Goal: Task Accomplishment & Management: Manage account settings

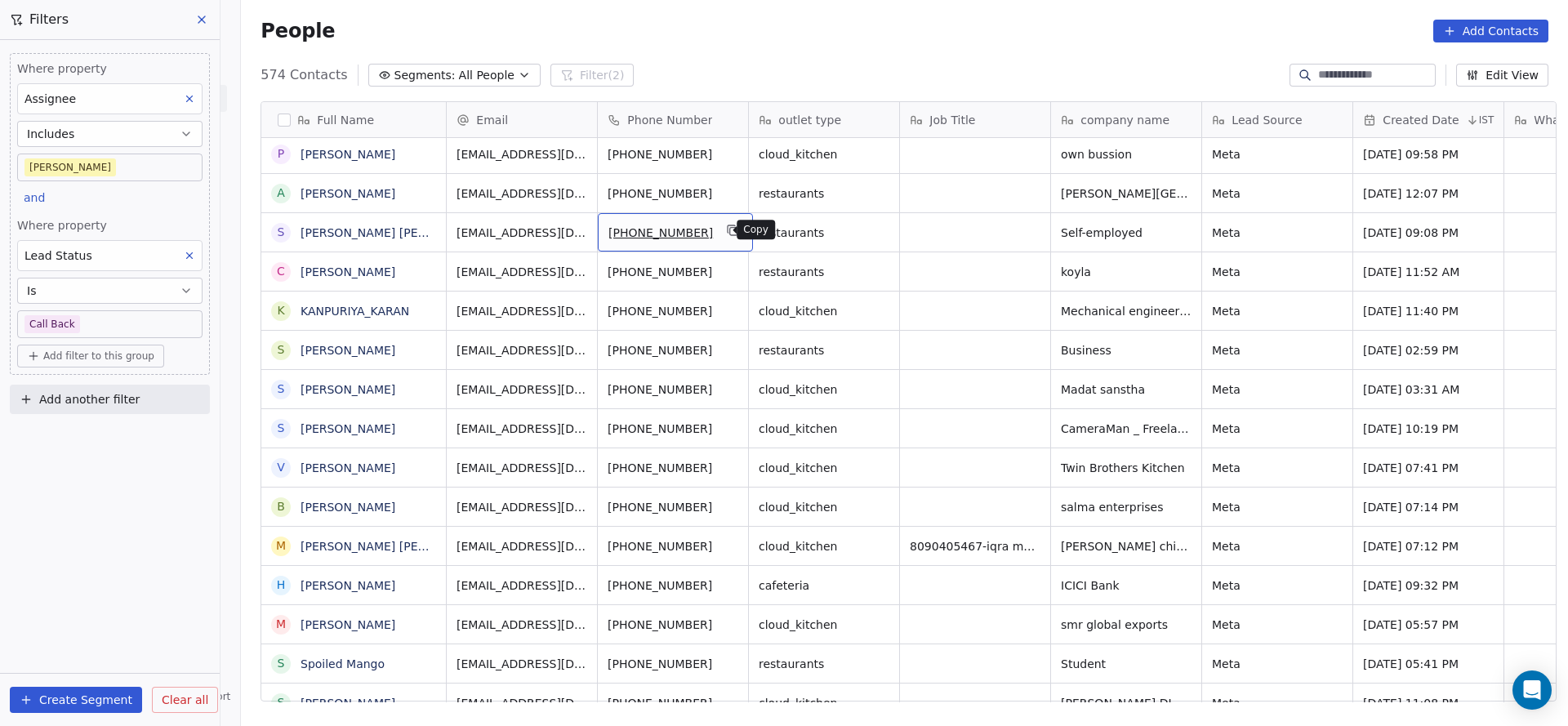
click at [727, 231] on icon "grid" at bounding box center [734, 230] width 13 height 13
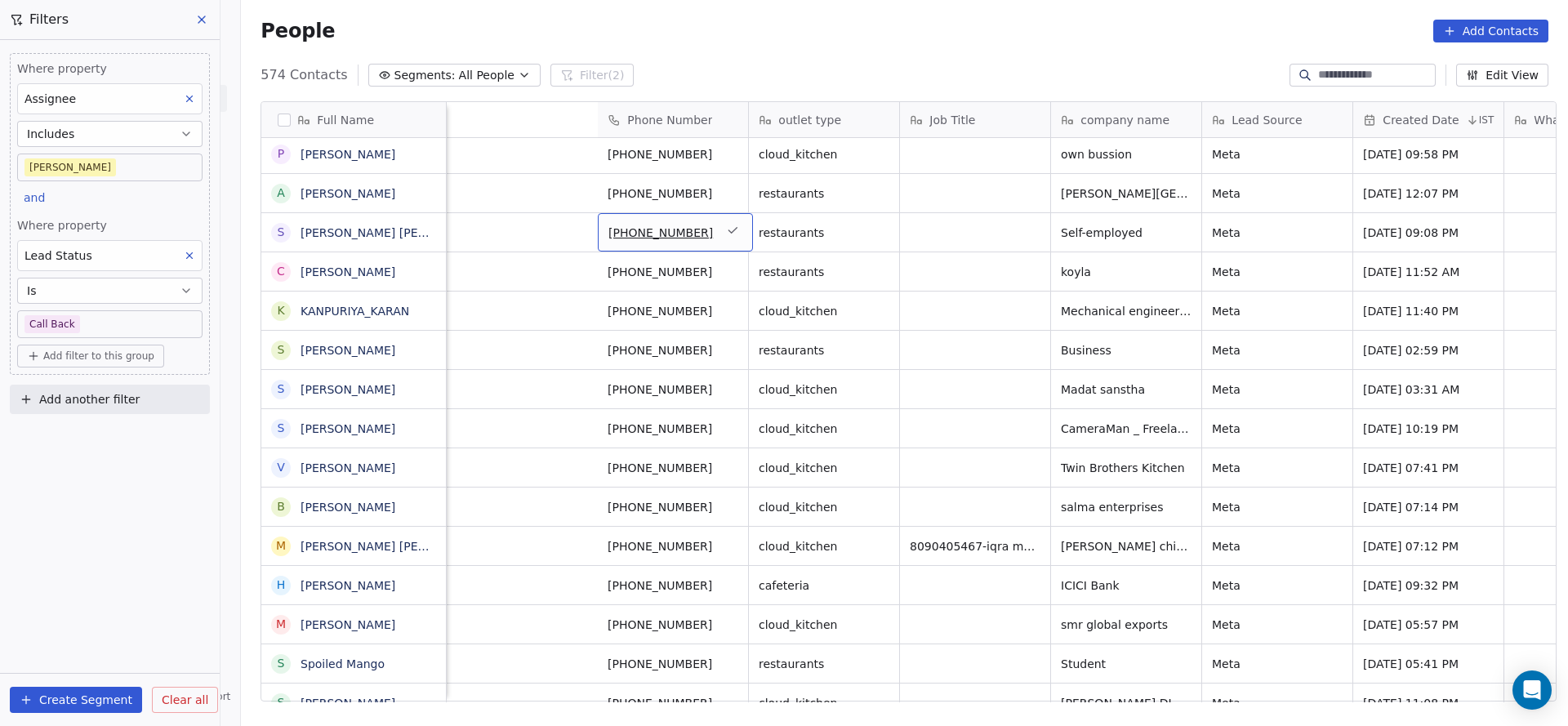
scroll to position [0, 2043]
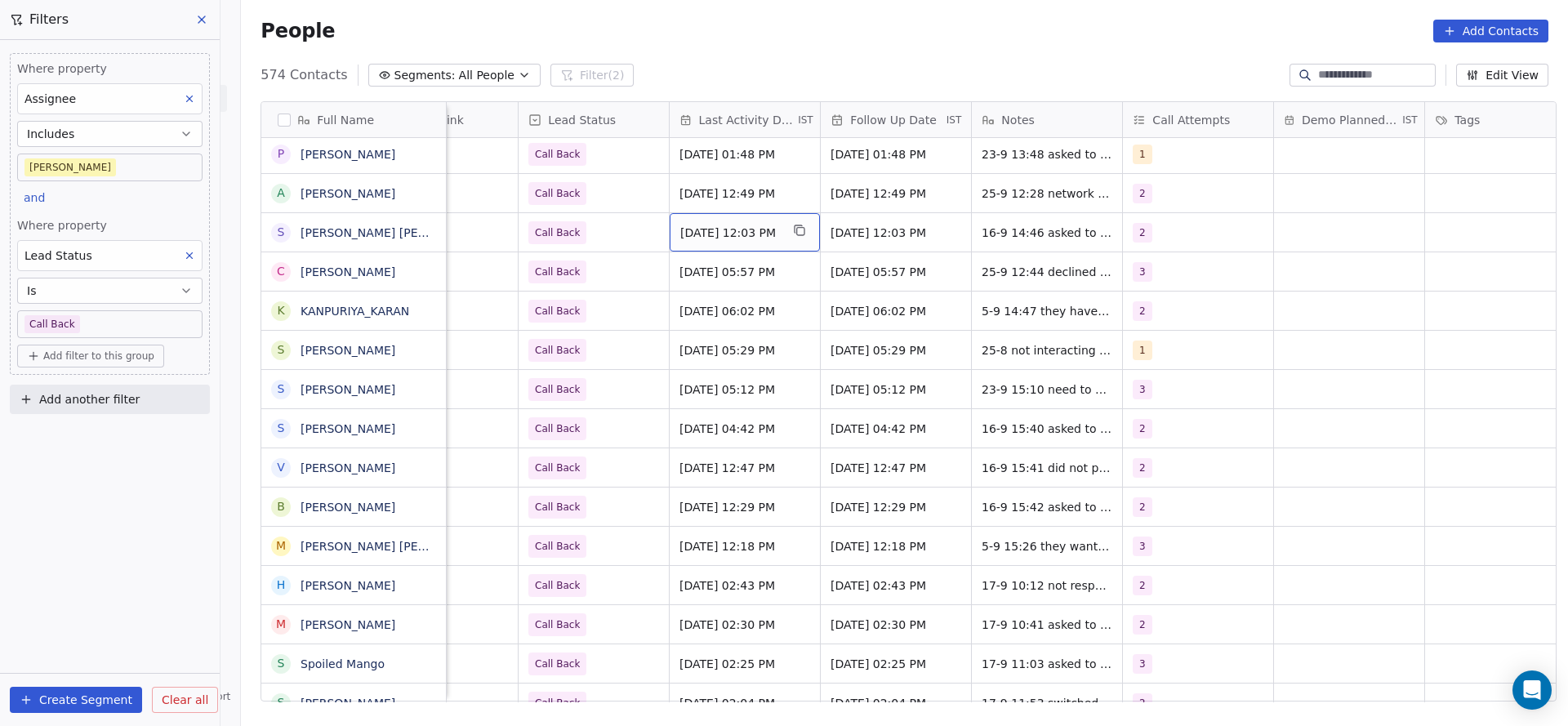
click at [707, 239] on span "[DATE] 12:03 PM" at bounding box center [730, 233] width 100 height 16
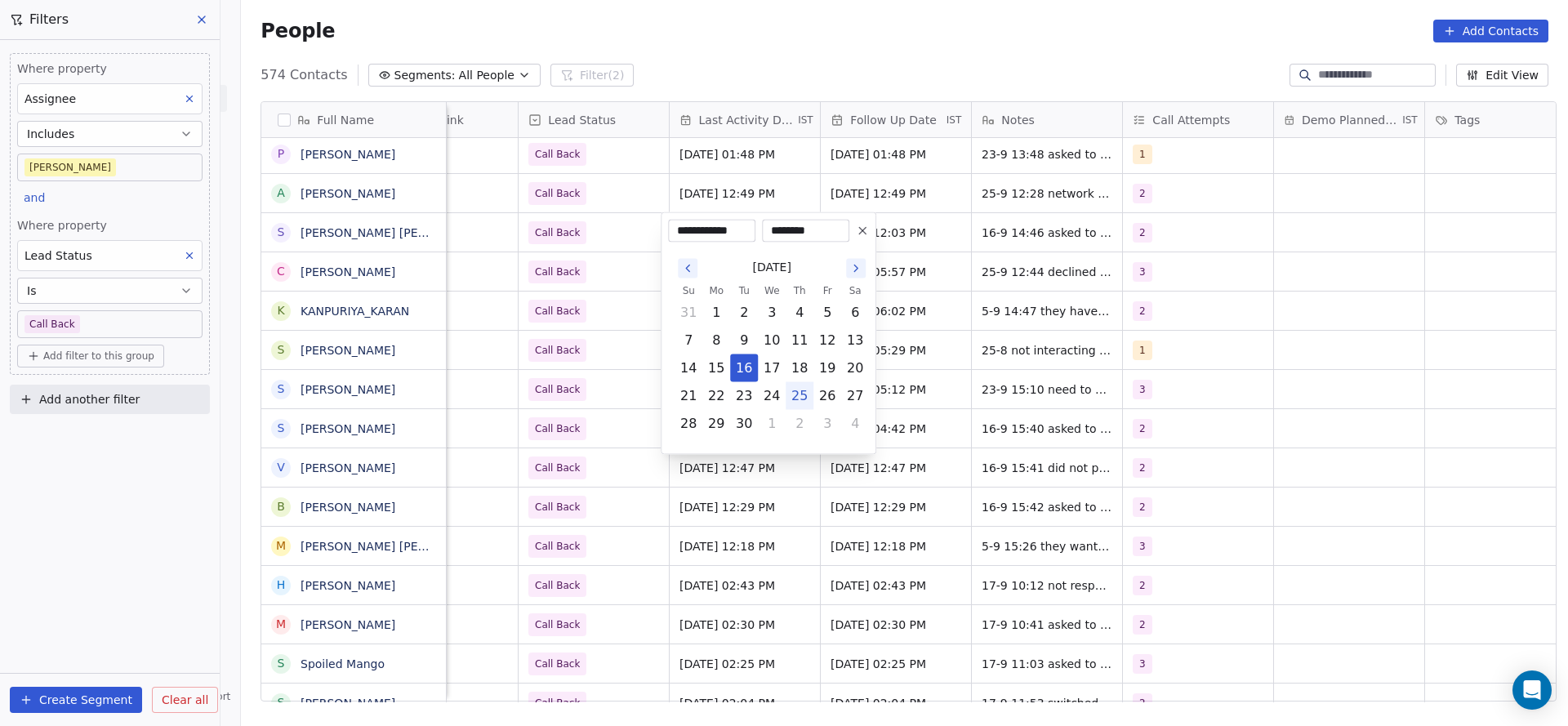
click at [798, 402] on button "25" at bounding box center [799, 396] width 26 height 26
type input "**********"
click at [627, 387] on html "On2Cook India Pvt. Ltd. Contacts People Marketing Workflows Campaigns Metrics &…" at bounding box center [784, 363] width 1568 height 726
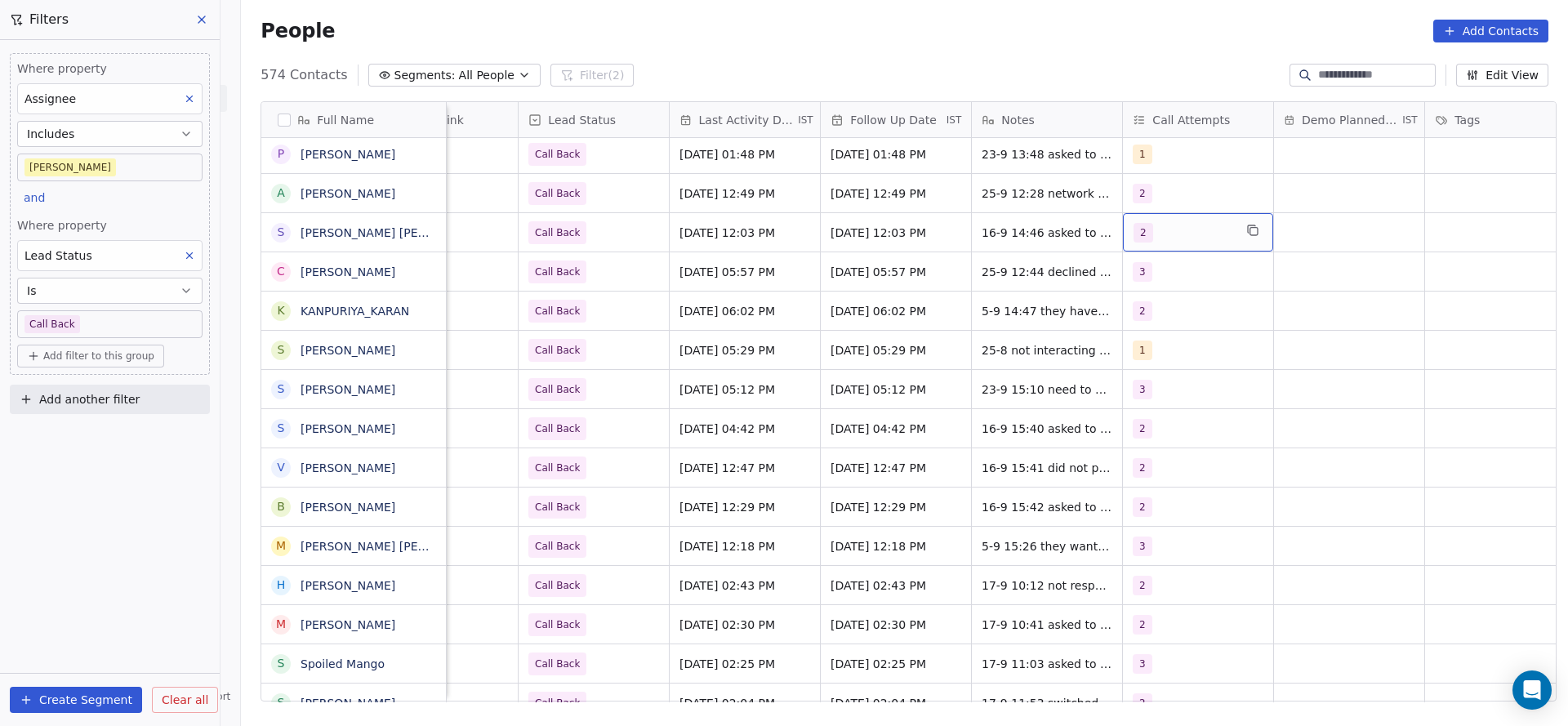
click at [1152, 231] on div "2" at bounding box center [1184, 233] width 100 height 20
click at [1165, 346] on div "3" at bounding box center [1165, 353] width 7 height 15
drag, startPoint x: 1180, startPoint y: 313, endPoint x: 1097, endPoint y: 357, distance: 93.9
click at [1172, 315] on div "2" at bounding box center [1229, 315] width 145 height 18
click at [1095, 357] on html "On2Cook India Pvt. Ltd. Contacts People Marketing Workflows Campaigns Metrics &…" at bounding box center [784, 363] width 1568 height 726
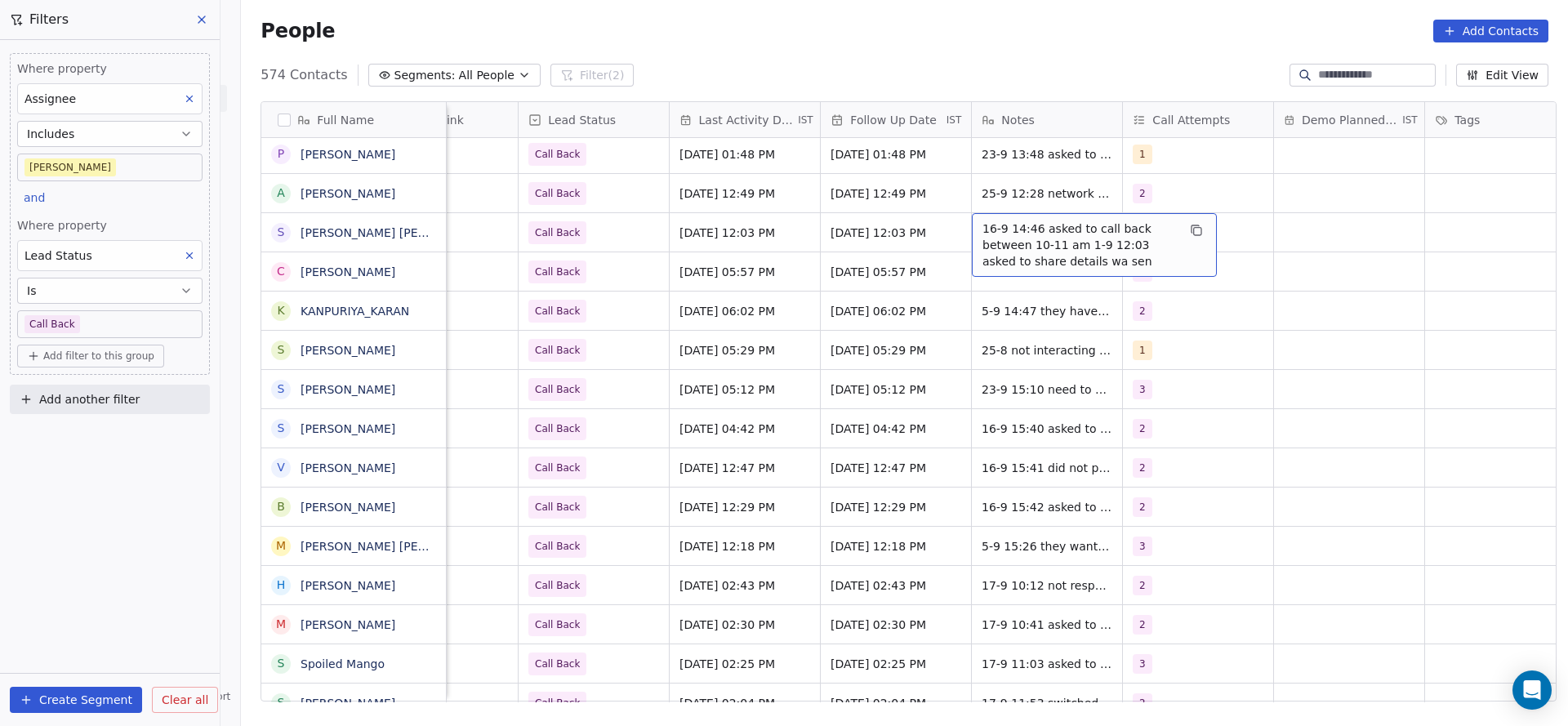
click at [994, 242] on span "16-9 14:46 asked to call back between 10-11 am 1-9 12:03 asked to share details…" at bounding box center [1079, 245] width 194 height 49
click at [967, 223] on textarea "**********" at bounding box center [1084, 243] width 243 height 61
type textarea "**********"
click at [563, 238] on html "On2Cook India Pvt. Ltd. Contacts People Marketing Workflows Campaigns Metrics &…" at bounding box center [784, 363] width 1568 height 726
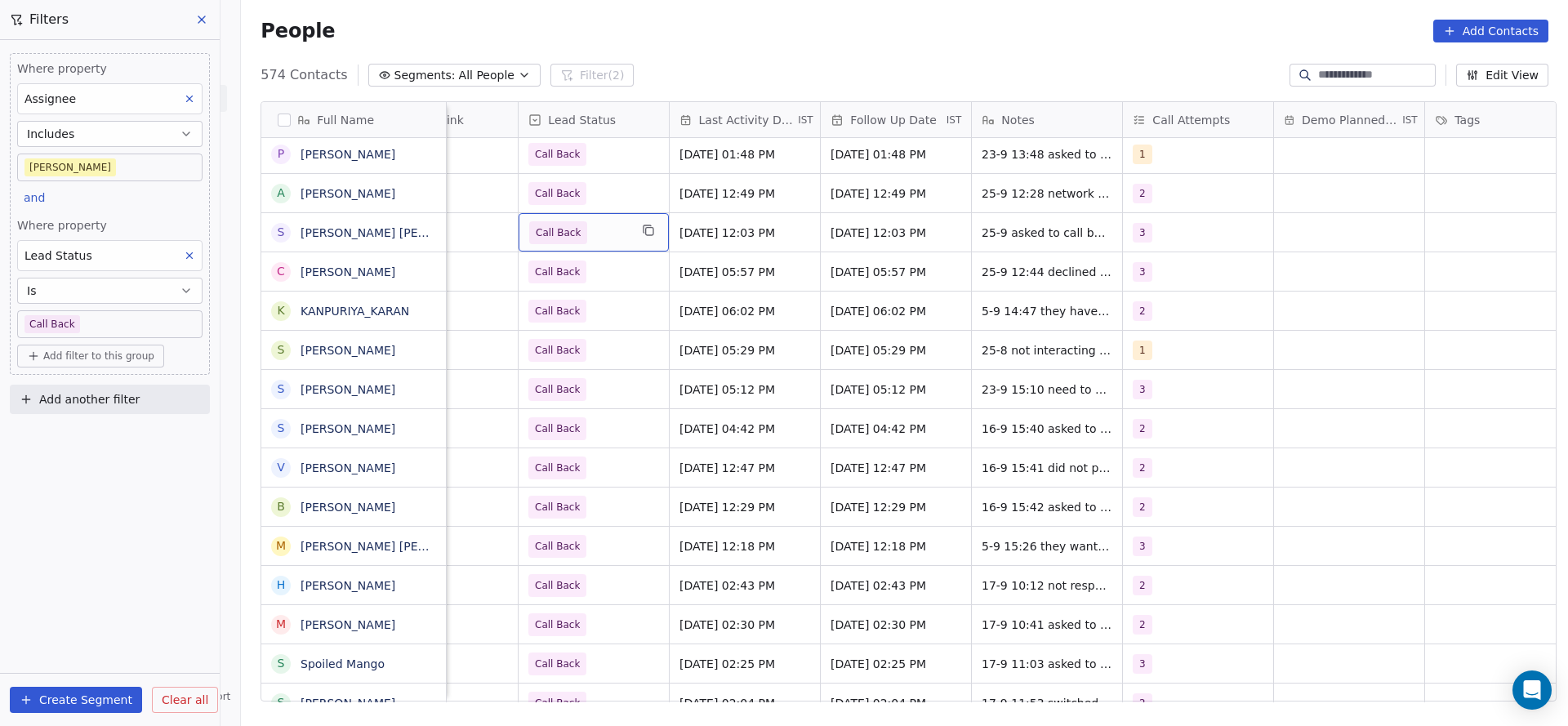
click at [566, 238] on span "Call Back" at bounding box center [557, 233] width 45 height 16
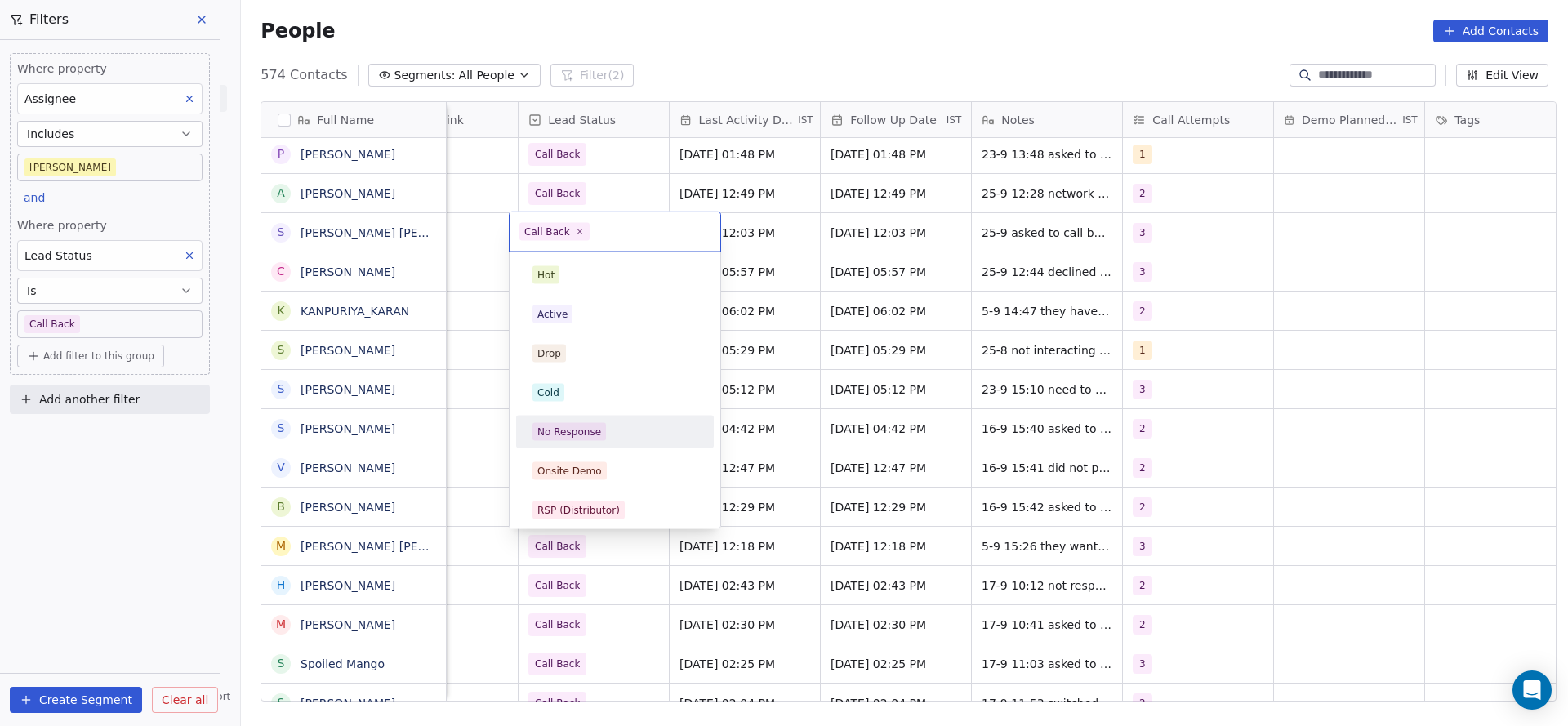
scroll to position [122, 0]
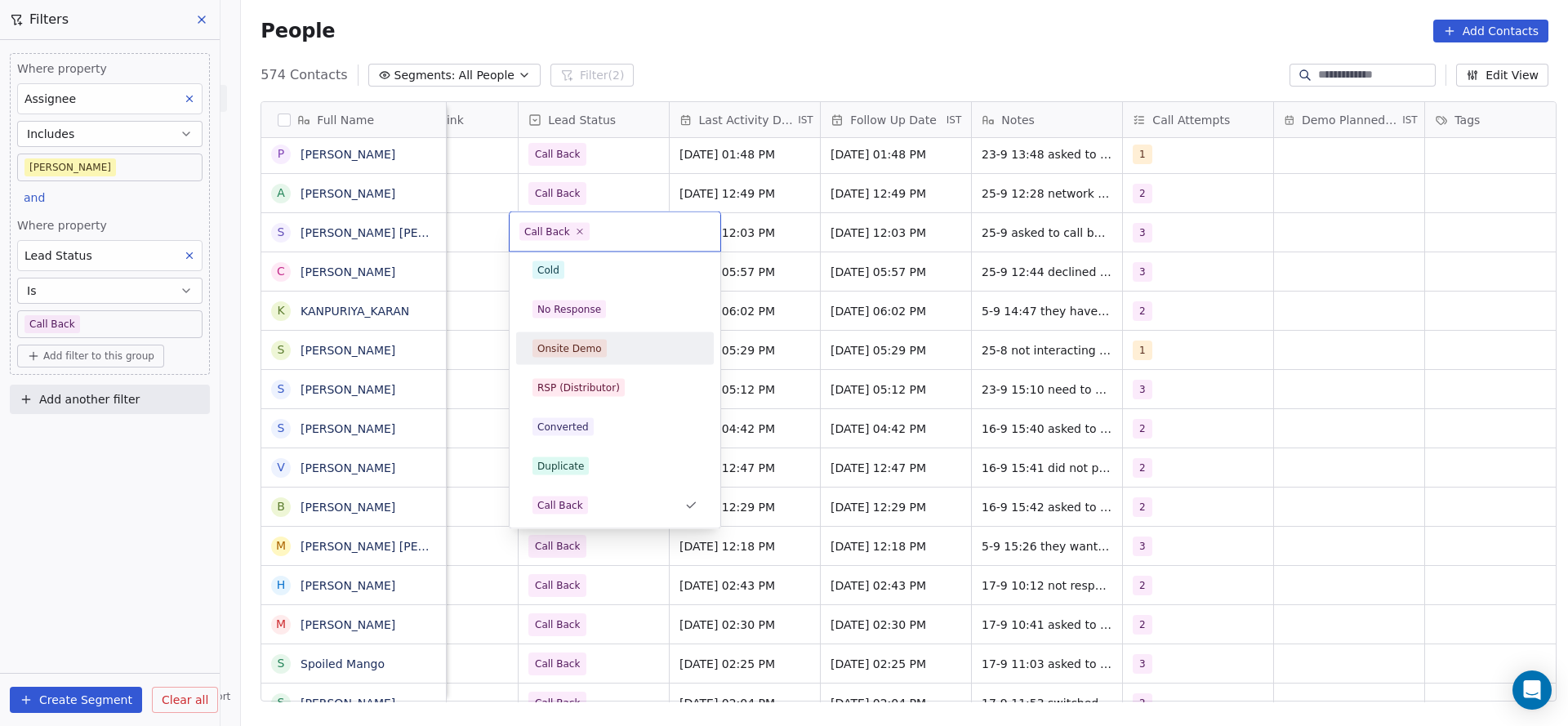
click at [434, 304] on html "On2Cook India Pvt. Ltd. Contacts People Marketing Workflows Campaigns Metrics &…" at bounding box center [784, 363] width 1568 height 726
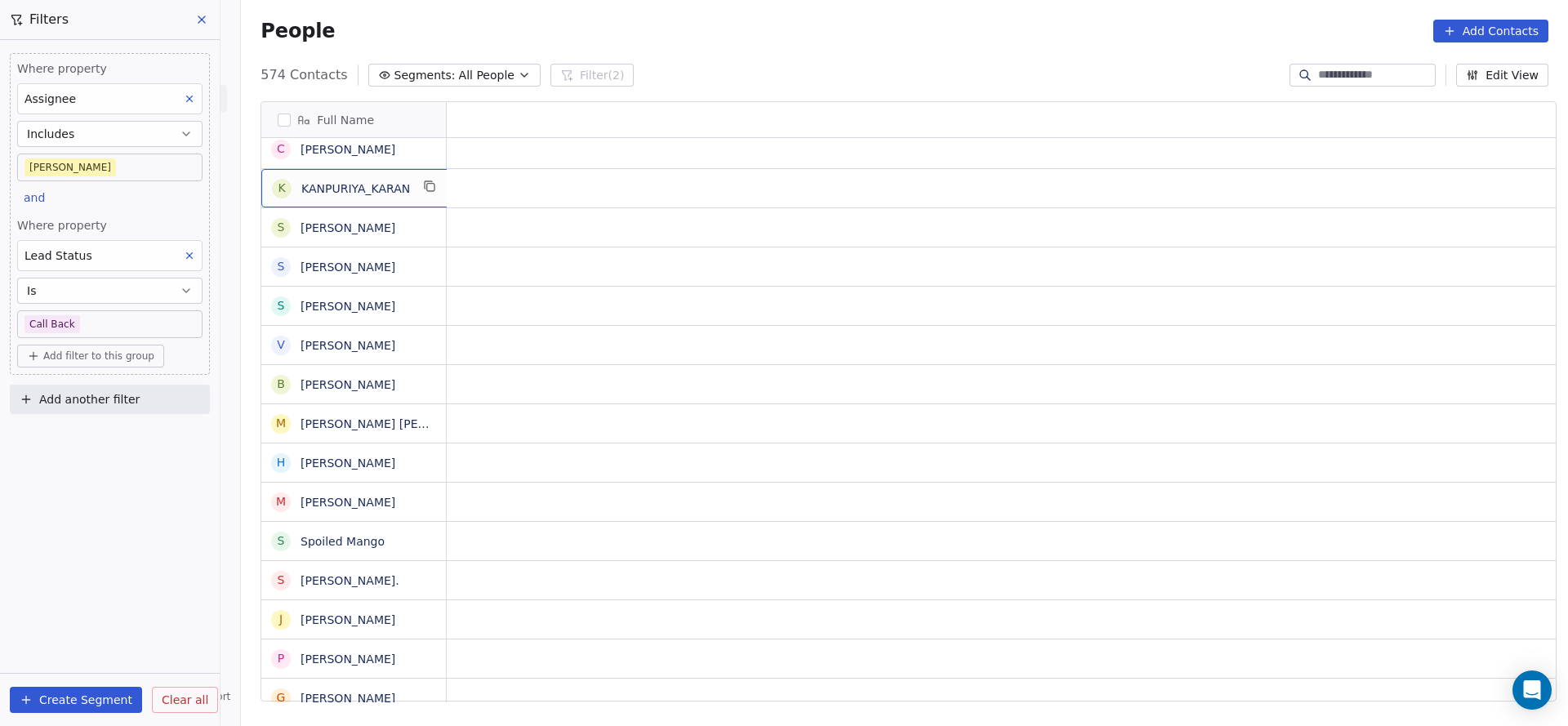
scroll to position [0, 0]
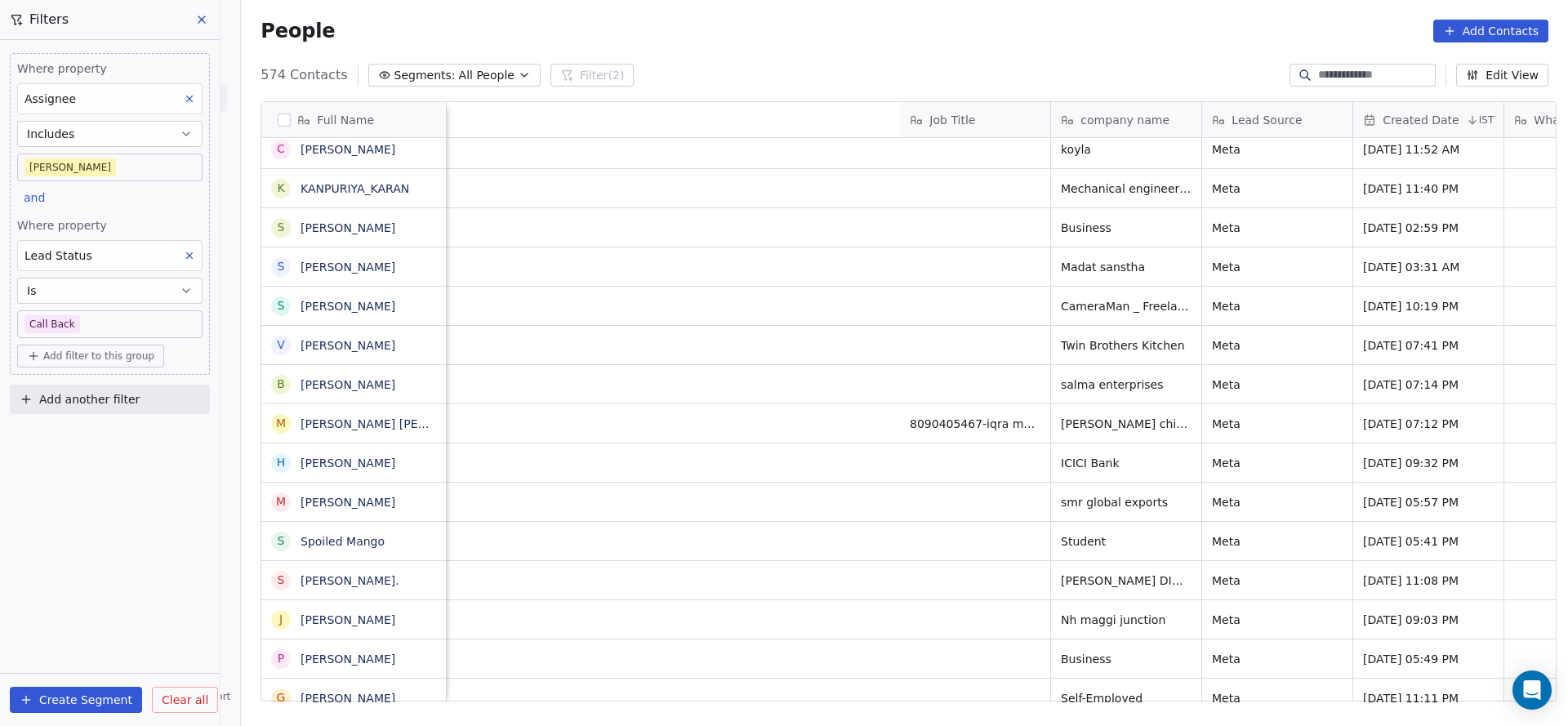
drag, startPoint x: 551, startPoint y: 683, endPoint x: 1202, endPoint y: 545, distance: 665.5
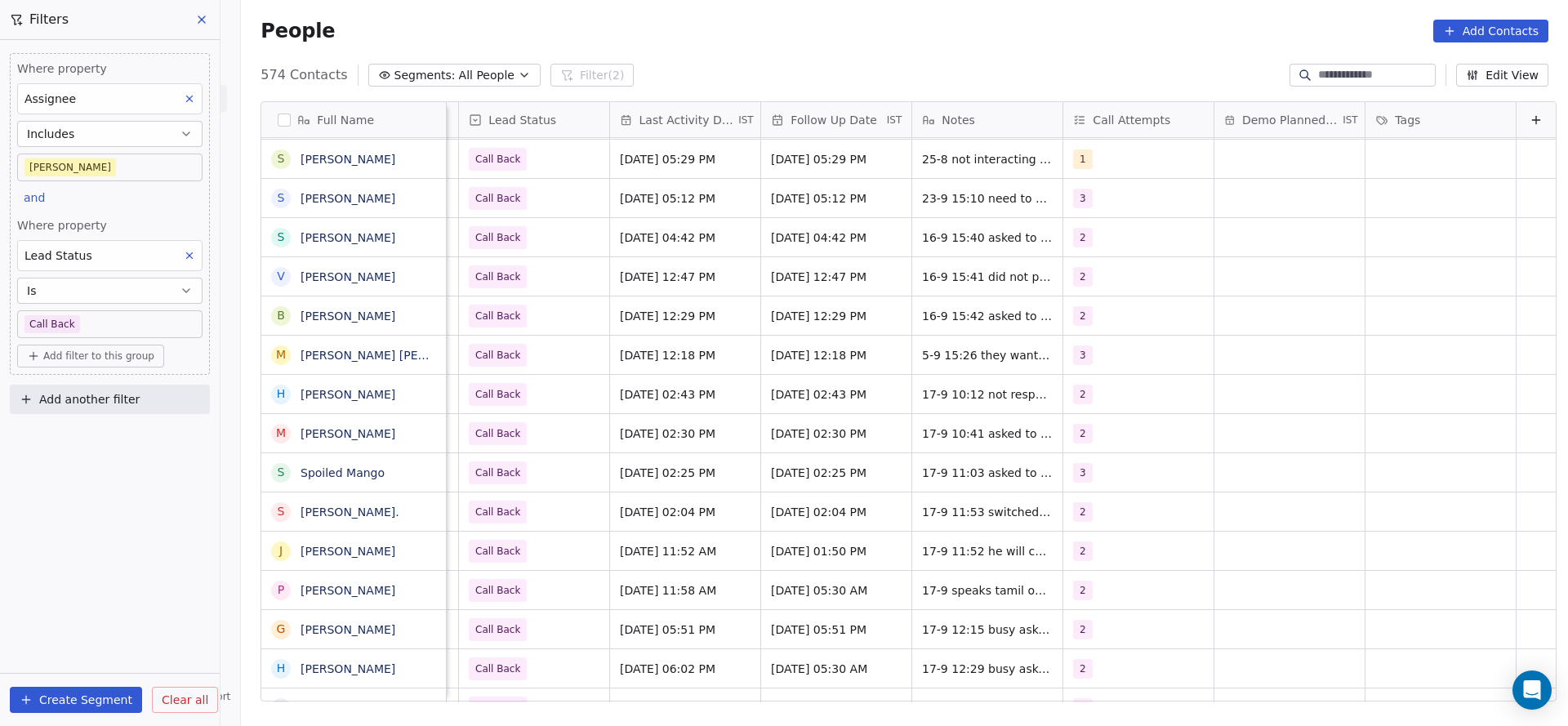
scroll to position [229, 0]
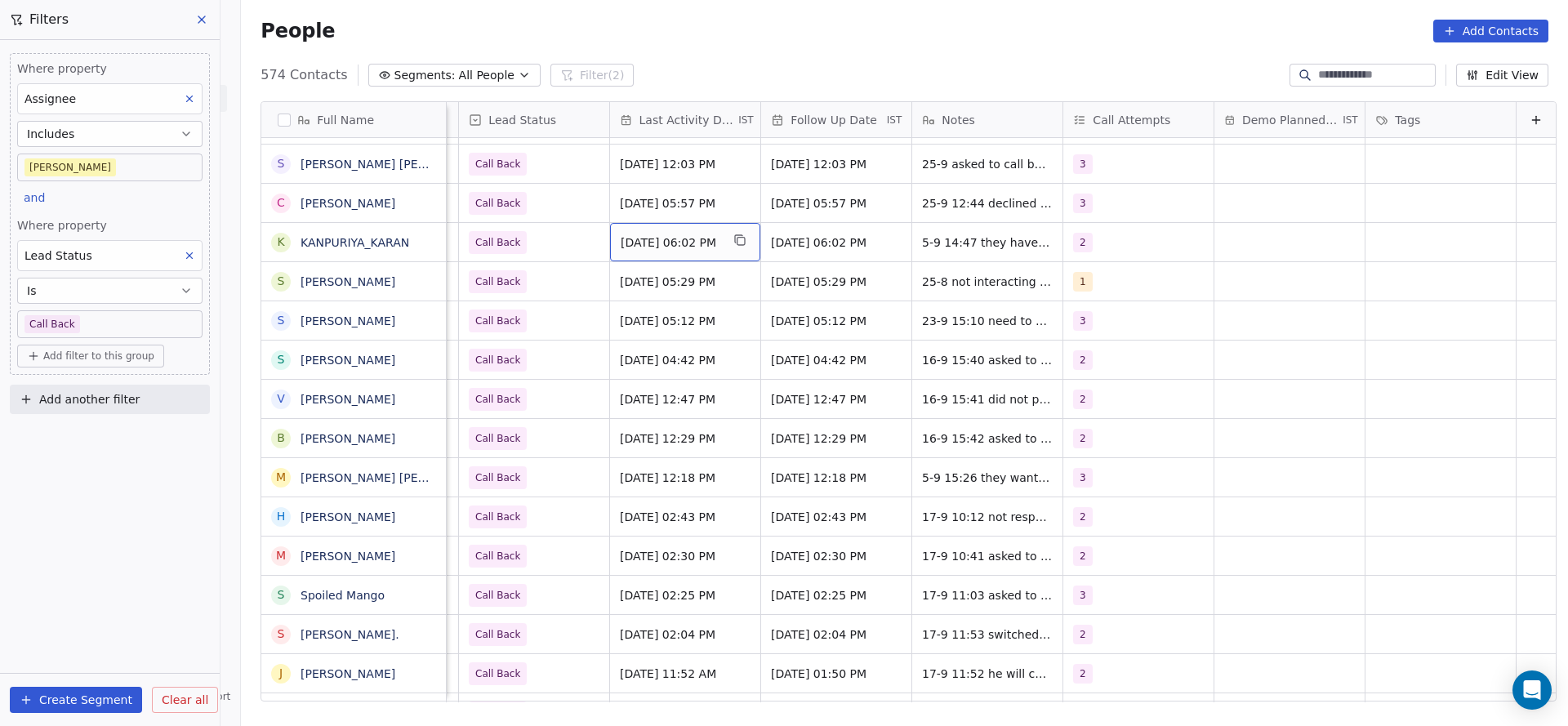
click at [691, 244] on span "[DATE] 06:02 PM" at bounding box center [670, 243] width 100 height 16
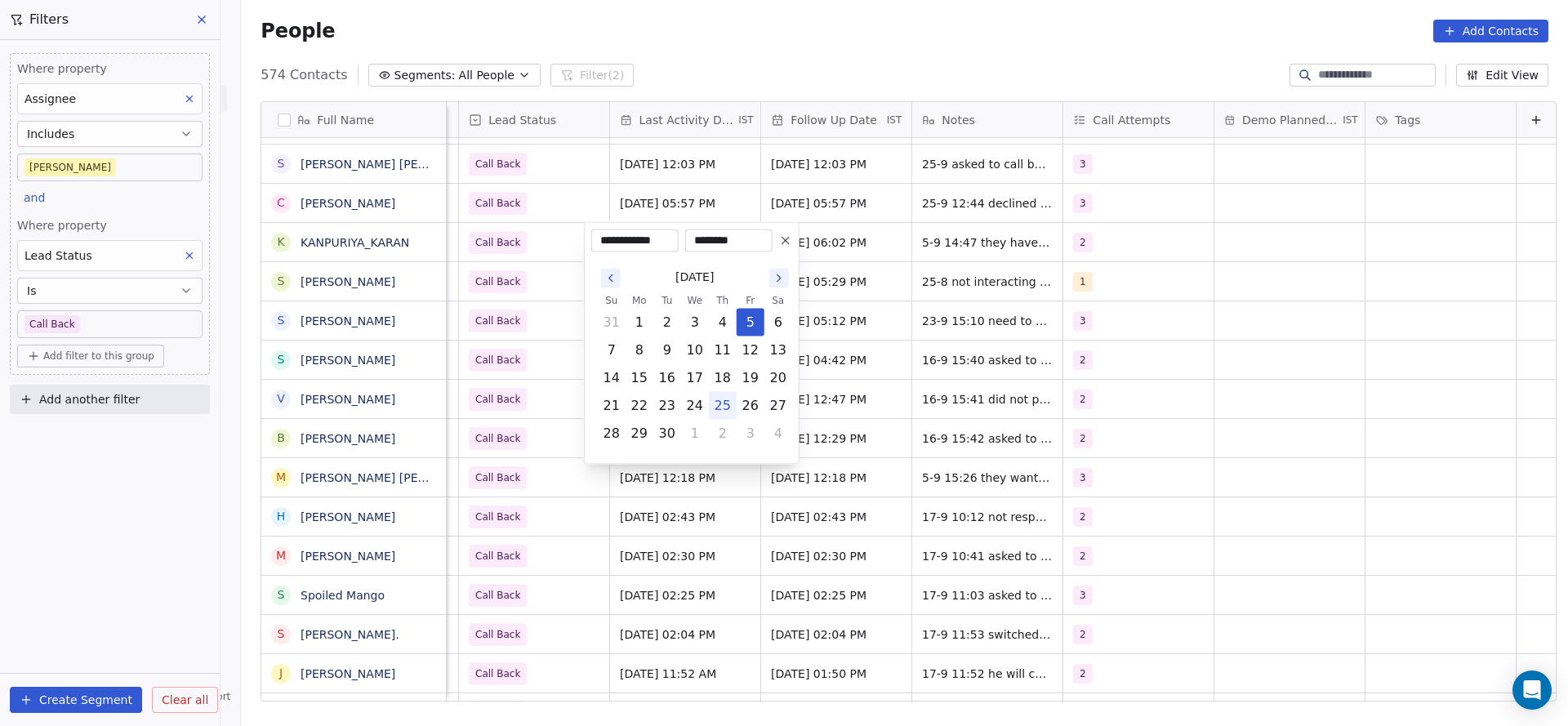
click at [723, 394] on button "25" at bounding box center [723, 406] width 26 height 26
type input "**********"
click at [554, 406] on html "On2Cook India Pvt. Ltd. Contacts People Marketing Workflows Campaigns Metrics &…" at bounding box center [784, 363] width 1568 height 726
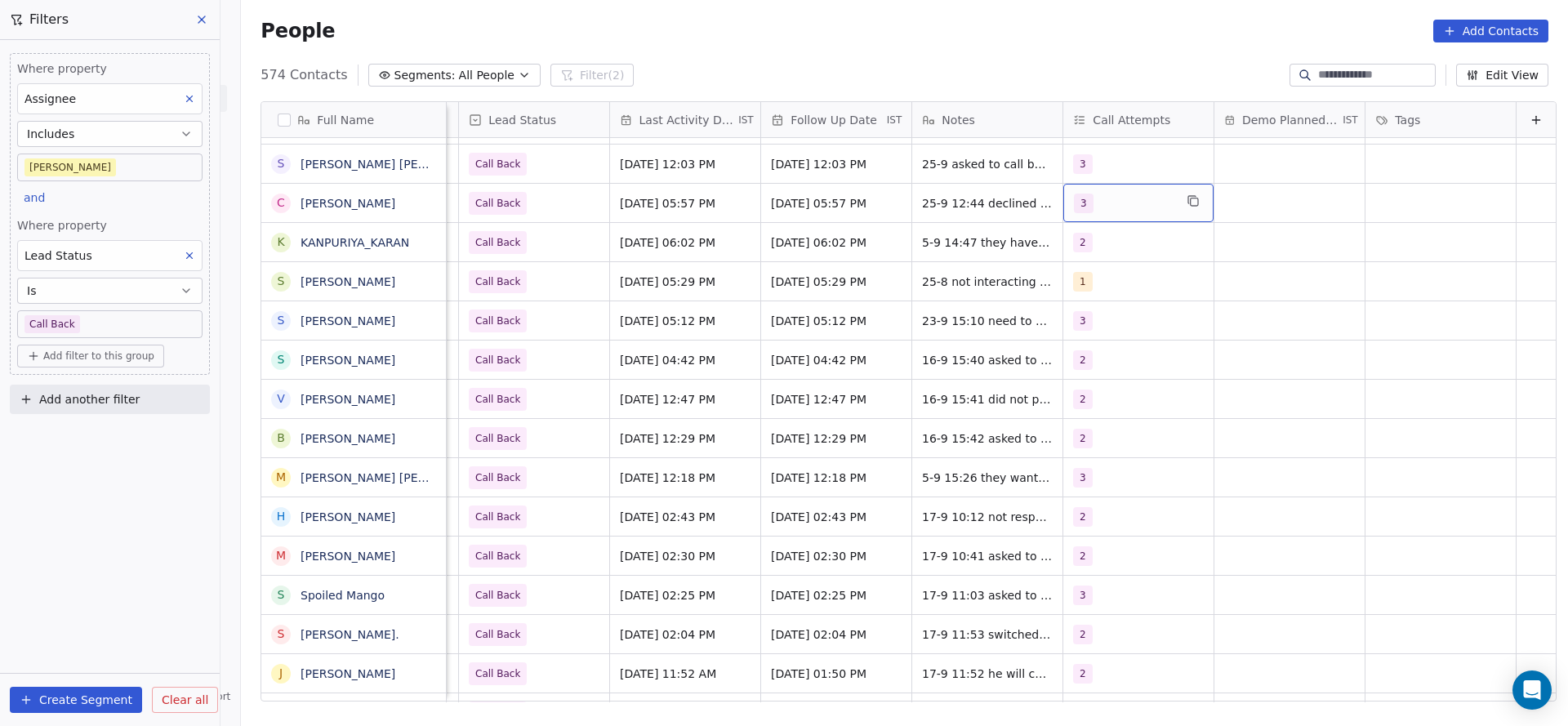
click at [1071, 213] on div "3" at bounding box center [1138, 202] width 150 height 39
click at [1084, 351] on div "4" at bounding box center [1142, 363] width 184 height 26
click at [1095, 324] on div "3" at bounding box center [1152, 324] width 145 height 18
click at [964, 338] on html "On2Cook India Pvt. Ltd. Contacts People Marketing Workflows Campaigns Metrics &…" at bounding box center [784, 363] width 1568 height 726
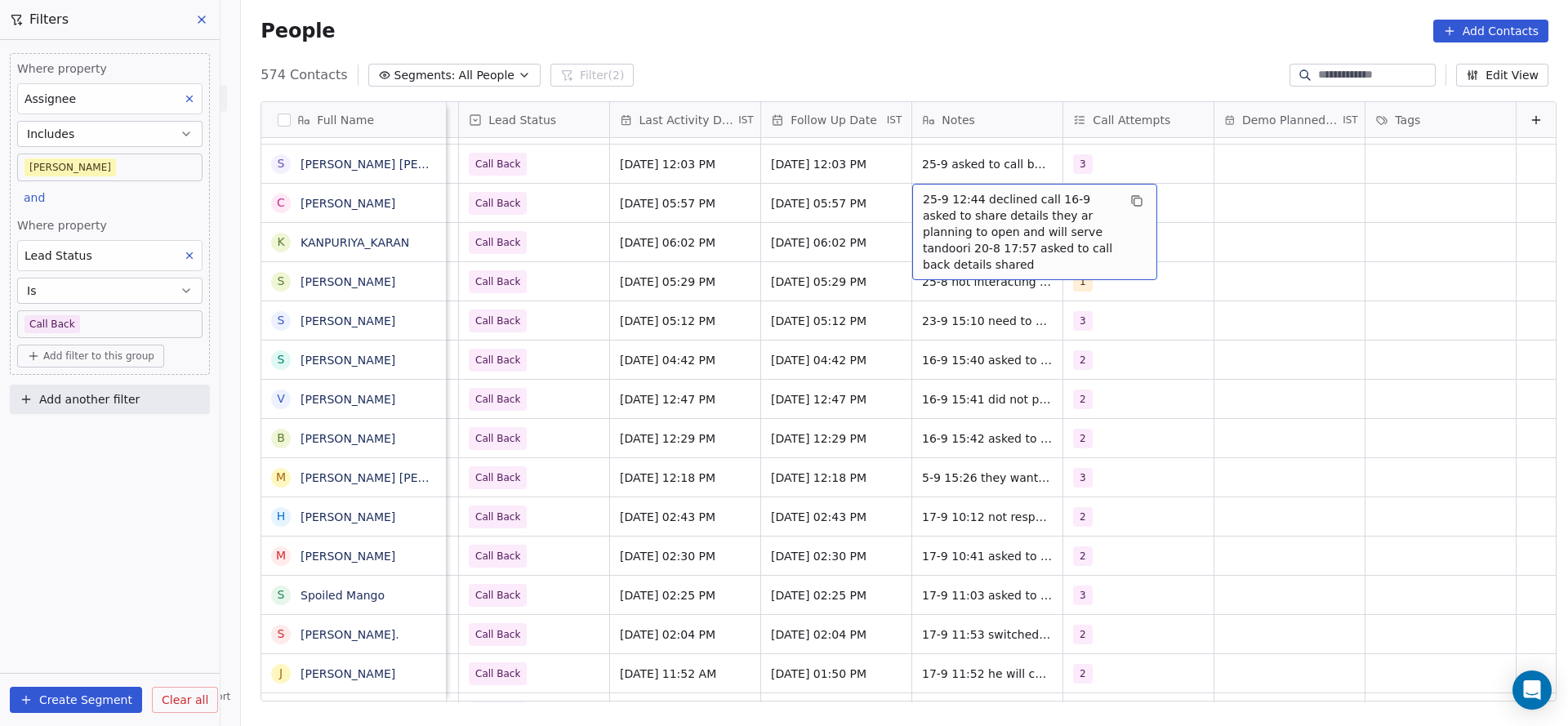
click at [940, 193] on span "25-9 12:44 declined call 16-9 asked to share details they ar planning to open a…" at bounding box center [1020, 232] width 194 height 82
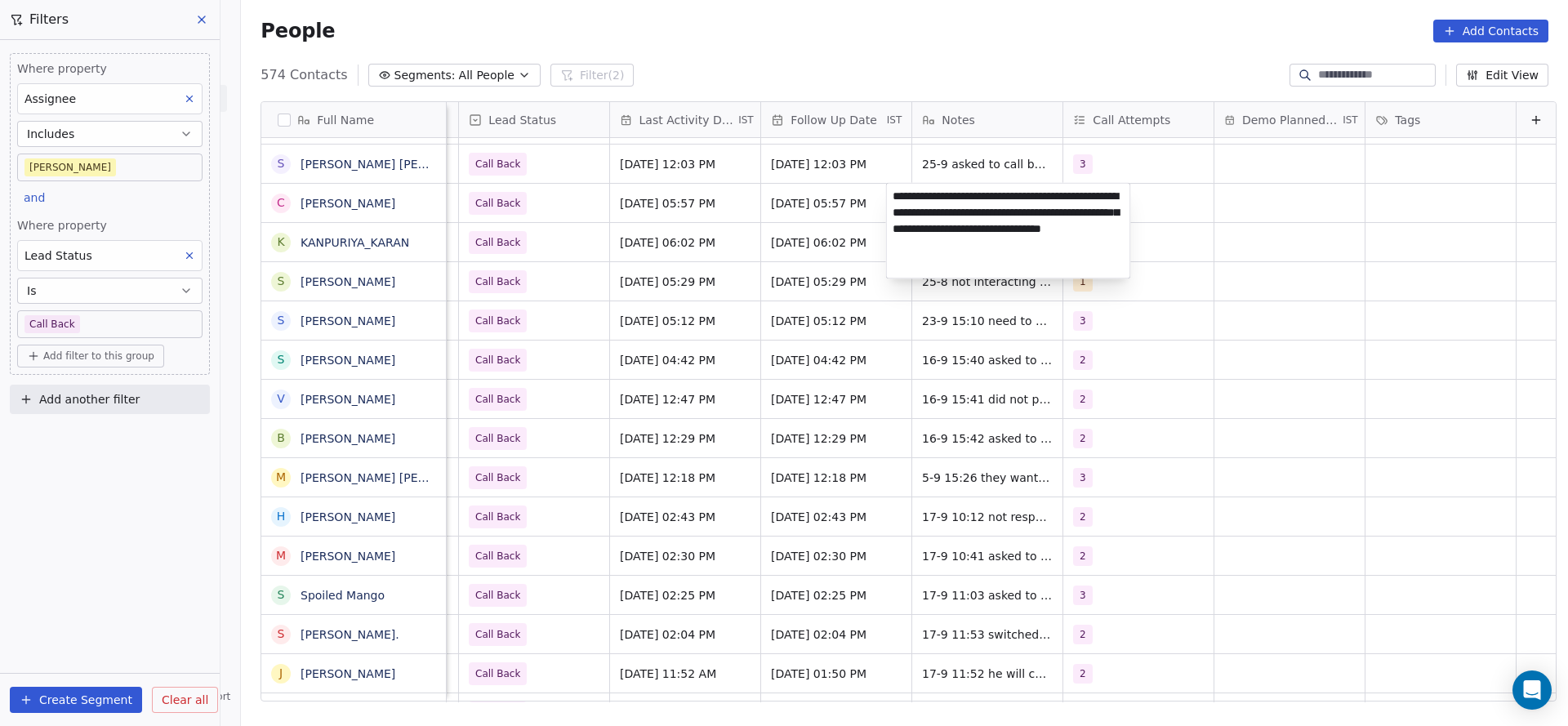
click at [889, 193] on textarea "**********" at bounding box center [1008, 231] width 243 height 95
type textarea "**********"
click at [849, 270] on html "On2Cook India Pvt. Ltd. Contacts People Marketing Workflows Campaigns Metrics &…" at bounding box center [784, 363] width 1568 height 726
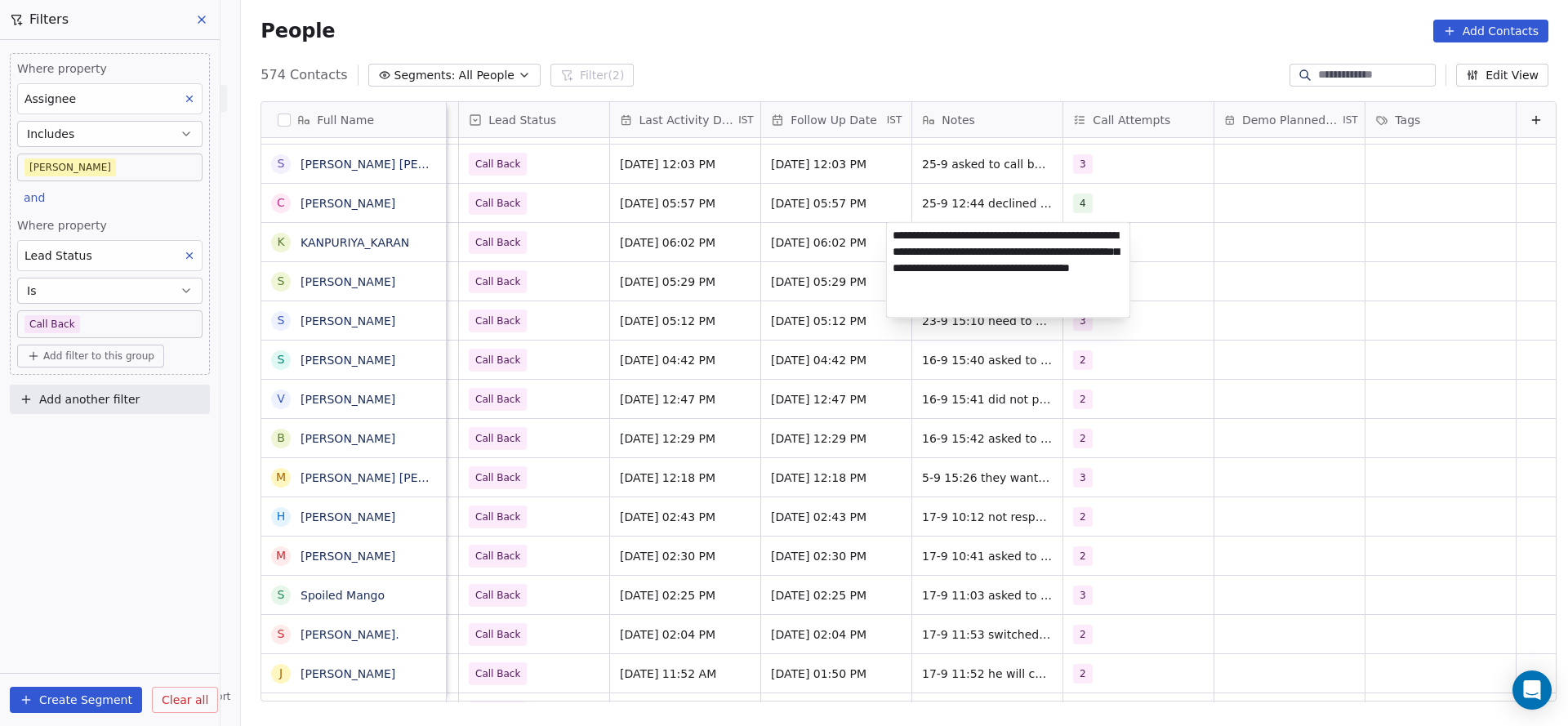
click at [893, 234] on textarea "**********" at bounding box center [1008, 270] width 243 height 95
type textarea "**********"
drag, startPoint x: 688, startPoint y: 267, endPoint x: 676, endPoint y: 268, distance: 12.0
click at [688, 267] on html "On2Cook India Pvt. Ltd. Contacts People Marketing Workflows Campaigns Metrics &…" at bounding box center [784, 363] width 1568 height 726
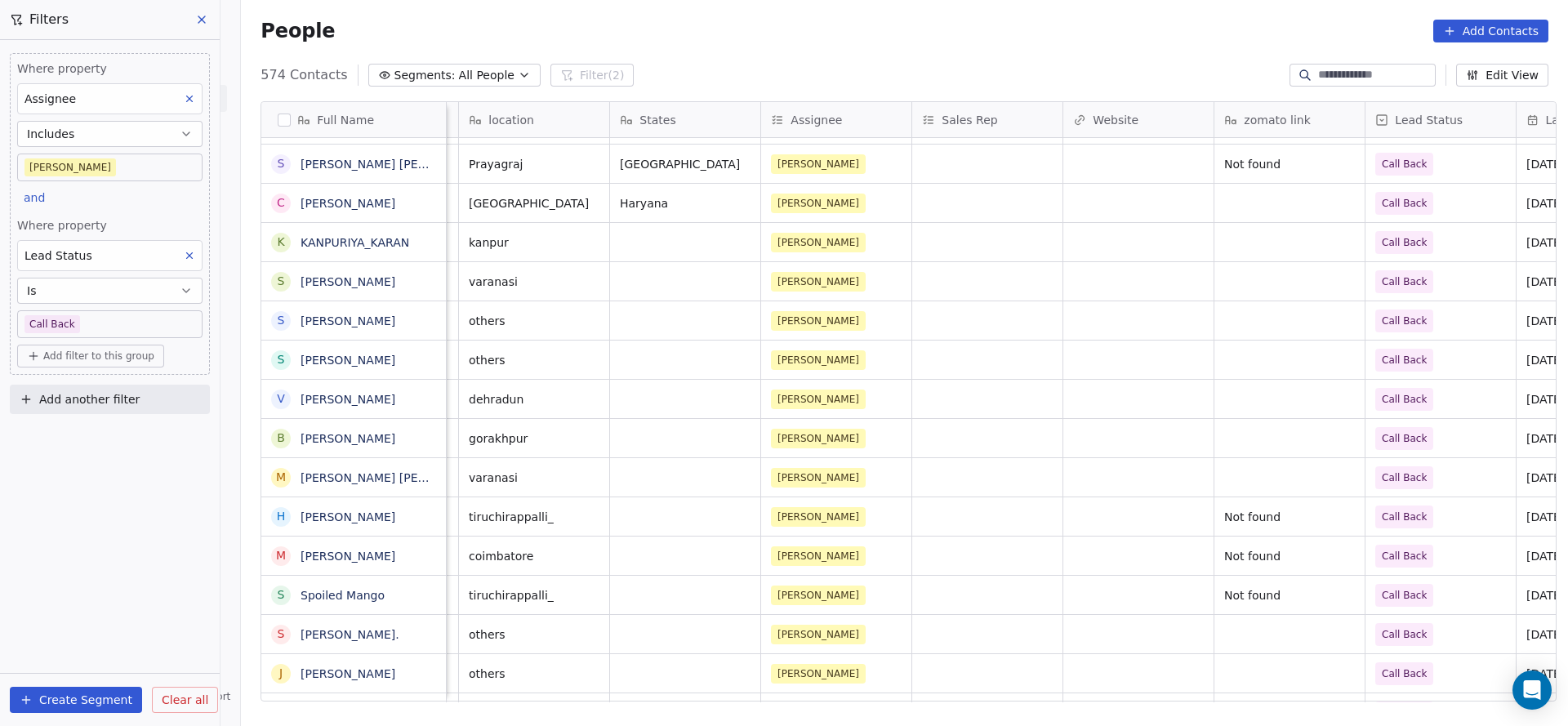
scroll to position [0, 2120]
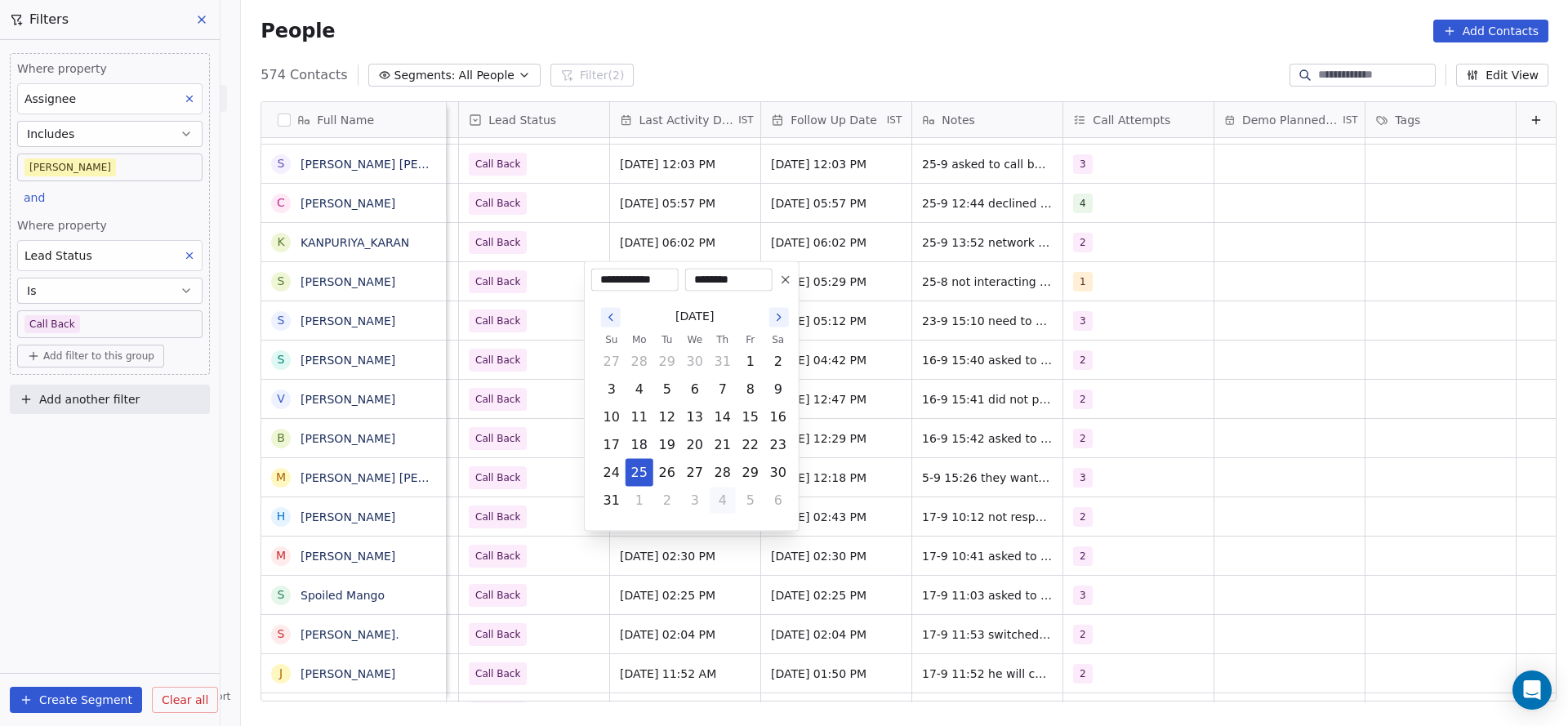
click at [711, 499] on button "4" at bounding box center [723, 501] width 26 height 26
click at [715, 449] on button "25" at bounding box center [723, 445] width 26 height 26
type input "**********"
click at [715, 447] on button "25" at bounding box center [723, 445] width 26 height 26
click at [540, 336] on html "On2Cook India Pvt. Ltd. Contacts People Marketing Workflows Campaigns Metrics &…" at bounding box center [784, 363] width 1568 height 726
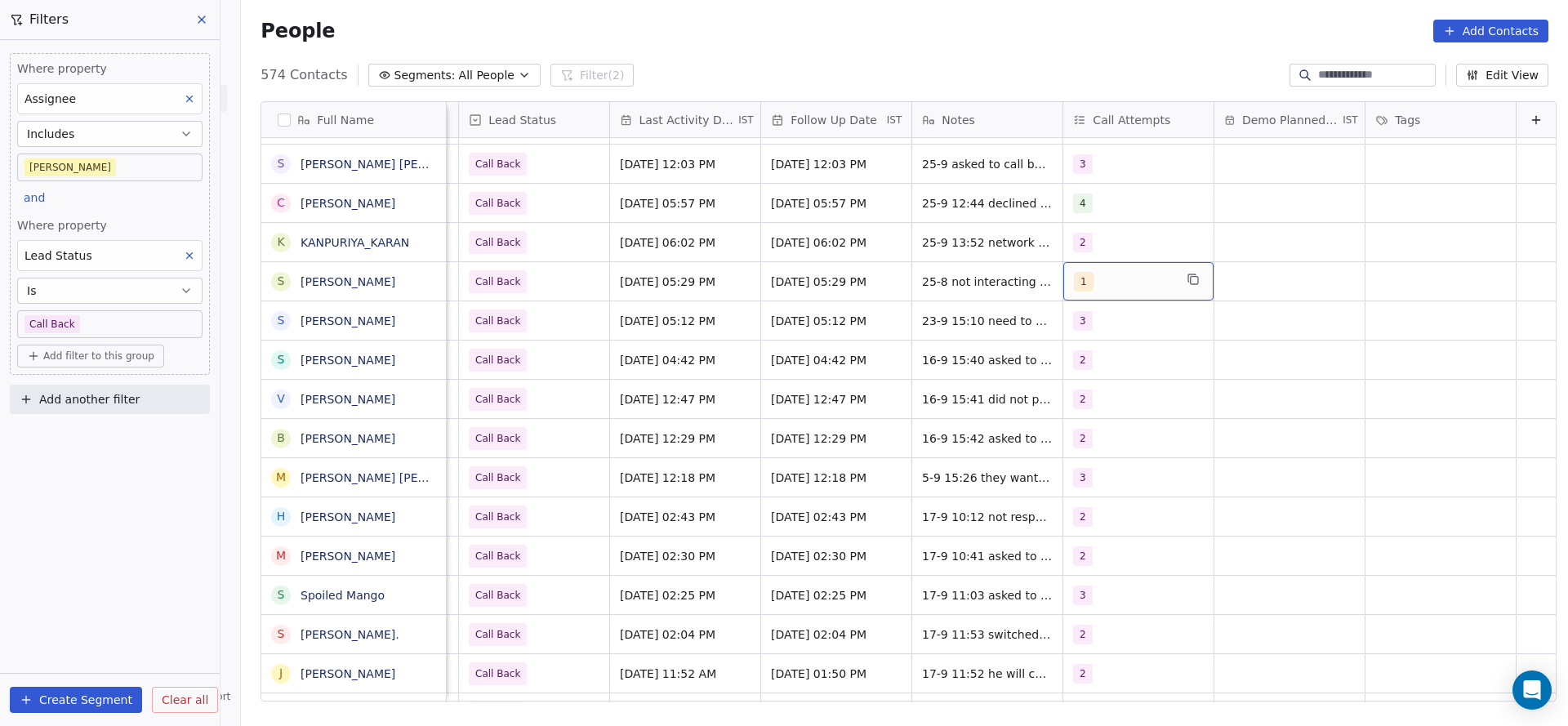
click at [1105, 292] on div "1" at bounding box center [1138, 281] width 150 height 39
click at [1087, 360] on div "2" at bounding box center [1088, 363] width 7 height 15
click at [1084, 320] on div "1" at bounding box center [1088, 324] width 7 height 15
click at [979, 340] on html "On2Cook India Pvt. Ltd. Contacts People Marketing Workflows Campaigns Metrics &…" at bounding box center [784, 363] width 1568 height 726
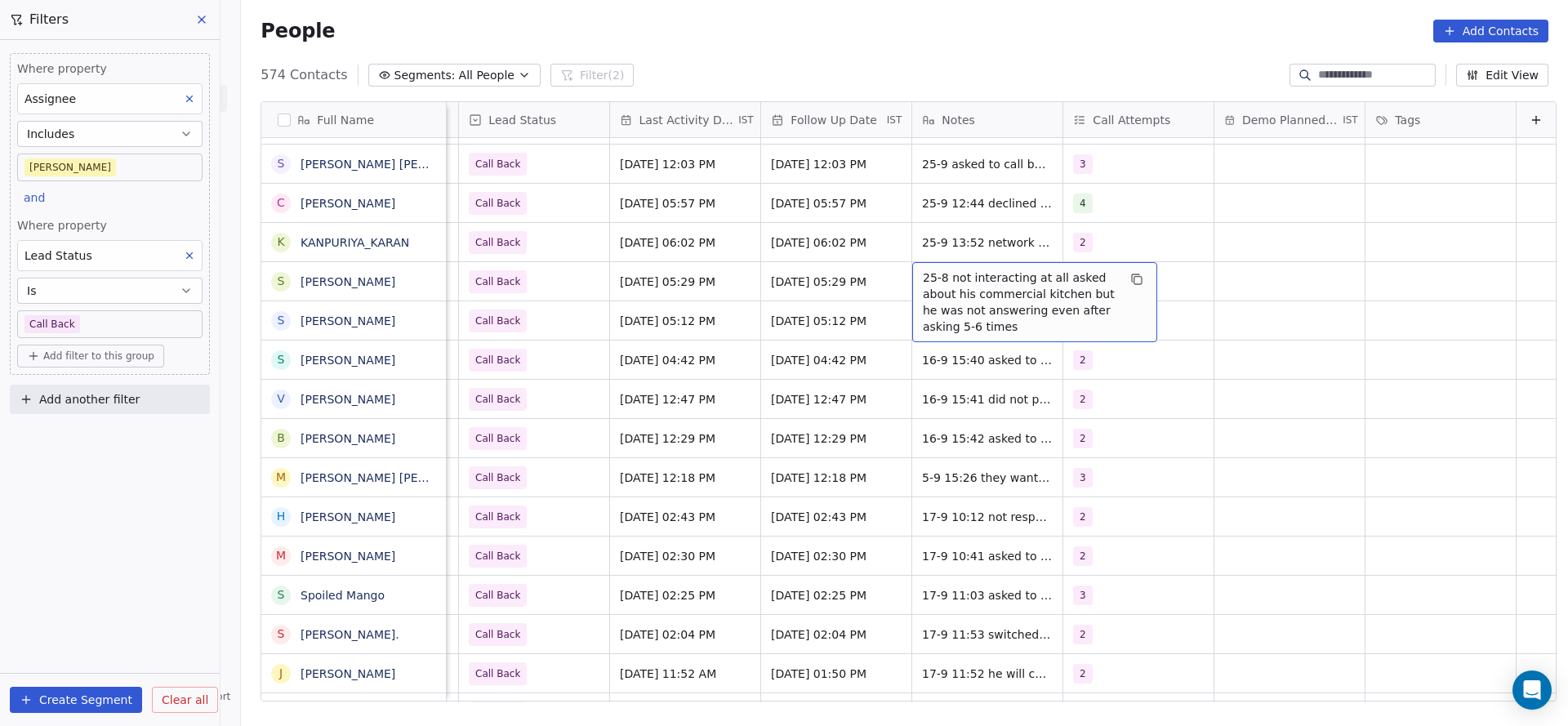
click at [961, 299] on span "25-8 not interacting at all asked about his commercial kitchen but he was not a…" at bounding box center [1020, 302] width 194 height 66
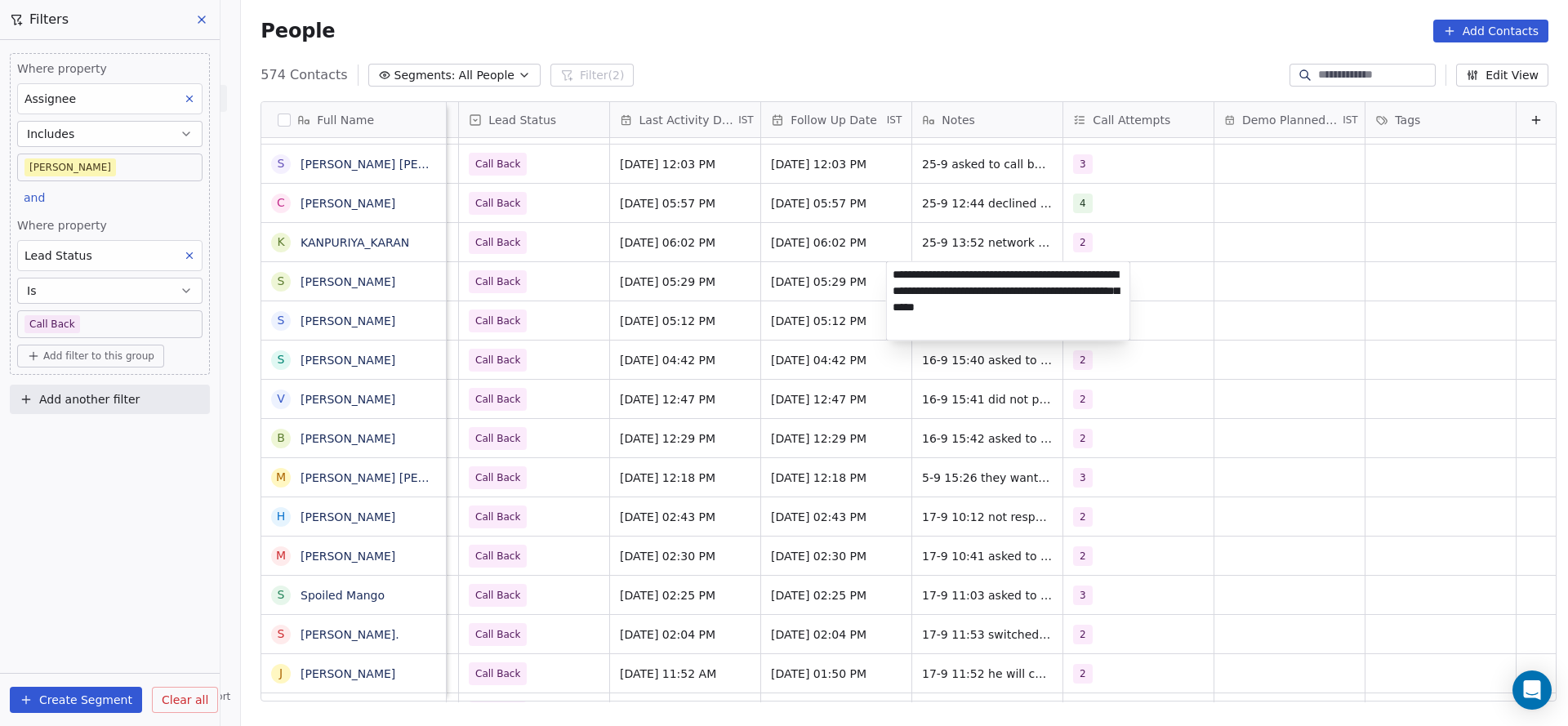
click at [889, 282] on textarea "**********" at bounding box center [1008, 302] width 243 height 79
type textarea "**********"
click at [612, 282] on html "On2Cook India Pvt. Ltd. Contacts People Marketing Workflows Campaigns Metrics &…" at bounding box center [784, 363] width 1568 height 726
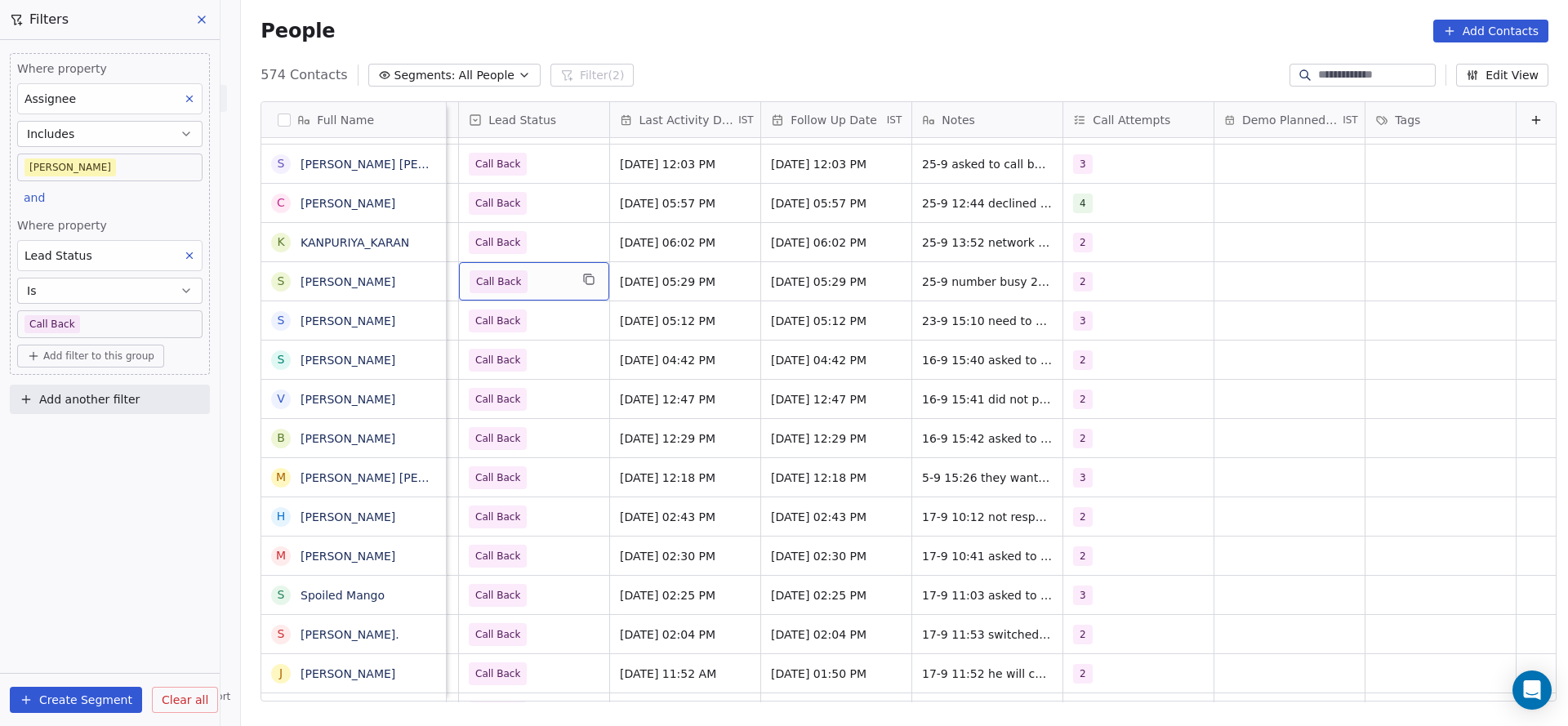
click at [520, 288] on span "Call Back" at bounding box center [520, 282] width 100 height 23
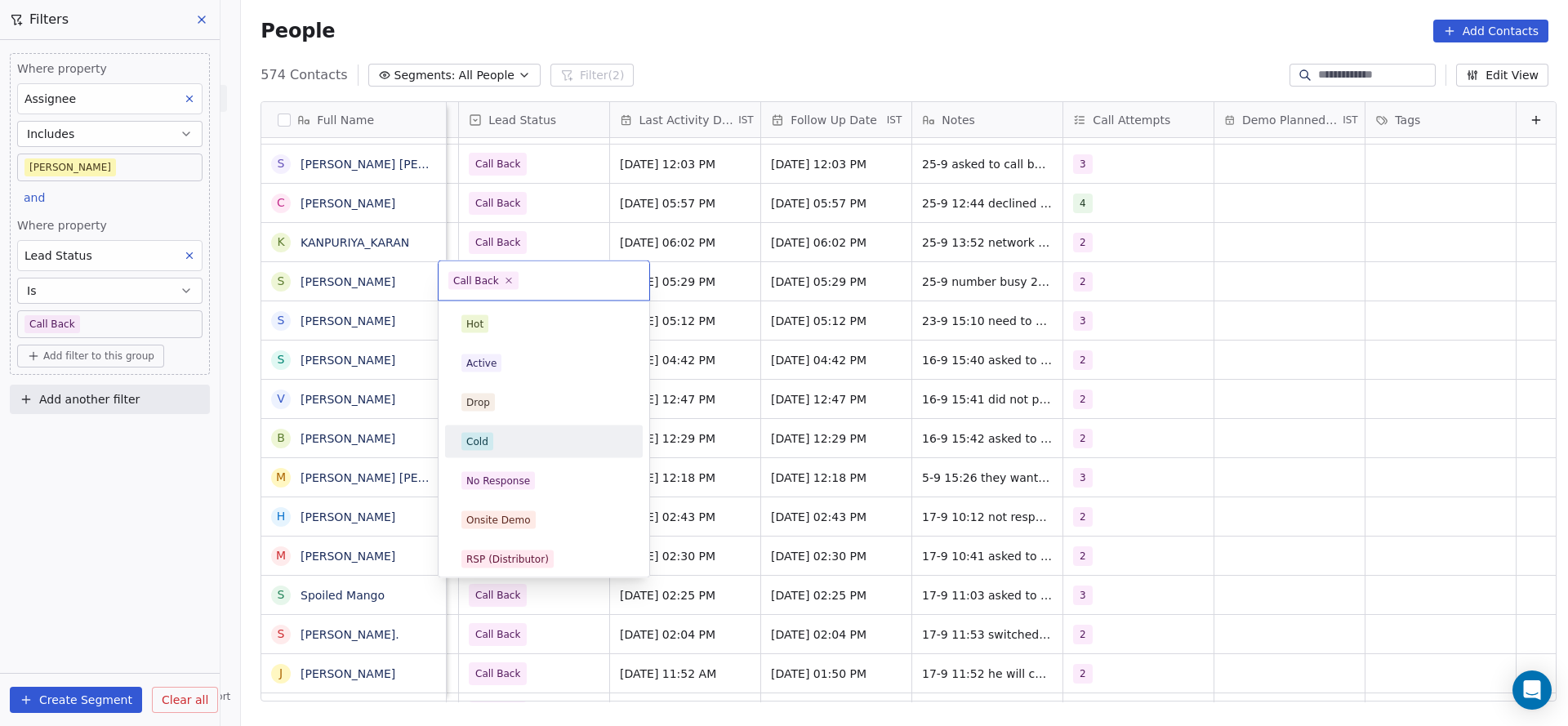
scroll to position [122, 0]
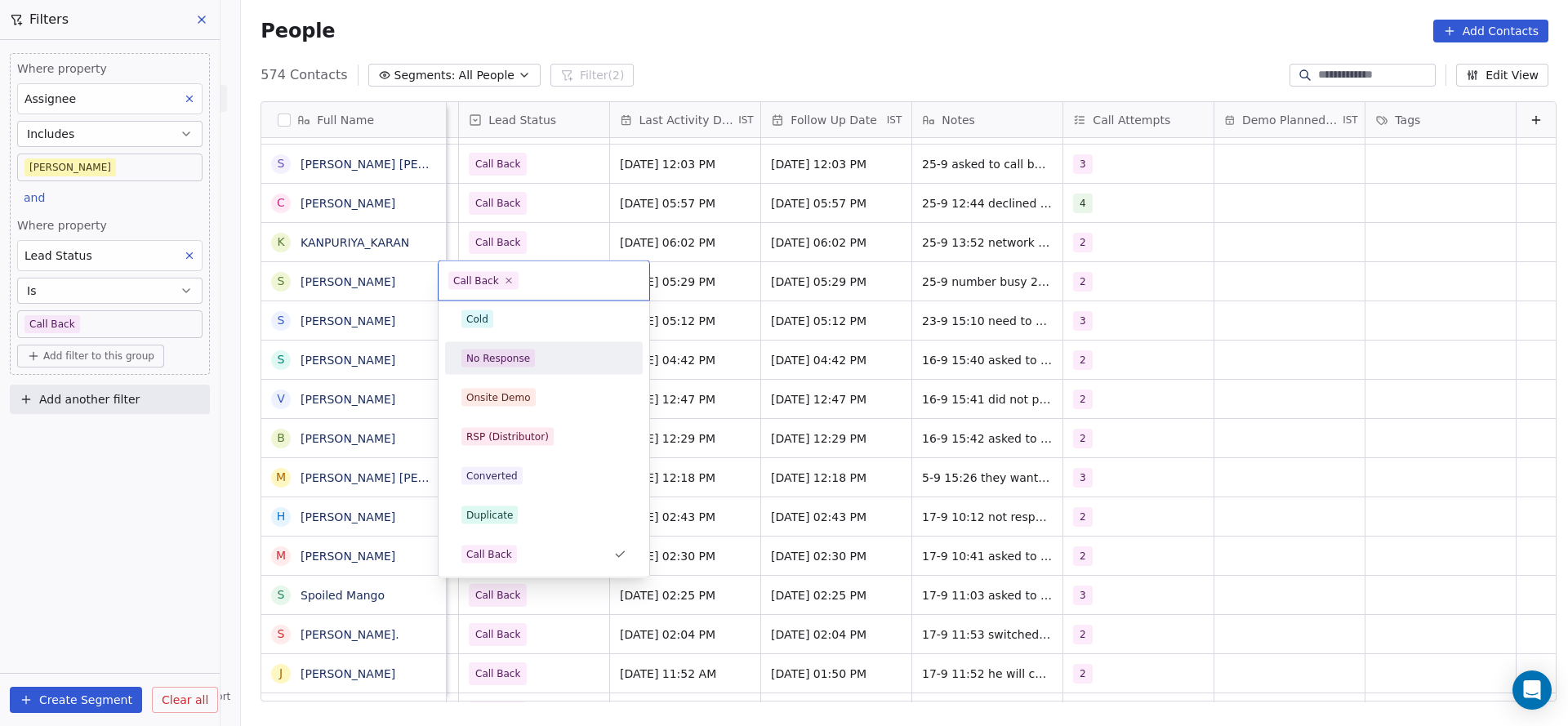
click at [525, 351] on div "No Response" at bounding box center [498, 358] width 64 height 15
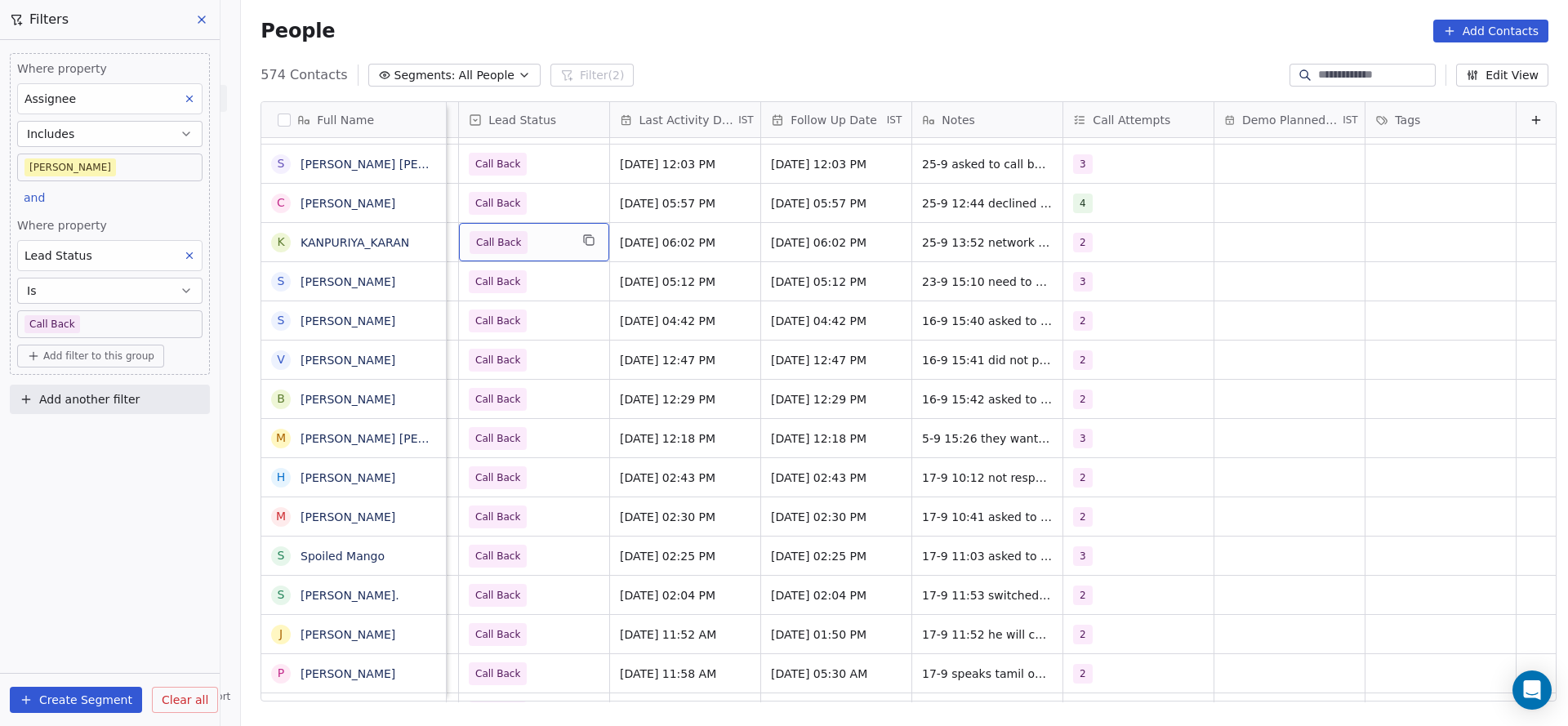
click at [532, 247] on span "Call Back" at bounding box center [520, 243] width 100 height 23
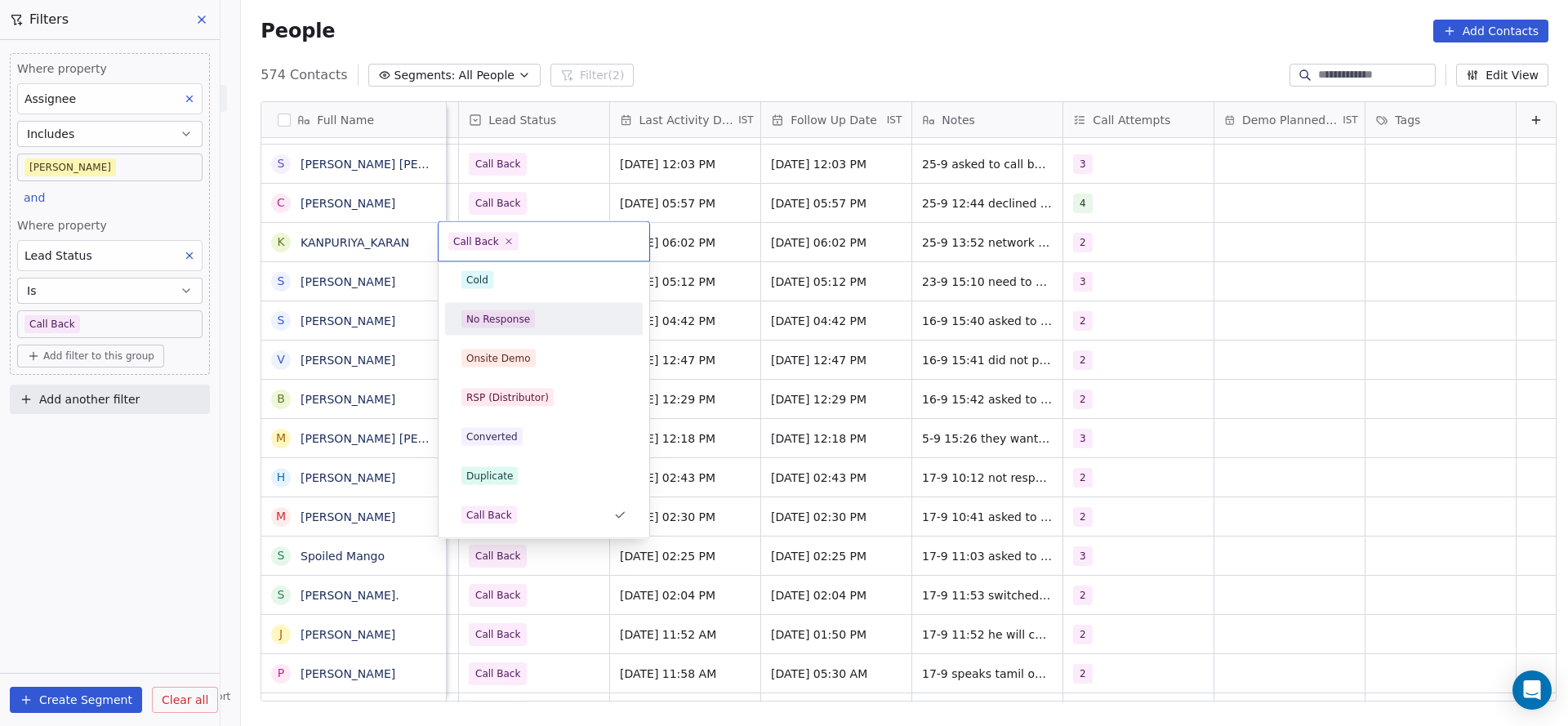
click at [528, 322] on span "No Response" at bounding box center [498, 320] width 74 height 18
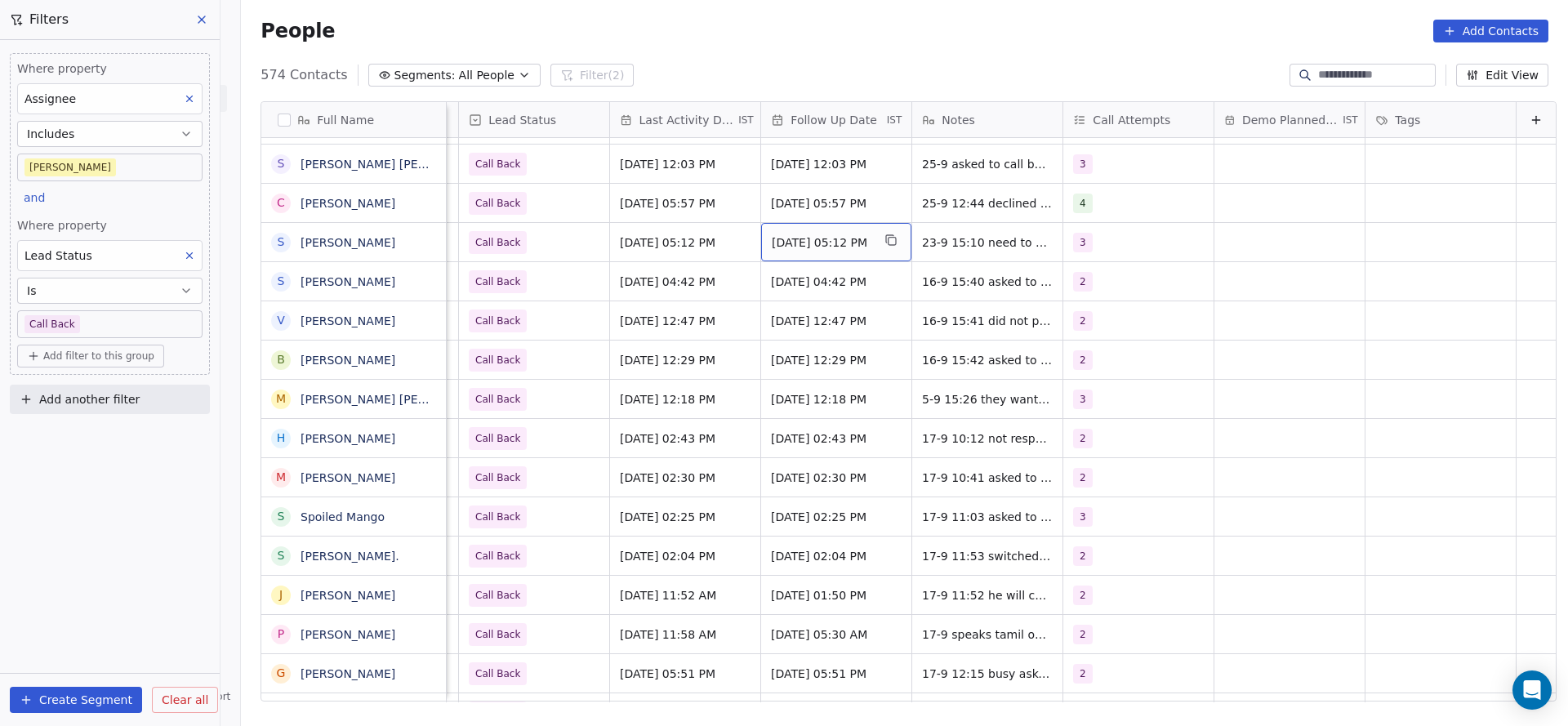
click at [776, 240] on span "[DATE] 05:12 PM" at bounding box center [821, 243] width 100 height 16
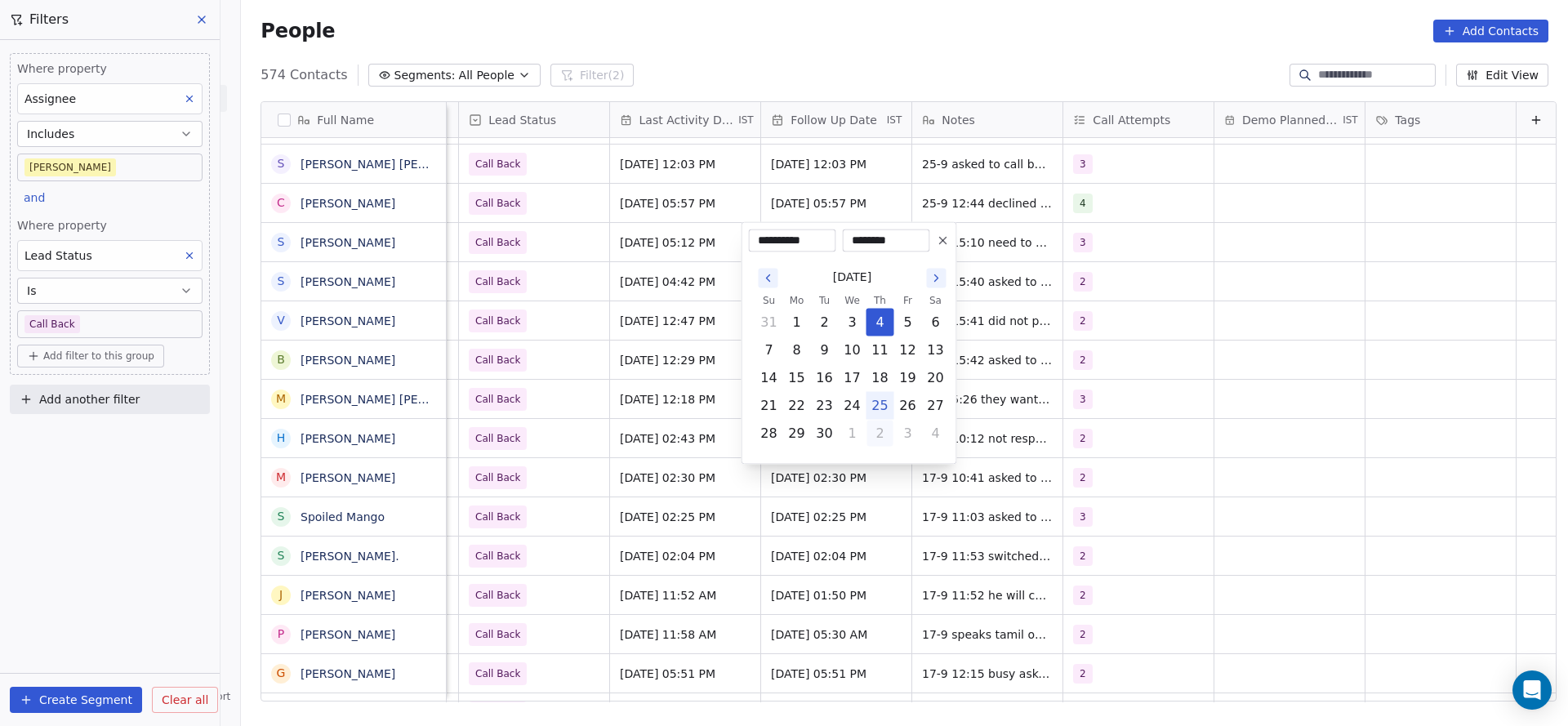
click at [877, 442] on button "2" at bounding box center [880, 433] width 26 height 26
type input "**********"
click at [571, 390] on html "On2Cook India Pvt. Ltd. Contacts People Marketing Workflows Campaigns Metrics &…" at bounding box center [784, 363] width 1568 height 726
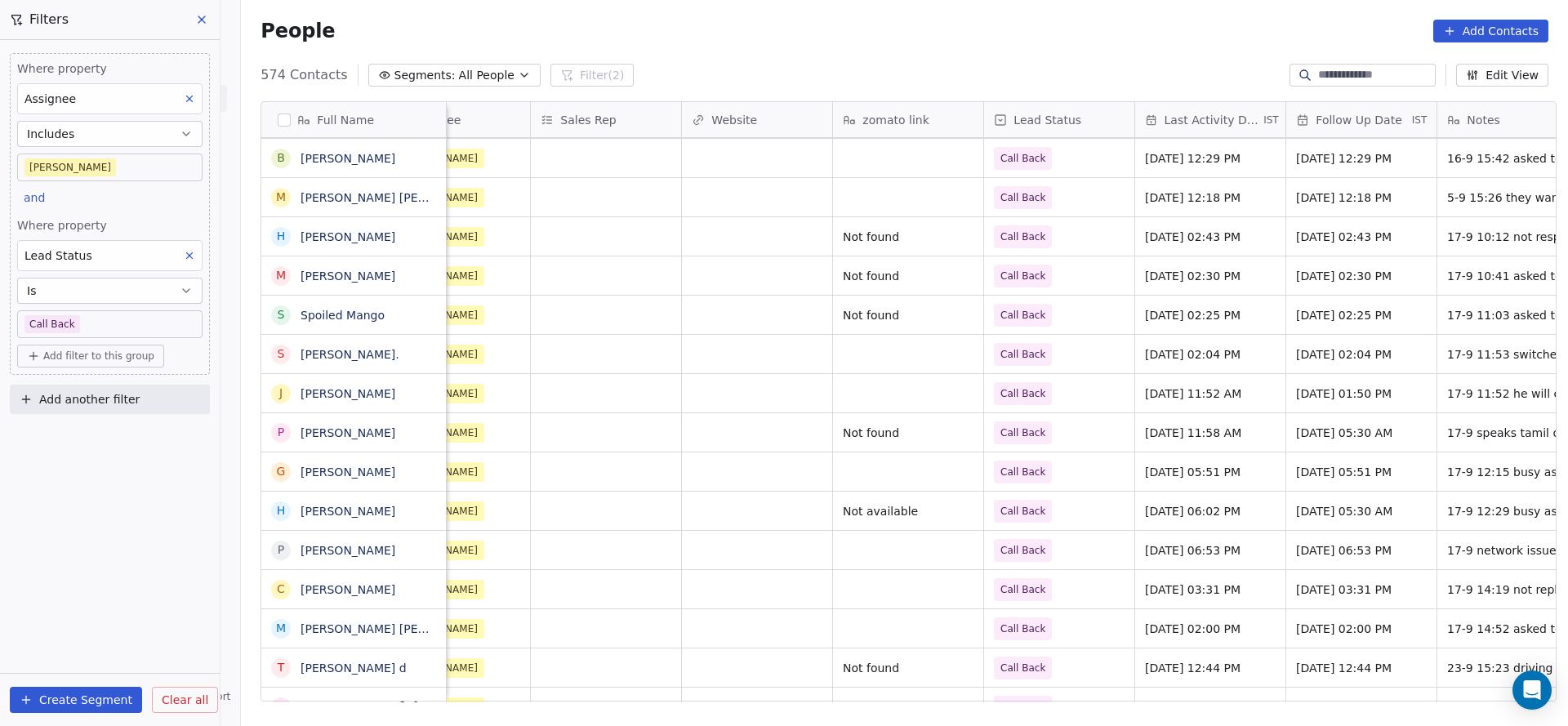
scroll to position [0, 2079]
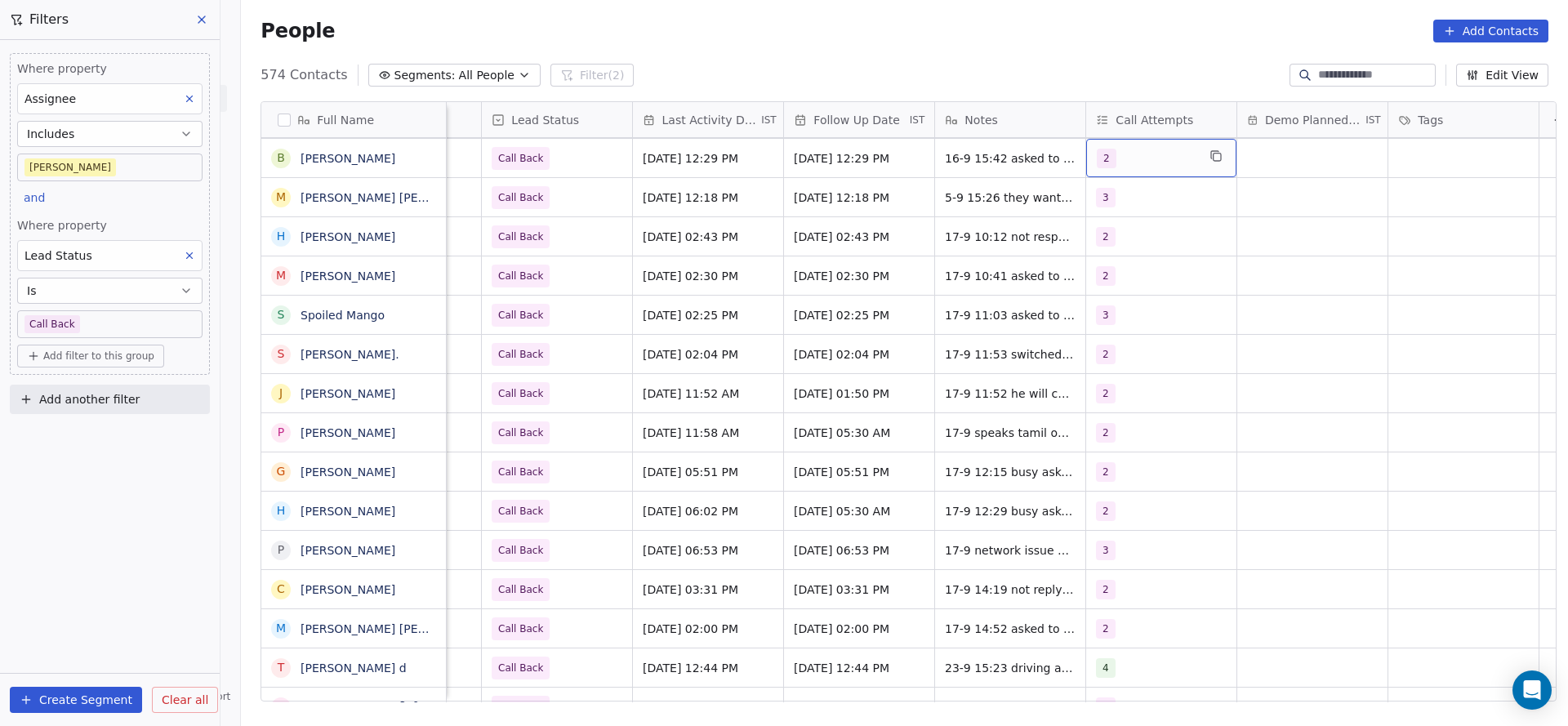
click at [1120, 149] on div "2" at bounding box center [1147, 158] width 100 height 20
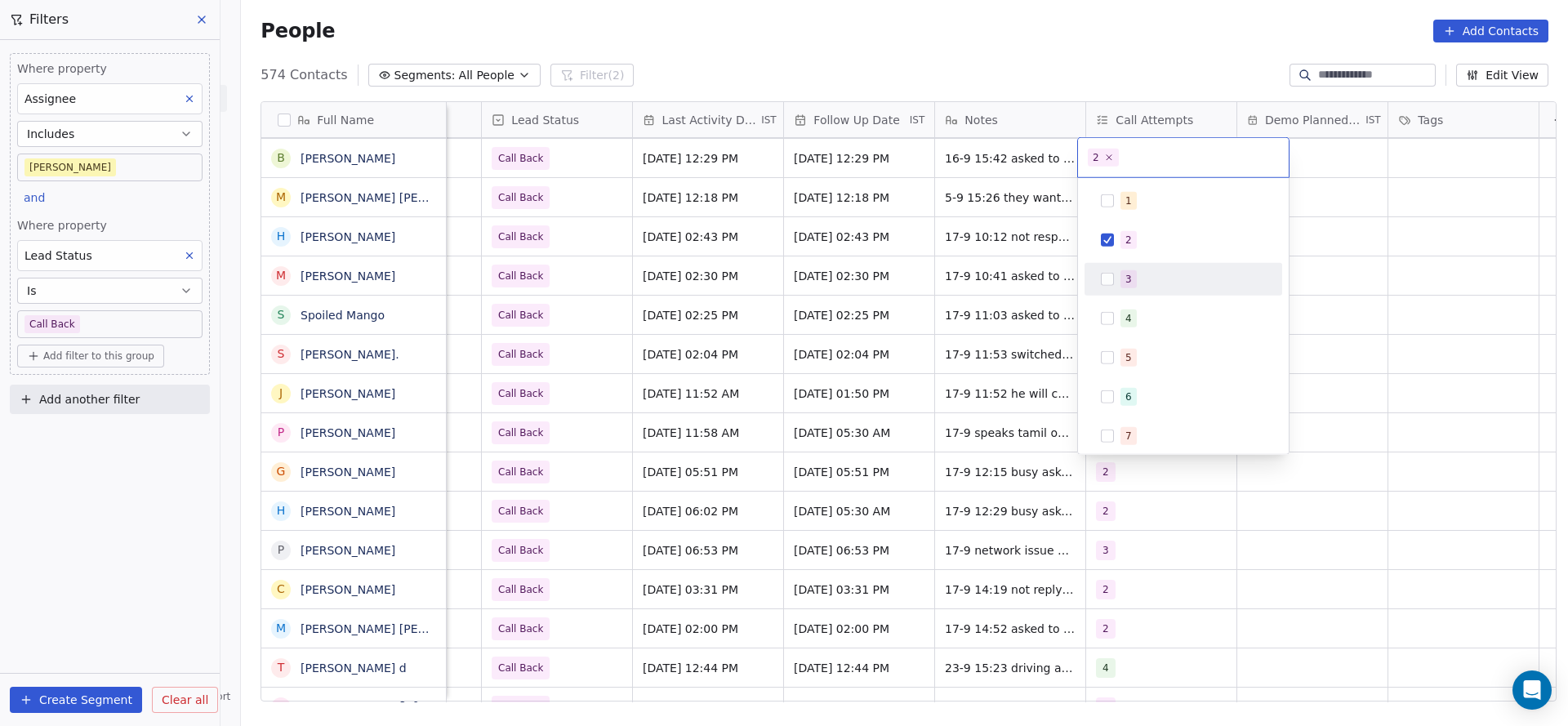
click at [1125, 287] on span "3" at bounding box center [1129, 279] width 16 height 18
click at [1129, 255] on div "2" at bounding box center [1183, 240] width 198 height 33
click at [1002, 254] on html "On2Cook India Pvt. Ltd. Contacts People Marketing Workflows Campaigns Metrics &…" at bounding box center [784, 363] width 1568 height 726
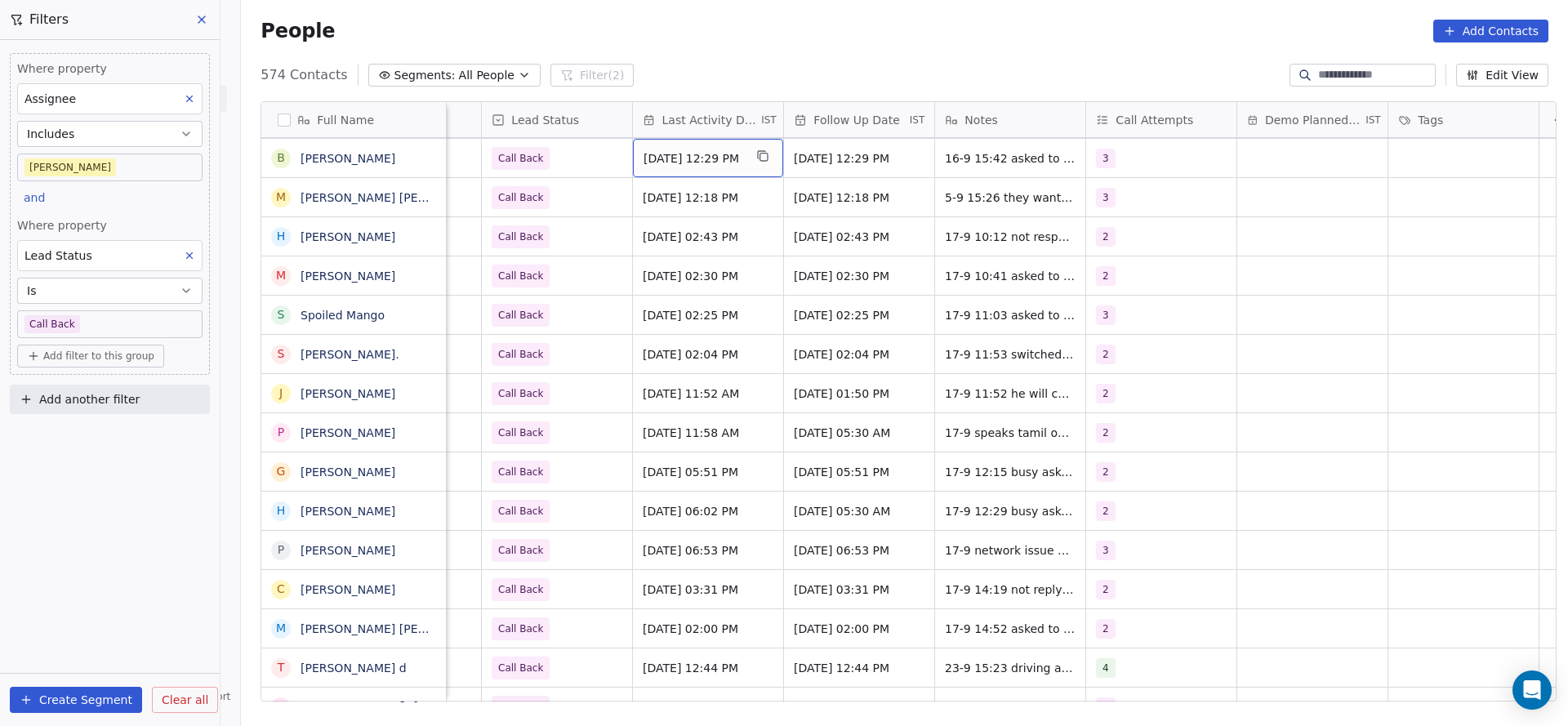
click at [679, 166] on div "[DATE] 12:29 PM" at bounding box center [707, 157] width 150 height 39
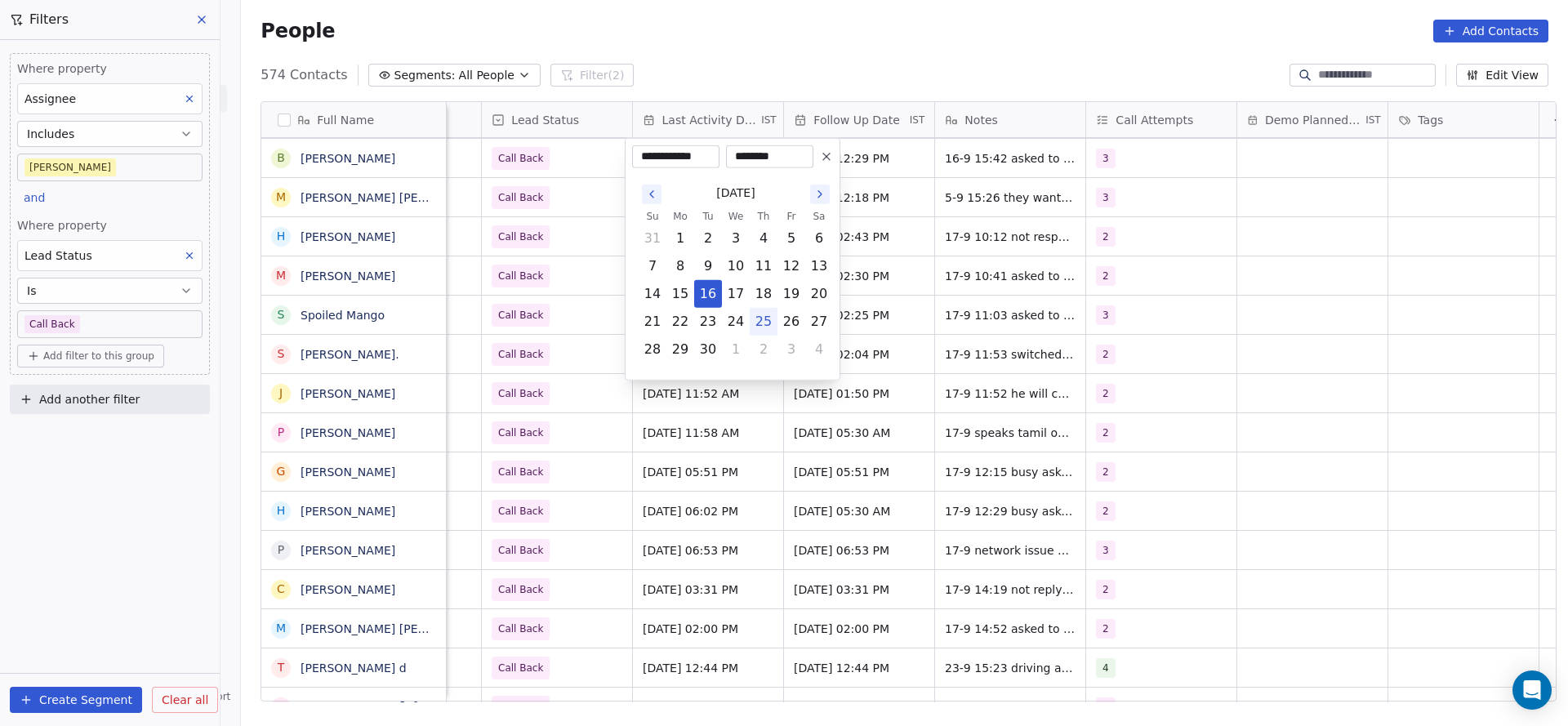
click at [757, 321] on button "25" at bounding box center [763, 322] width 26 height 26
type input "**********"
click at [574, 270] on html "On2Cook India Pvt. Ltd. Contacts People Marketing Workflows Campaigns Metrics &…" at bounding box center [784, 363] width 1568 height 726
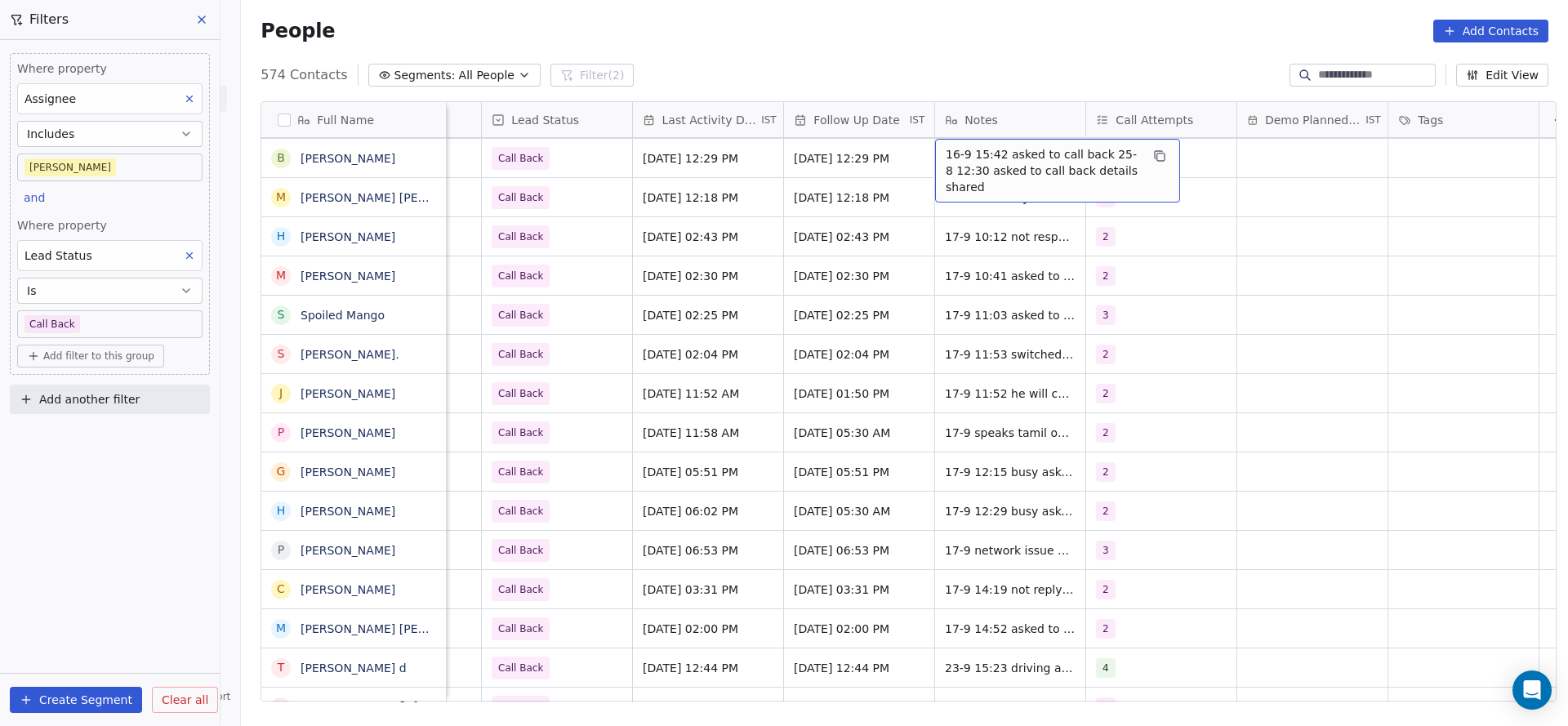
click at [991, 159] on span "16-9 15:42 asked to call back 25-8 12:30 asked to call back details shared" at bounding box center [1043, 170] width 194 height 49
click at [928, 146] on textarea "**********" at bounding box center [1049, 169] width 243 height 61
type textarea "**********"
click at [749, 166] on html "On2Cook India Pvt. Ltd. Contacts People Marketing Workflows Campaigns Metrics &…" at bounding box center [784, 363] width 1568 height 726
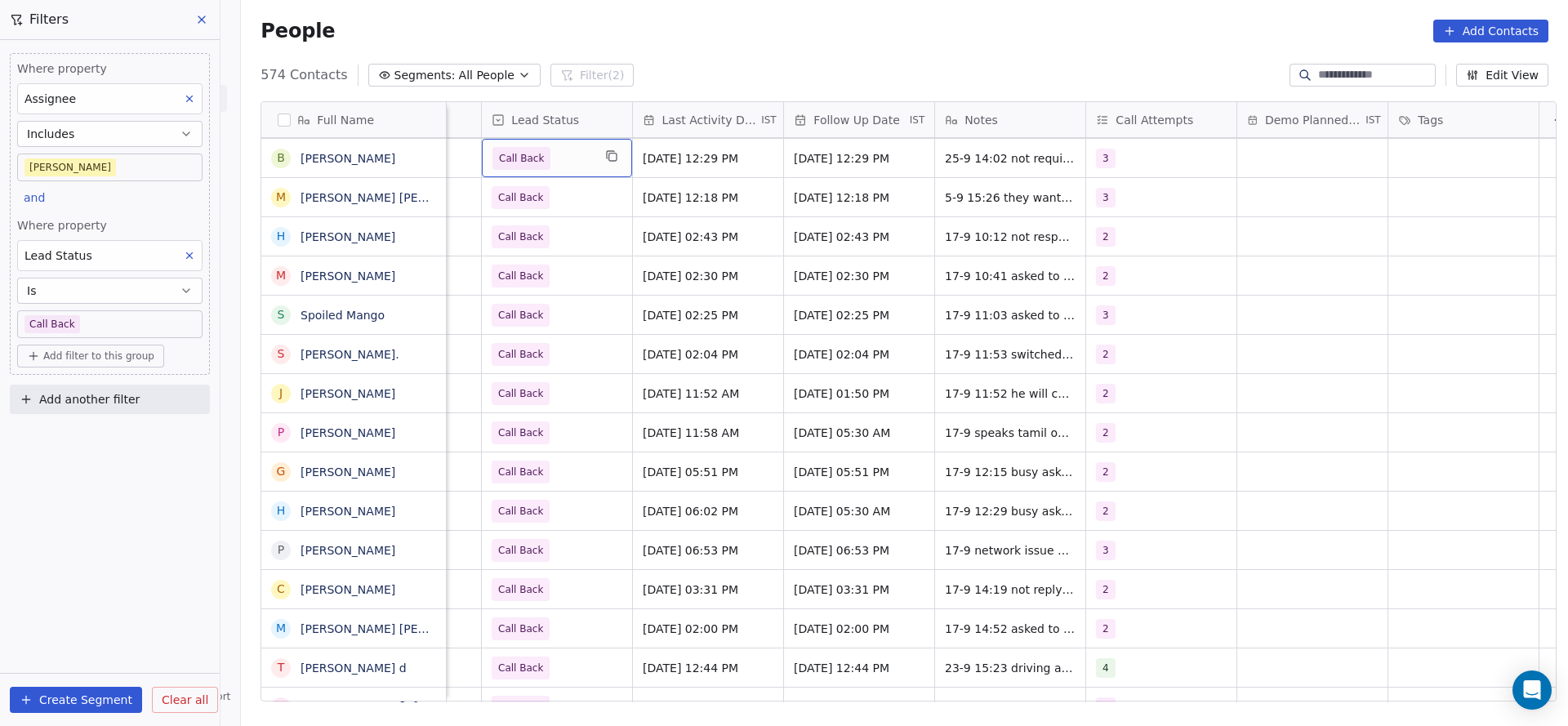
click at [584, 163] on div "Call Back" at bounding box center [557, 157] width 150 height 39
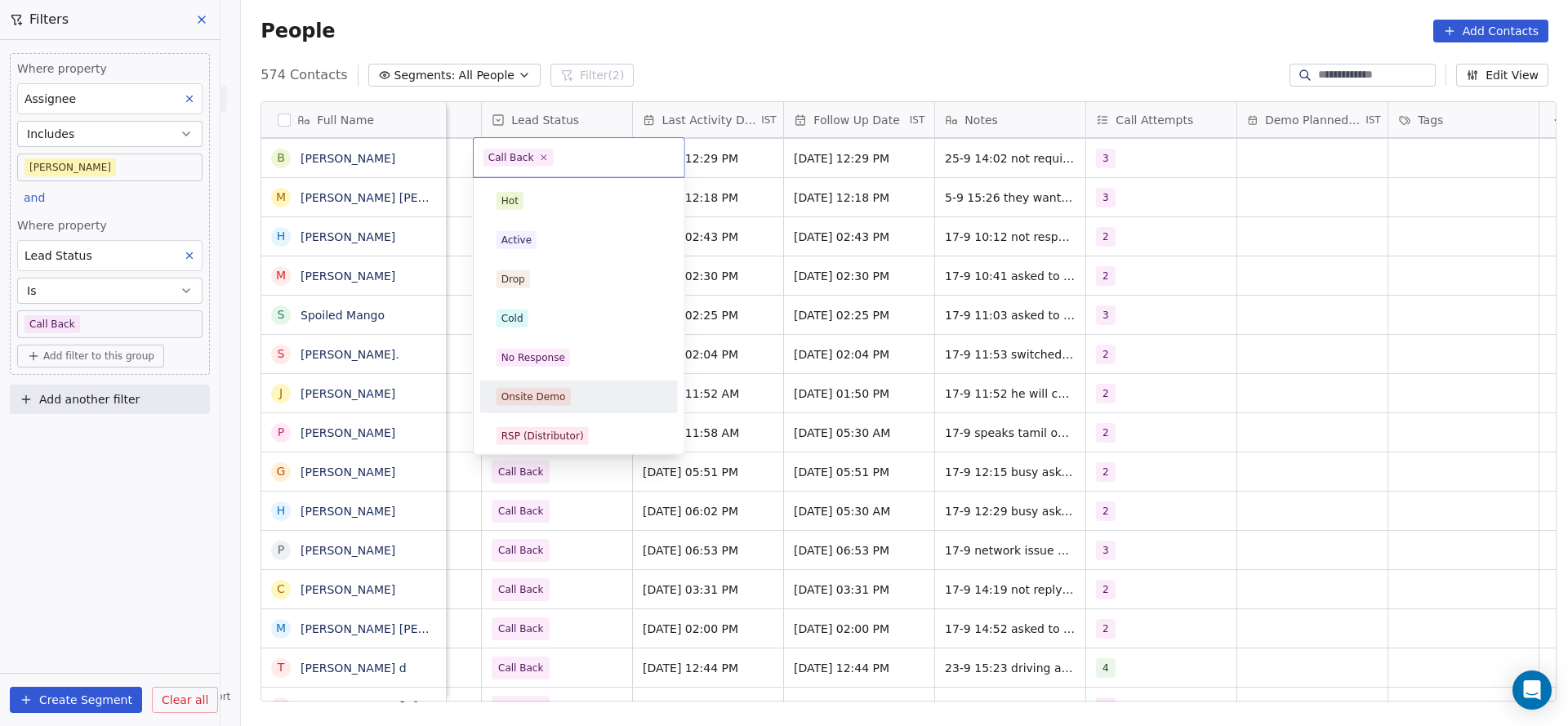
scroll to position [122, 0]
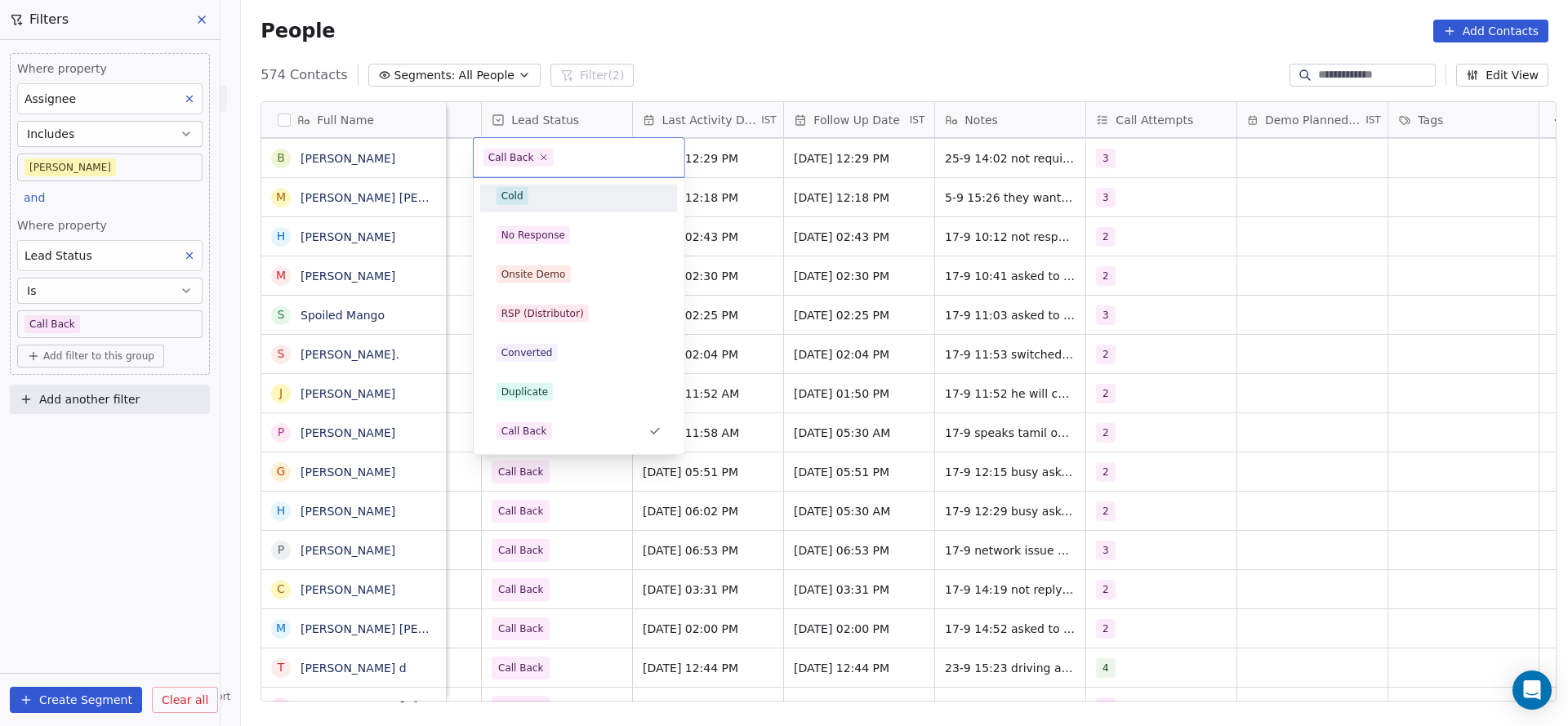
click at [556, 201] on div "Cold" at bounding box center [579, 196] width 165 height 18
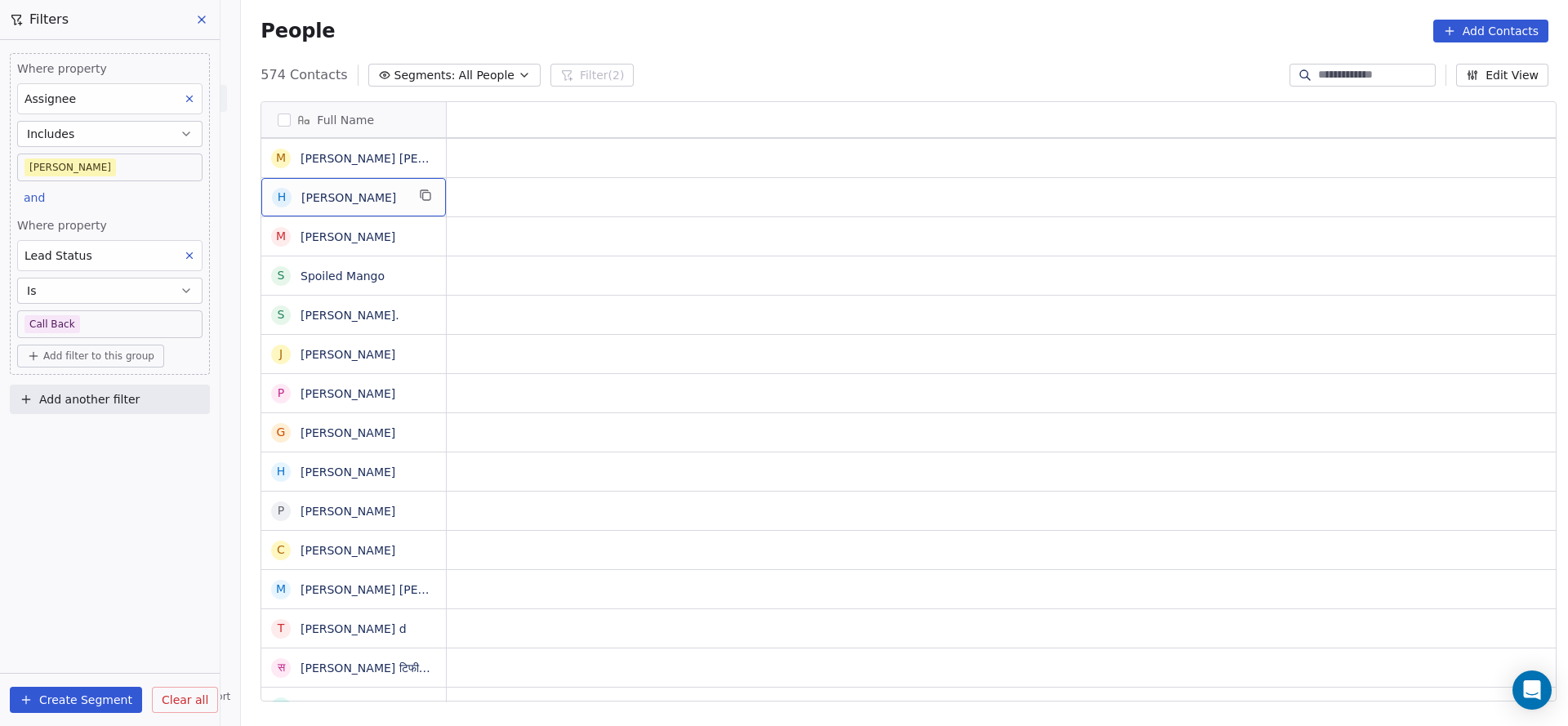
scroll to position [0, 0]
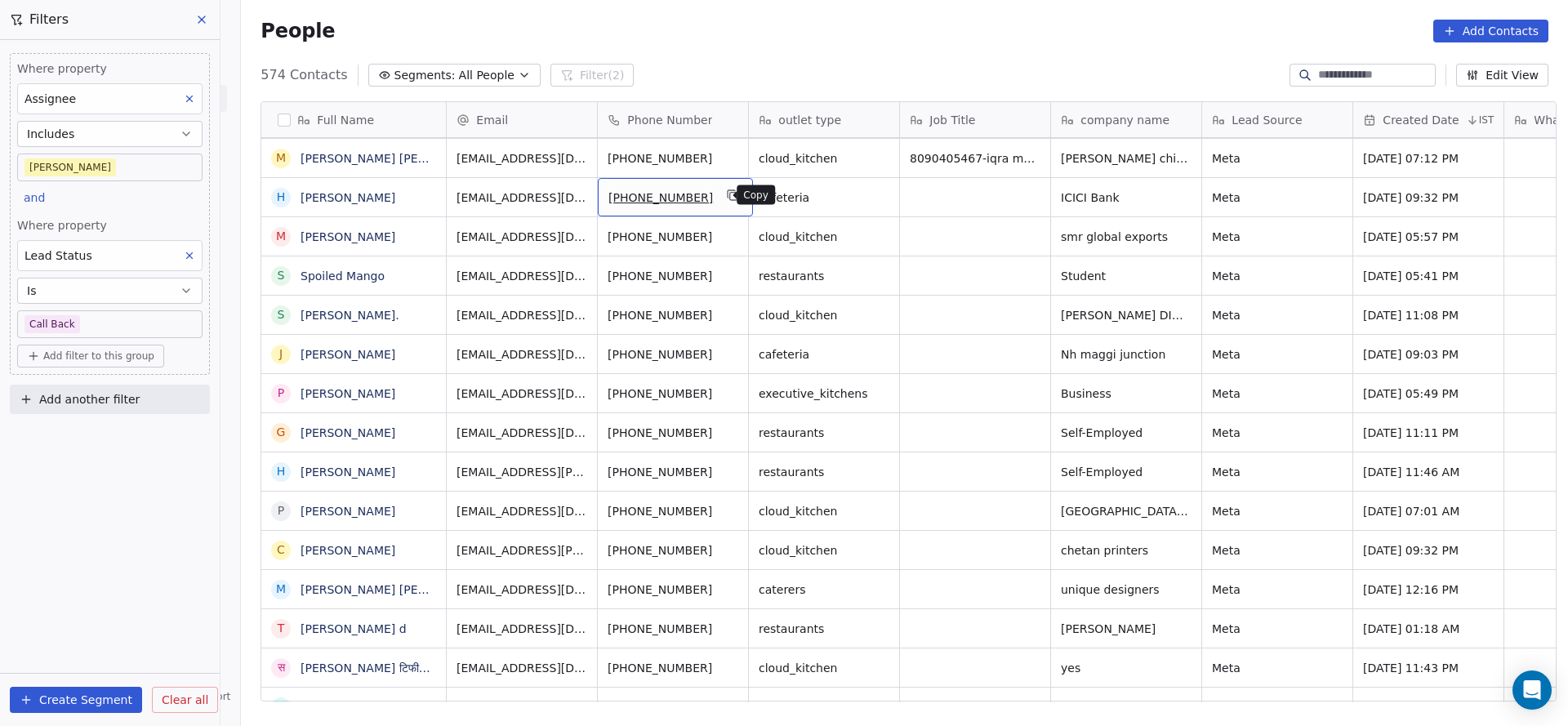
click at [730, 195] on icon "grid" at bounding box center [734, 196] width 7 height 7
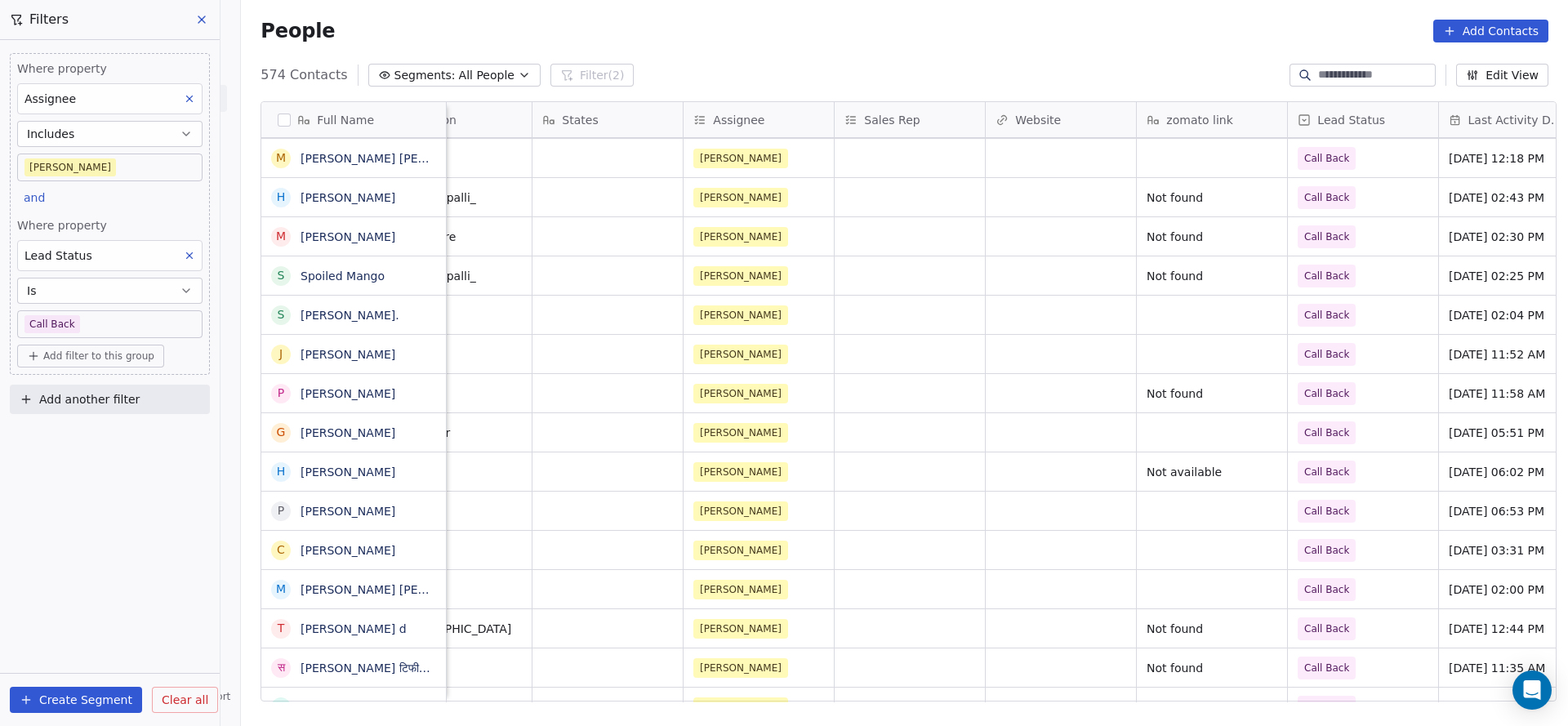
scroll to position [0, 2120]
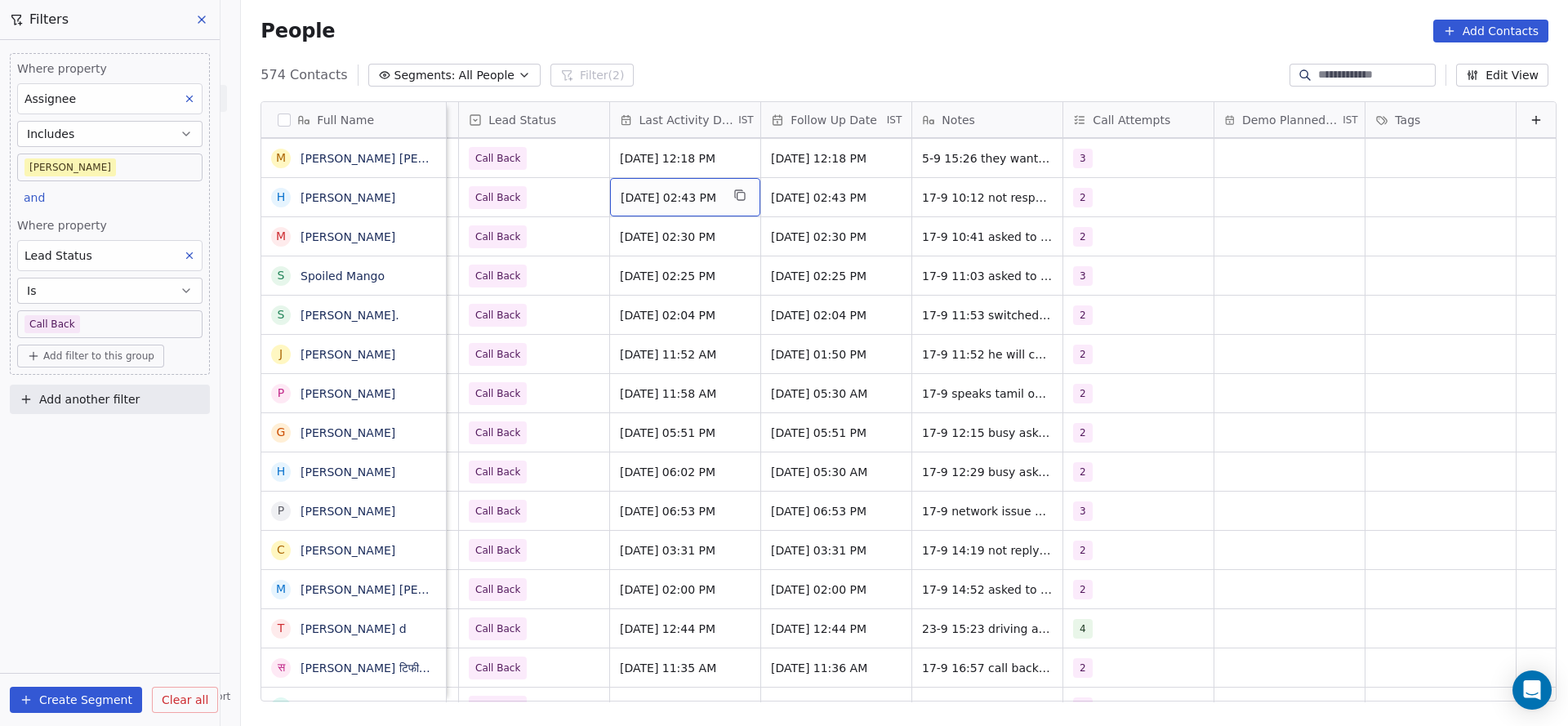
click at [653, 204] on span "[DATE] 02:43 PM" at bounding box center [670, 197] width 100 height 16
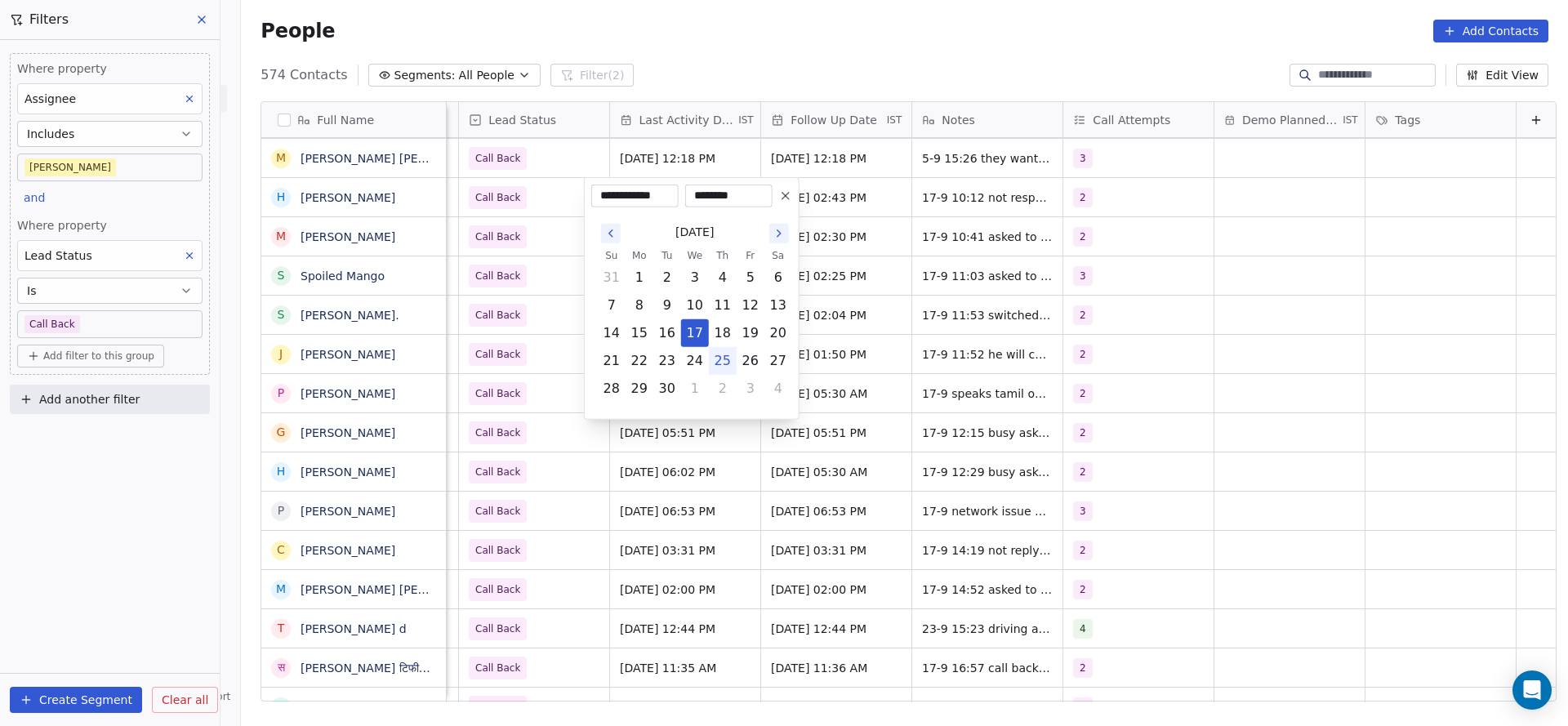
click at [722, 365] on button "25" at bounding box center [723, 361] width 26 height 26
type input "**********"
click at [461, 274] on html "On2Cook India Pvt. Ltd. Contacts People Marketing Workflows Campaigns Metrics &…" at bounding box center [784, 363] width 1568 height 726
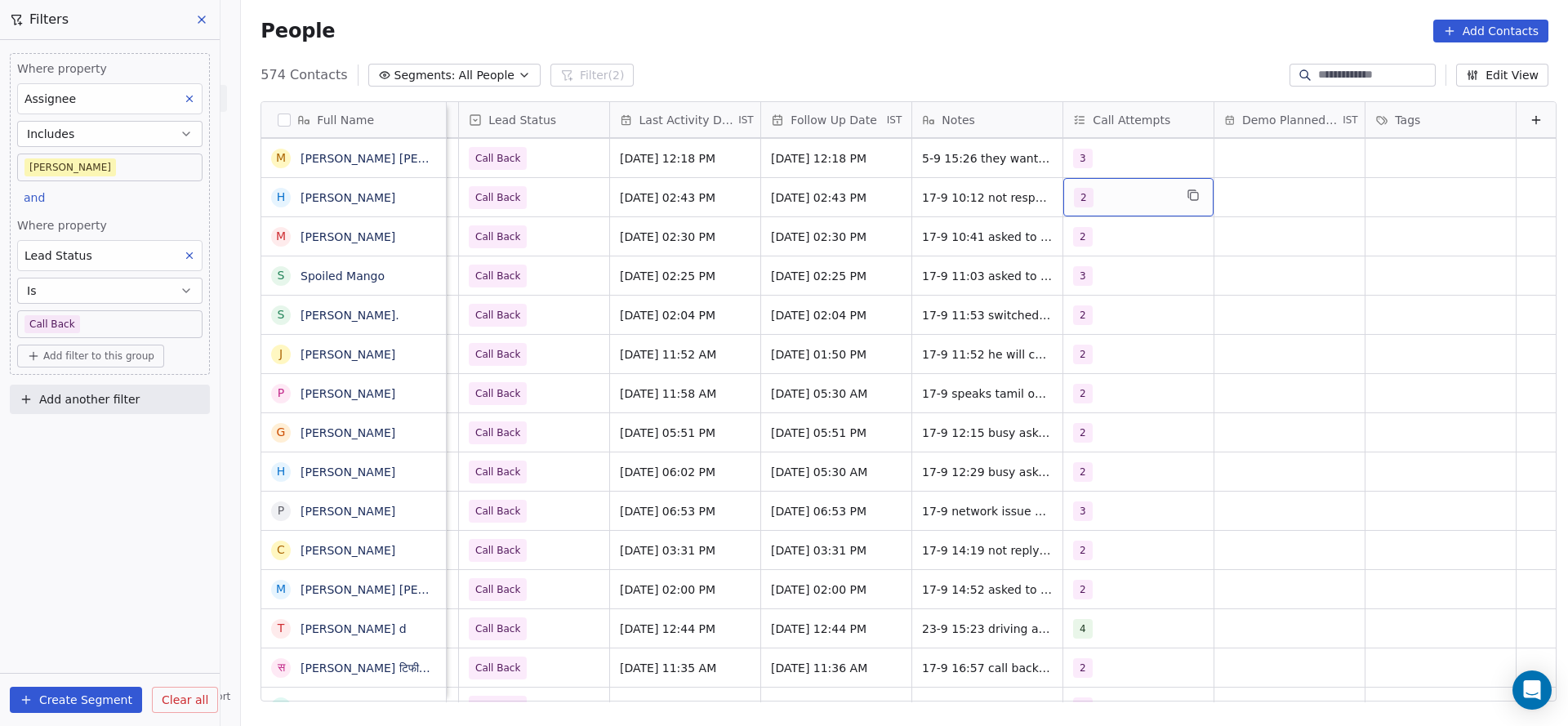
click at [1073, 208] on div "2" at bounding box center [1138, 197] width 150 height 39
click at [1085, 329] on div "3" at bounding box center [1142, 319] width 184 height 26
click at [1077, 278] on div "2" at bounding box center [1142, 279] width 184 height 26
click at [875, 245] on html "On2Cook India Pvt. Ltd. Contacts People Marketing Workflows Campaigns Metrics &…" at bounding box center [784, 363] width 1568 height 726
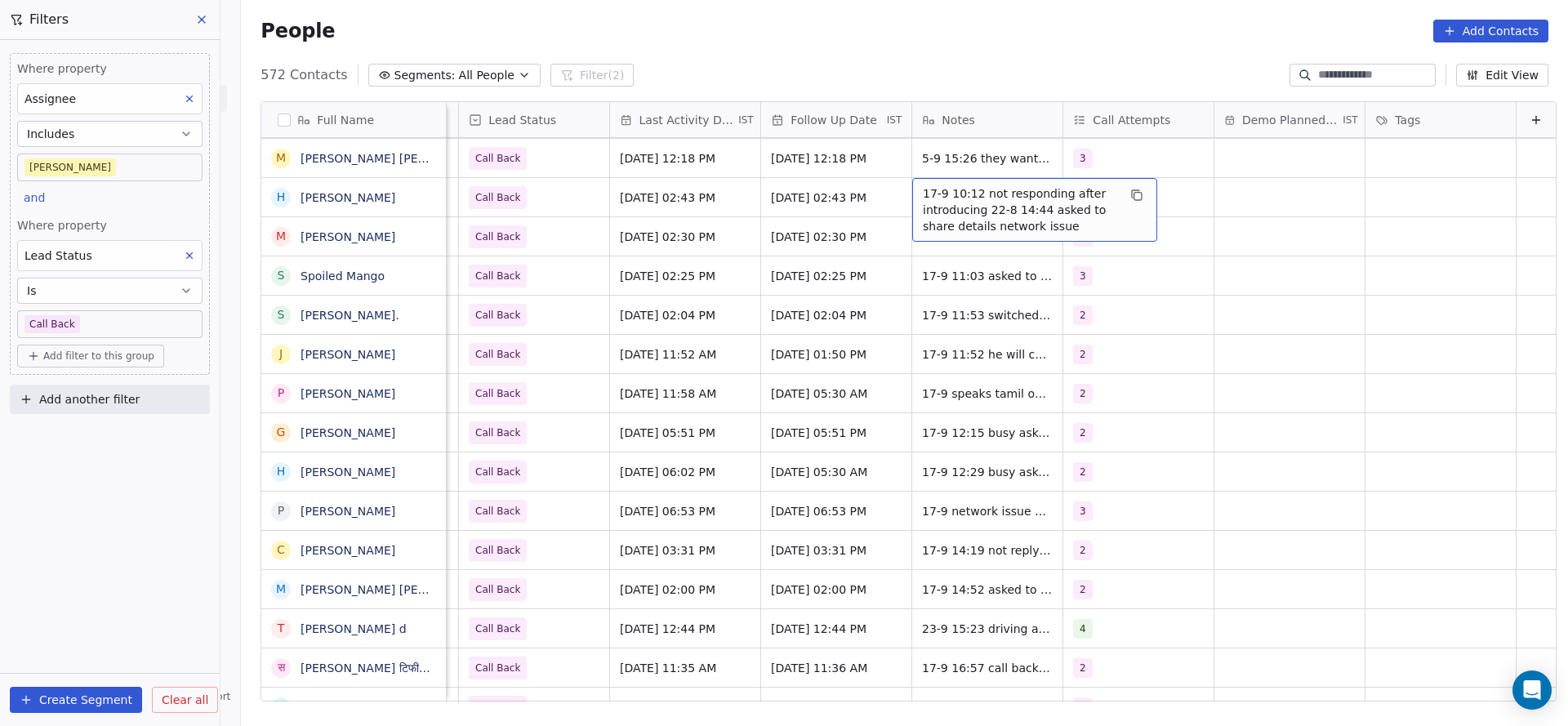
click at [923, 198] on span "17-9 10:12 not responding after introducing 22-8 14:44 asked to share details n…" at bounding box center [1020, 210] width 194 height 49
click at [893, 189] on textarea "**********" at bounding box center [1008, 208] width 243 height 61
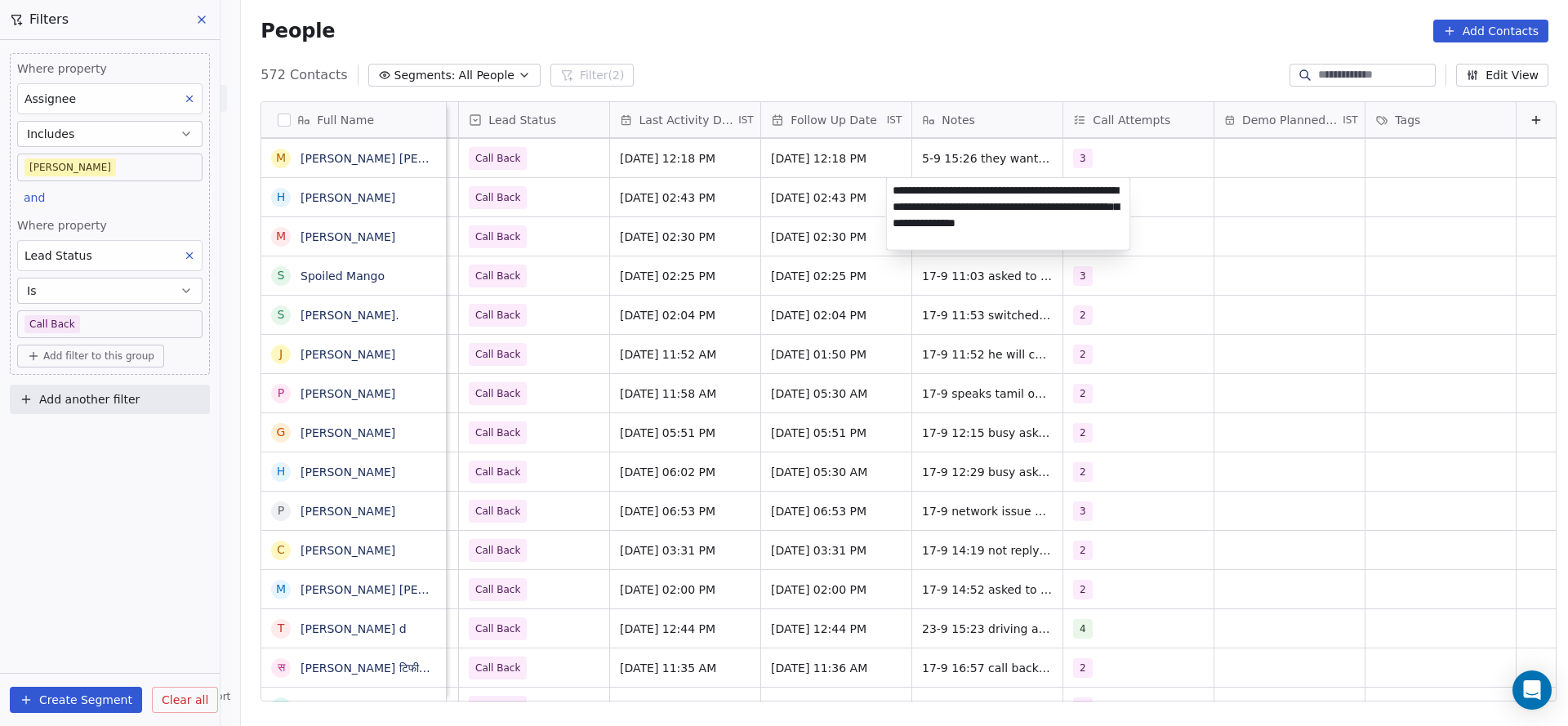
type textarea "**********"
click at [573, 268] on html "On2Cook India Pvt. Ltd. Contacts People Marketing Workflows Campaigns Metrics &…" at bounding box center [784, 363] width 1568 height 726
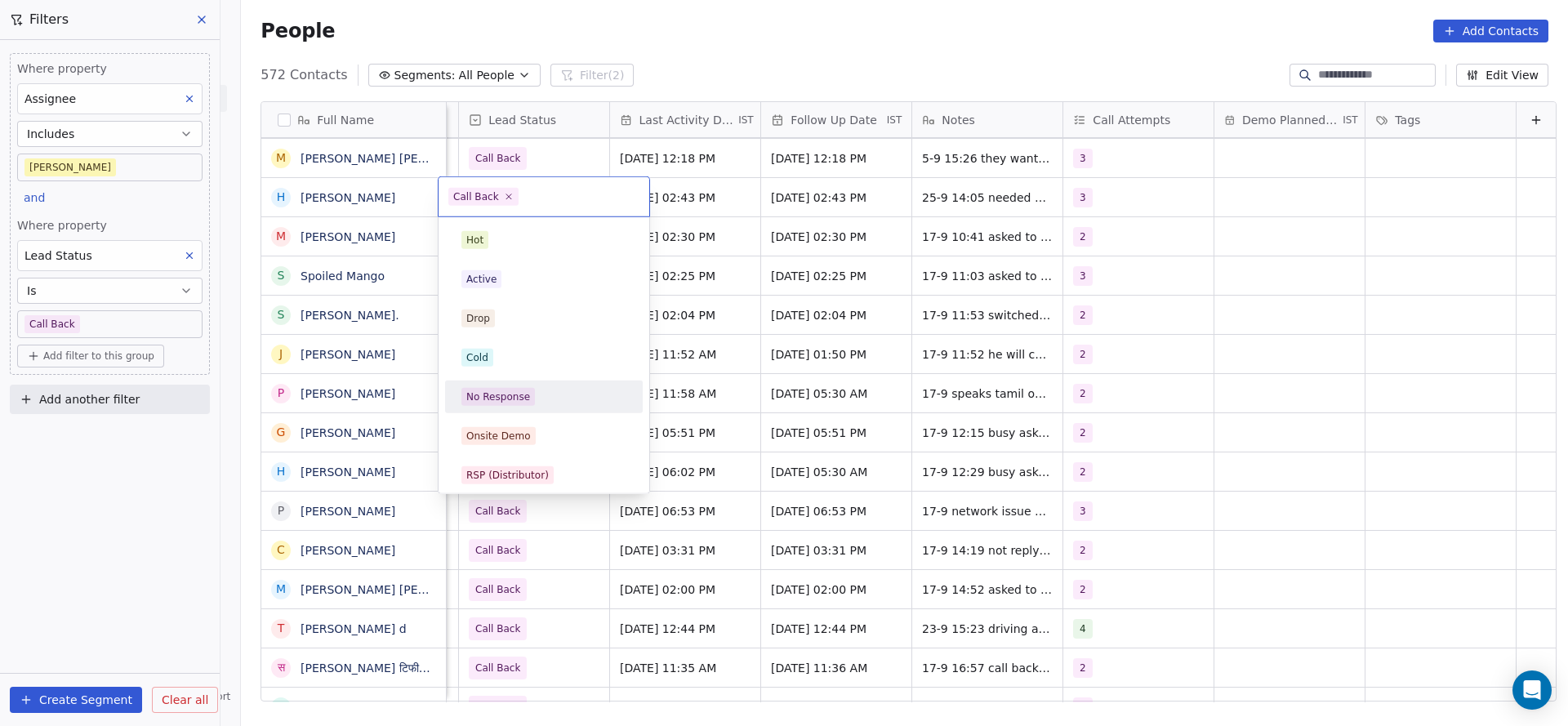
scroll to position [122, 0]
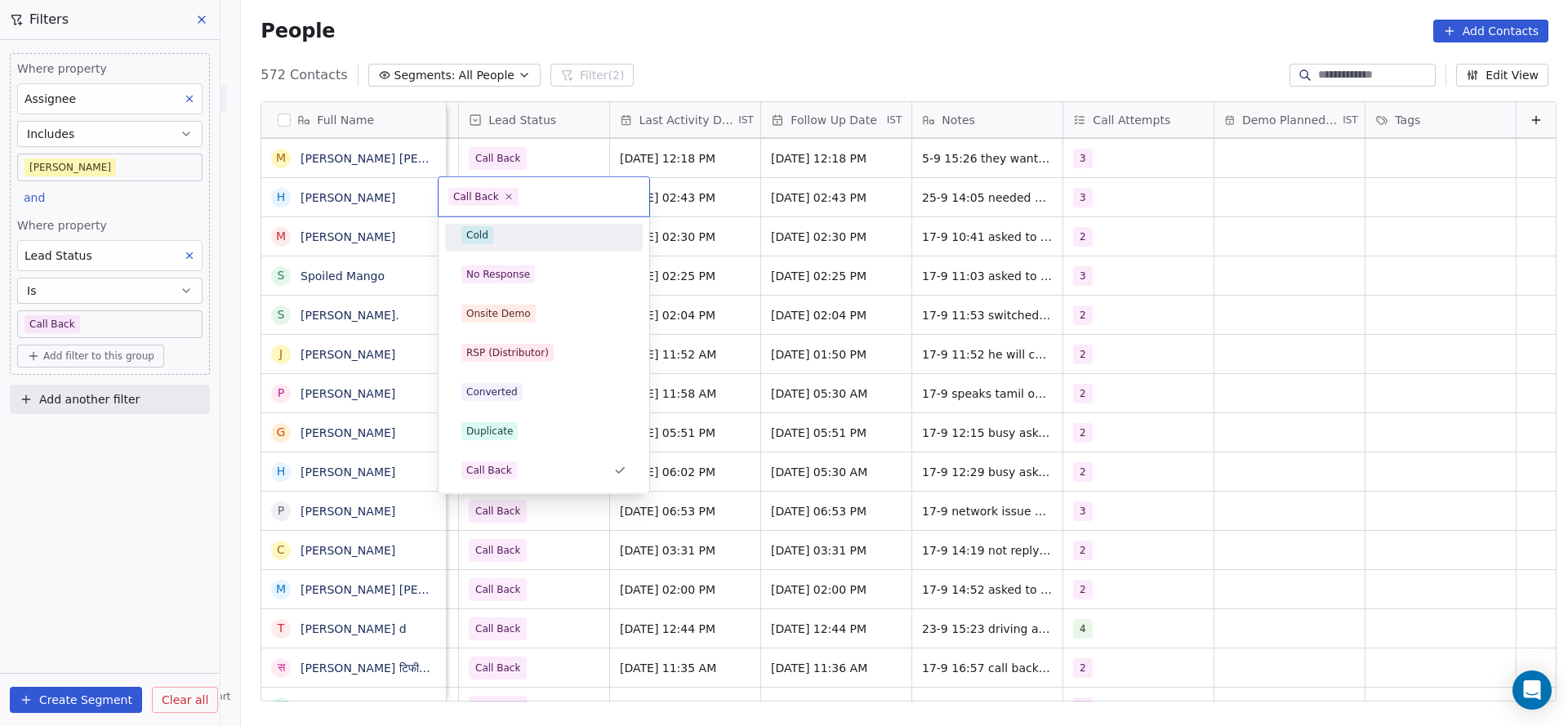
click at [499, 232] on div "Cold" at bounding box center [543, 235] width 165 height 18
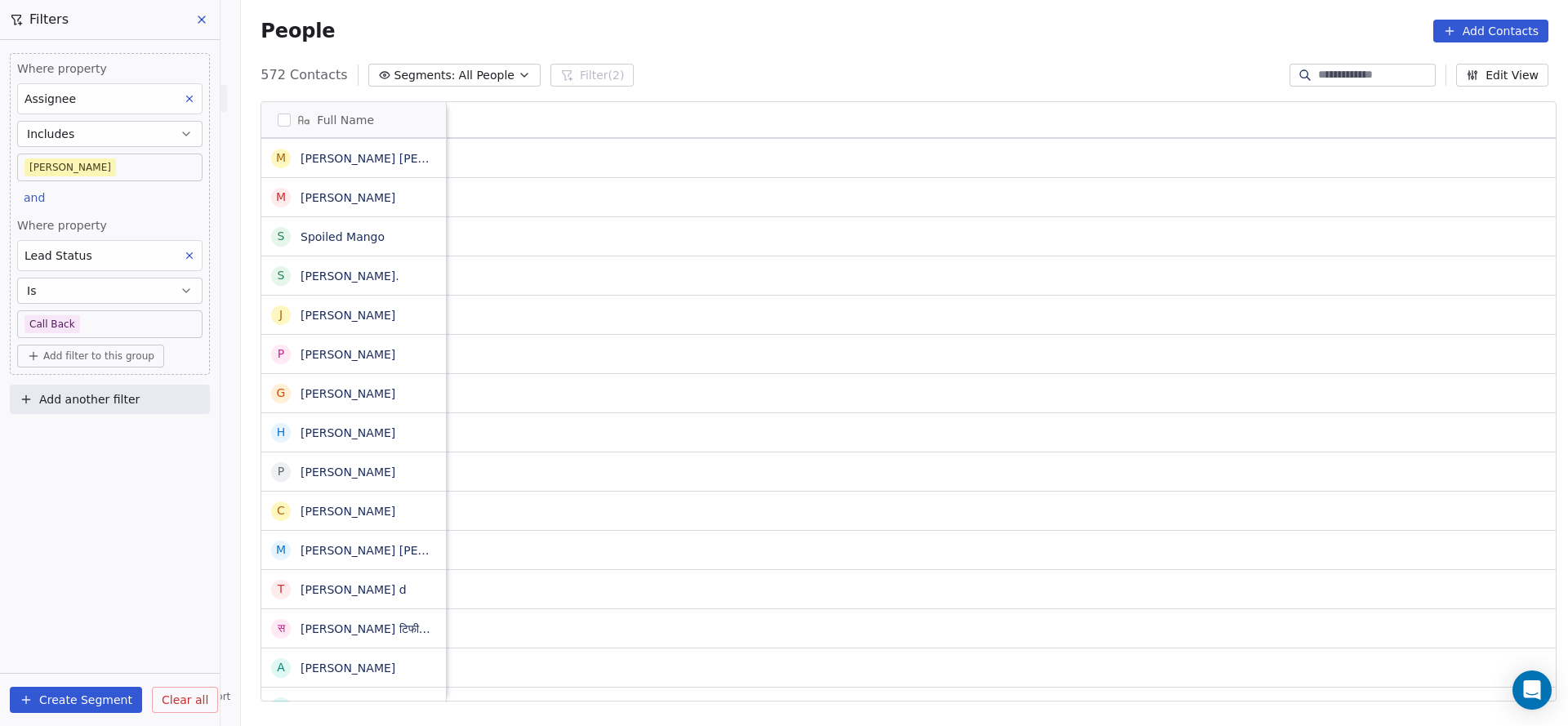
scroll to position [0, 2120]
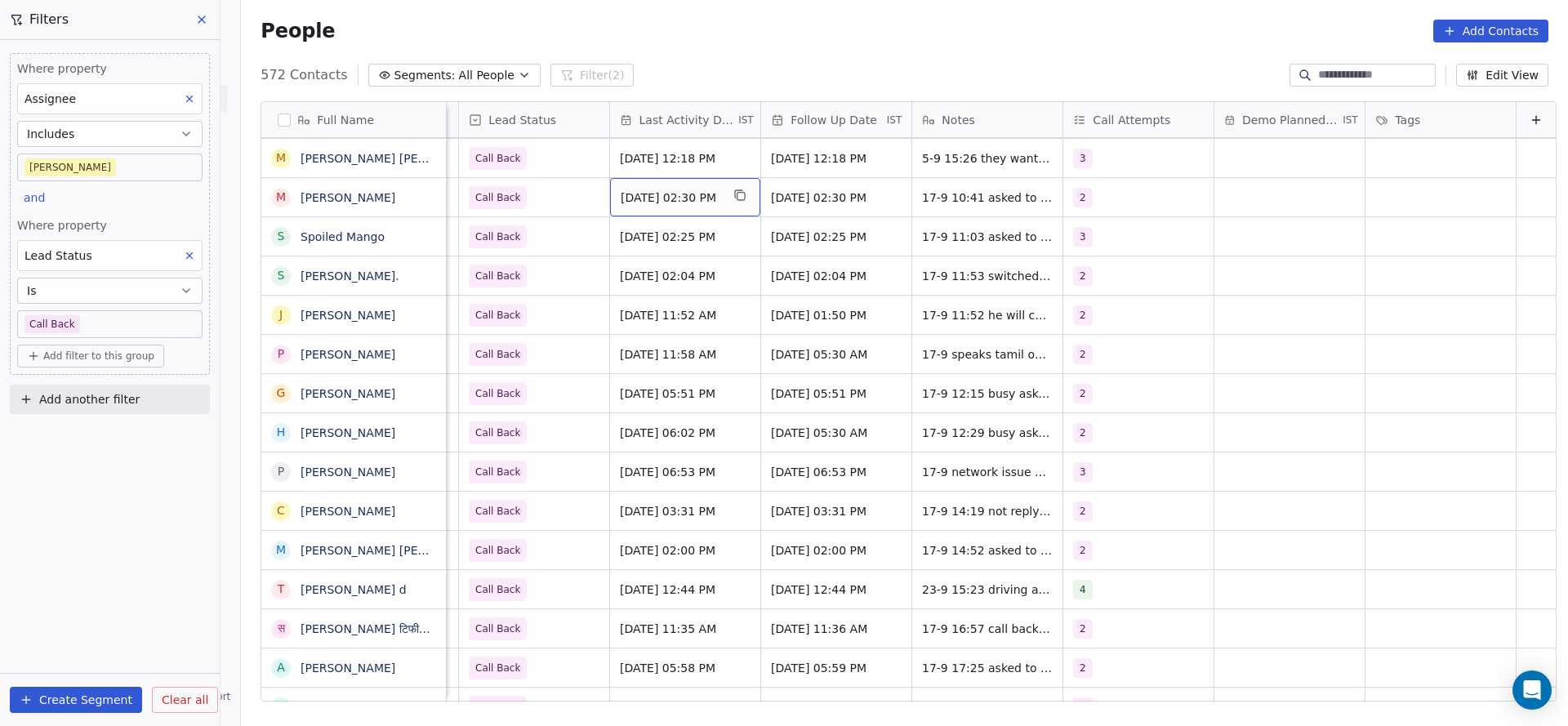
click at [620, 194] on span "[DATE] 02:30 PM" at bounding box center [670, 197] width 100 height 16
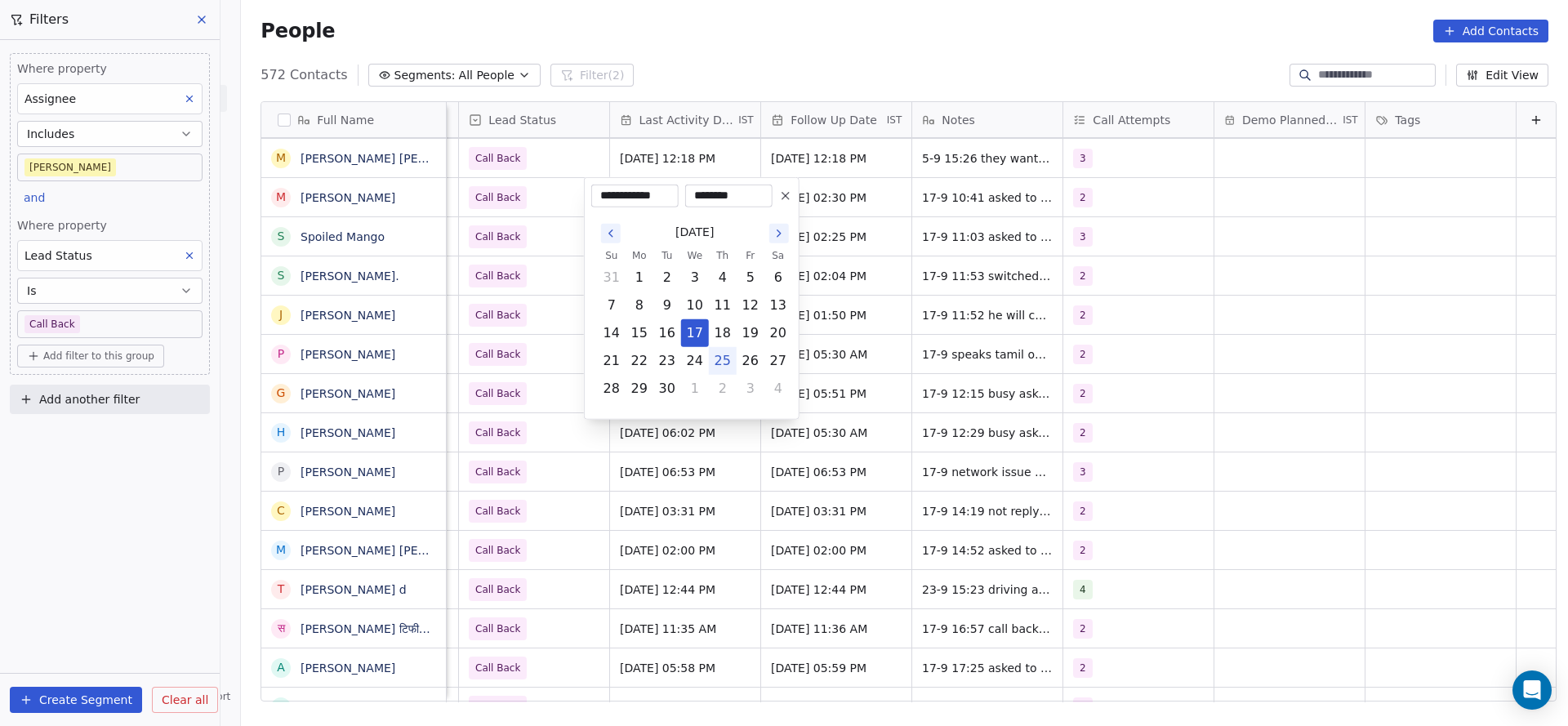
click at [725, 359] on button "25" at bounding box center [723, 361] width 26 height 26
type input "**********"
click at [529, 294] on html "On2Cook India Pvt. Ltd. Contacts People Marketing Workflows Campaigns Metrics &…" at bounding box center [784, 363] width 1568 height 726
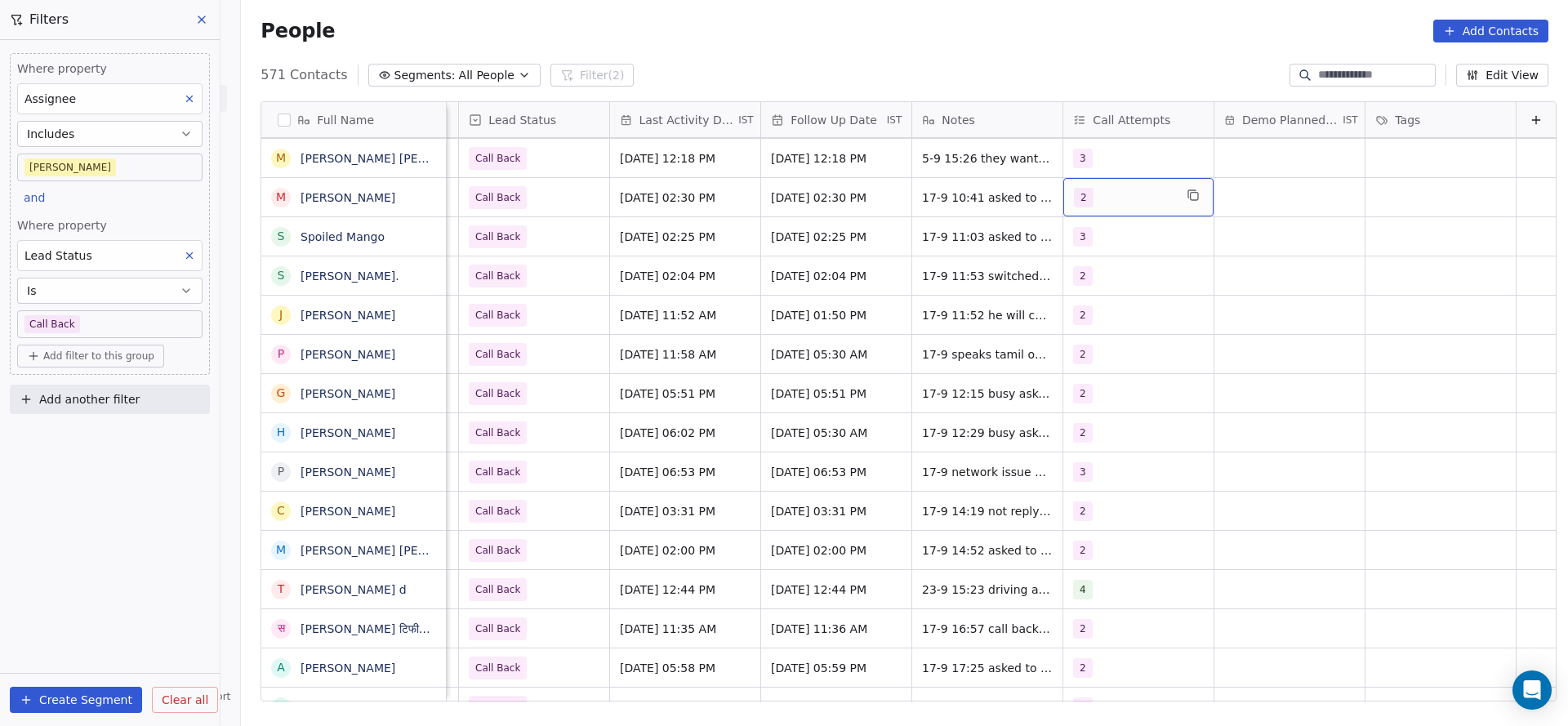
click at [1102, 191] on div "2" at bounding box center [1124, 197] width 100 height 20
click at [1089, 316] on div "3" at bounding box center [1088, 319] width 7 height 15
drag, startPoint x: 1080, startPoint y: 288, endPoint x: 1033, endPoint y: 311, distance: 52.3
click at [1075, 287] on div "2" at bounding box center [1142, 279] width 184 height 26
click at [991, 320] on html "On2Cook India Pvt. Ltd. Contacts People Marketing Workflows Campaigns Metrics &…" at bounding box center [784, 363] width 1568 height 726
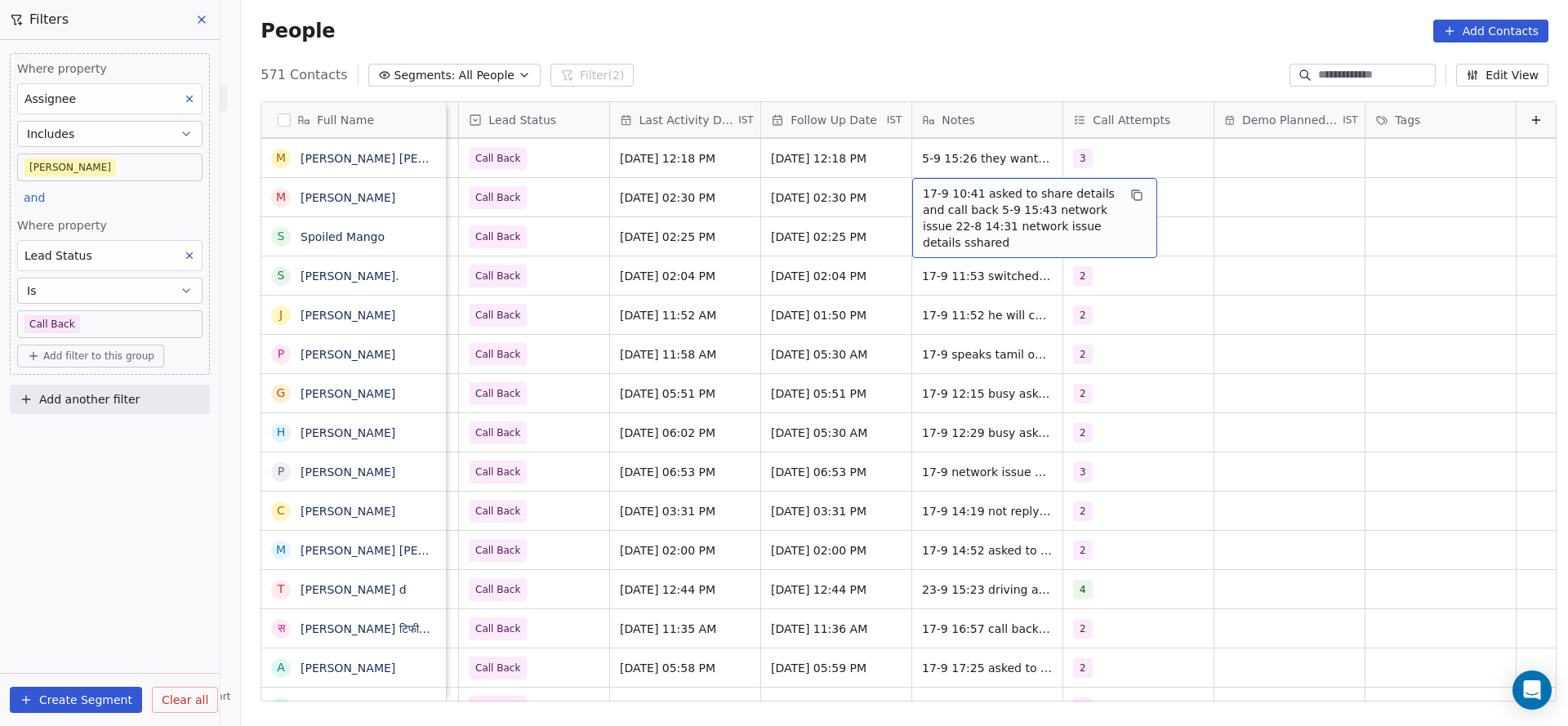
click at [923, 197] on span "17-9 10:41 asked to share details and call back 5-9 15:43 network issue 22-8 14…" at bounding box center [1020, 218] width 194 height 66
click at [887, 188] on textarea "**********" at bounding box center [1008, 208] width 243 height 61
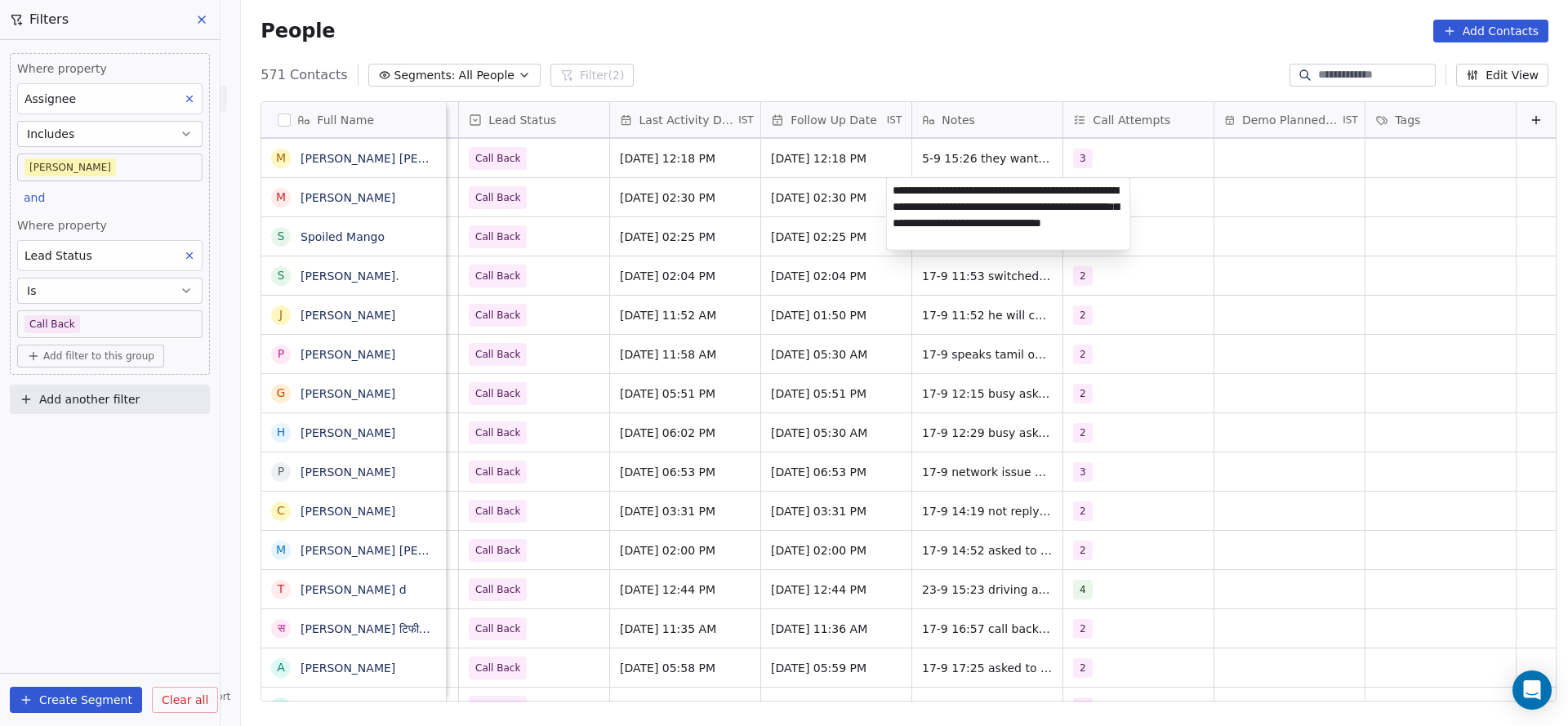
type textarea "**********"
click at [601, 221] on html "On2Cook India Pvt. Ltd. Contacts People Marketing Workflows Campaigns Metrics &…" at bounding box center [784, 363] width 1568 height 726
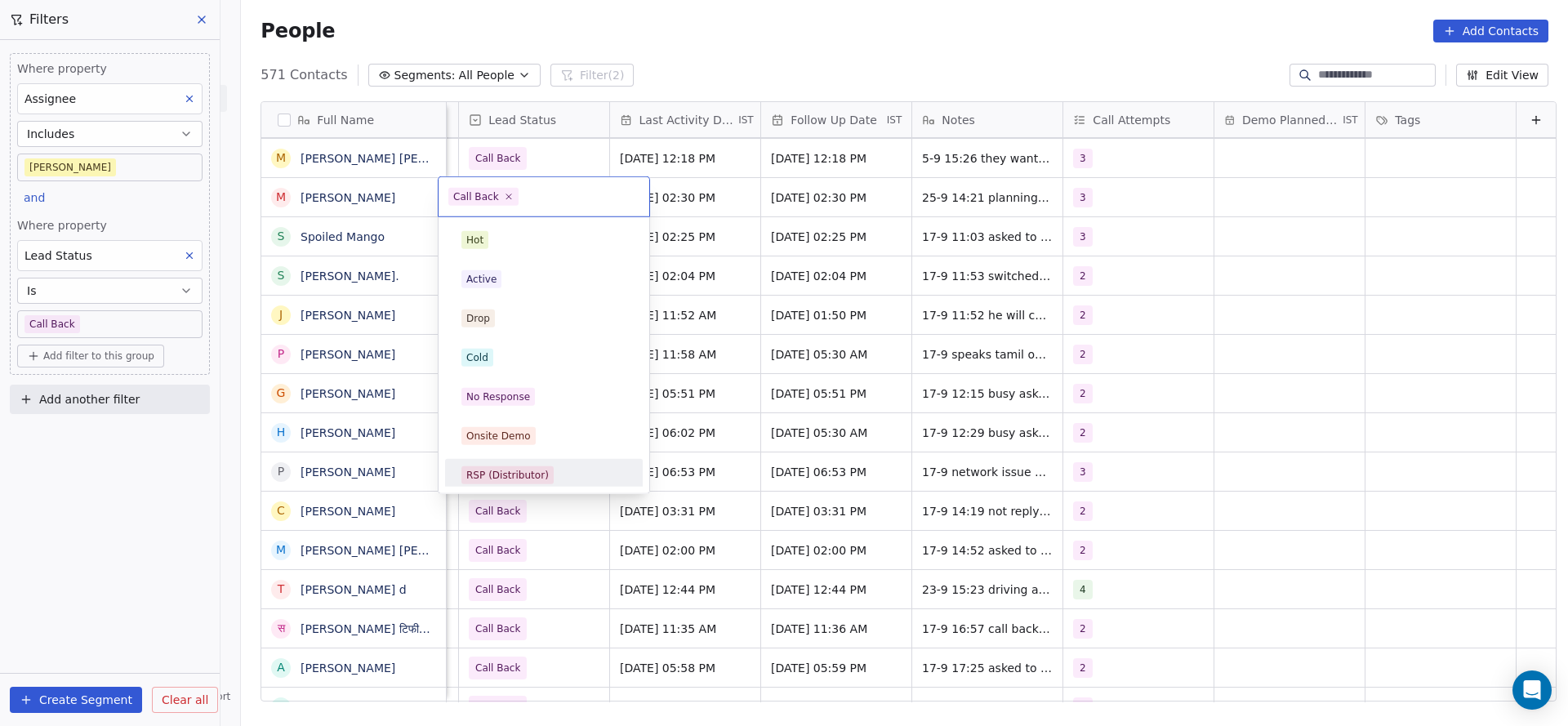
scroll to position [122, 0]
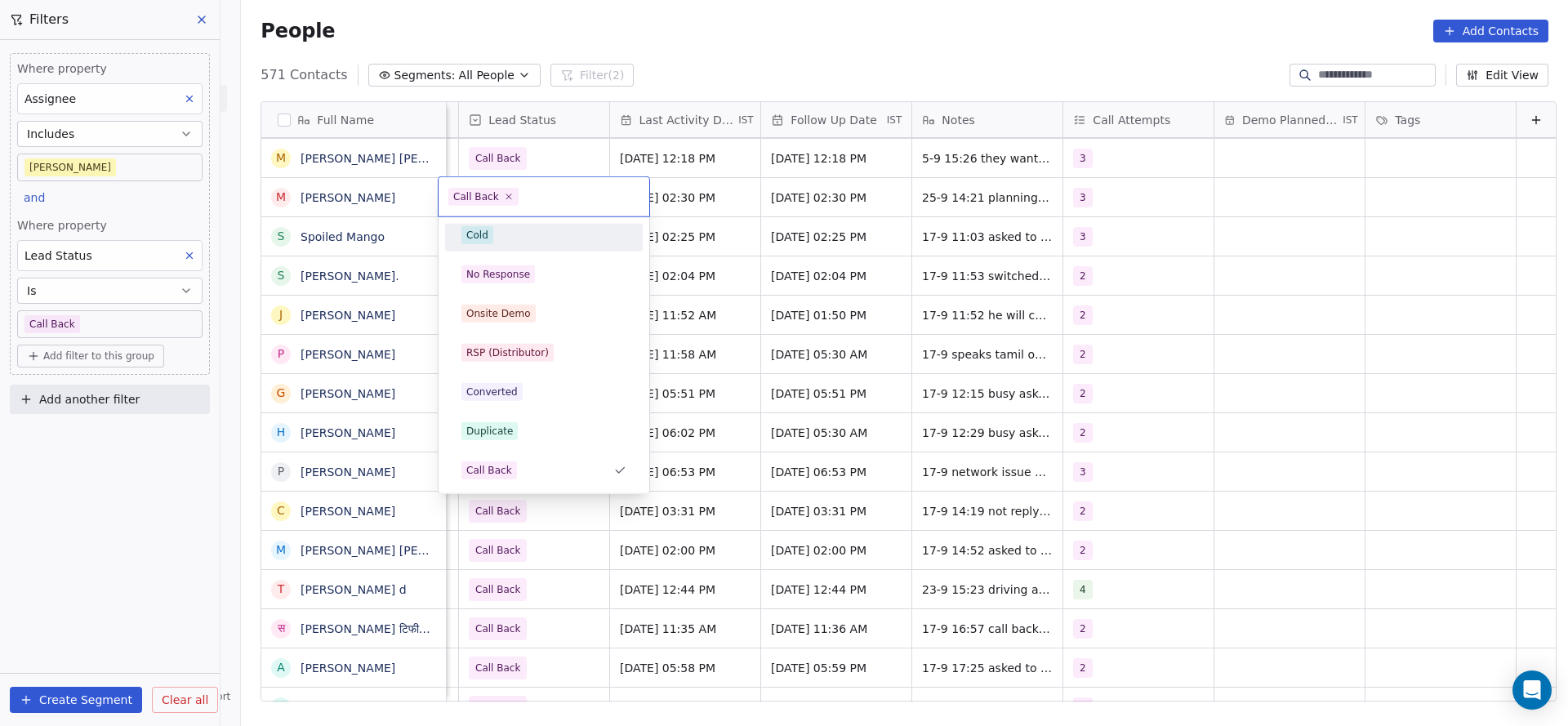
click at [490, 243] on span "Cold" at bounding box center [477, 235] width 32 height 18
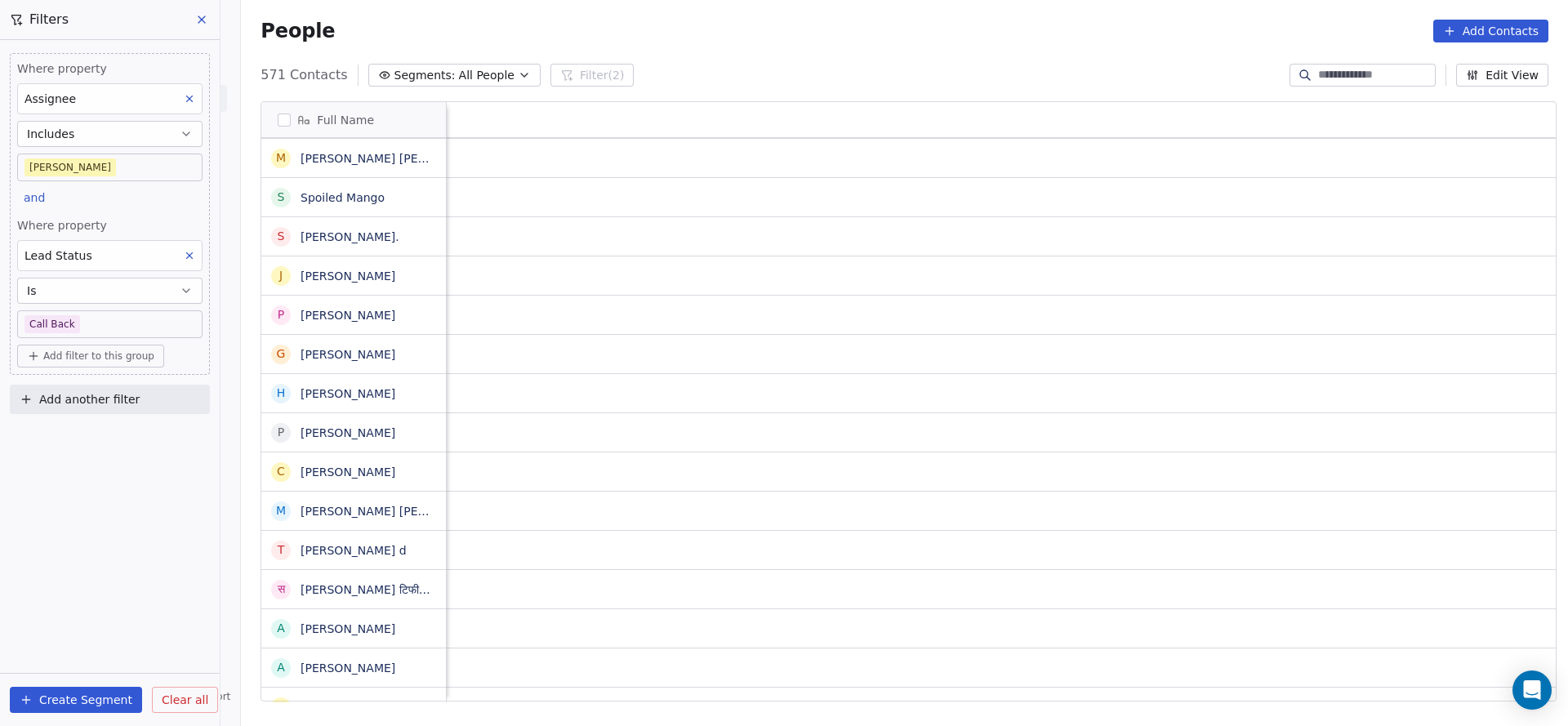
scroll to position [0, 2120]
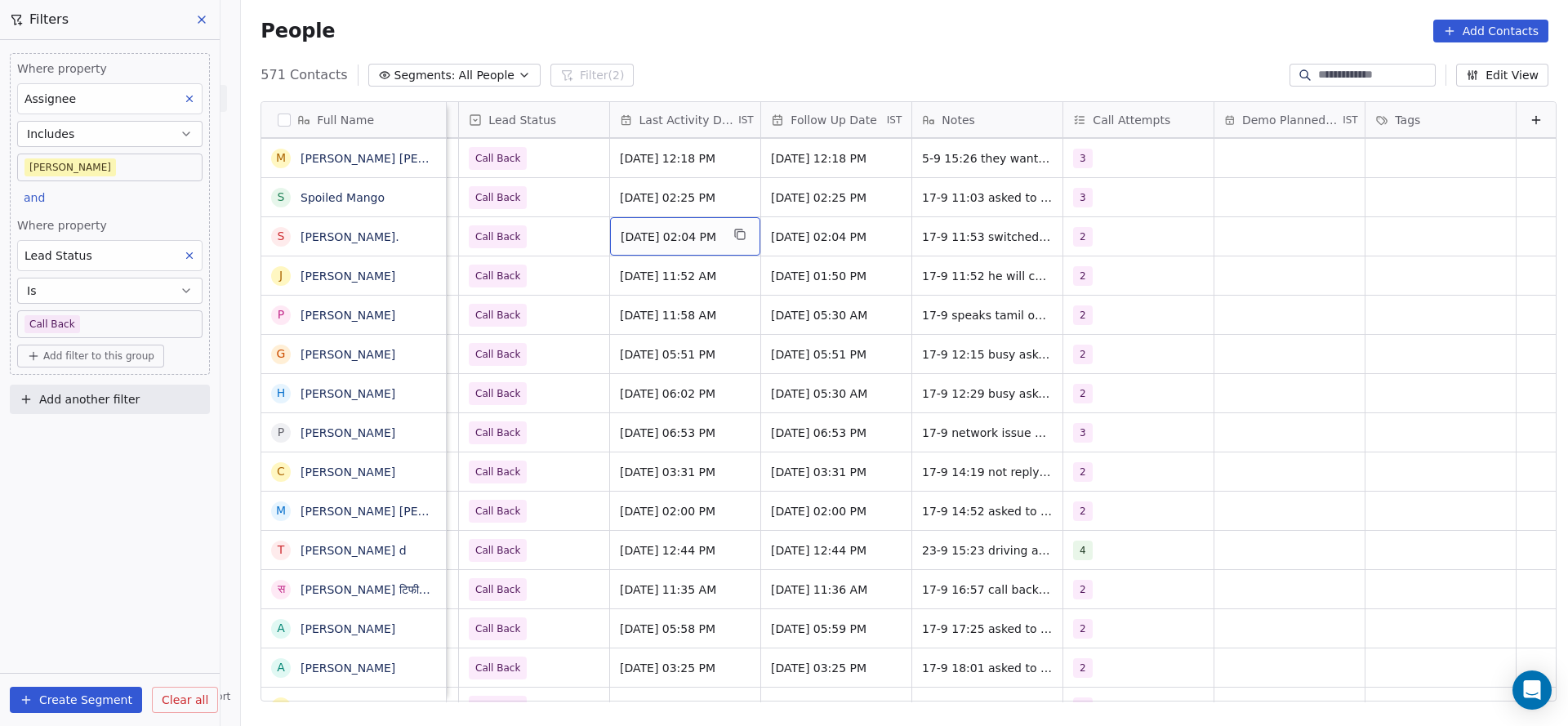
click at [632, 233] on span "[DATE] 02:04 PM" at bounding box center [670, 237] width 100 height 16
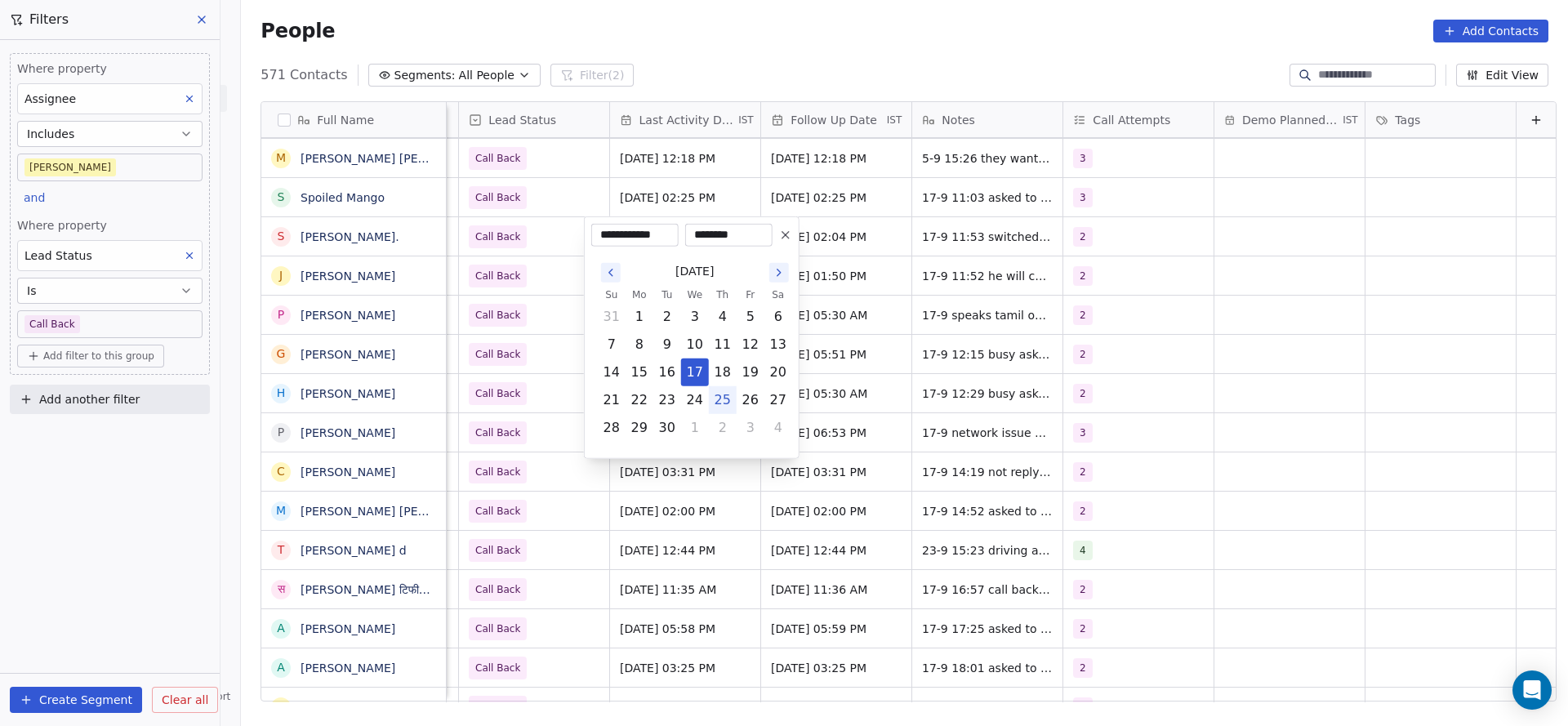
click at [717, 406] on button "25" at bounding box center [723, 400] width 26 height 26
type input "**********"
click at [550, 362] on html "On2Cook India Pvt. Ltd. Contacts People Marketing Workflows Campaigns Metrics &…" at bounding box center [784, 363] width 1568 height 726
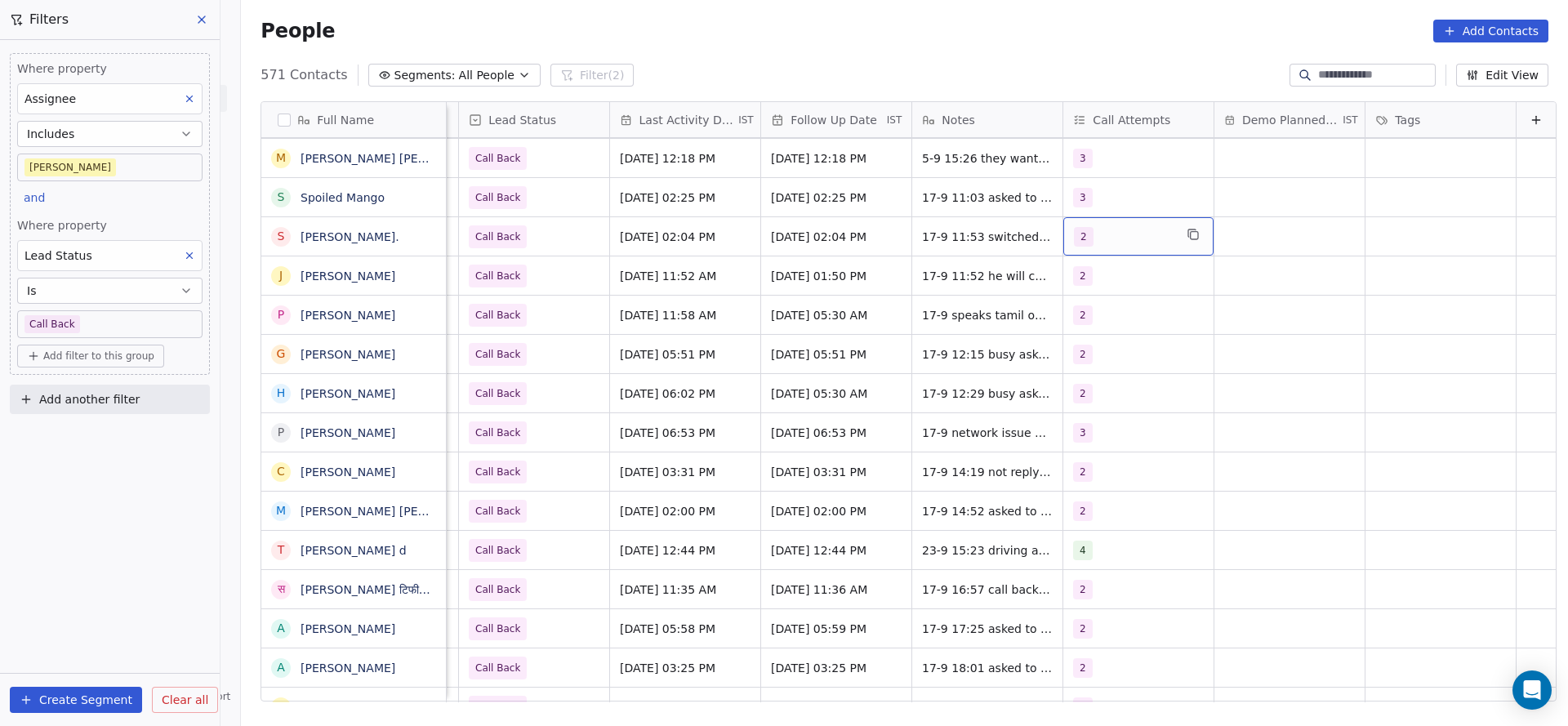
click at [1098, 247] on div "2" at bounding box center [1138, 236] width 150 height 39
click at [1090, 344] on div "3" at bounding box center [1142, 357] width 184 height 26
drag, startPoint x: 1088, startPoint y: 320, endPoint x: 937, endPoint y: 232, distance: 174.8
click at [1081, 320] on span "2" at bounding box center [1088, 319] width 16 height 18
click at [898, 374] on html "On2Cook India Pvt. Ltd. Contacts People Marketing Workflows Campaigns Metrics &…" at bounding box center [784, 363] width 1568 height 726
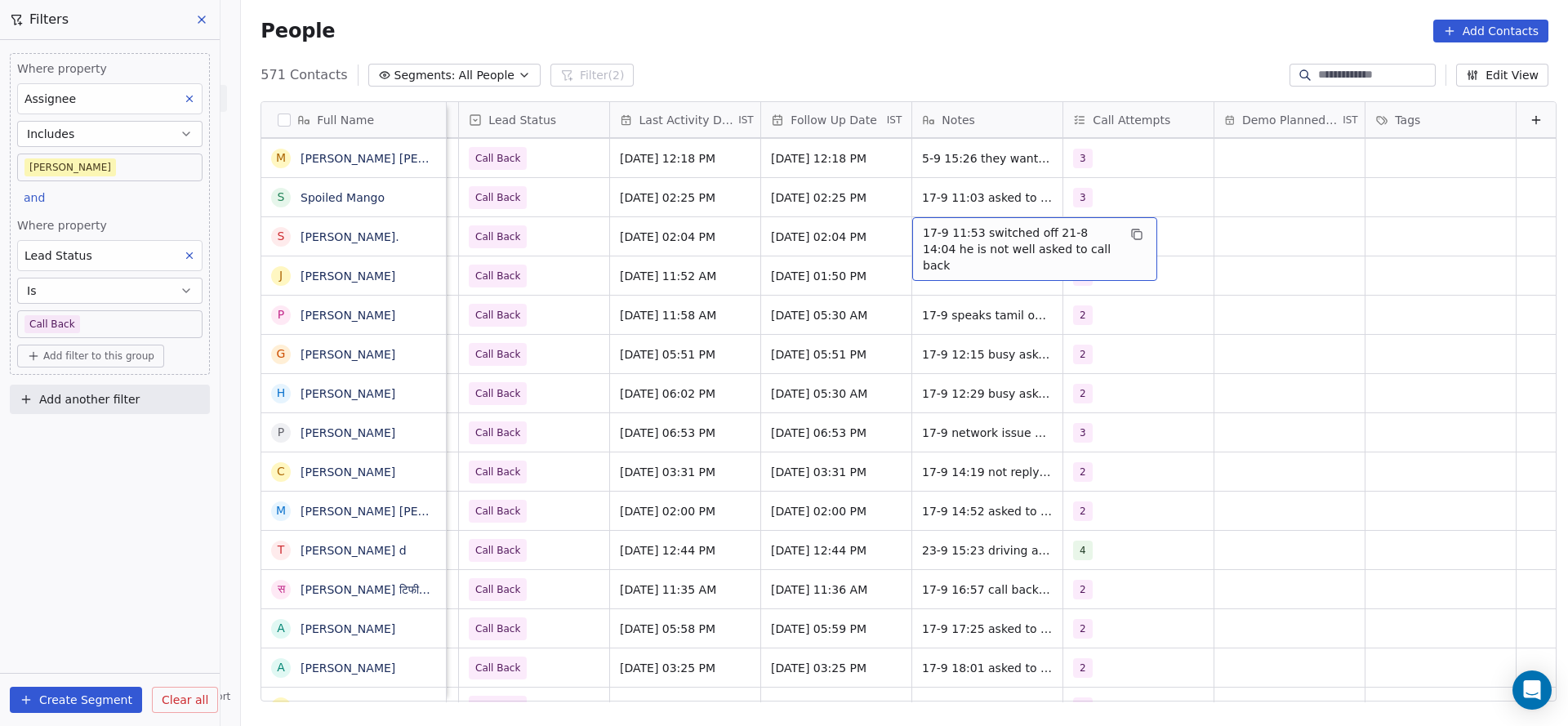
click at [937, 229] on span "17-9 11:53 switched off 21-8 14:04 he is not well asked to call back" at bounding box center [1020, 249] width 194 height 49
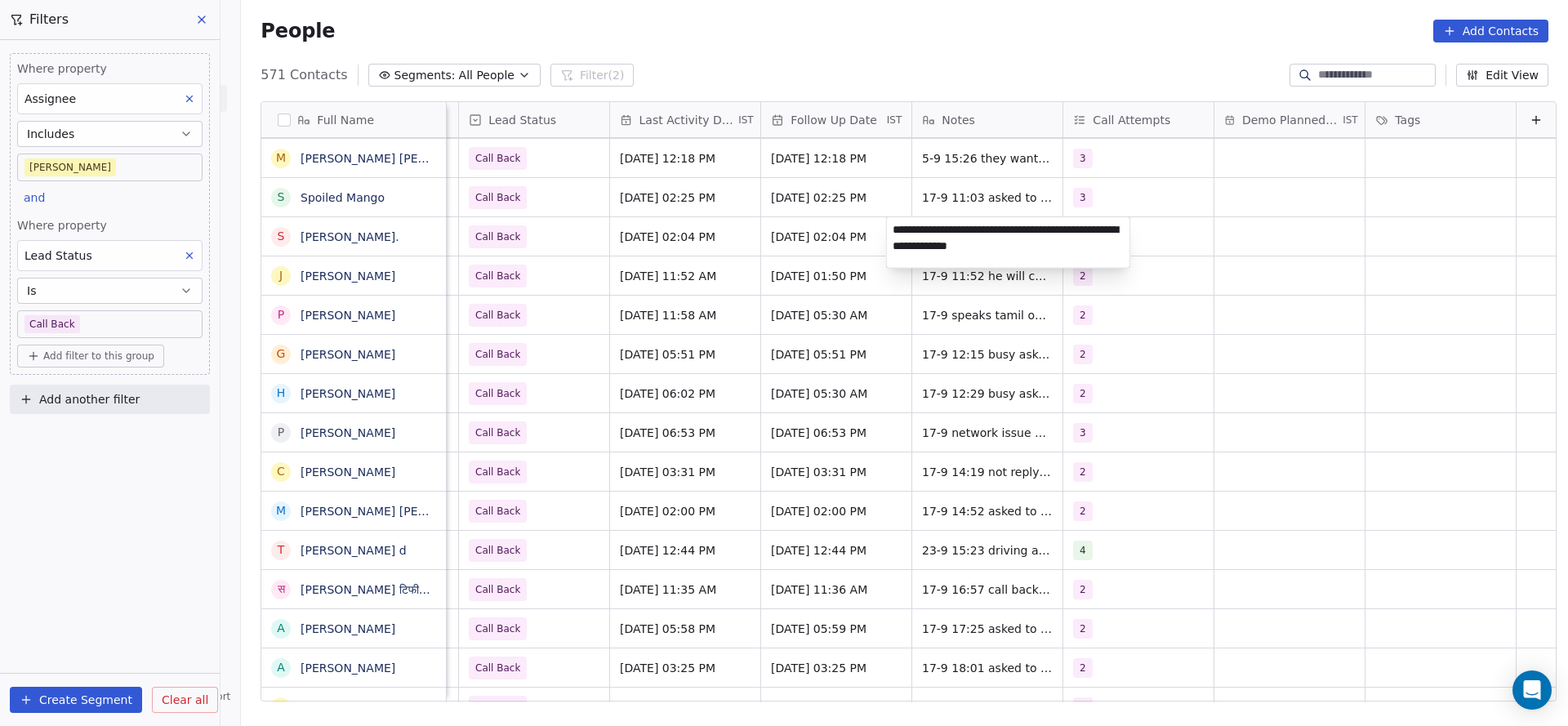
click at [892, 224] on textarea "**********" at bounding box center [1008, 243] width 243 height 51
type textarea "**********"
click at [631, 311] on html "On2Cook India Pvt. Ltd. Contacts People Marketing Workflows Campaigns Metrics &…" at bounding box center [784, 363] width 1568 height 726
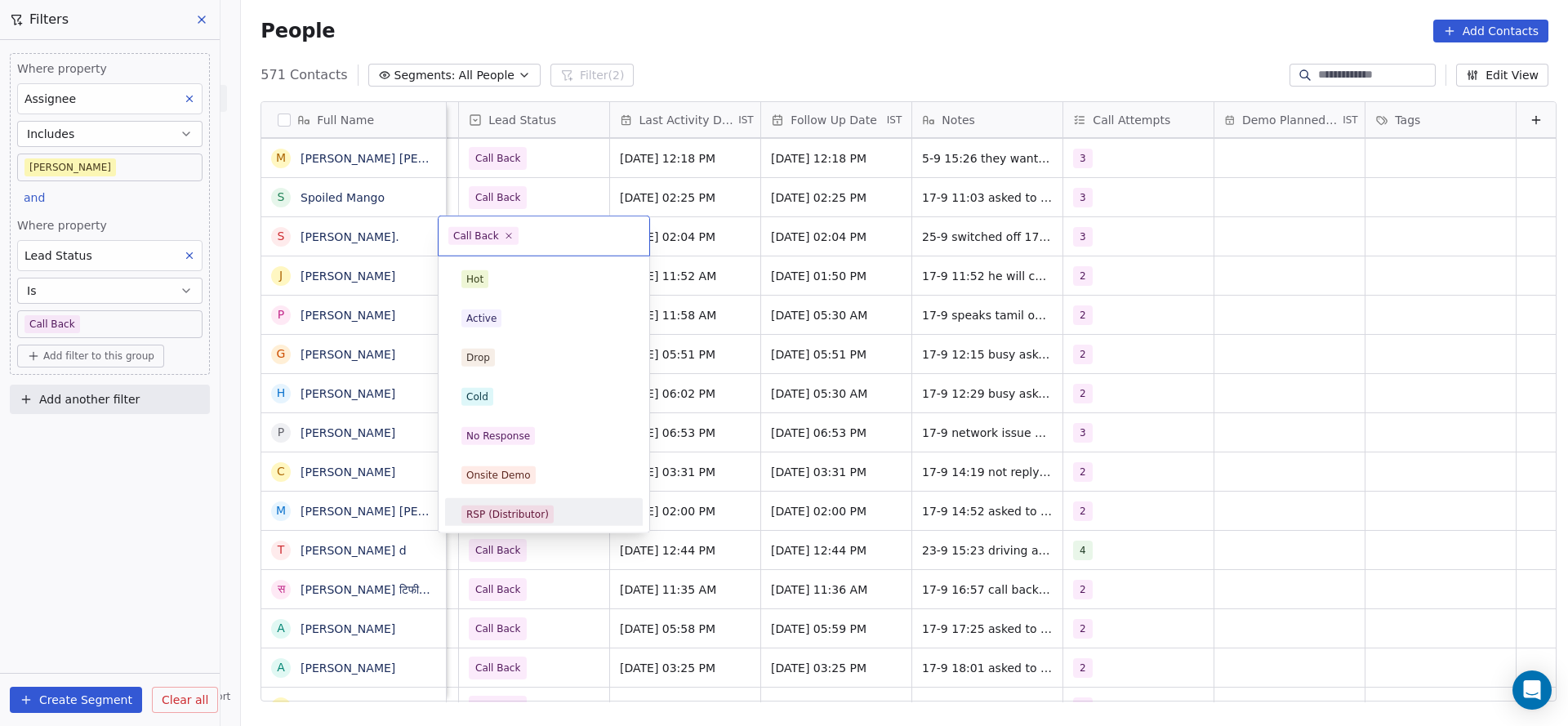
scroll to position [122, 0]
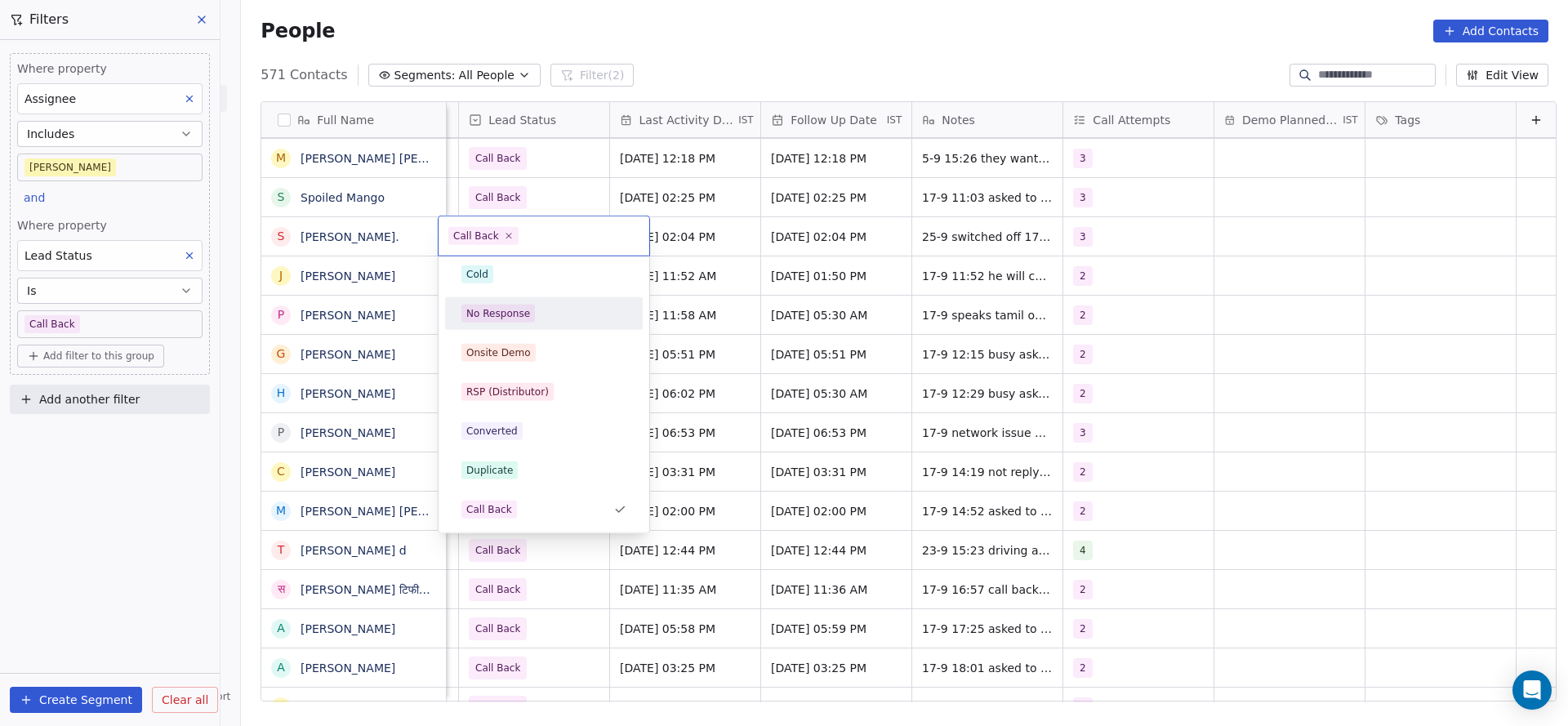
click at [519, 323] on div "No Response" at bounding box center [543, 314] width 184 height 26
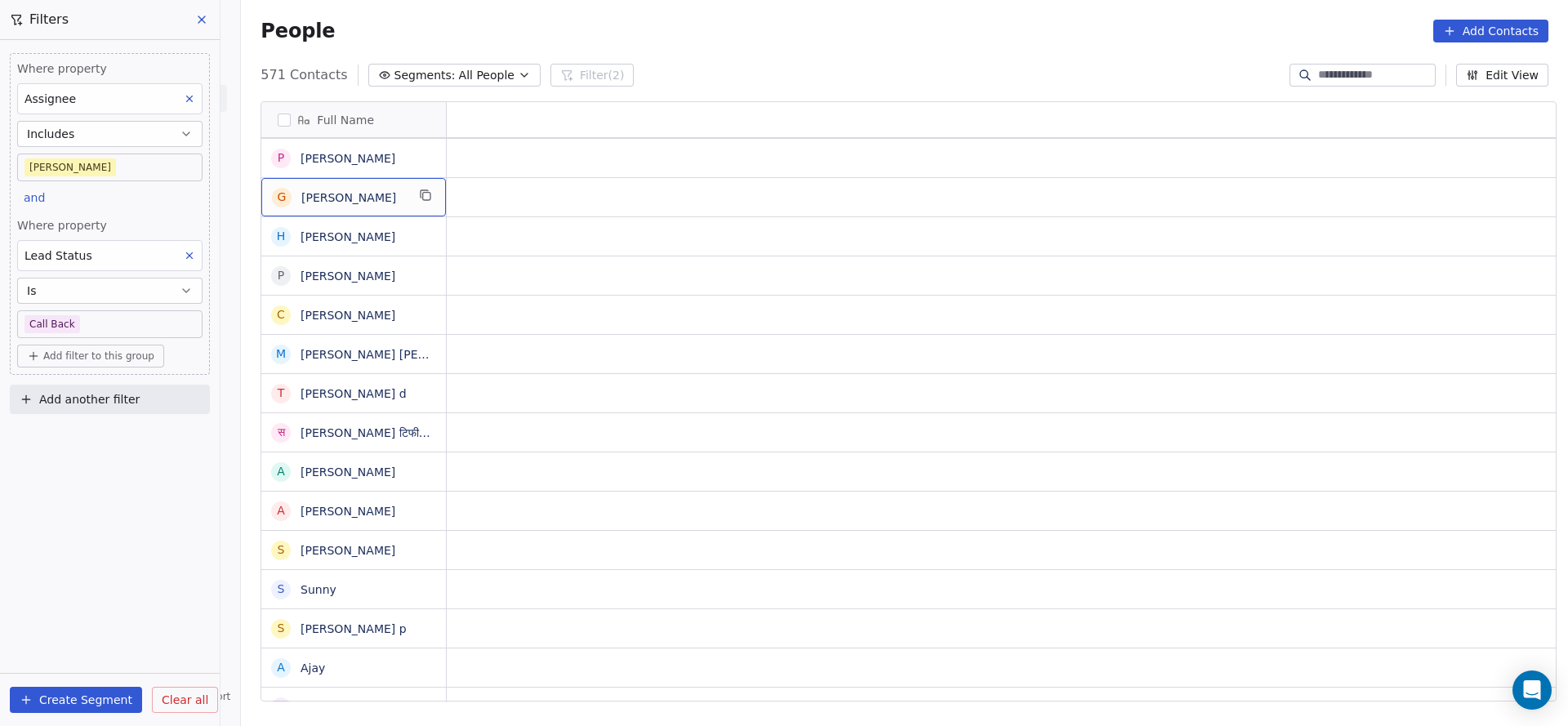
scroll to position [0, 0]
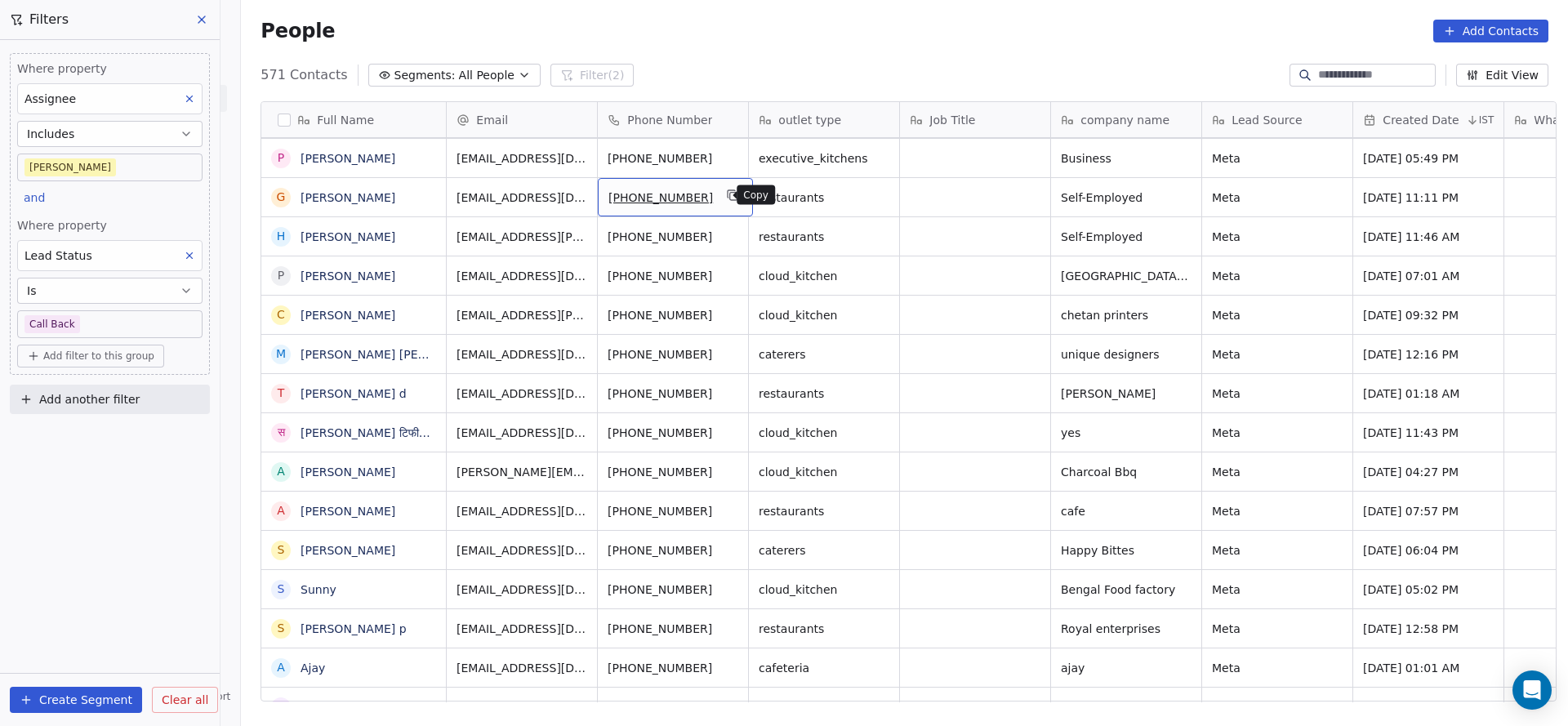
click at [727, 194] on icon "grid" at bounding box center [734, 195] width 13 height 13
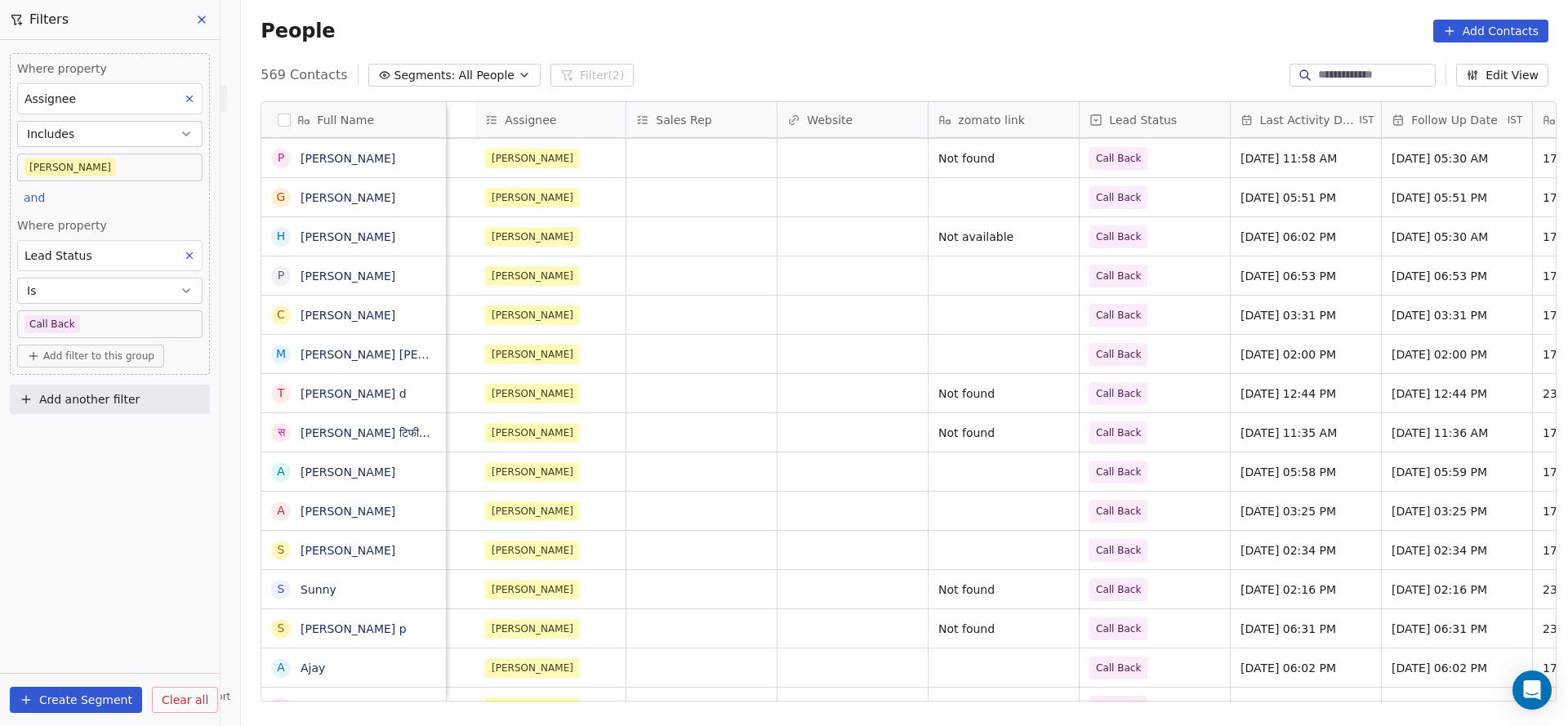
scroll to position [0, 2097]
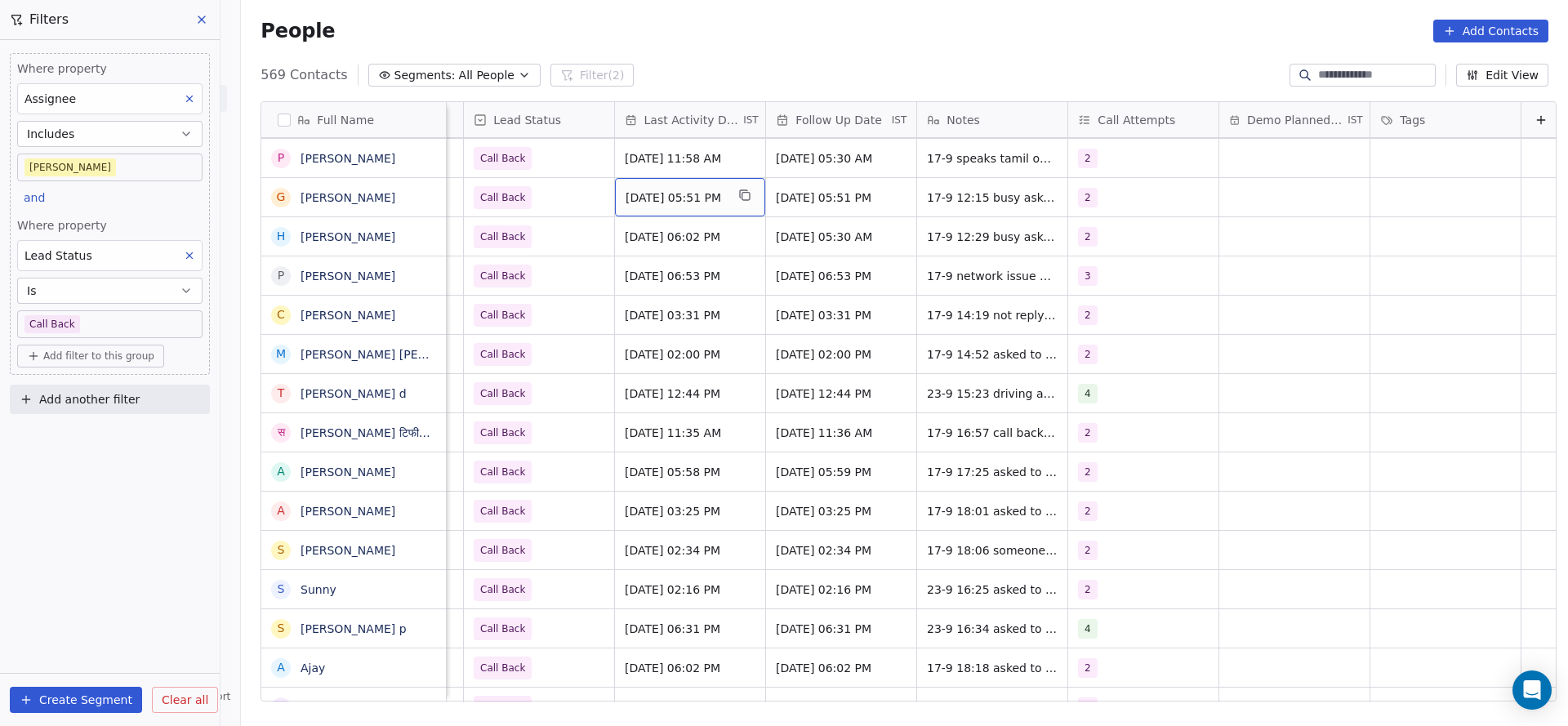
click at [705, 207] on div "[DATE] 05:51 PM" at bounding box center [689, 197] width 150 height 39
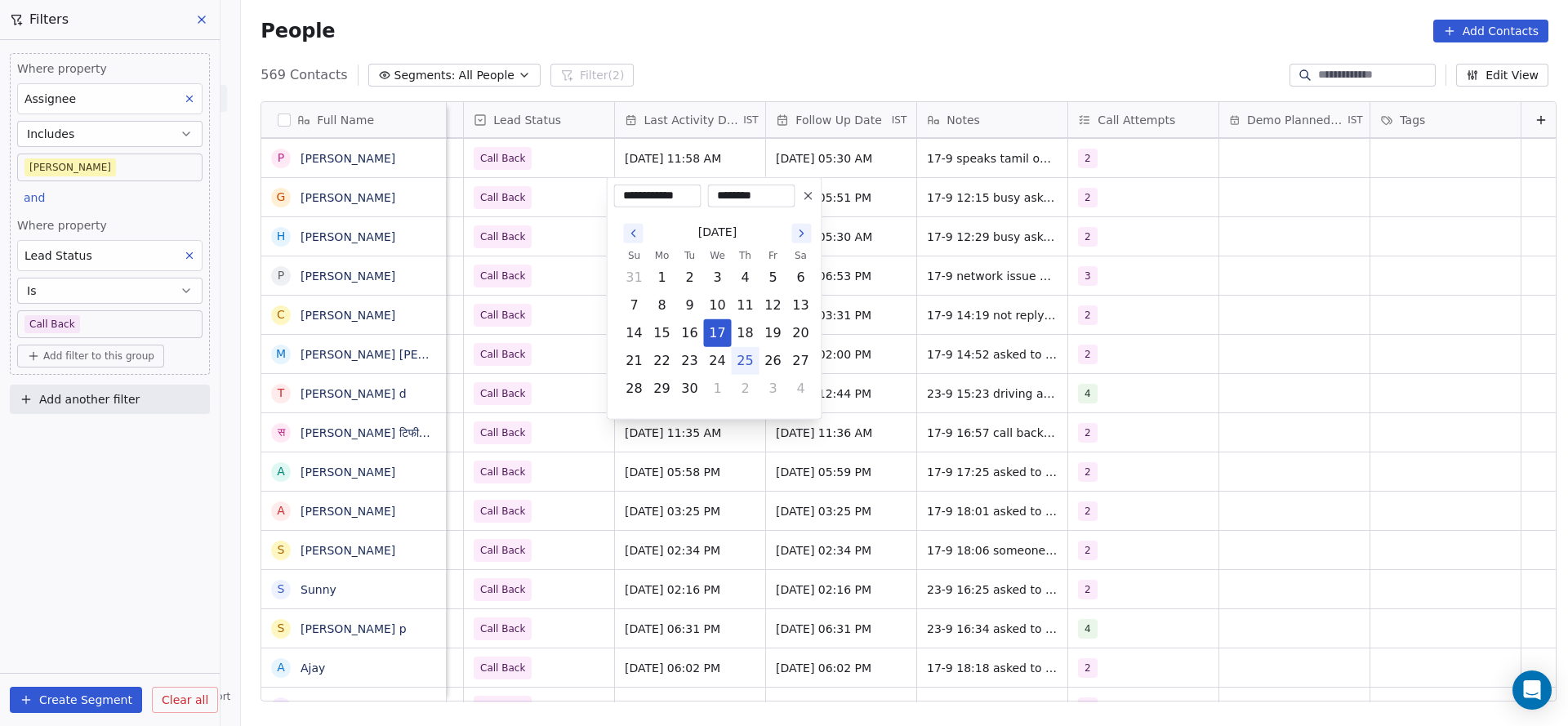
click at [749, 357] on button "25" at bounding box center [746, 361] width 26 height 26
type input "**********"
click at [531, 267] on html "On2Cook India Pvt. Ltd. Contacts People Marketing Workflows Campaigns Metrics &…" at bounding box center [784, 363] width 1568 height 726
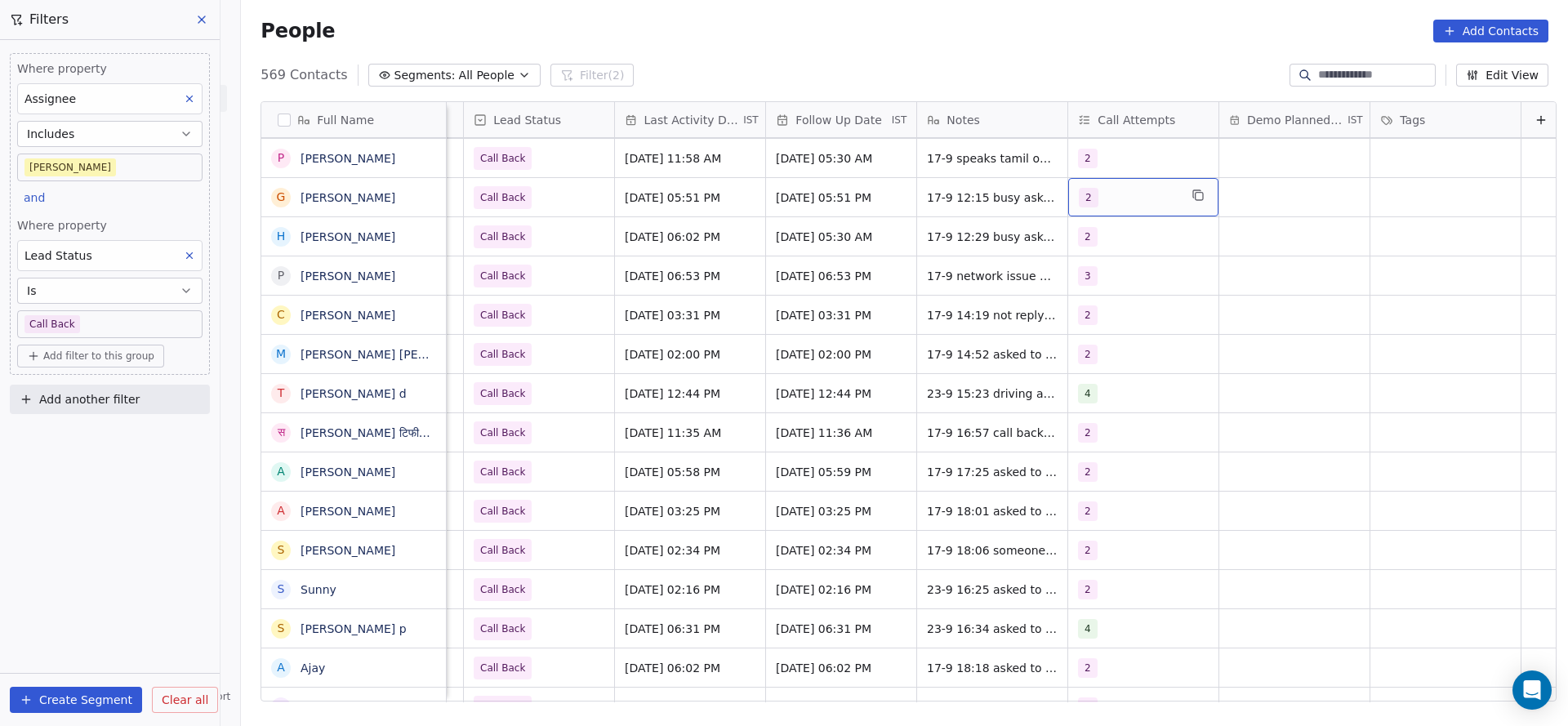
click at [1138, 194] on div "2" at bounding box center [1129, 197] width 100 height 20
click at [1110, 315] on div "3" at bounding box center [1111, 319] width 7 height 15
click at [1110, 285] on div "2" at bounding box center [1111, 279] width 7 height 15
click at [872, 306] on html "On2Cook India Pvt. Ltd. Contacts People Marketing Workflows Campaigns Metrics &…" at bounding box center [784, 363] width 1568 height 726
click at [969, 197] on span "17-9 12:15 busy asked to call back 20-8 17:51 network issue asked to call back" at bounding box center [1025, 210] width 194 height 49
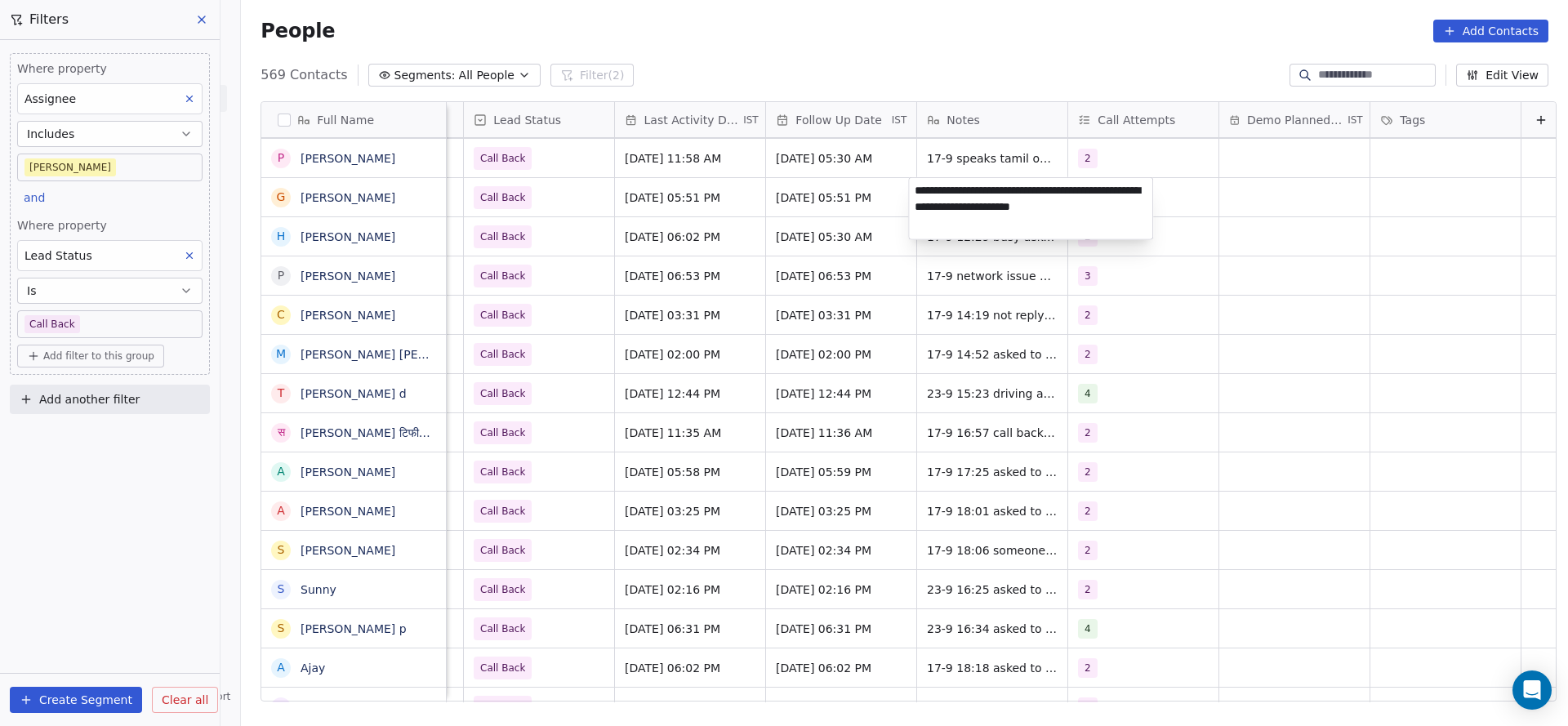
click at [917, 188] on textarea "**********" at bounding box center [1030, 208] width 243 height 61
type textarea "**********"
click at [705, 257] on html "On2Cook India Pvt. Ltd. Contacts People Marketing Workflows Campaigns Metrics &…" at bounding box center [784, 363] width 1568 height 726
click at [510, 206] on span "Call Back" at bounding box center [503, 197] width 58 height 23
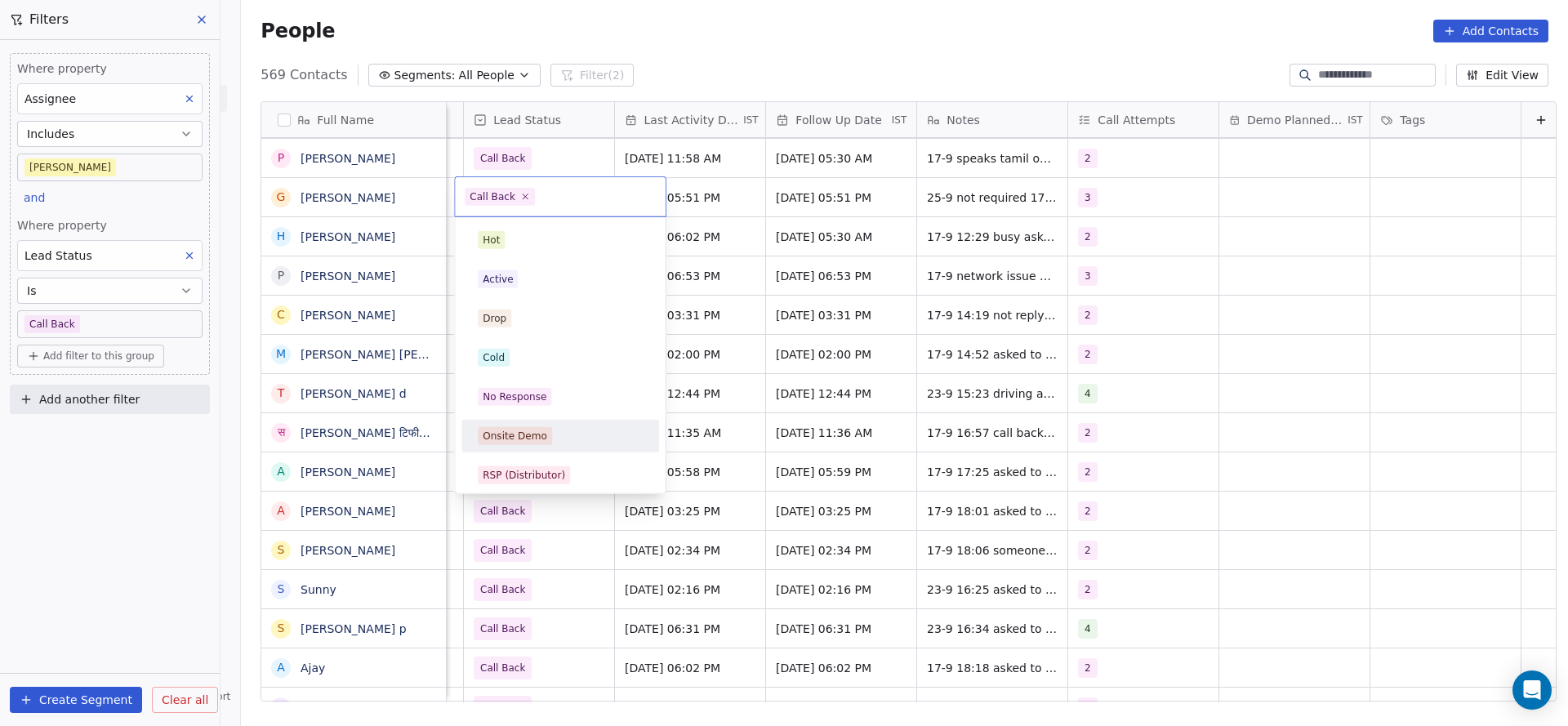
scroll to position [122, 0]
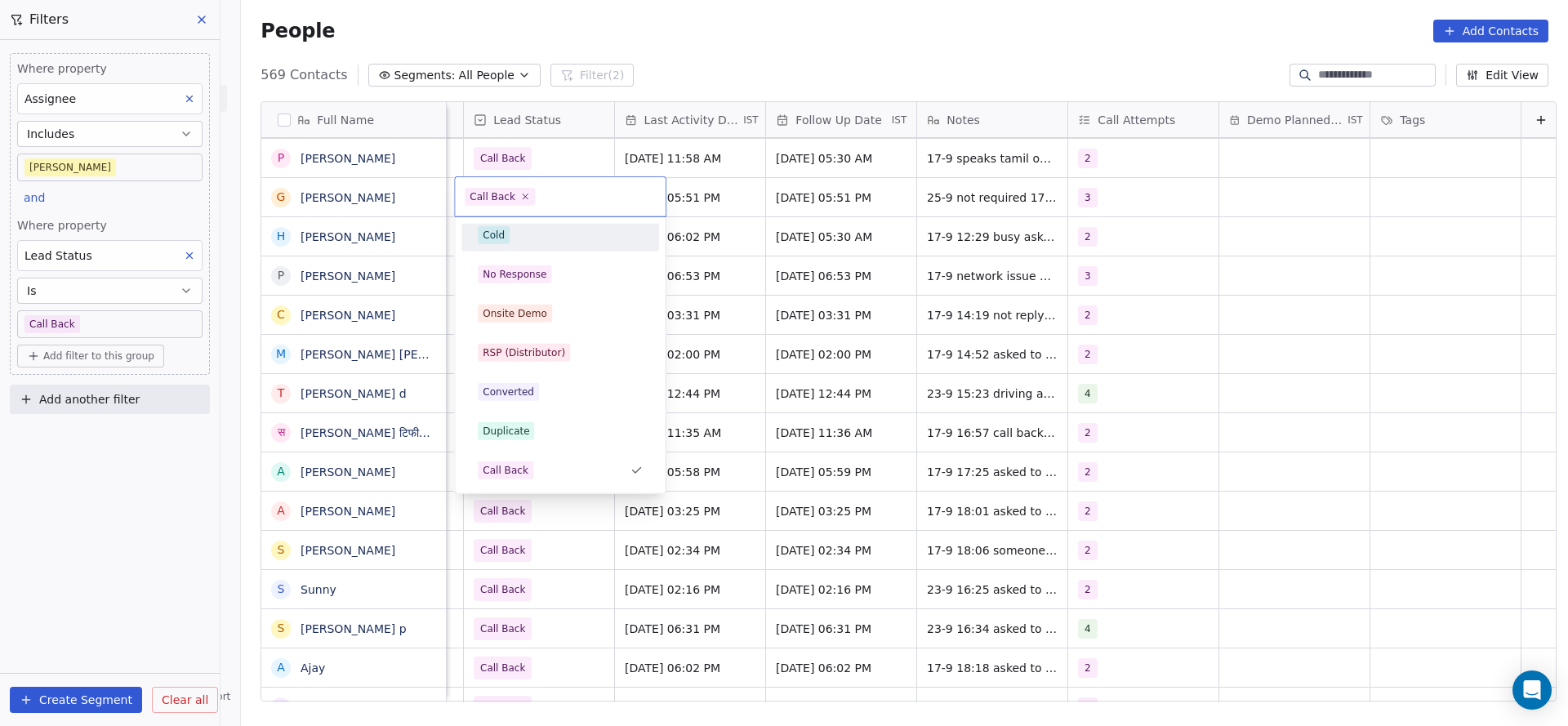
click at [510, 240] on div "Cold" at bounding box center [560, 235] width 165 height 18
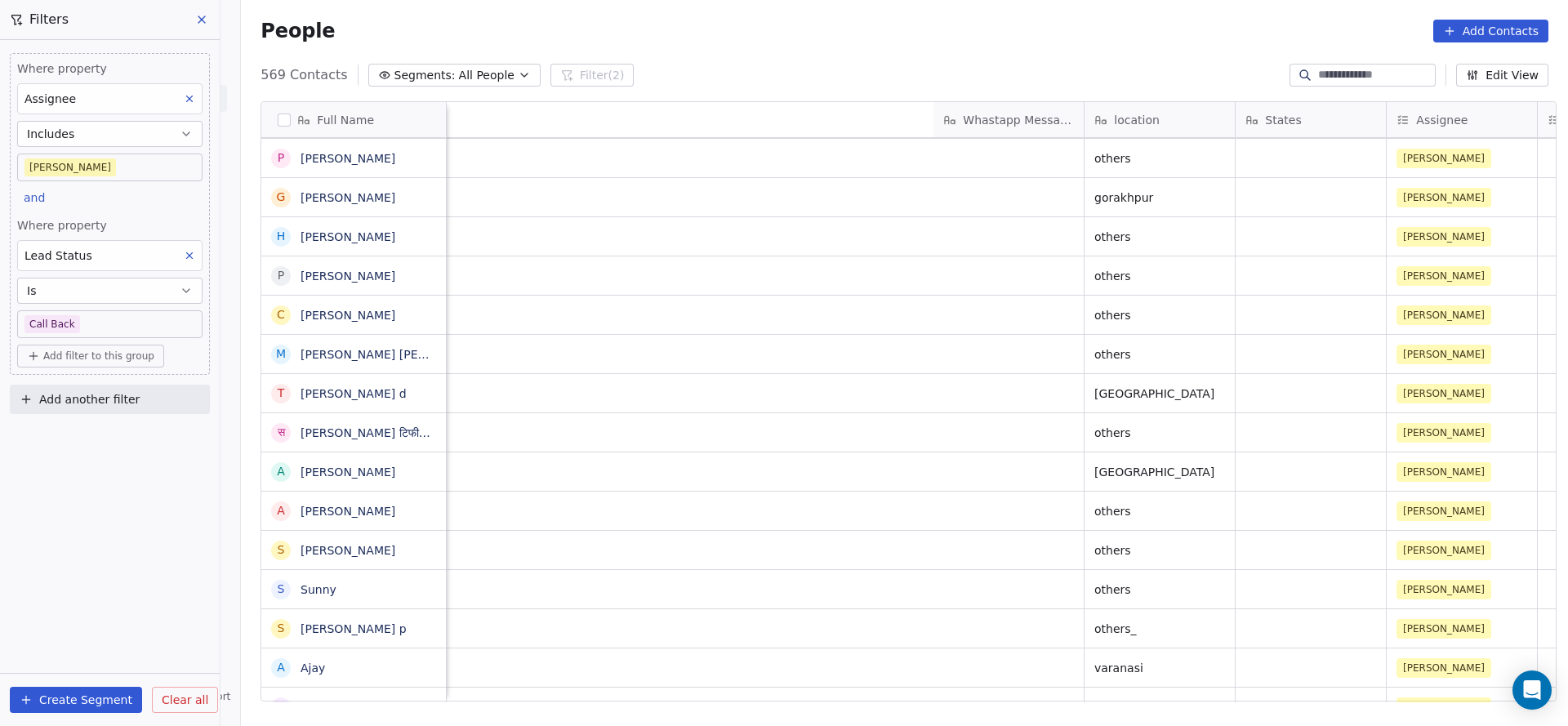
scroll to position [0, 1779]
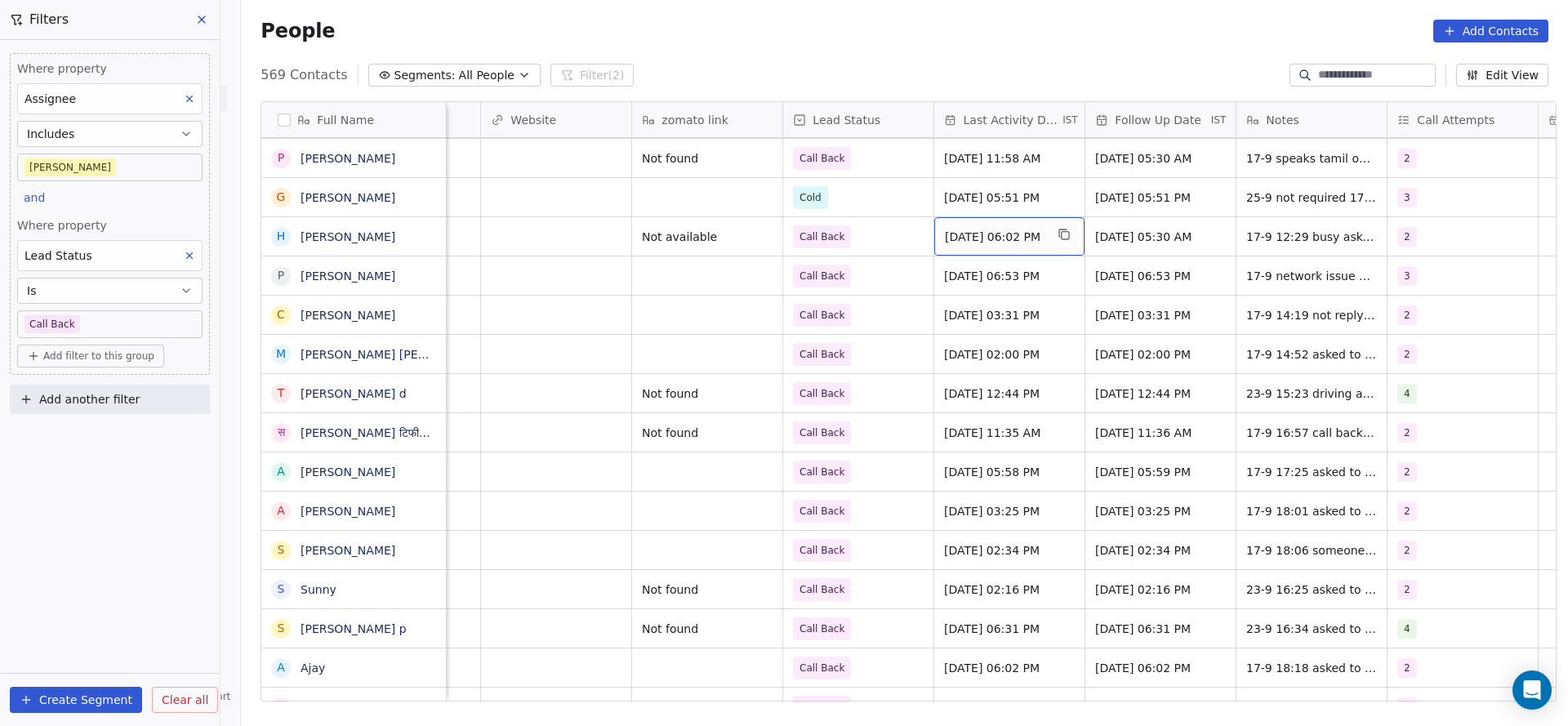
click at [982, 242] on span "[DATE] 06:02 PM" at bounding box center [995, 237] width 100 height 16
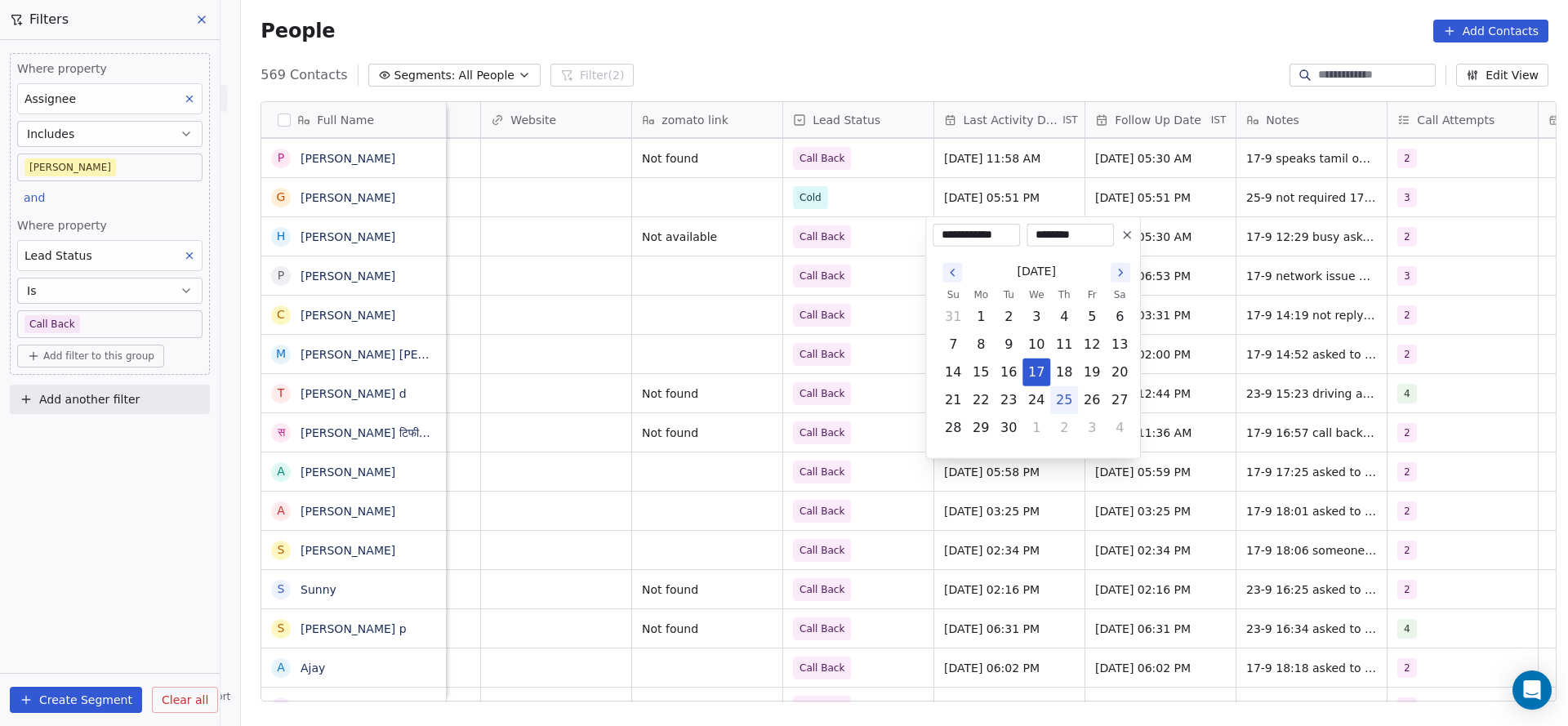
click at [1058, 403] on button "25" at bounding box center [1064, 400] width 26 height 26
type input "**********"
click at [716, 347] on html "On2Cook India Pvt. Ltd. Contacts People Marketing Workflows Campaigns Metrics &…" at bounding box center [784, 363] width 1568 height 726
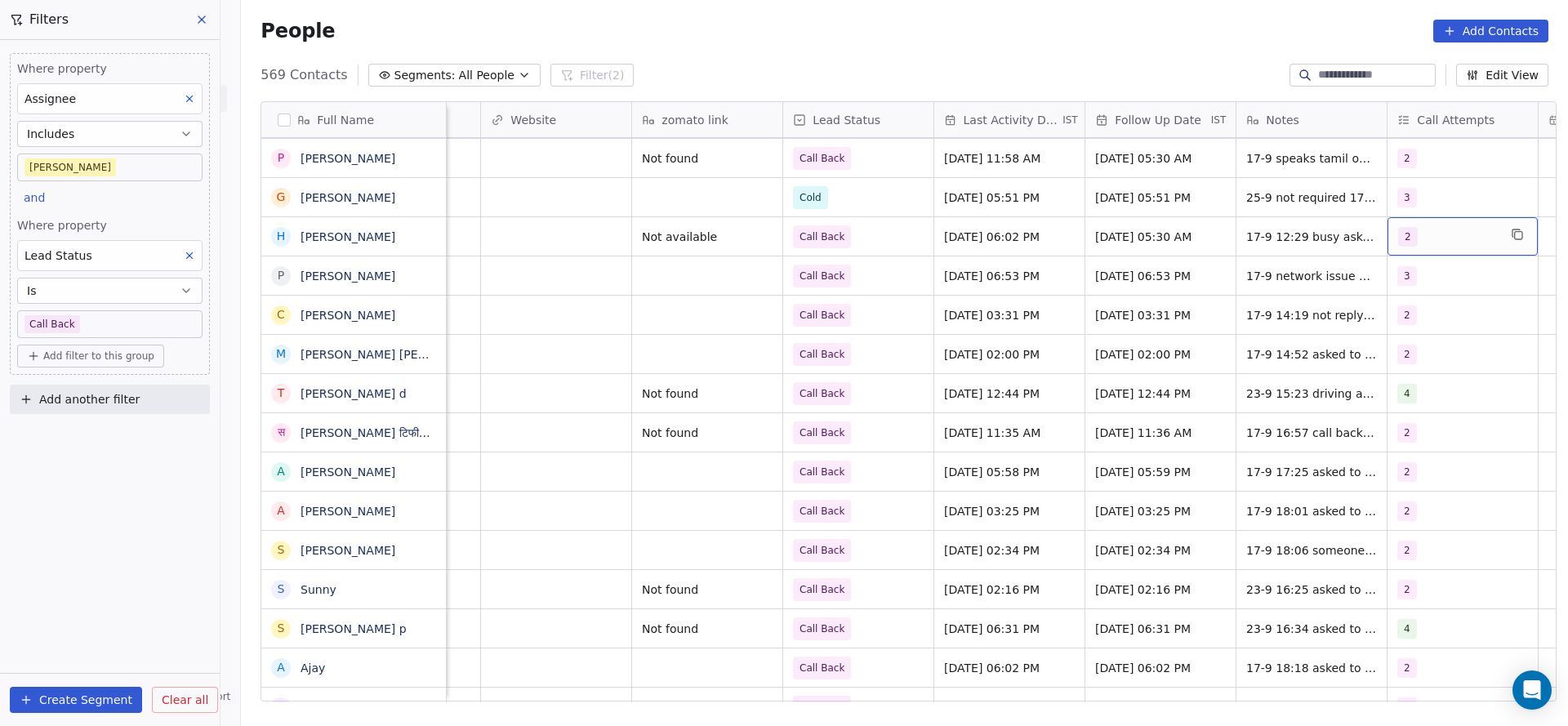
click at [1407, 230] on span "2" at bounding box center [1407, 237] width 20 height 20
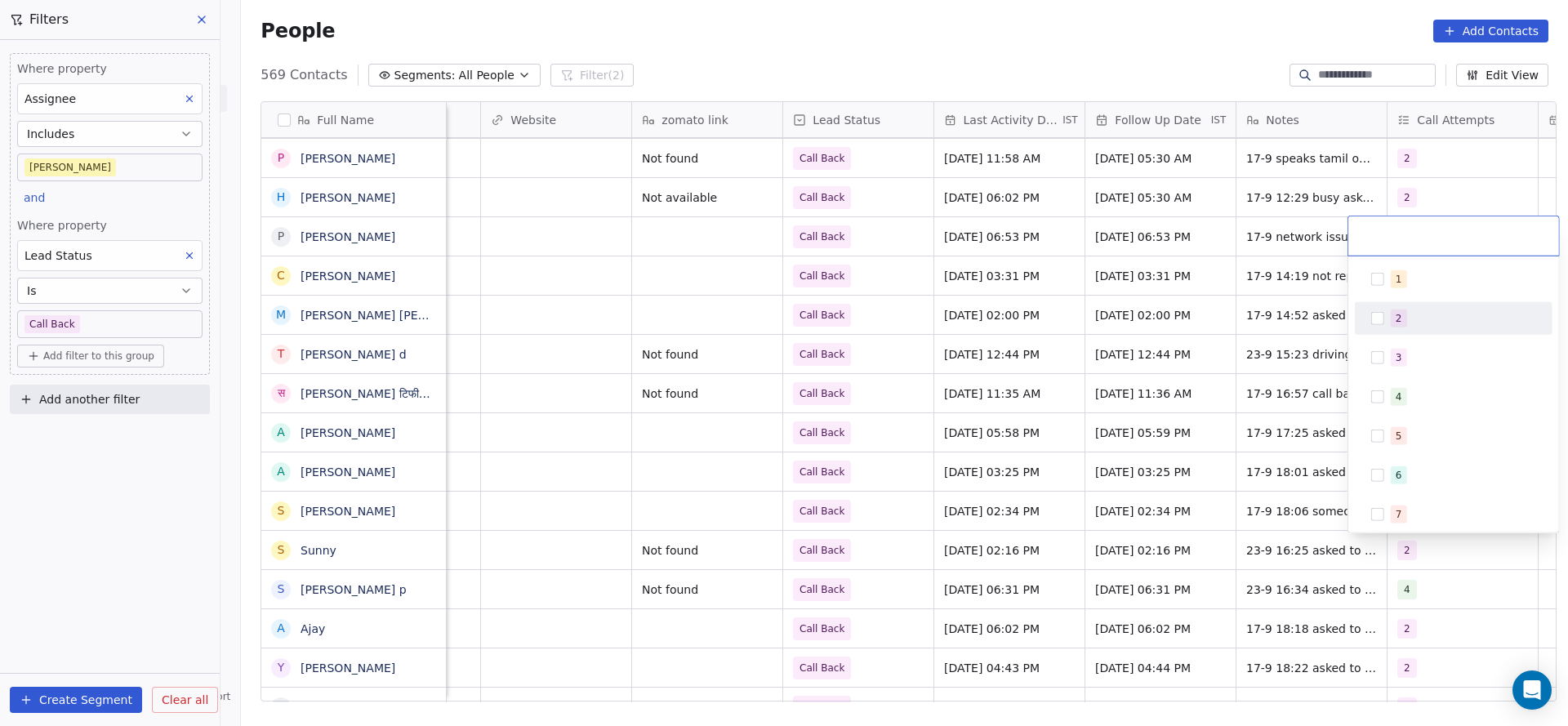
click at [1225, 324] on html "On2Cook India Pvt. Ltd. Contacts People Marketing Workflows Campaigns Metrics &…" at bounding box center [784, 363] width 1568 height 726
click at [1425, 197] on html "On2Cook India Pvt. Ltd. Contacts People Marketing Workflows Campaigns Metrics &…" at bounding box center [784, 363] width 1568 height 726
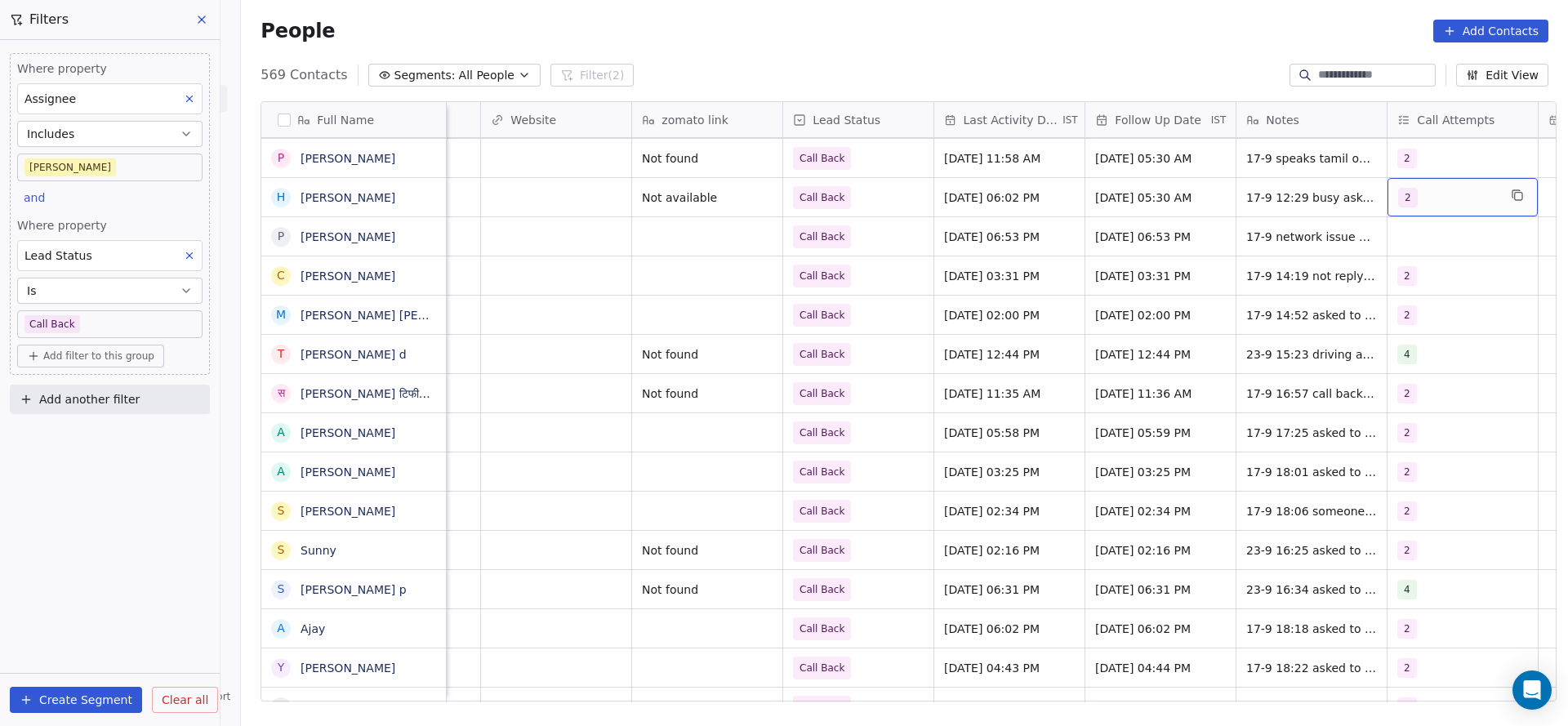
click at [1425, 197] on div "2" at bounding box center [1448, 197] width 100 height 20
click at [1410, 323] on div "3" at bounding box center [1462, 319] width 145 height 18
drag, startPoint x: 1410, startPoint y: 281, endPoint x: 1271, endPoint y: 193, distance: 164.5
click at [1410, 287] on div "2" at bounding box center [1462, 279] width 145 height 18
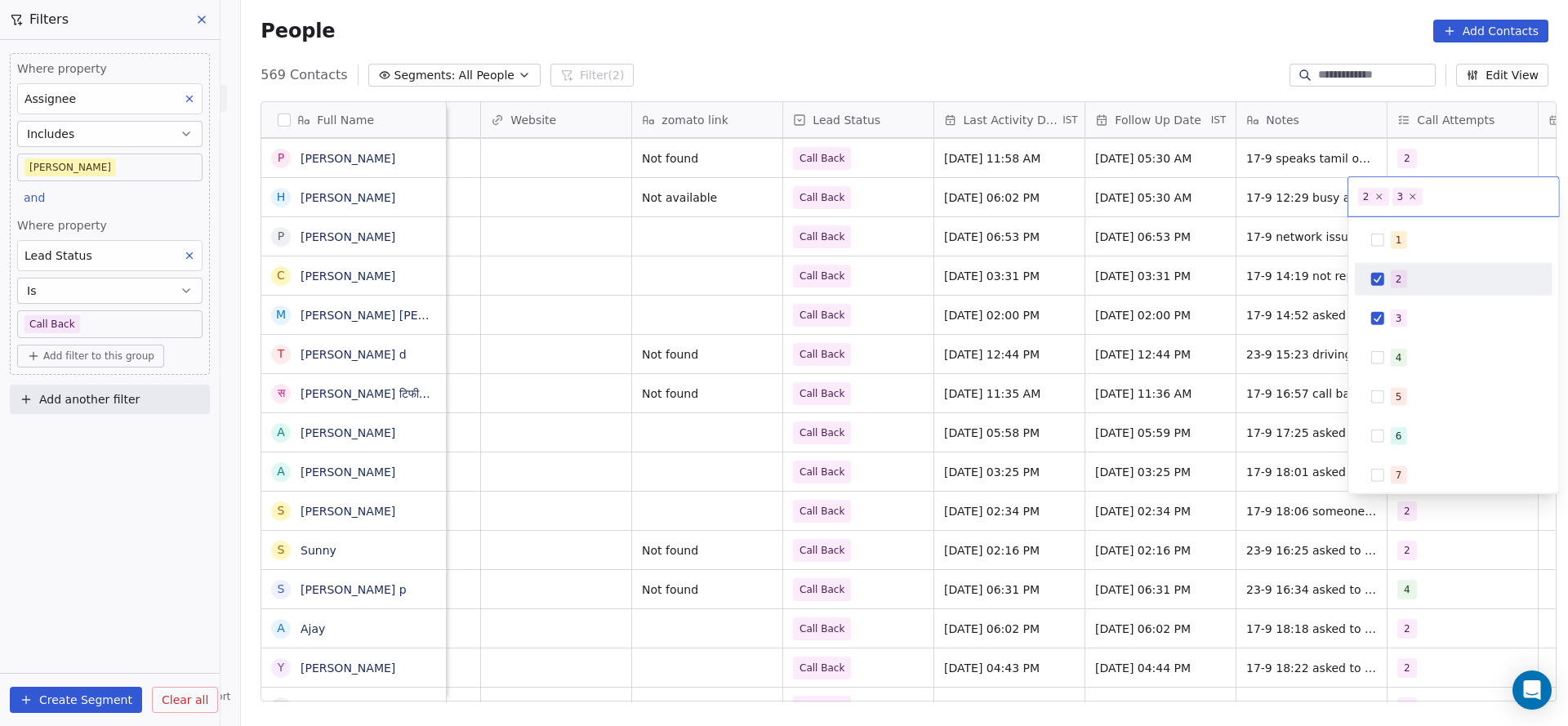
click at [1185, 347] on html "On2Cook India Pvt. Ltd. Contacts People Marketing Workflows Campaigns Metrics &…" at bounding box center [784, 363] width 1568 height 726
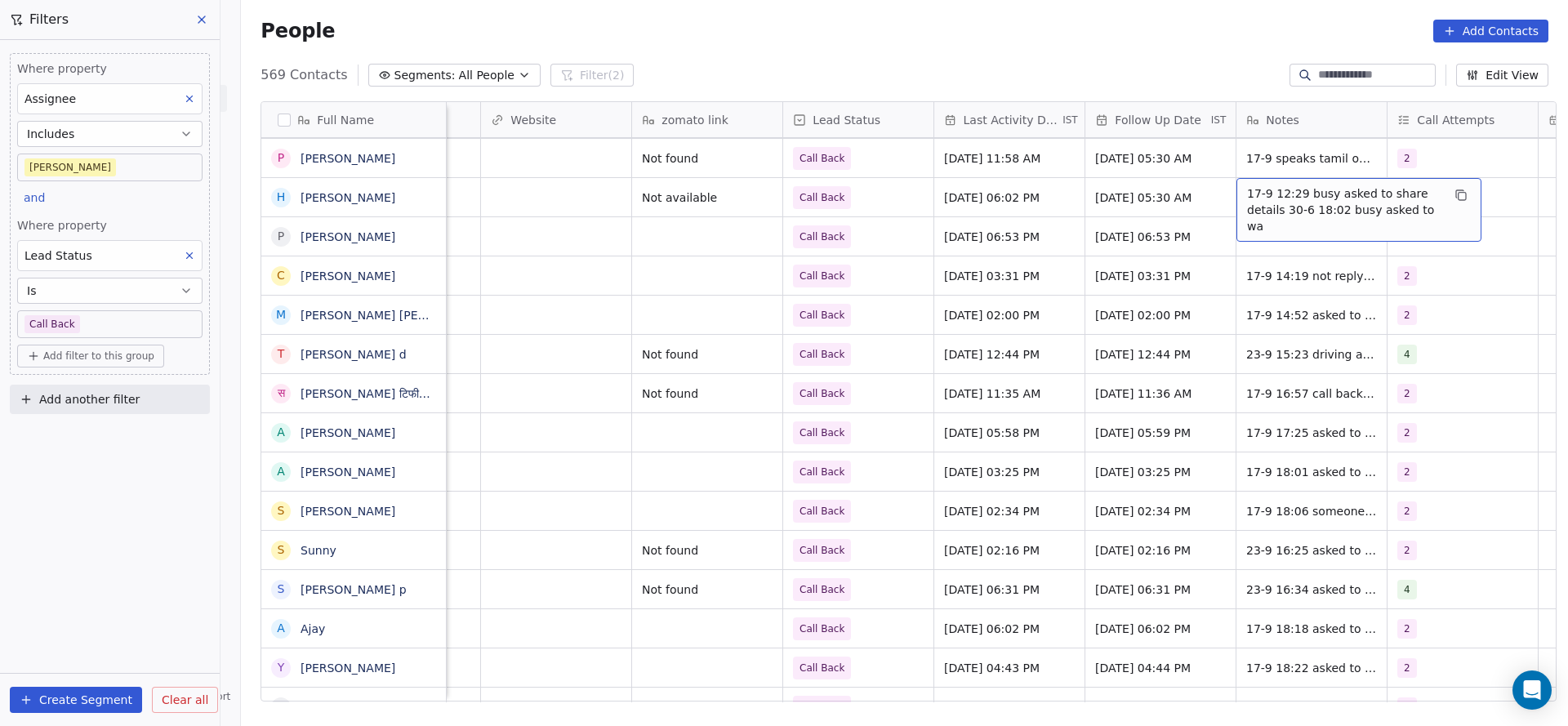
click at [1271, 193] on span "17-9 12:29 busy asked to share details 30-6 18:02 busy asked to wa" at bounding box center [1343, 210] width 194 height 49
click at [1238, 193] on textarea "**********" at bounding box center [1349, 203] width 243 height 51
click at [1327, 188] on textarea "**********" at bounding box center [1349, 206] width 243 height 56
type textarea "**********"
click at [1073, 260] on html "On2Cook India Pvt. Ltd. Contacts People Marketing Workflows Campaigns Metrics &…" at bounding box center [784, 363] width 1568 height 726
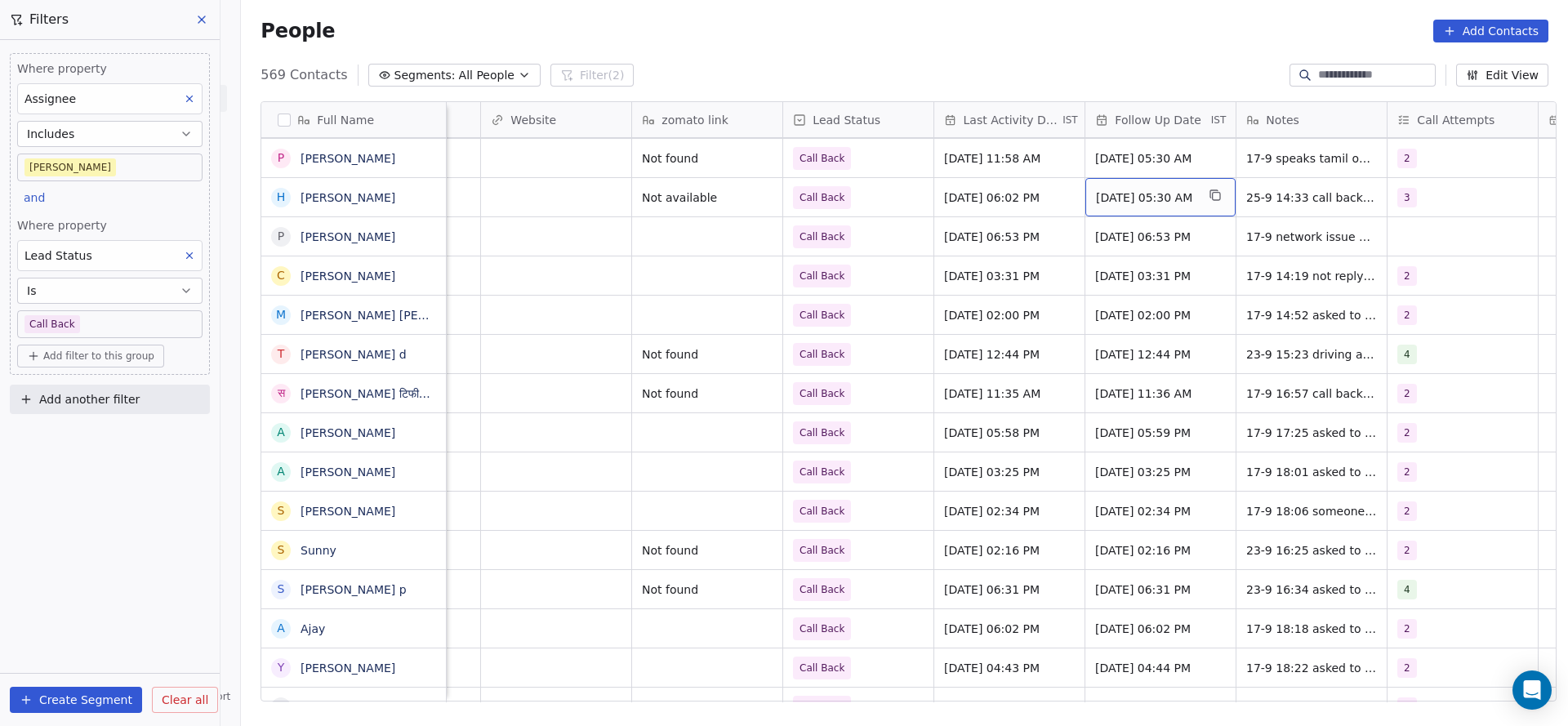
click at [1150, 202] on span "[DATE] 05:30 AM" at bounding box center [1146, 197] width 100 height 16
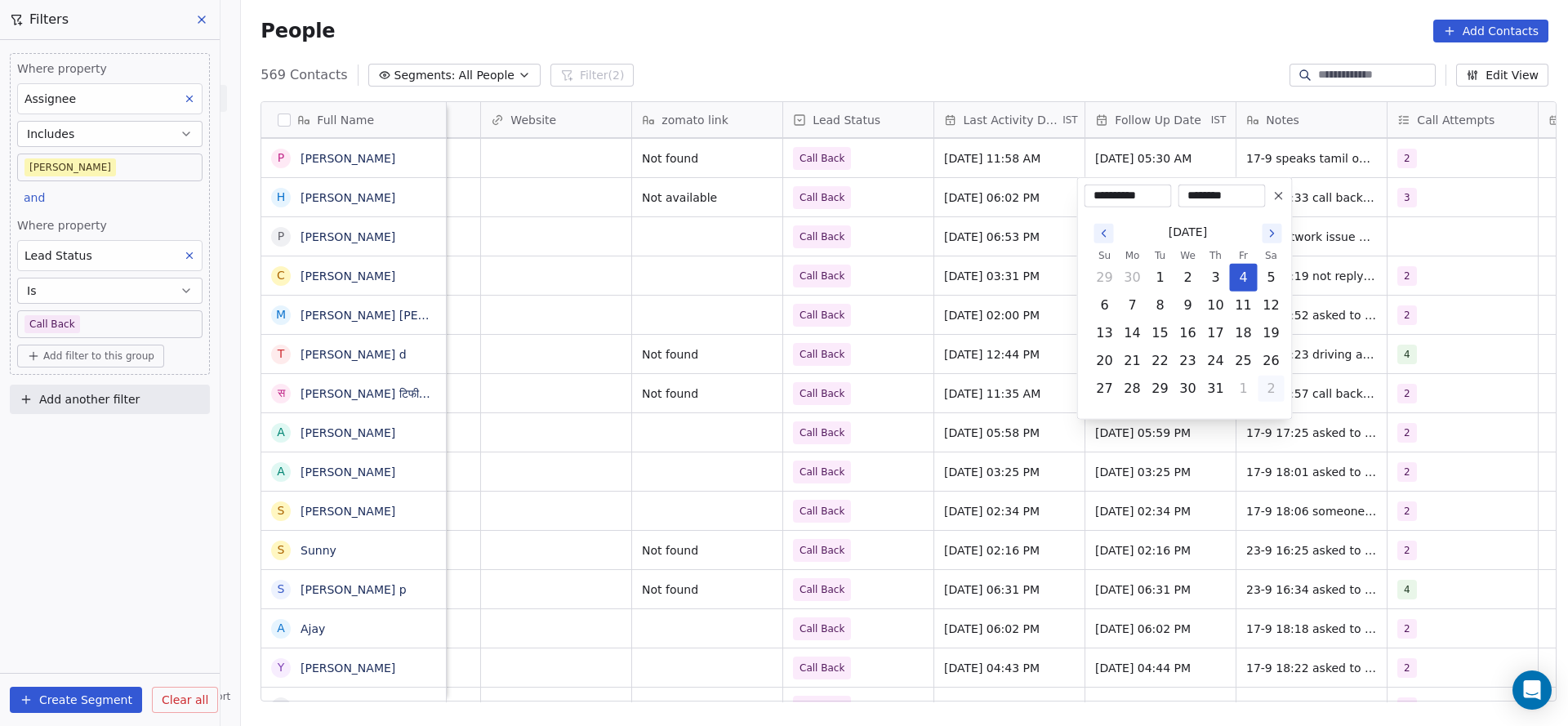
click at [1259, 382] on button "2" at bounding box center [1271, 388] width 26 height 26
click at [1237, 418] on button "5" at bounding box center [1243, 416] width 26 height 26
click at [1212, 393] on button "2" at bounding box center [1216, 388] width 26 height 26
type input "**********"
drag, startPoint x: 934, startPoint y: 353, endPoint x: 1372, endPoint y: 201, distance: 463.6
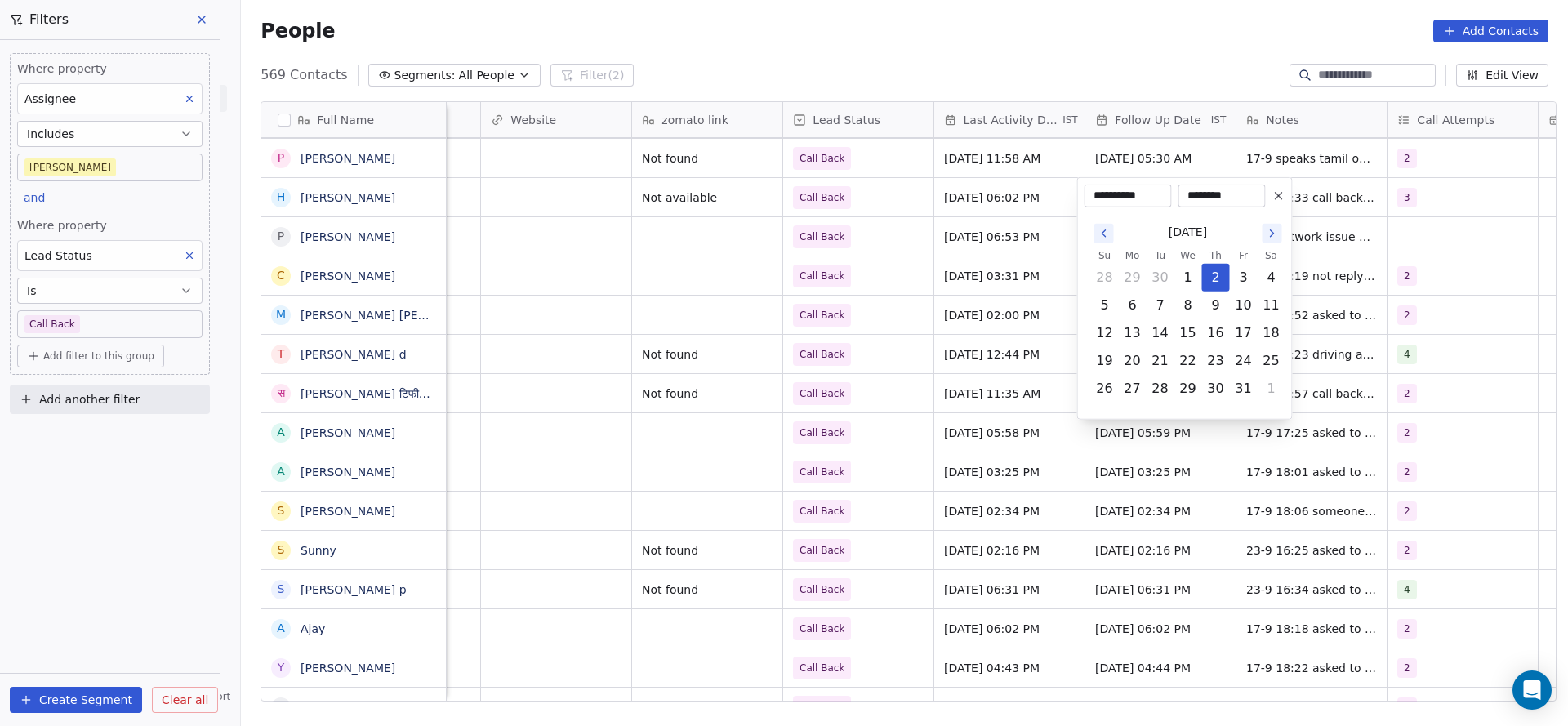
click at [934, 353] on html "On2Cook India Pvt. Ltd. Contacts People Marketing Workflows Campaigns Metrics &…" at bounding box center [784, 363] width 1568 height 726
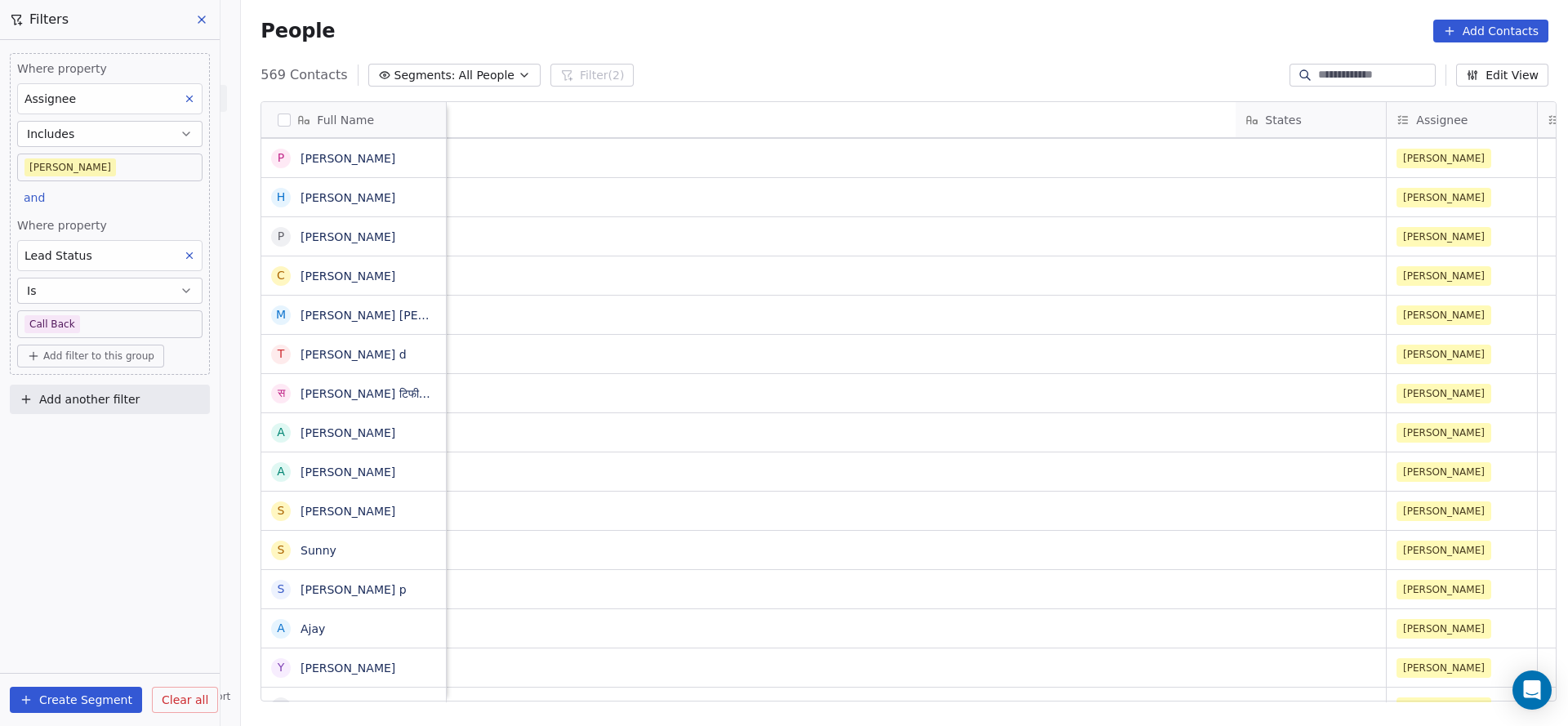
scroll to position [0, 1930]
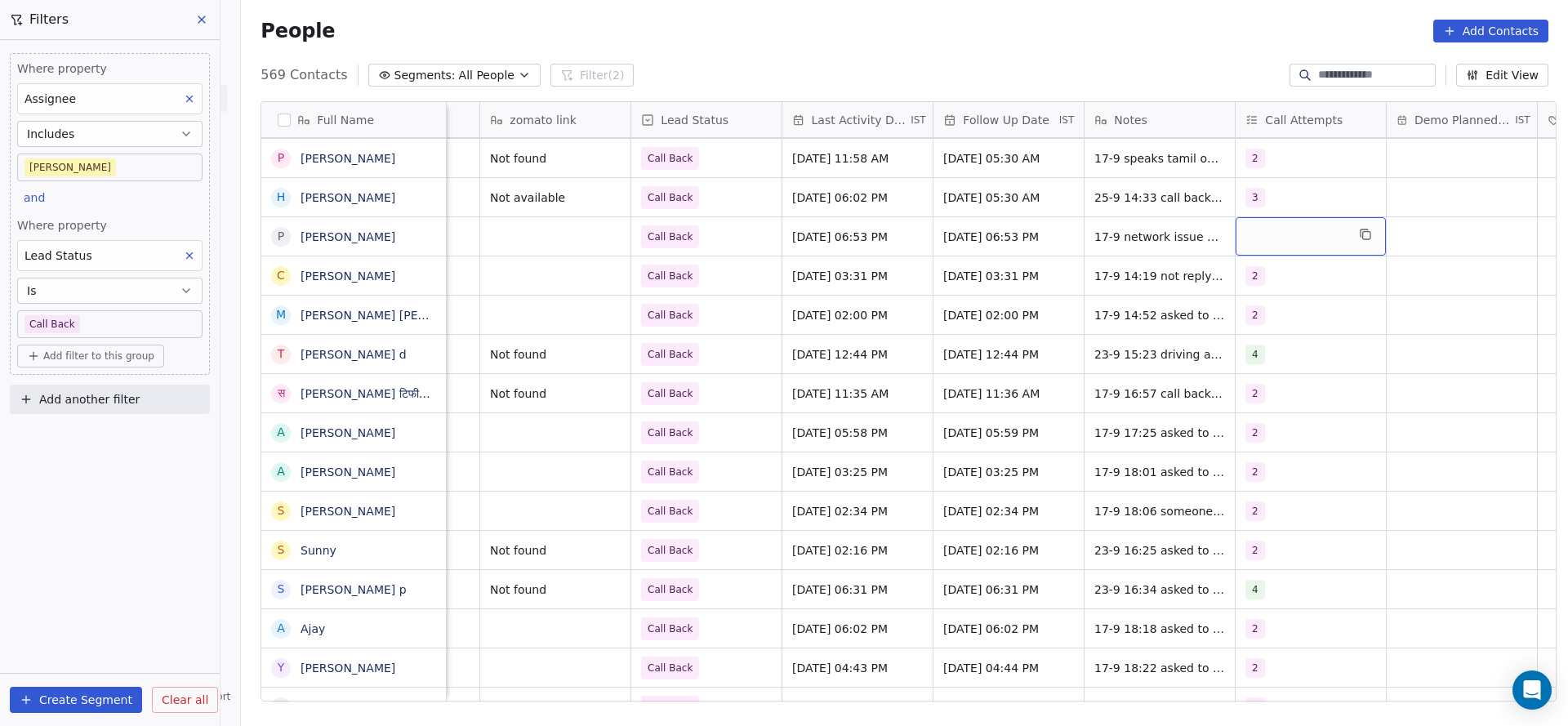
click at [1307, 243] on div "grid" at bounding box center [1310, 236] width 150 height 39
click at [1275, 399] on div "4" at bounding box center [1278, 397] width 7 height 15
click at [1170, 333] on html "On2Cook India Pvt. Ltd. Contacts People Marketing Workflows Campaigns Metrics &…" at bounding box center [784, 363] width 1568 height 726
click at [857, 247] on div "[DATE] 06:53 PM" at bounding box center [857, 236] width 150 height 39
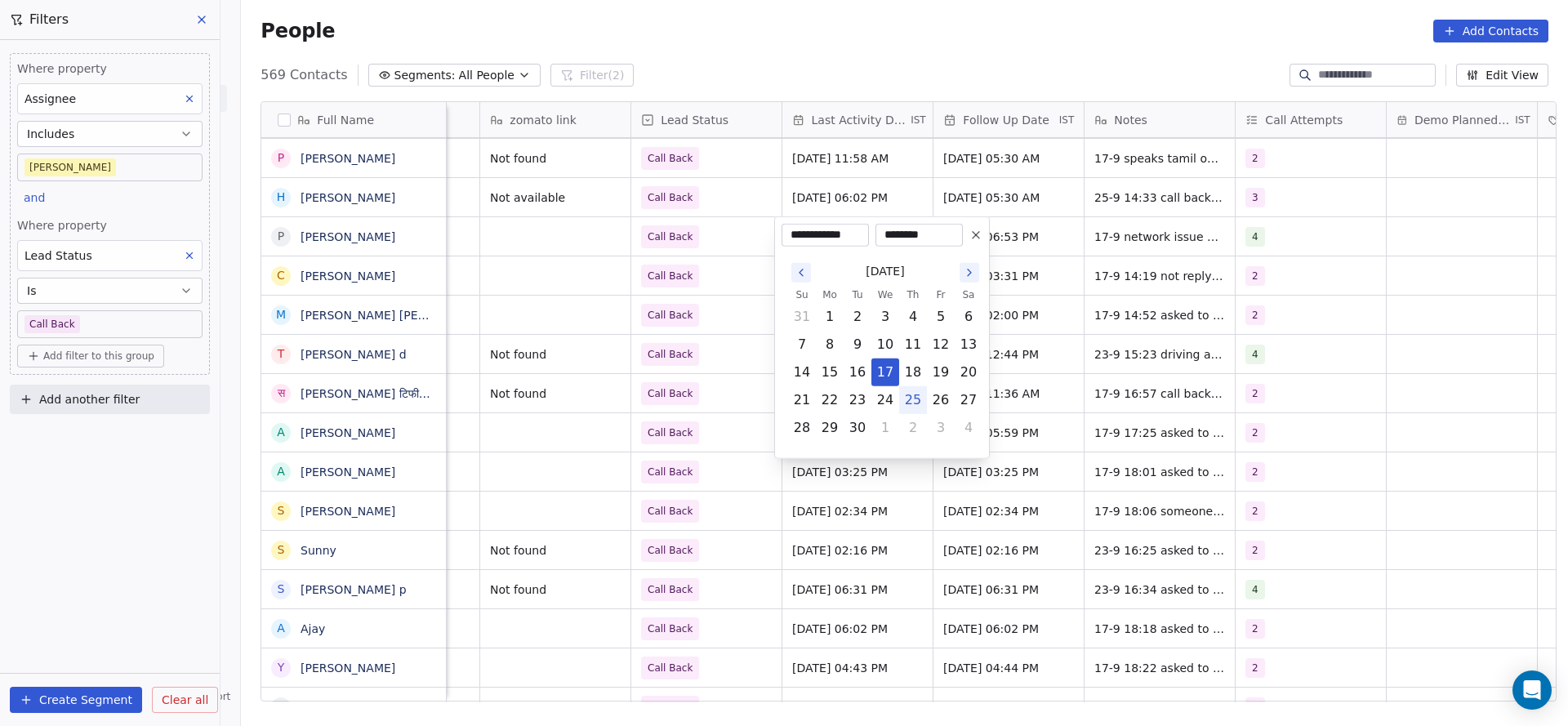
click at [910, 404] on button "25" at bounding box center [913, 400] width 26 height 26
type input "**********"
click at [707, 333] on html "On2Cook India Pvt. Ltd. Contacts People Marketing Workflows Campaigns Metrics &…" at bounding box center [784, 363] width 1568 height 726
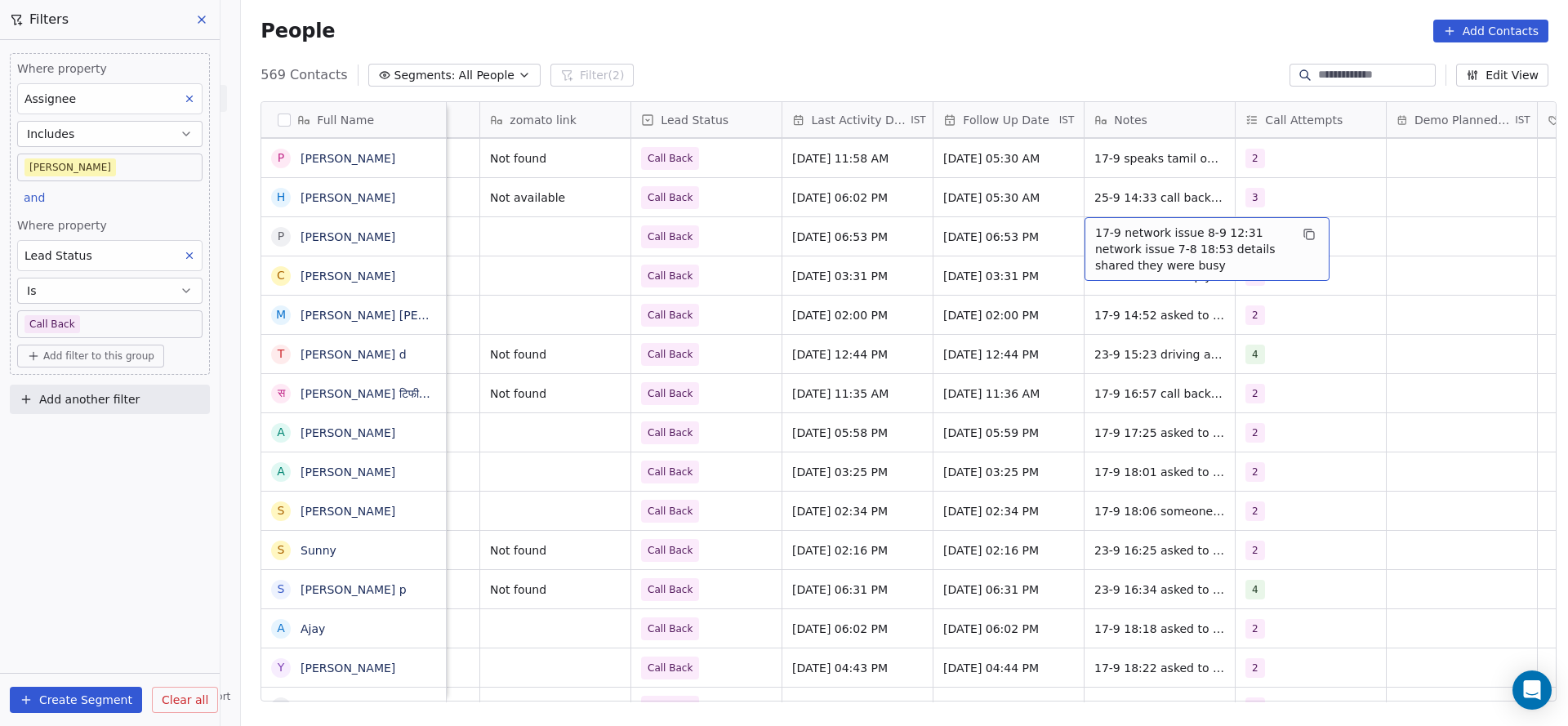
click at [1106, 234] on span "17-9 network issue 8-9 12:31 network issue 7-8 18:53 details shared they were b…" at bounding box center [1192, 249] width 194 height 49
click at [1082, 229] on textarea "**********" at bounding box center [1198, 247] width 243 height 61
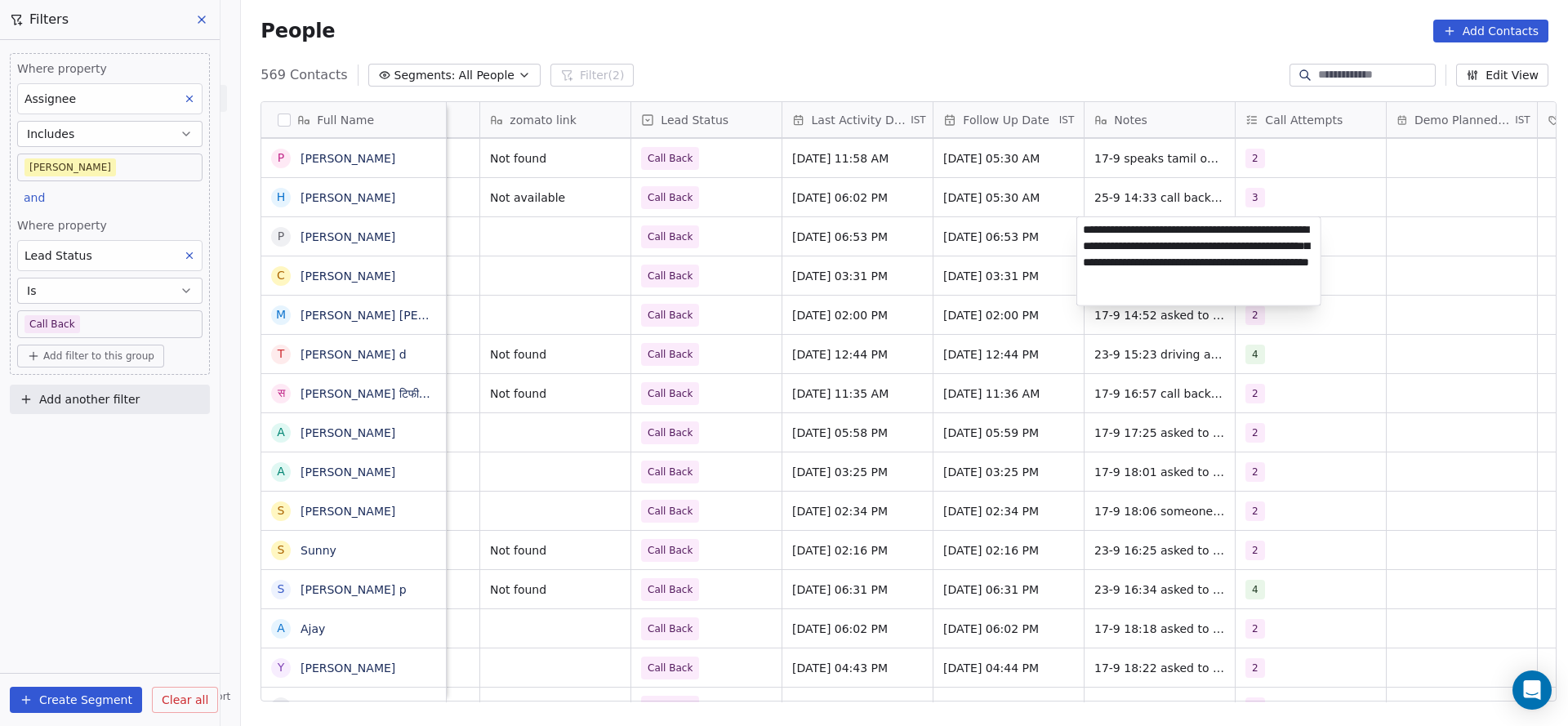
type textarea "**********"
click at [766, 266] on html "On2Cook India Pvt. Ltd. Contacts People Marketing Workflows Campaigns Metrics &…" at bounding box center [784, 363] width 1568 height 726
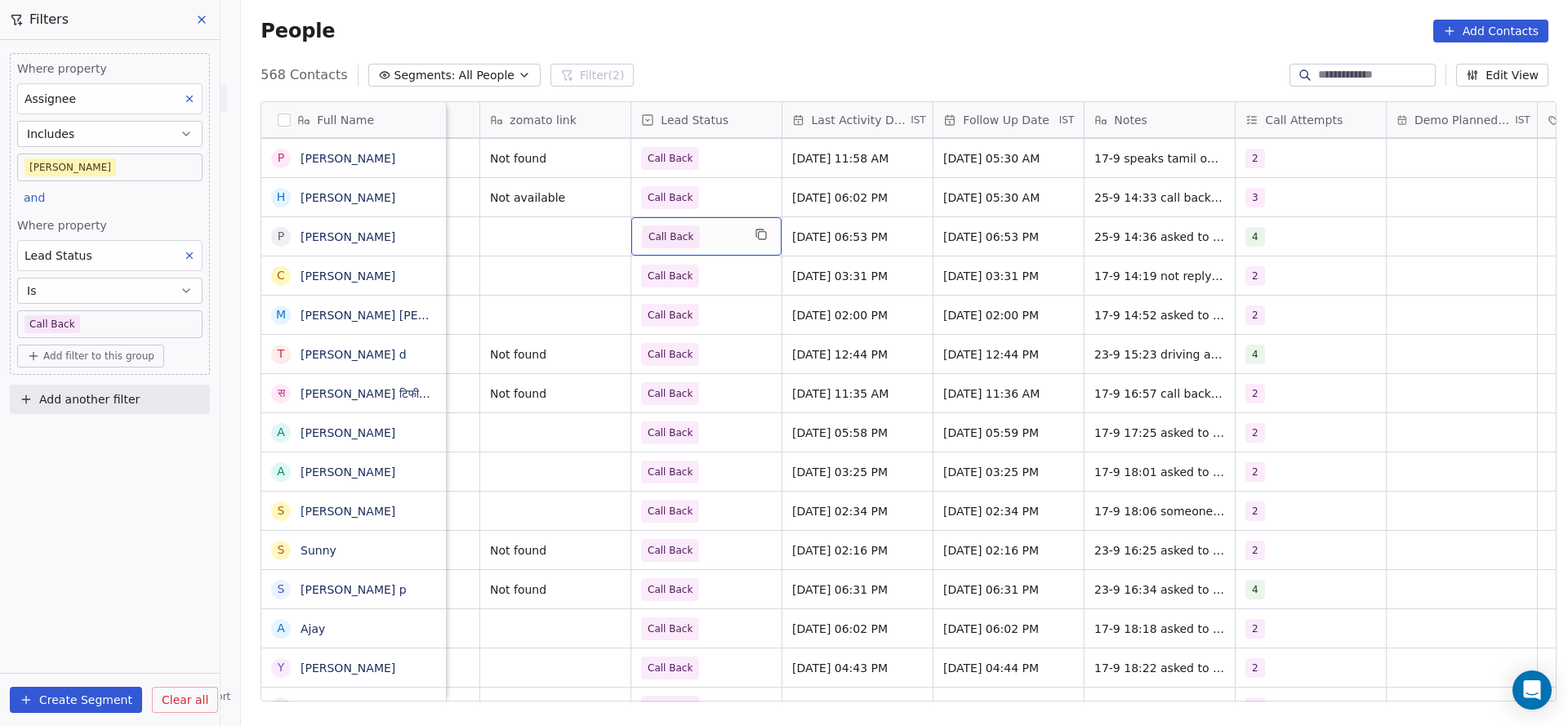
scroll to position [0, 0]
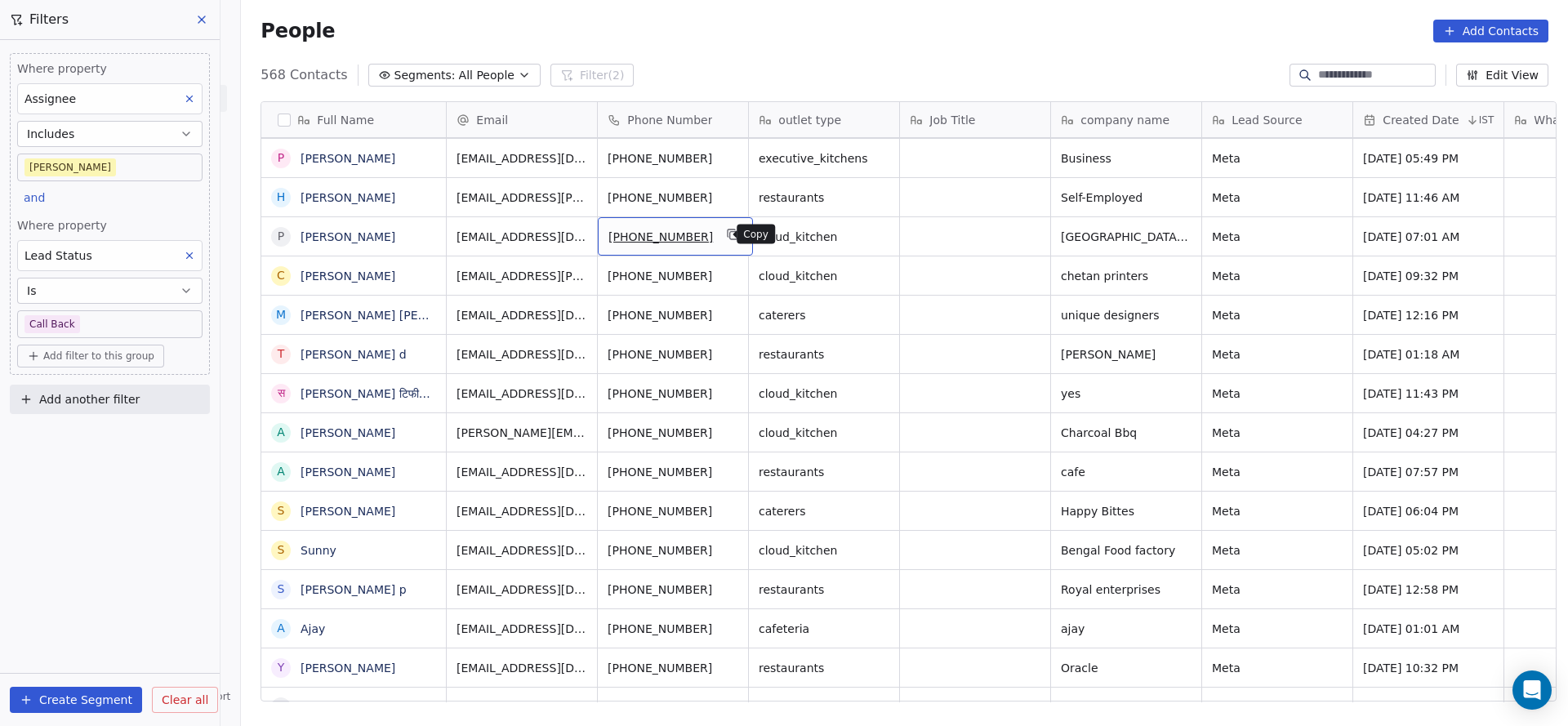
click at [727, 239] on icon "grid" at bounding box center [734, 234] width 13 height 13
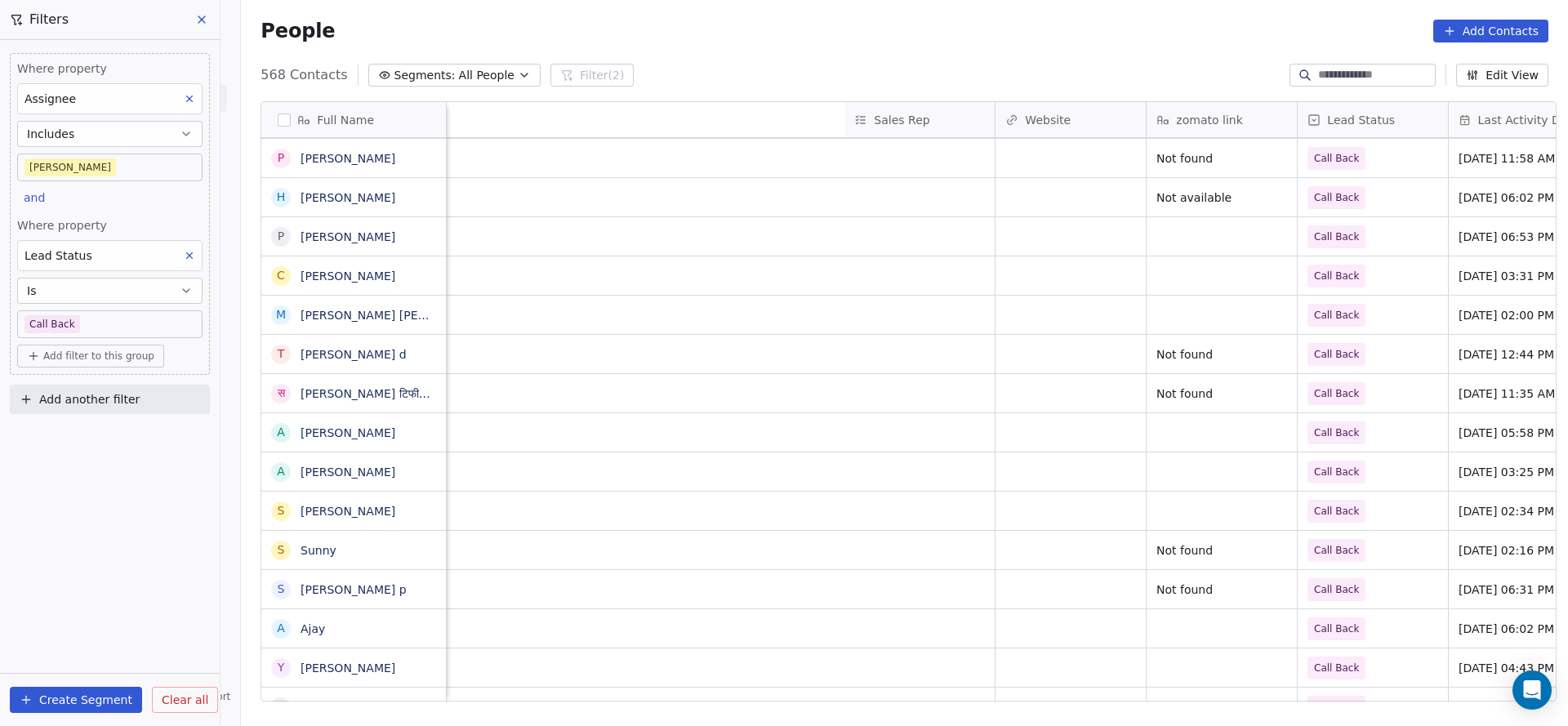
scroll to position [0, 2120]
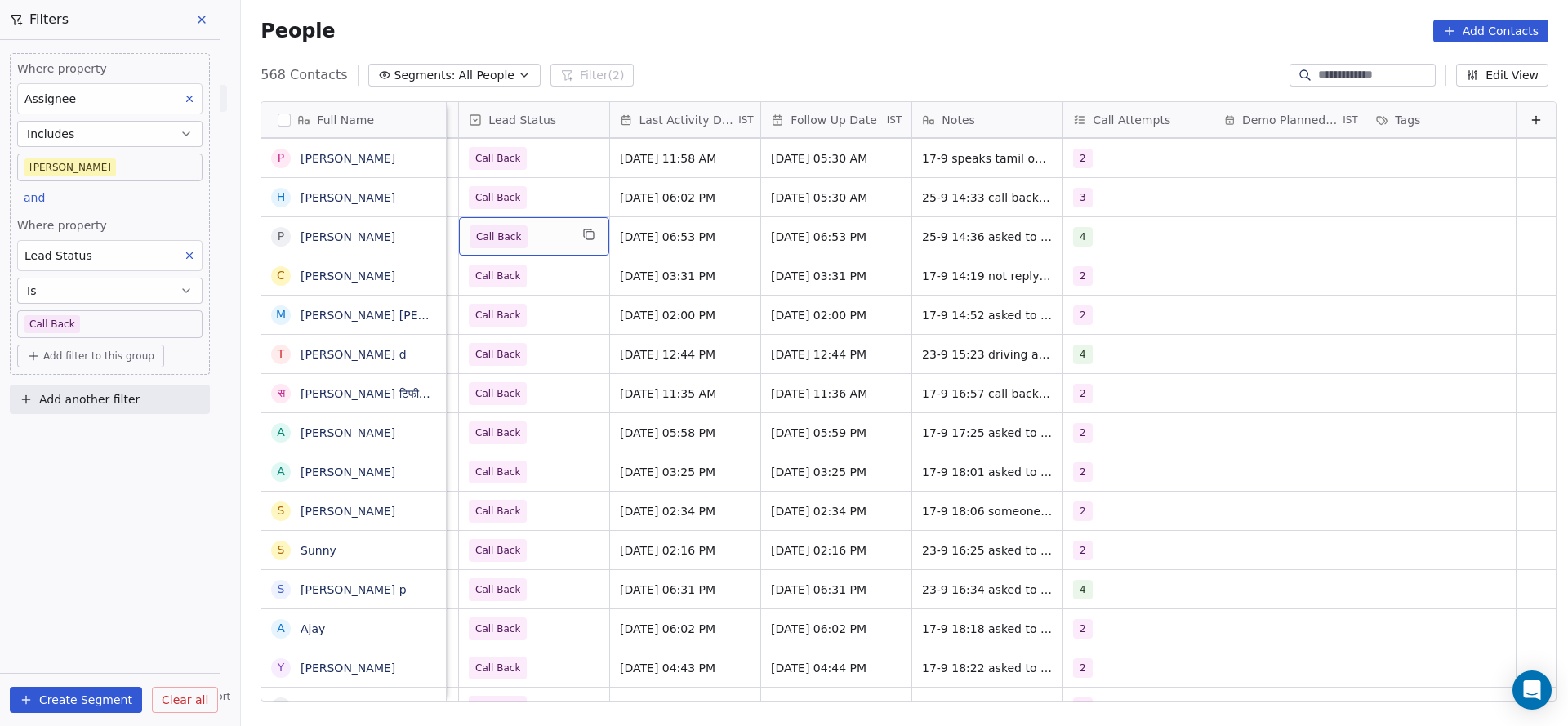
click at [543, 245] on span "Call Back" at bounding box center [520, 237] width 100 height 23
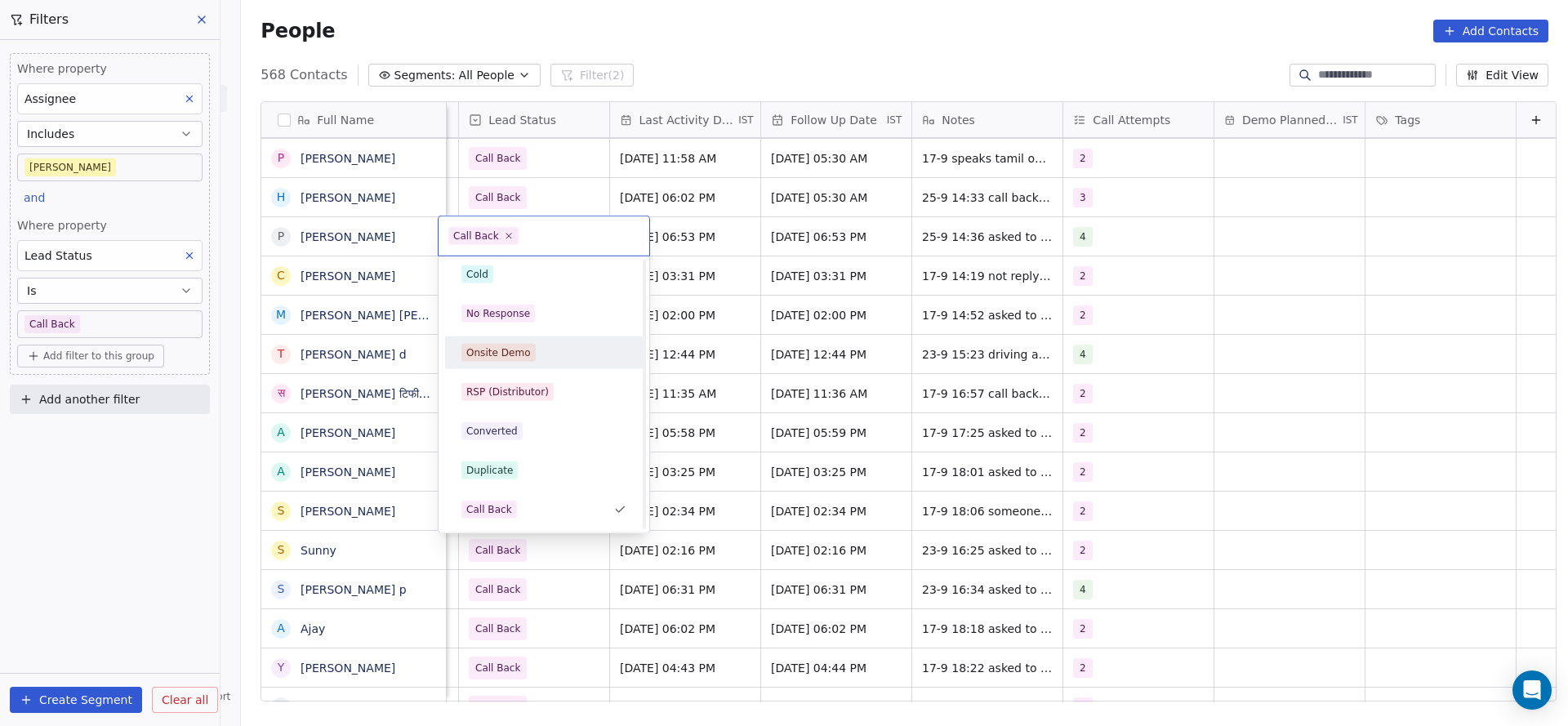
scroll to position [0, 0]
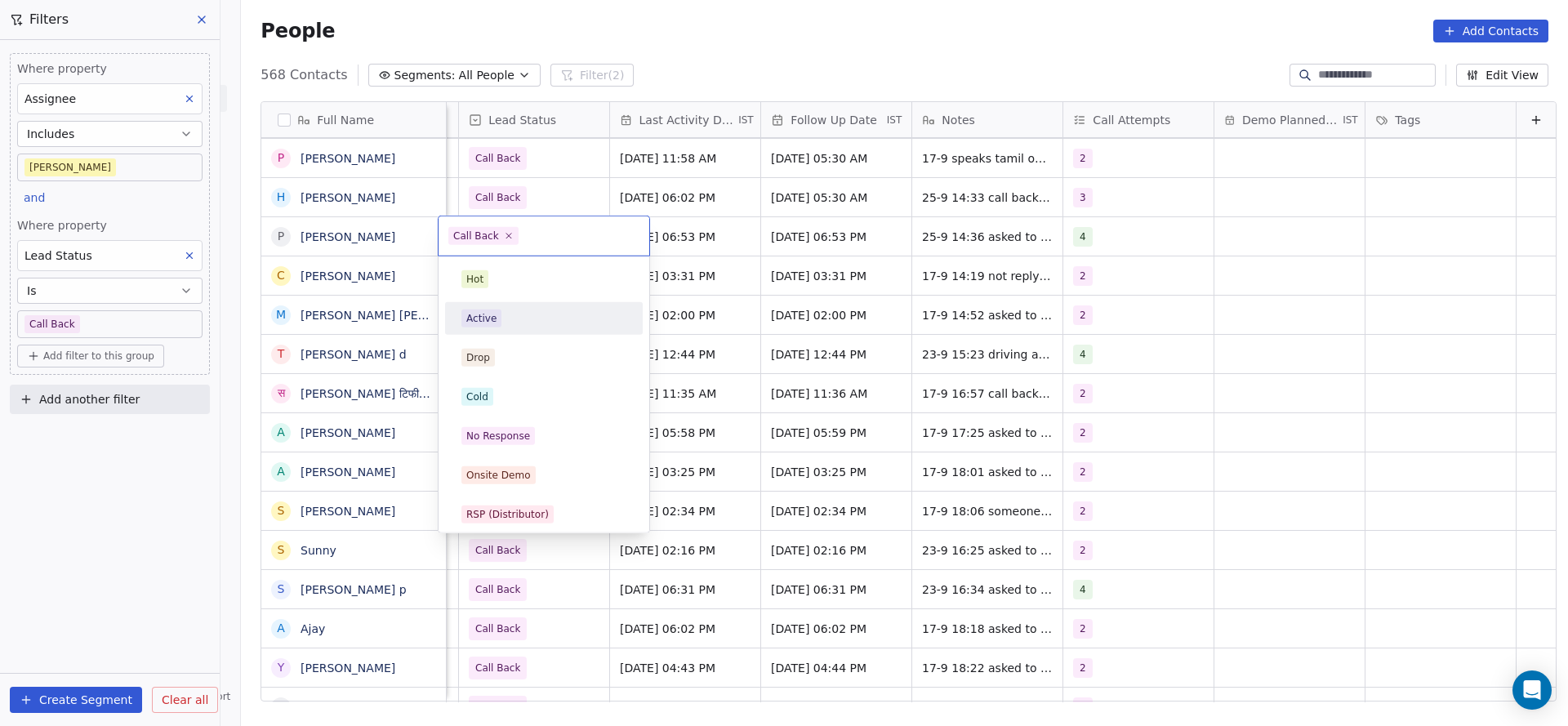
click at [522, 322] on div "Active" at bounding box center [543, 319] width 165 height 18
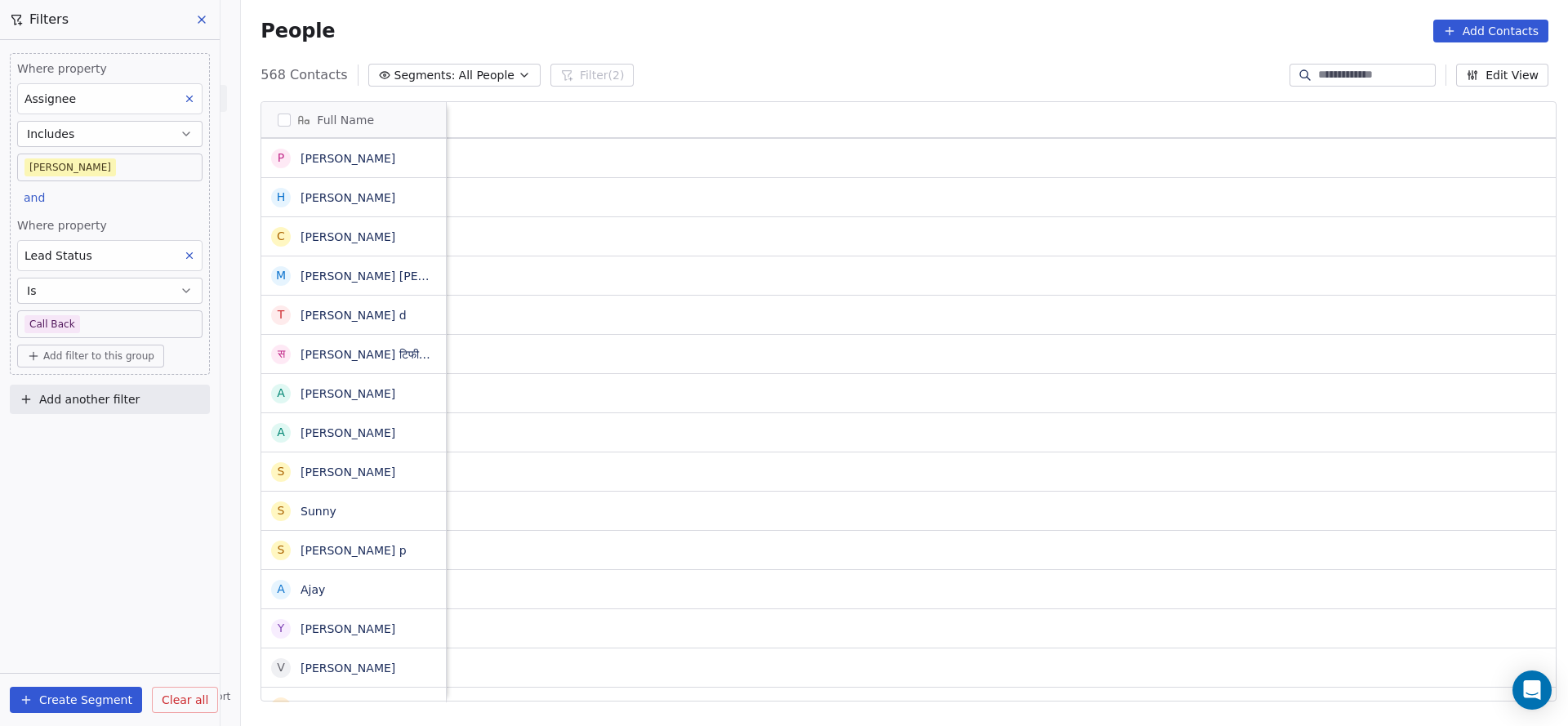
scroll to position [0, 2120]
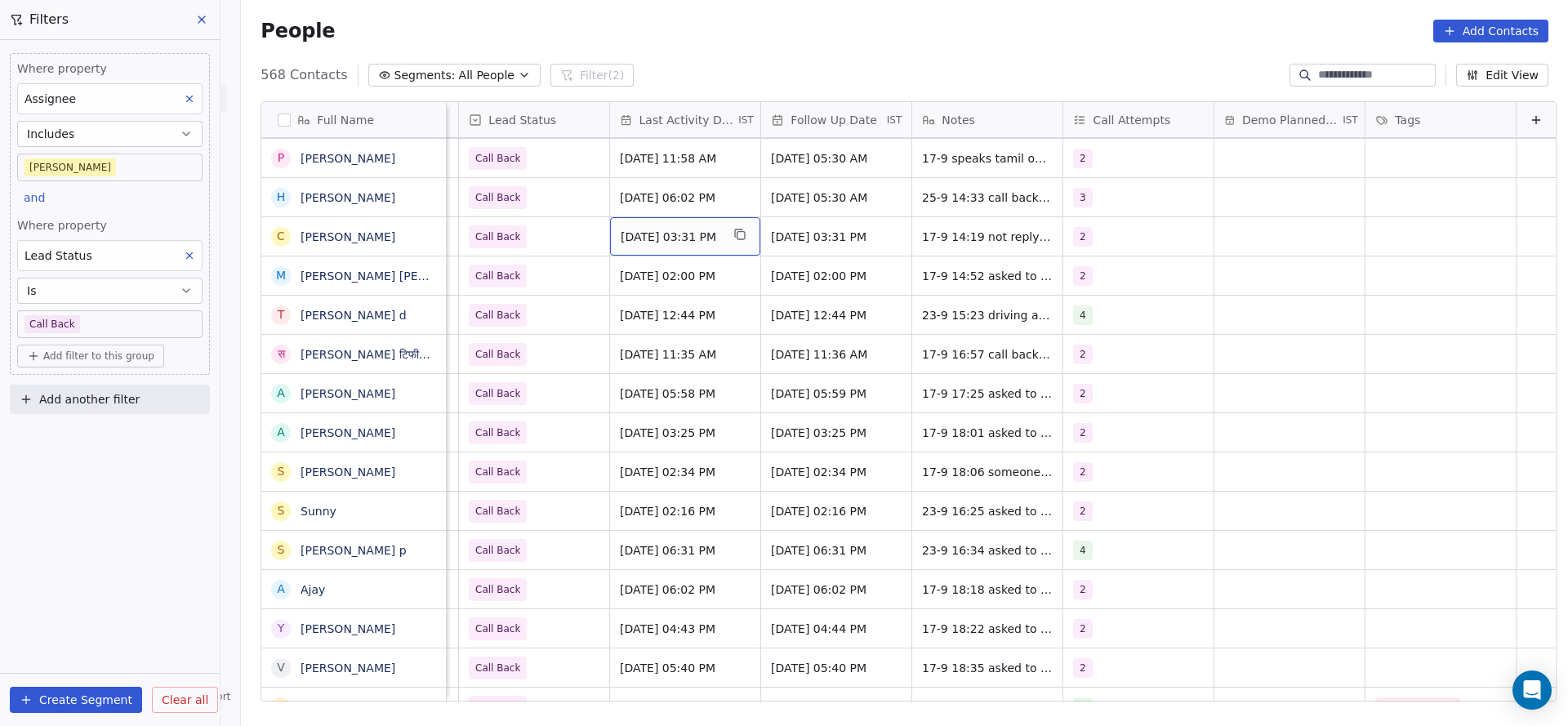
click at [640, 243] on span "[DATE] 03:31 PM" at bounding box center [670, 237] width 100 height 16
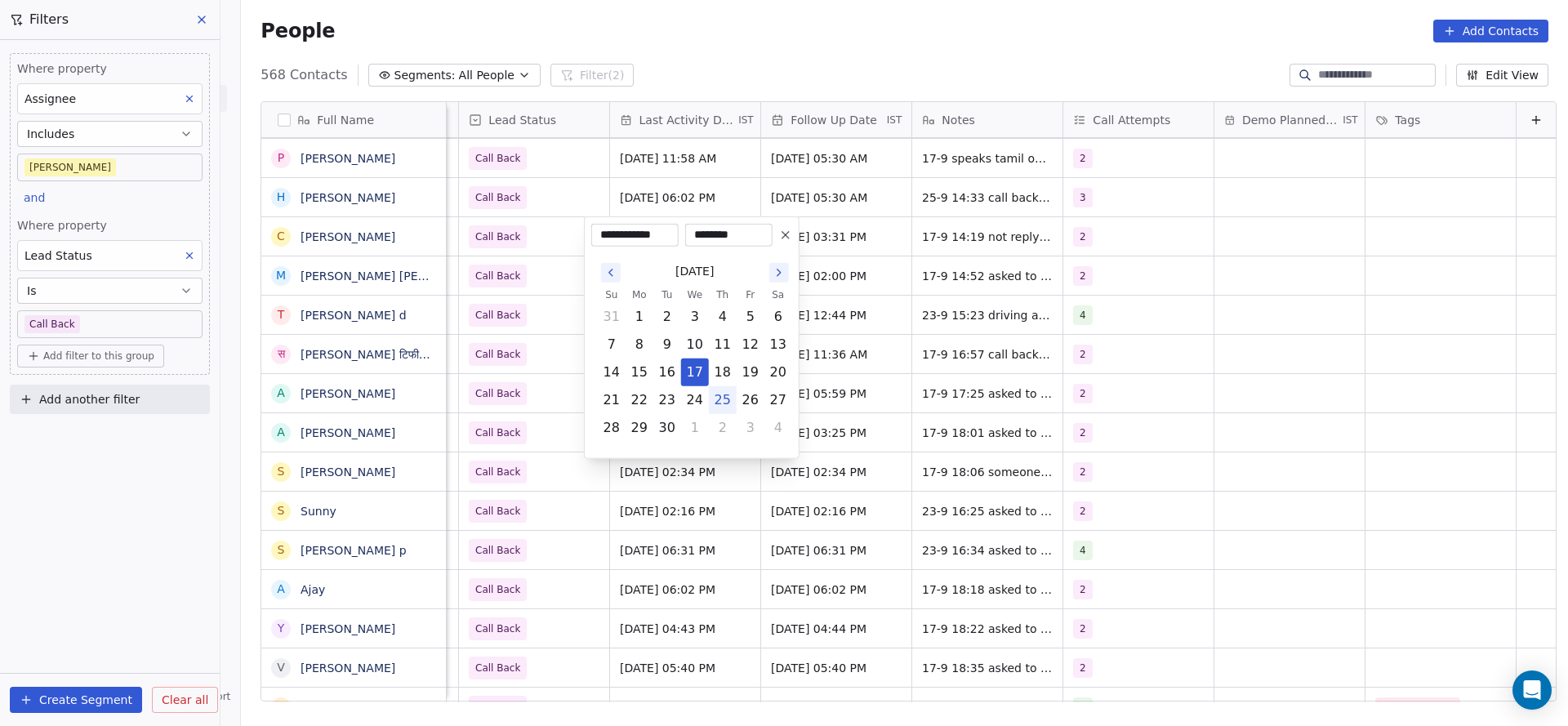
click at [720, 406] on button "25" at bounding box center [723, 400] width 26 height 26
type input "**********"
click at [1048, 348] on html "On2Cook India Pvt. Ltd. Contacts People Marketing Workflows Campaigns Metrics &…" at bounding box center [784, 363] width 1568 height 726
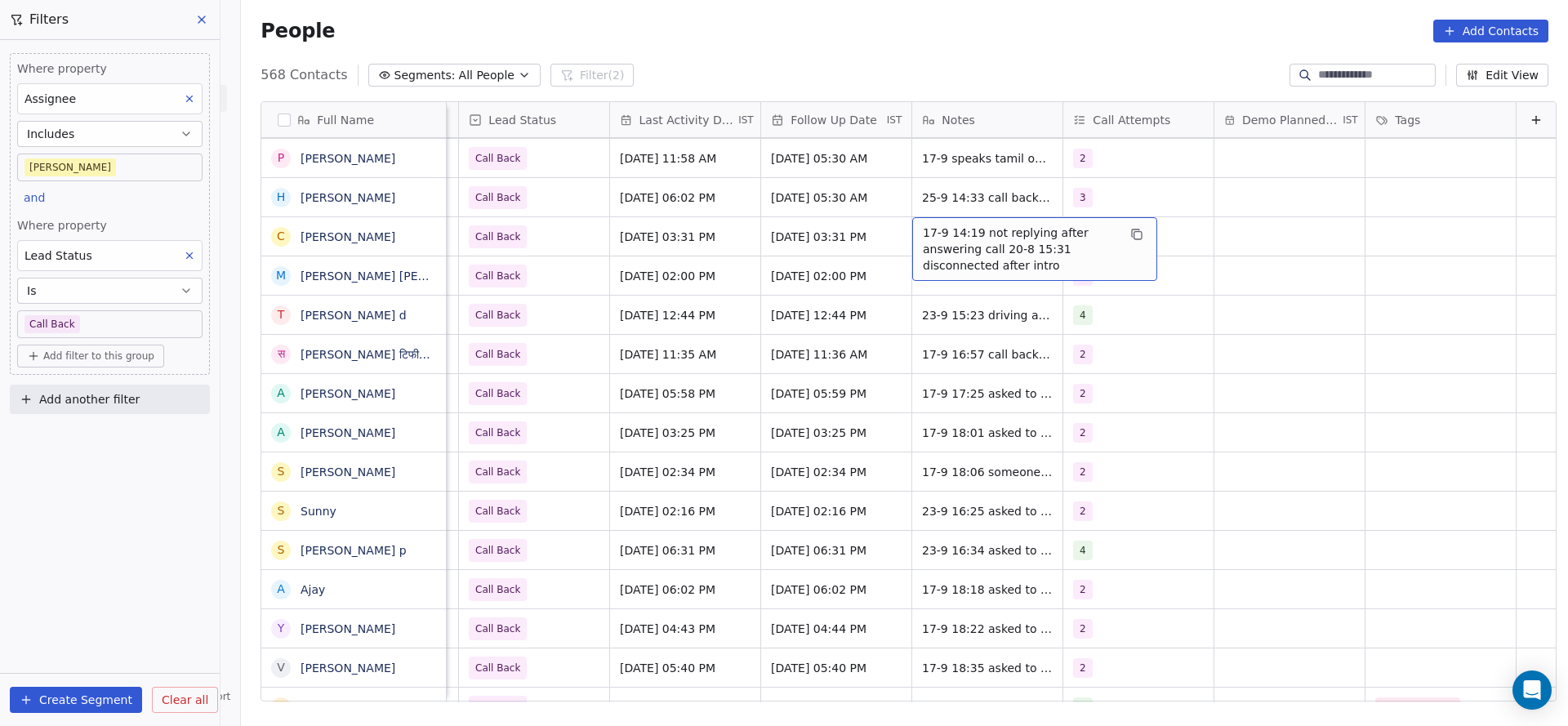
click at [999, 236] on span "17-9 14:19 not replying after answering call 20-8 15:31 disconnected after intro" at bounding box center [1020, 249] width 194 height 49
click at [889, 223] on textarea "**********" at bounding box center [1008, 247] width 243 height 61
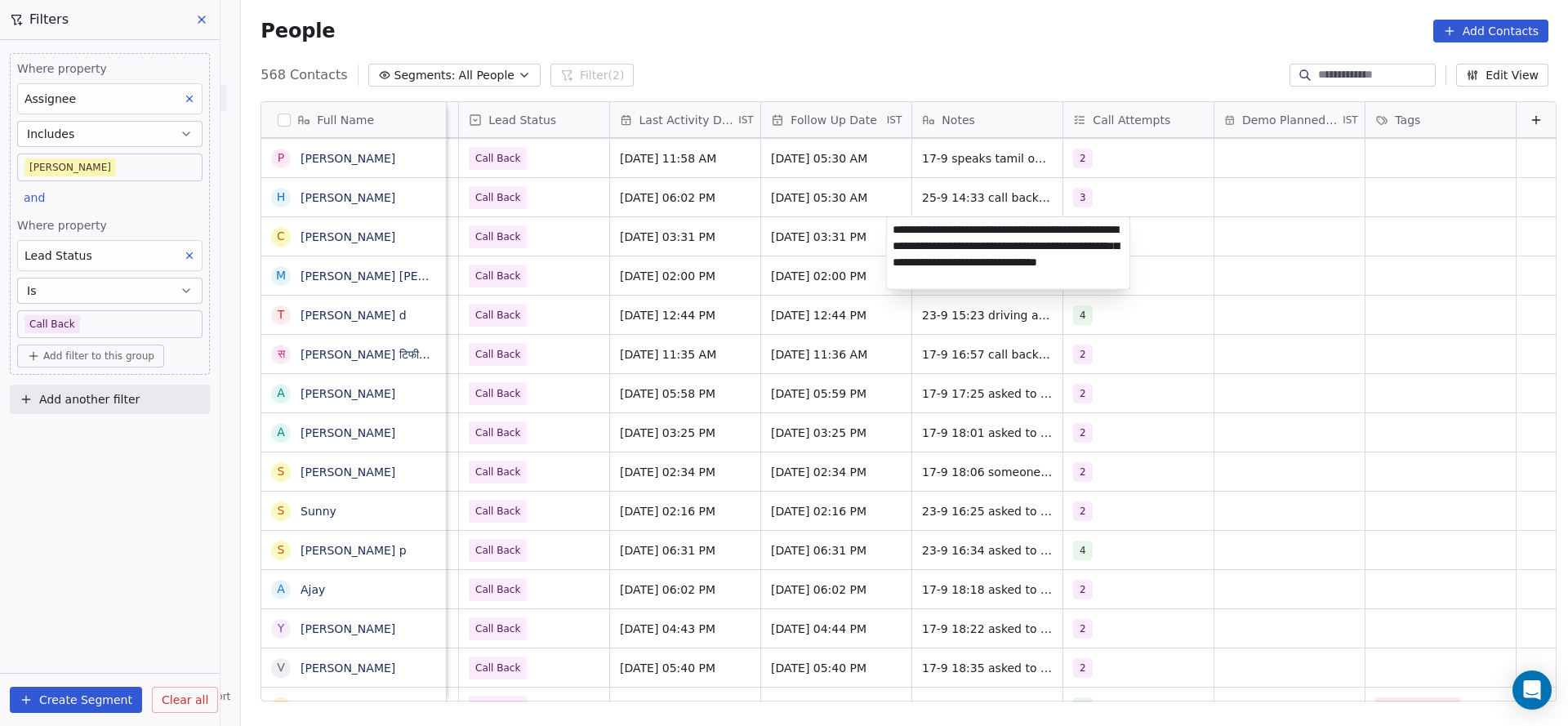
type textarea "**********"
click at [784, 284] on html "On2Cook India Pvt. Ltd. Contacts People Marketing Workflows Campaigns Metrics &…" at bounding box center [784, 363] width 1568 height 726
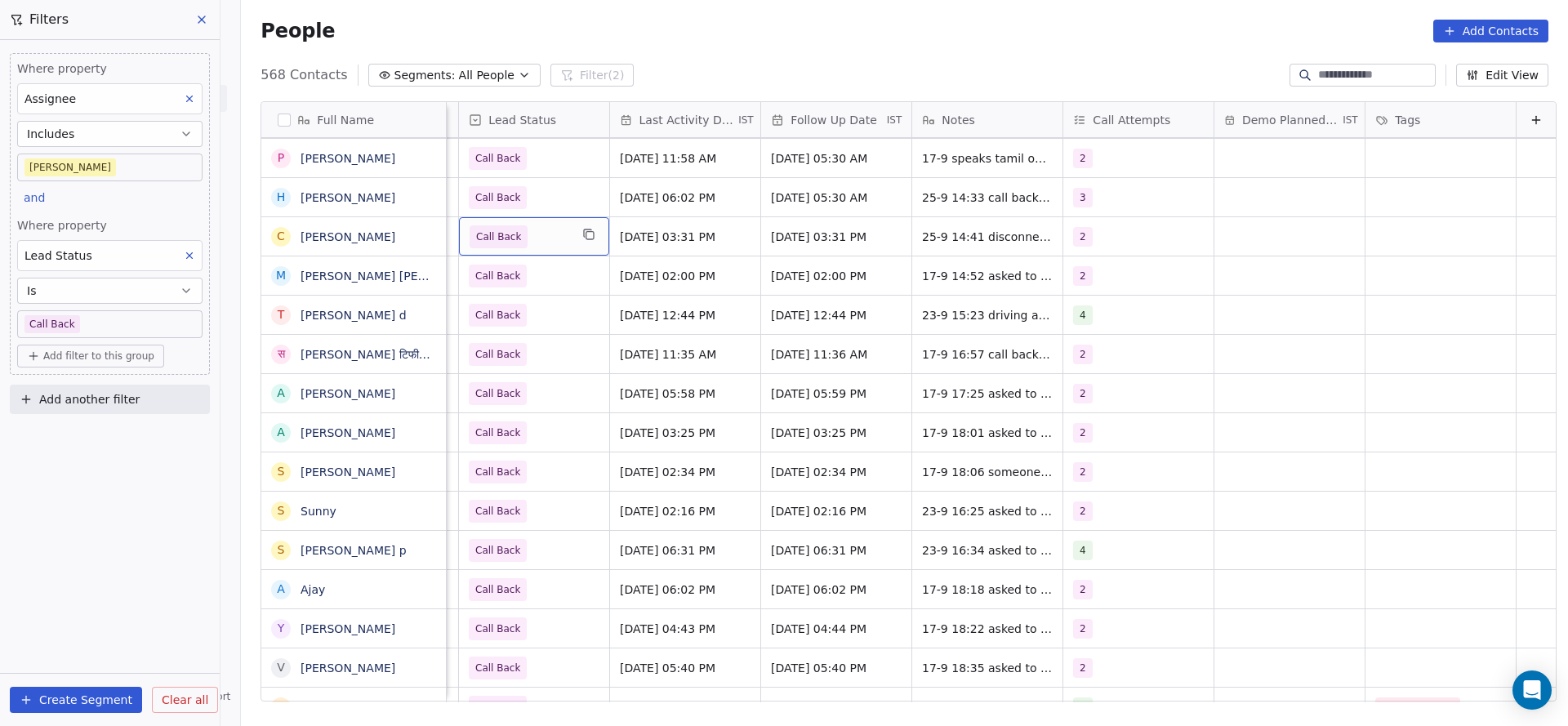
click at [522, 234] on span "Call Back" at bounding box center [520, 237] width 100 height 23
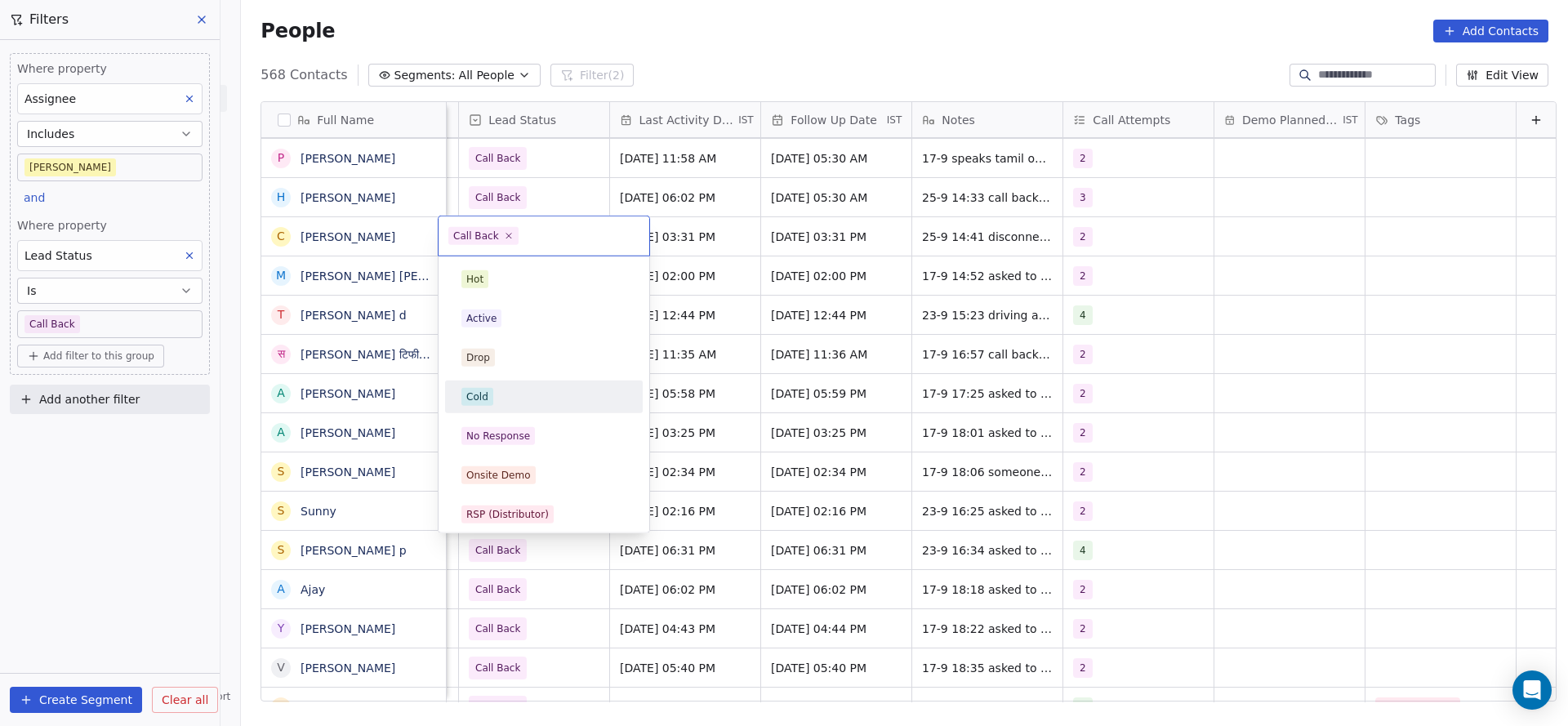
scroll to position [122, 0]
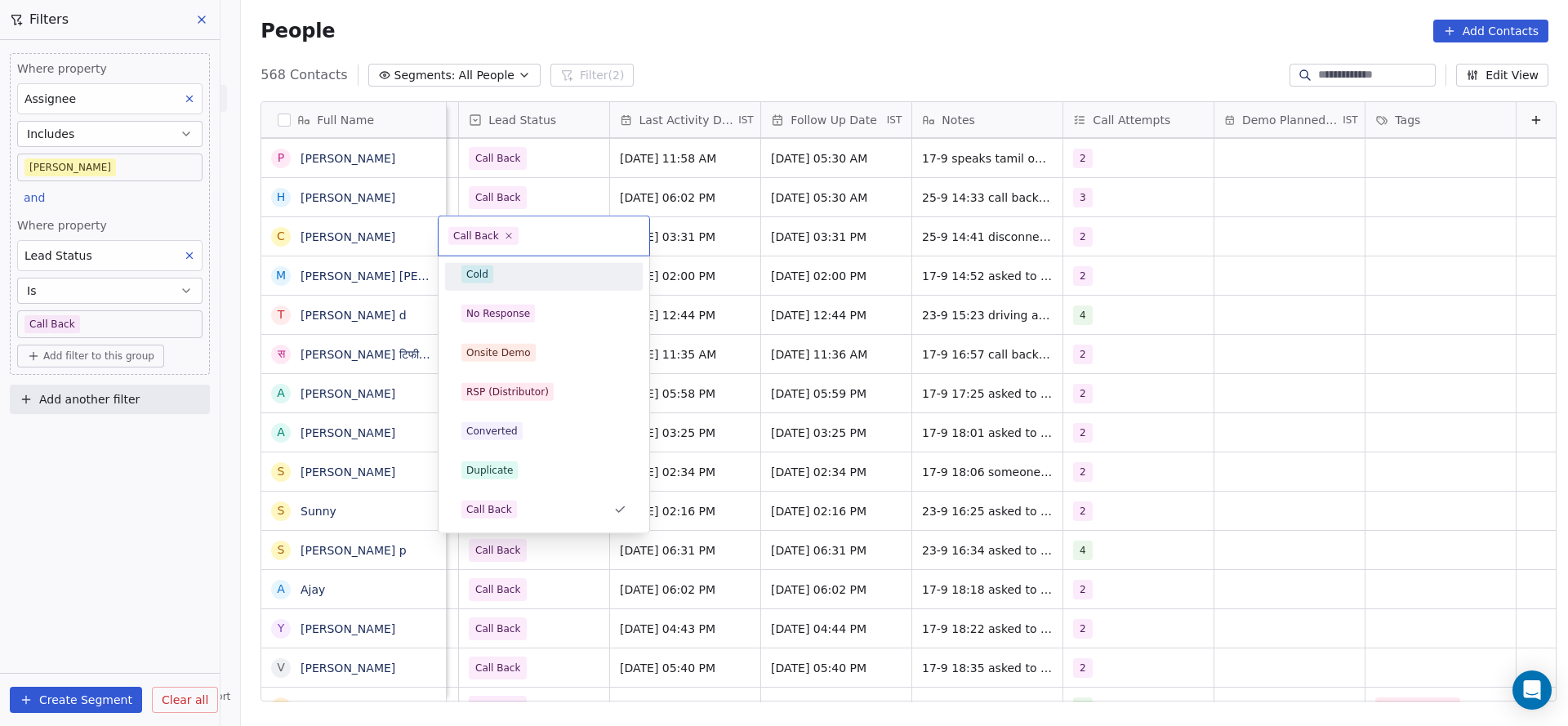
click at [529, 282] on div "Cold" at bounding box center [543, 275] width 165 height 18
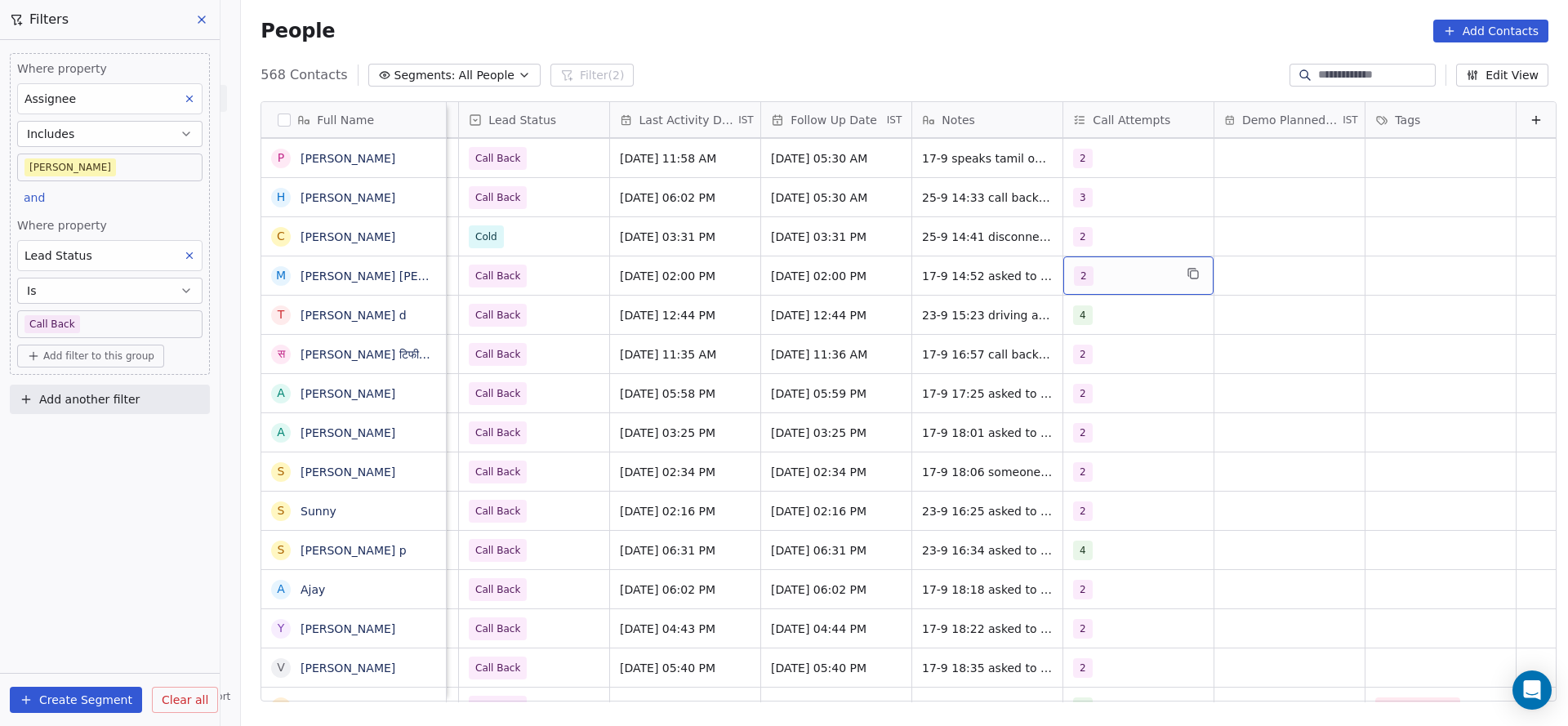
click at [1115, 284] on div "2" at bounding box center [1124, 276] width 100 height 20
click at [1073, 429] on button "Suggestions" at bounding box center [1072, 436] width 13 height 13
click at [1093, 357] on div "2" at bounding box center [1093, 357] width 7 height 15
click at [889, 385] on html "On2Cook India Pvt. Ltd. Contacts People Marketing Workflows Campaigns Metrics &…" at bounding box center [784, 363] width 1568 height 726
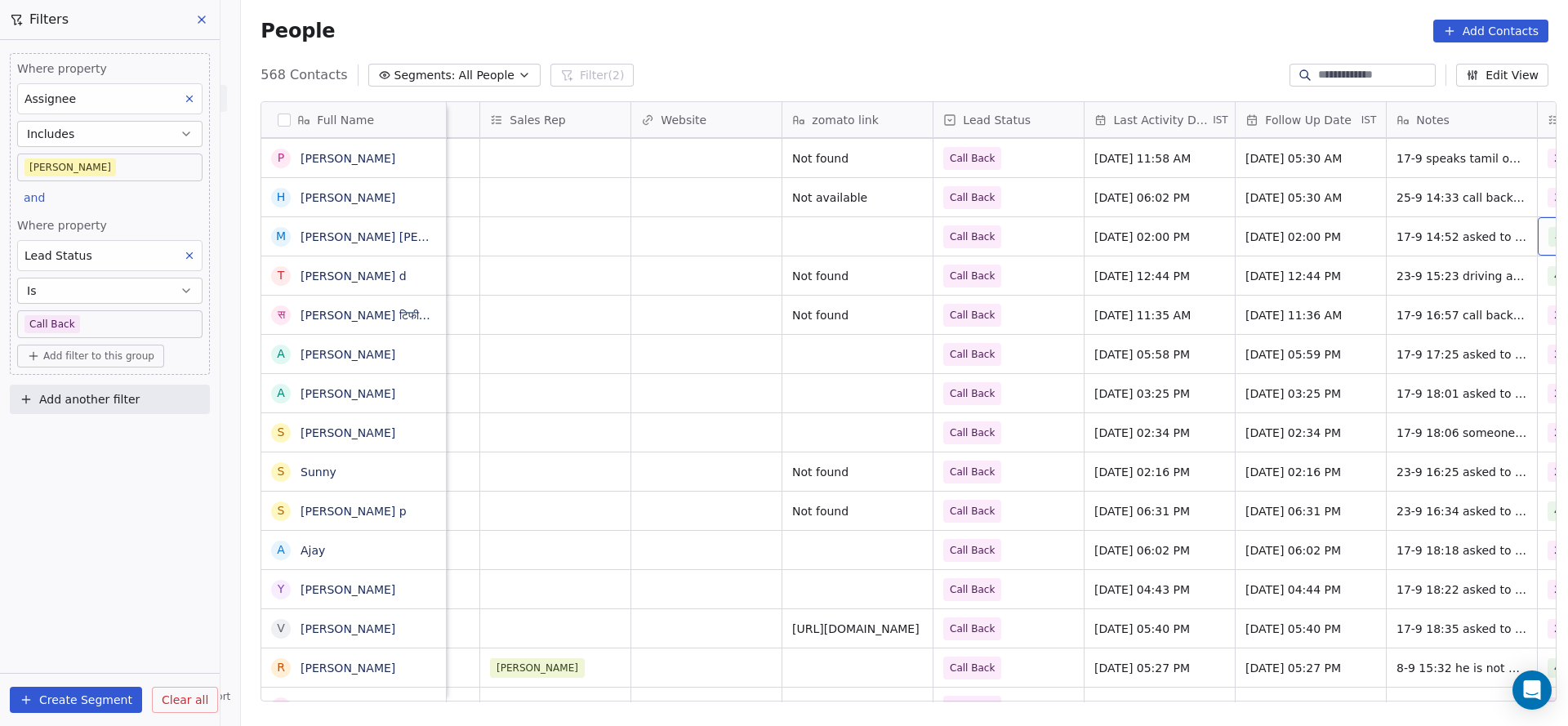
scroll to position [0, 1779]
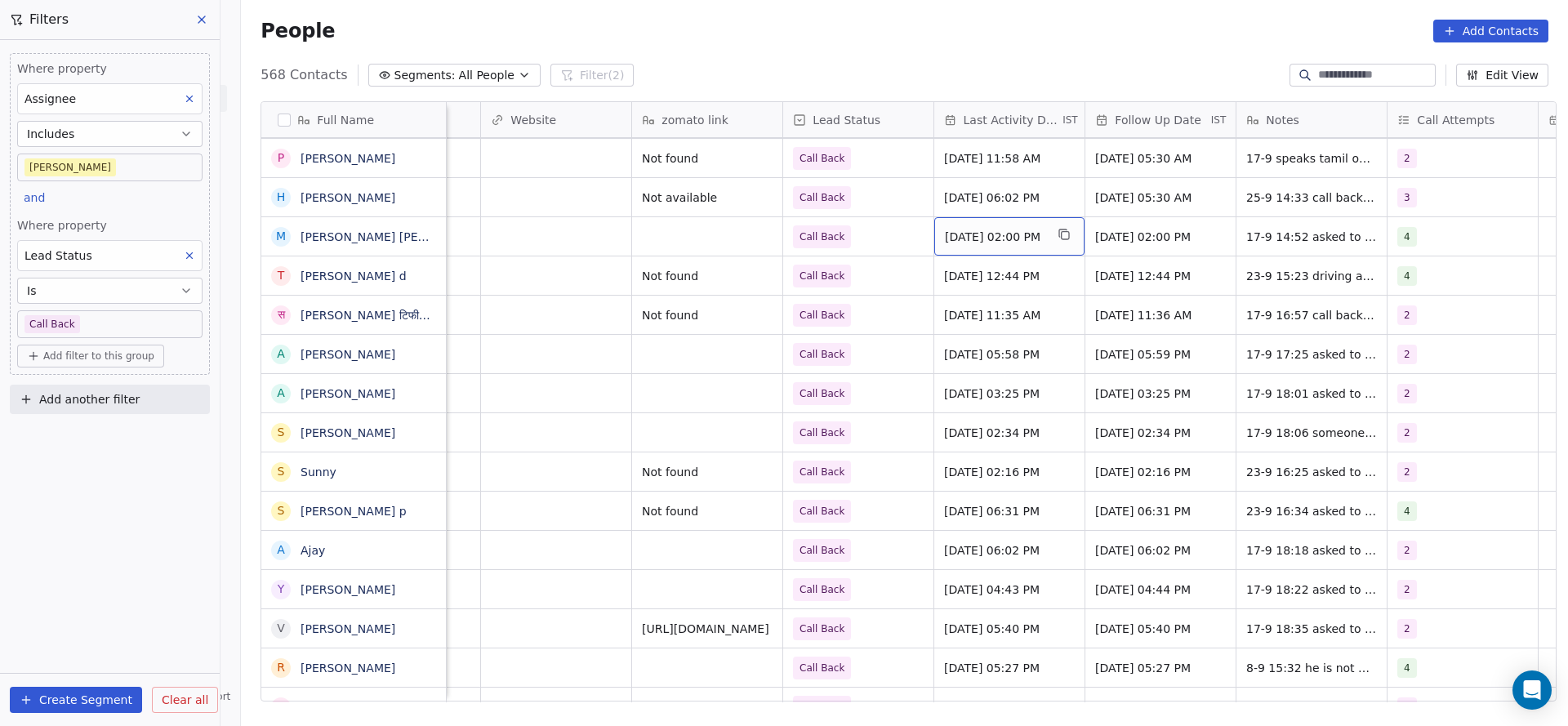
click at [934, 234] on div "[DATE] 02:00 PM" at bounding box center [1009, 236] width 150 height 39
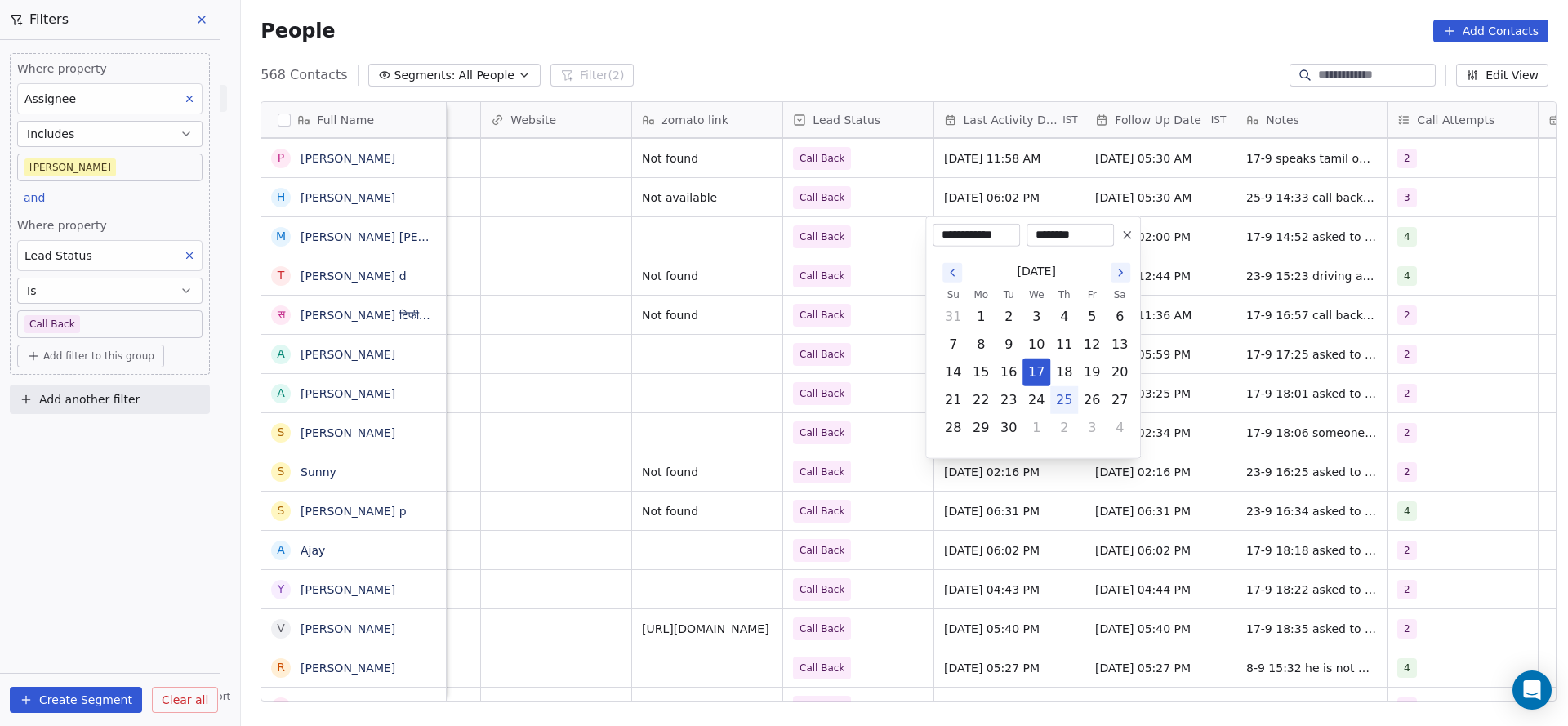
click at [1068, 404] on button "25" at bounding box center [1064, 400] width 26 height 26
type input "**********"
click at [901, 363] on html "On2Cook India Pvt. Ltd. Contacts People Marketing Workflows Campaigns Metrics &…" at bounding box center [784, 363] width 1568 height 726
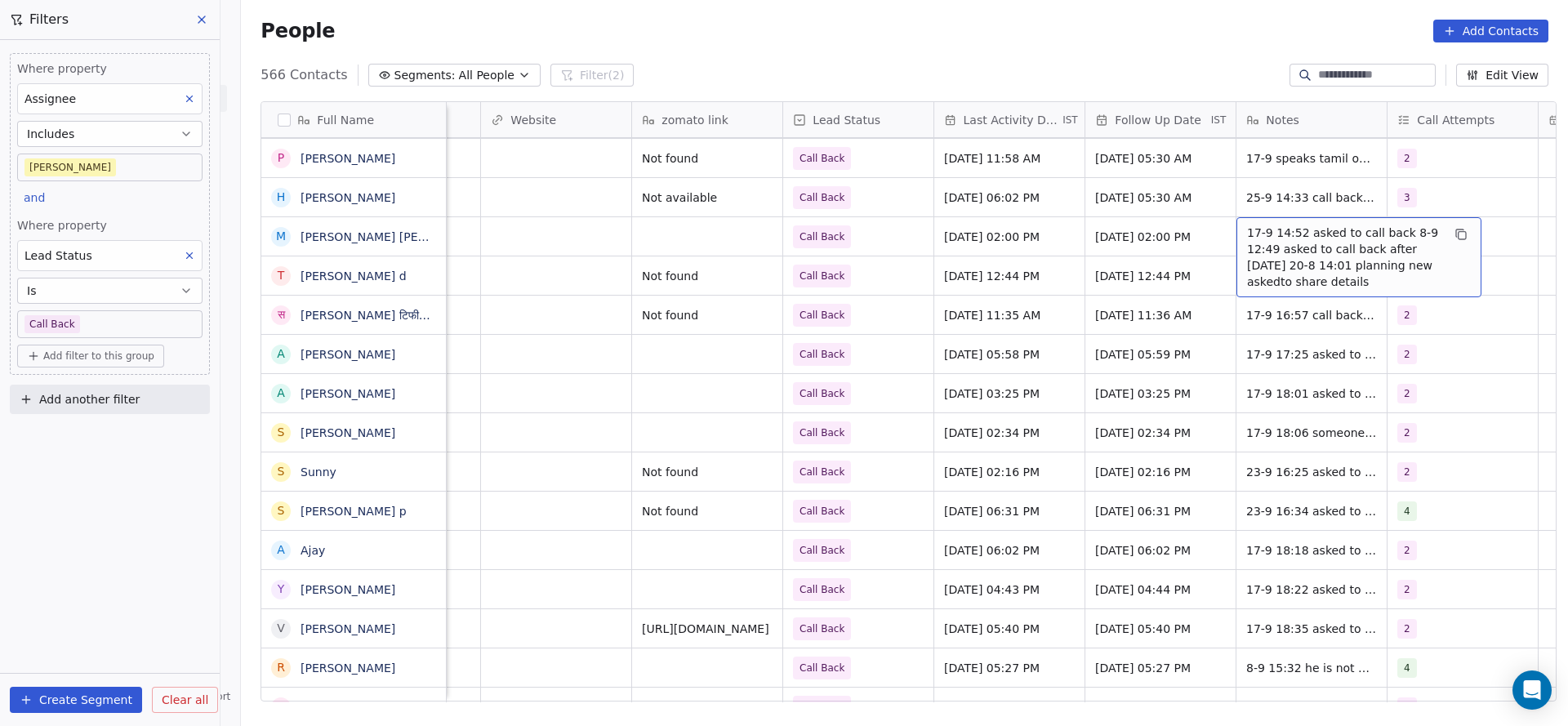
click at [1281, 243] on span "17-9 14:52 asked to call back 8-9 12:49 asked to call back after [DATE] 20-8 14…" at bounding box center [1343, 257] width 194 height 66
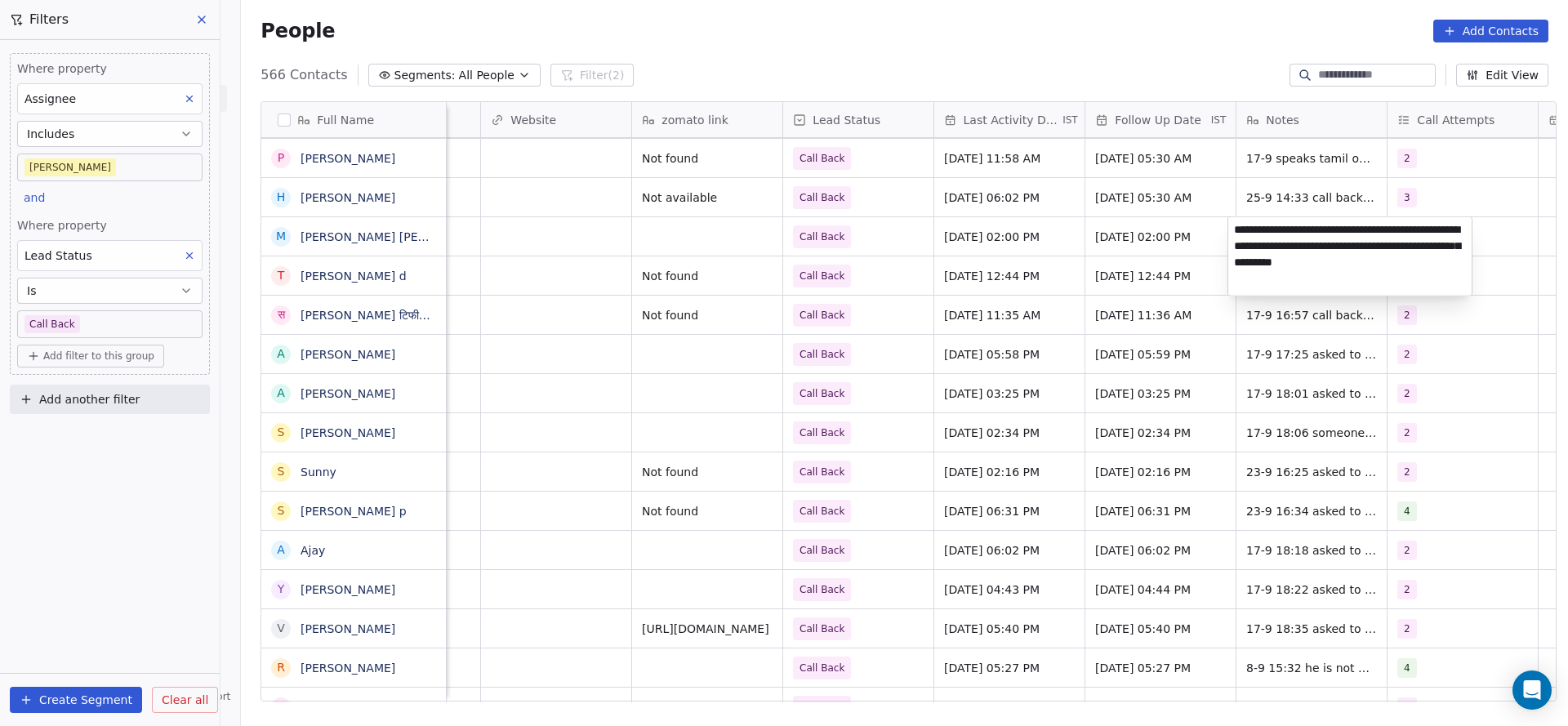
click at [1233, 226] on textarea "**********" at bounding box center [1349, 256] width 243 height 79
type textarea "**********"
click at [1039, 302] on html "On2Cook India Pvt. Ltd. Contacts People Marketing Workflows Campaigns Metrics &…" at bounding box center [784, 363] width 1568 height 726
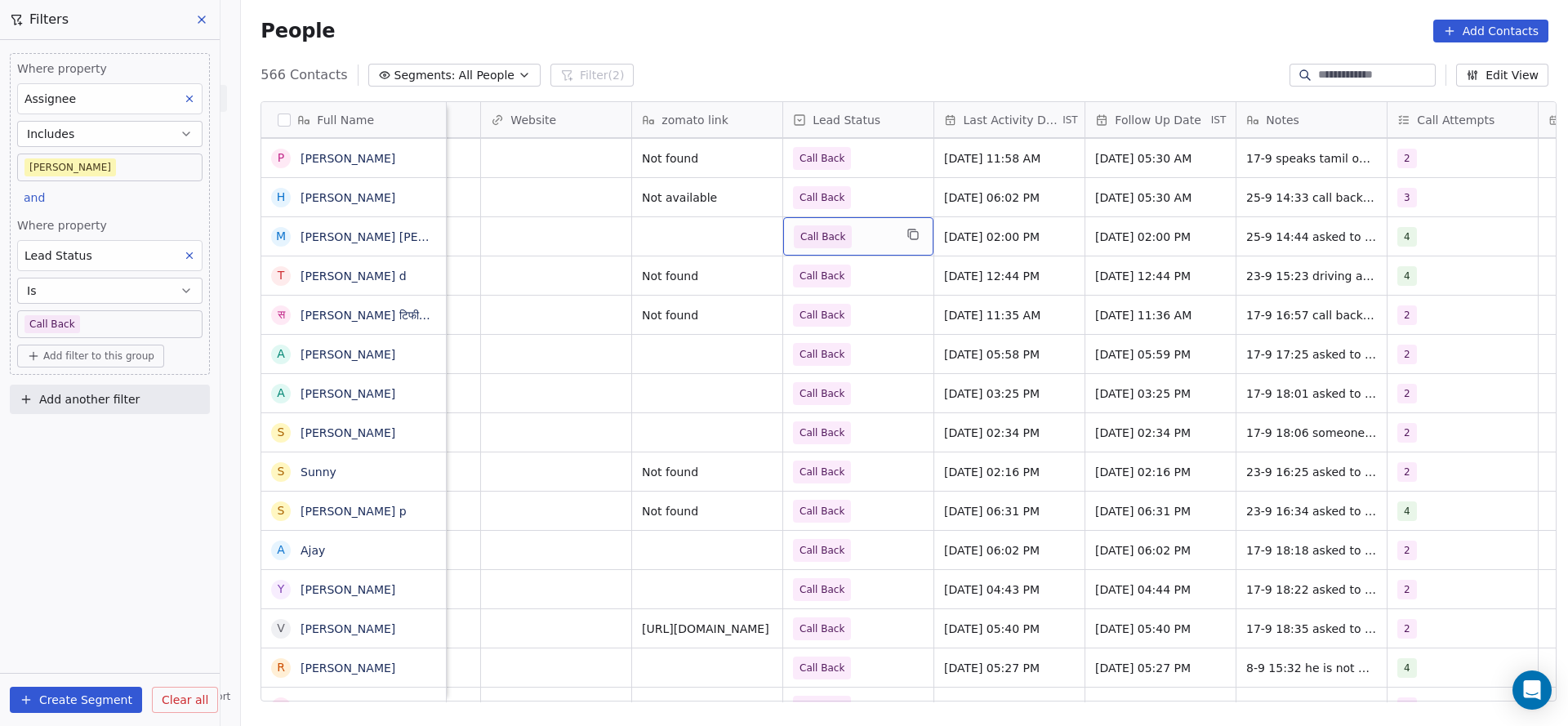
click at [879, 250] on div "Call Back" at bounding box center [857, 236] width 150 height 39
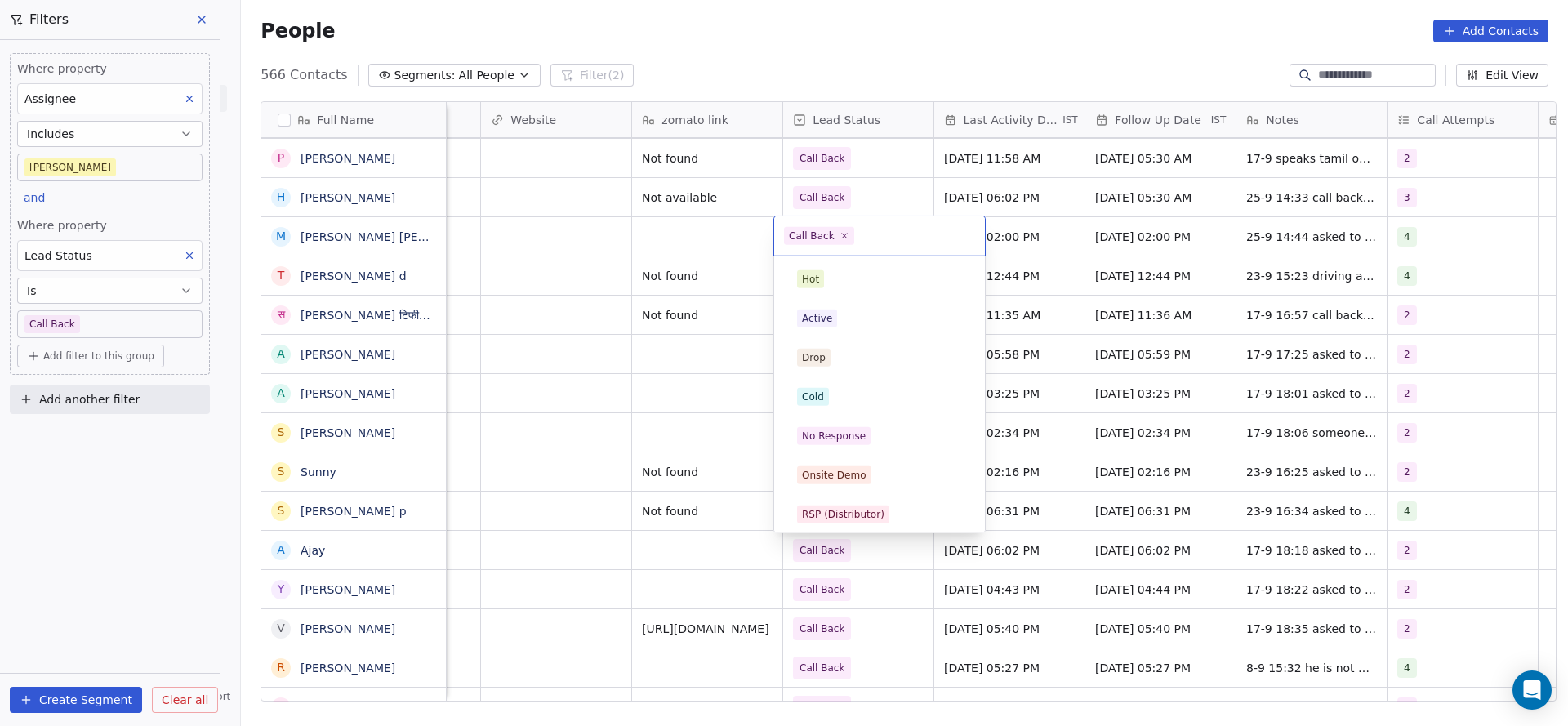
scroll to position [122, 0]
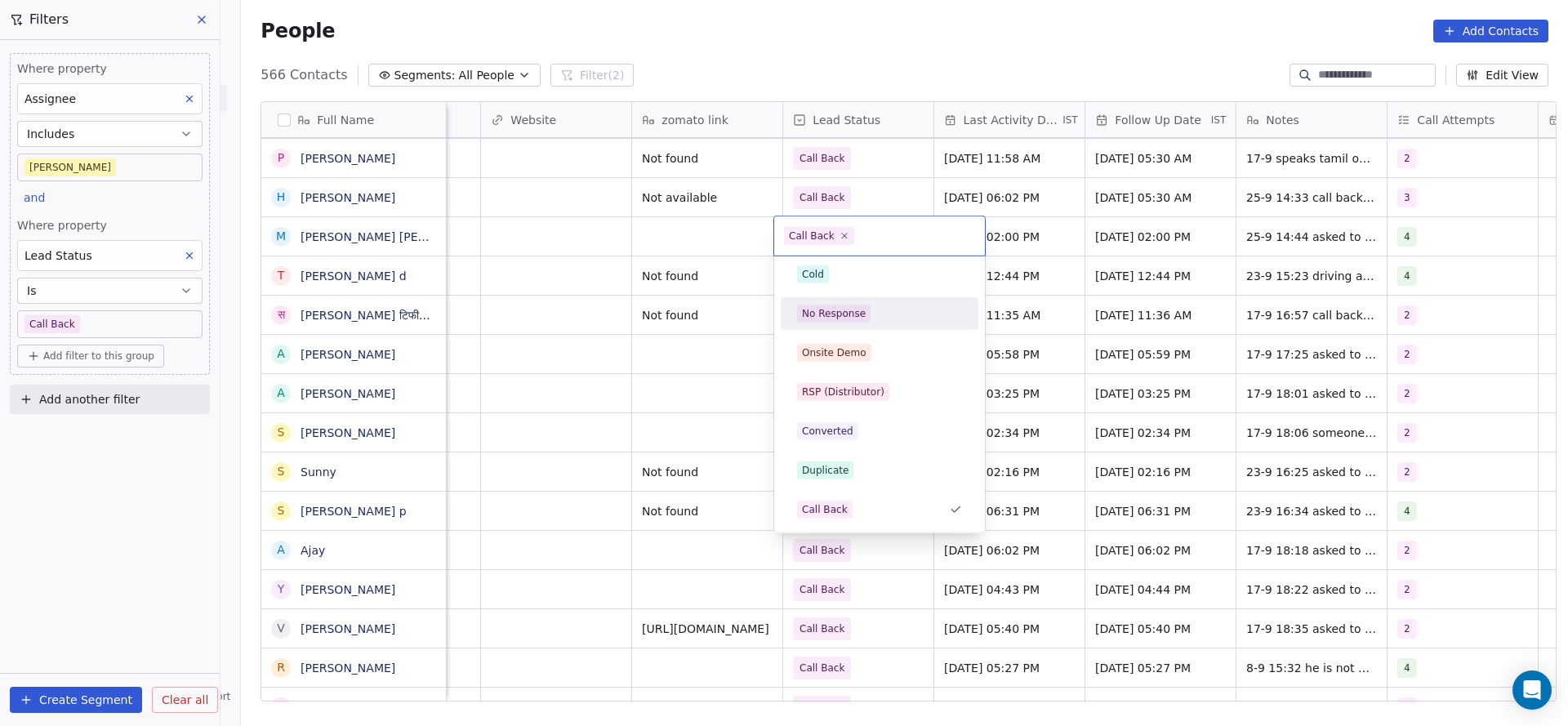
click at [1156, 252] on html "On2Cook India Pvt. Ltd. Contacts People Marketing Workflows Campaigns Metrics &…" at bounding box center [784, 363] width 1568 height 726
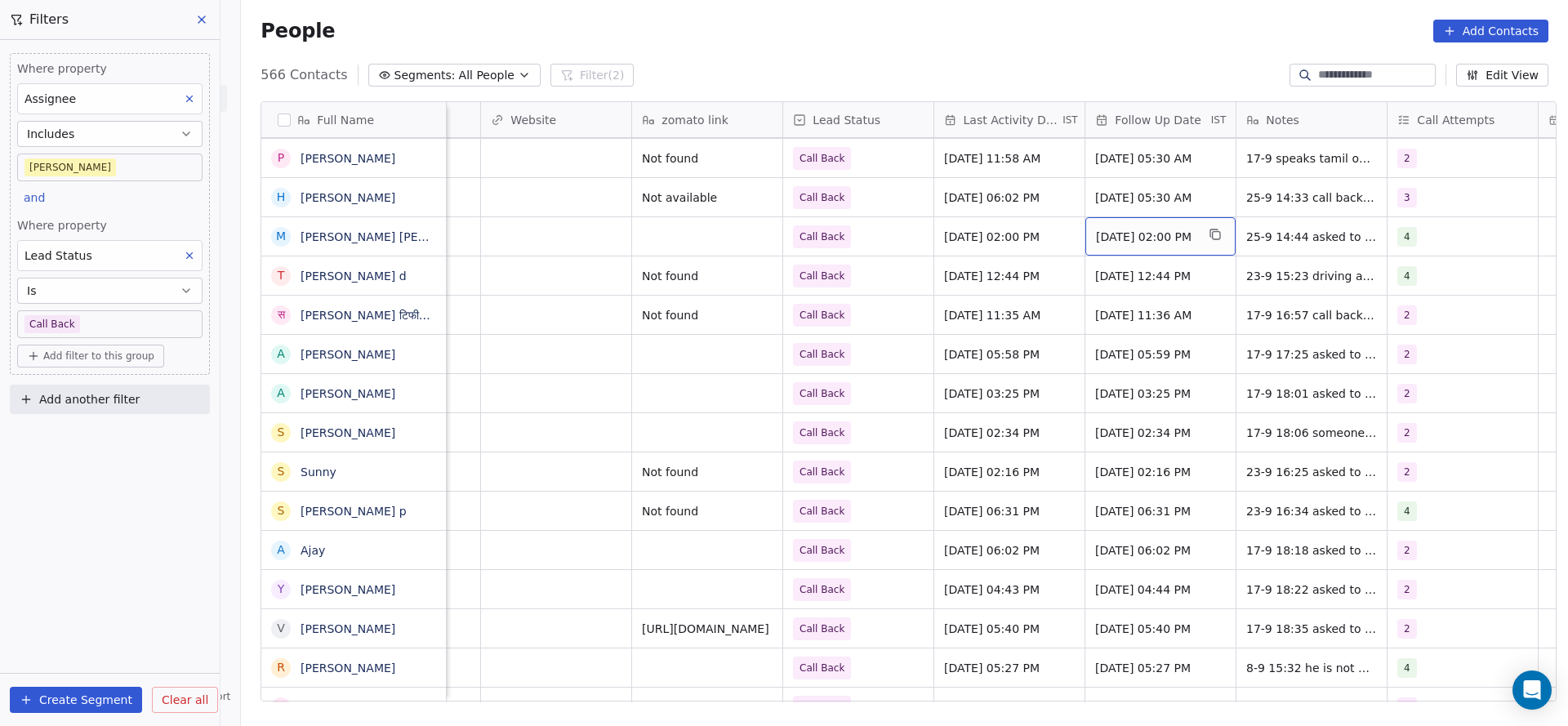
click at [1170, 245] on div "[DATE] 02:00 PM" at bounding box center [1160, 236] width 150 height 39
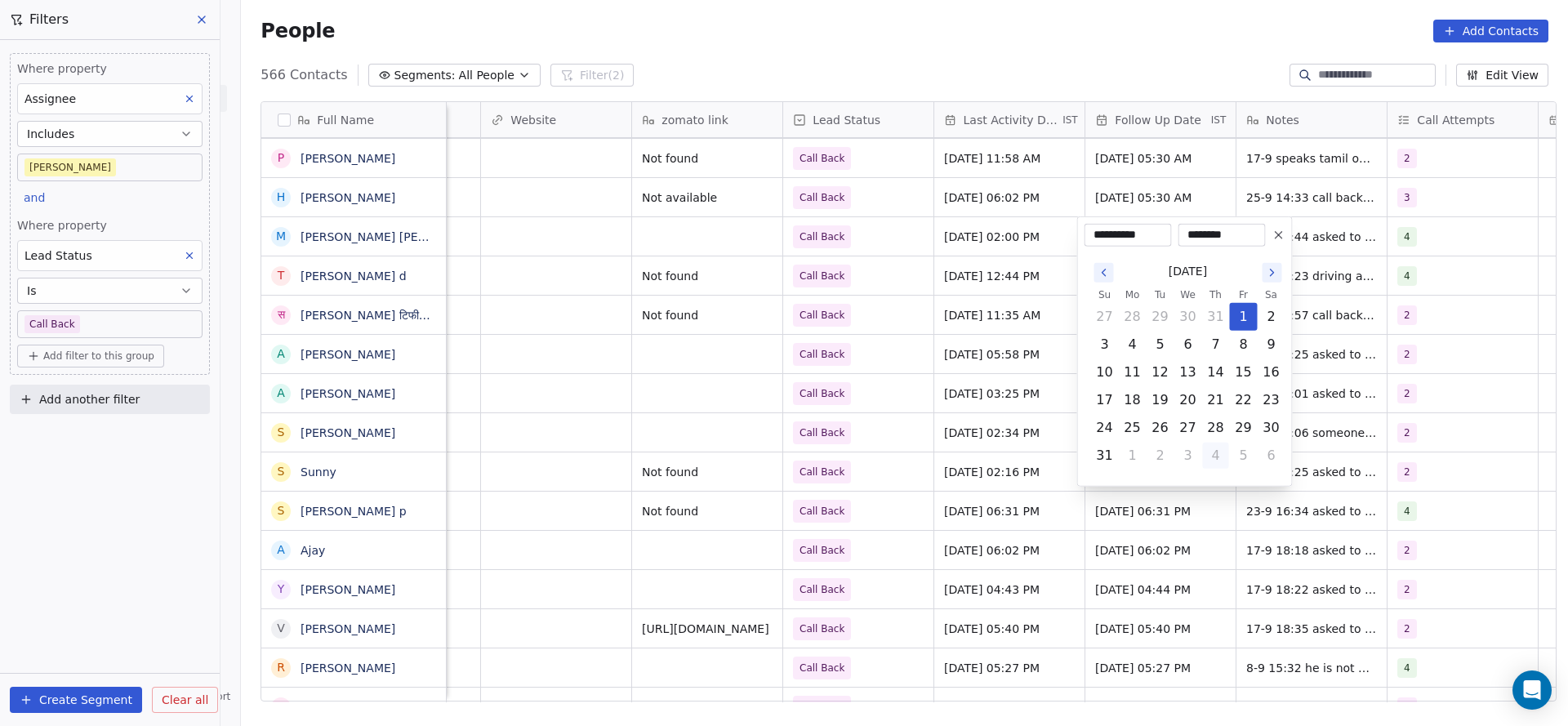
click at [1213, 458] on button "4" at bounding box center [1216, 456] width 26 height 26
click at [1244, 431] on button "3" at bounding box center [1243, 428] width 26 height 26
click at [1161, 346] on button "7" at bounding box center [1161, 344] width 26 height 26
type input "**********"
drag, startPoint x: 923, startPoint y: 366, endPoint x: 1202, endPoint y: 275, distance: 293.5
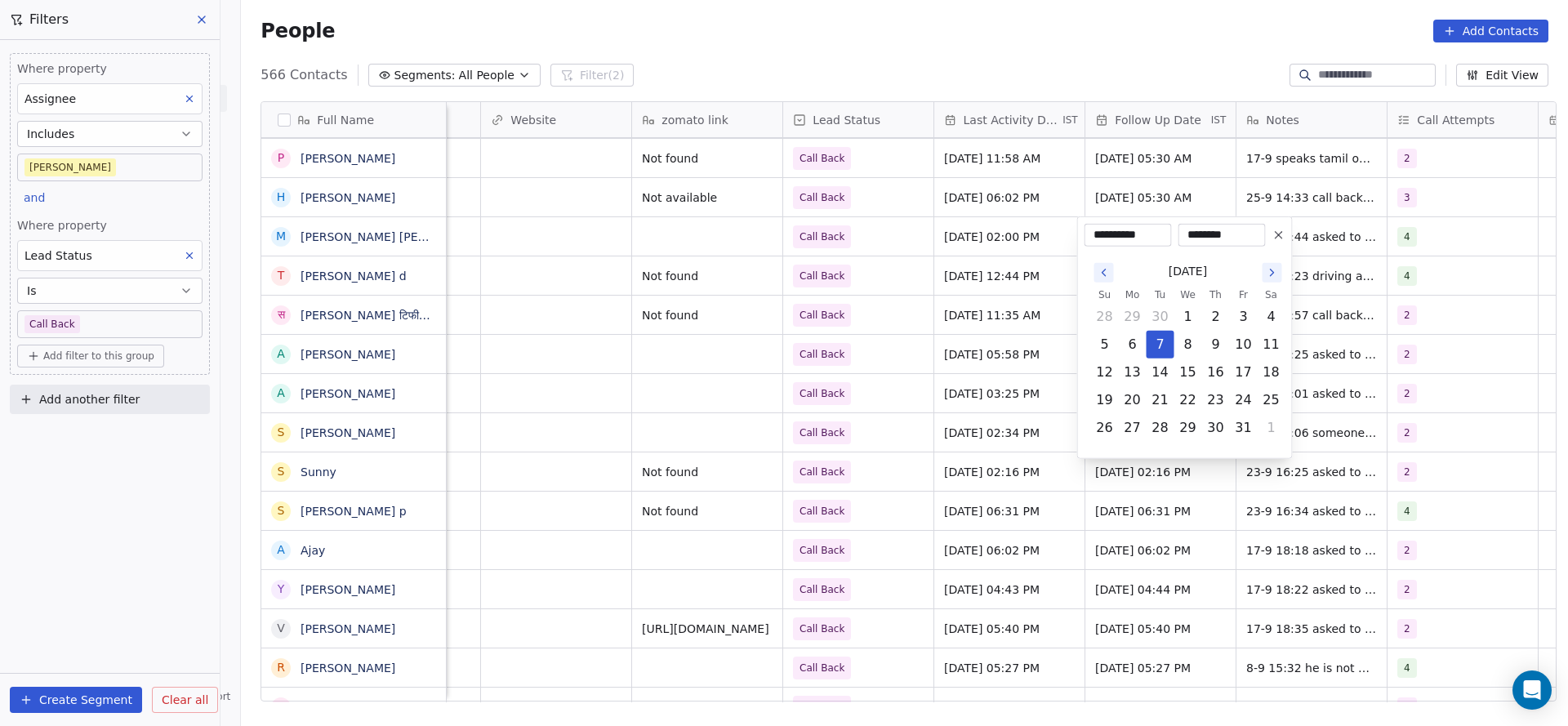
click at [921, 367] on html "On2Cook India Pvt. Ltd. Contacts People Marketing Workflows Campaigns Metrics &…" at bounding box center [784, 363] width 1568 height 726
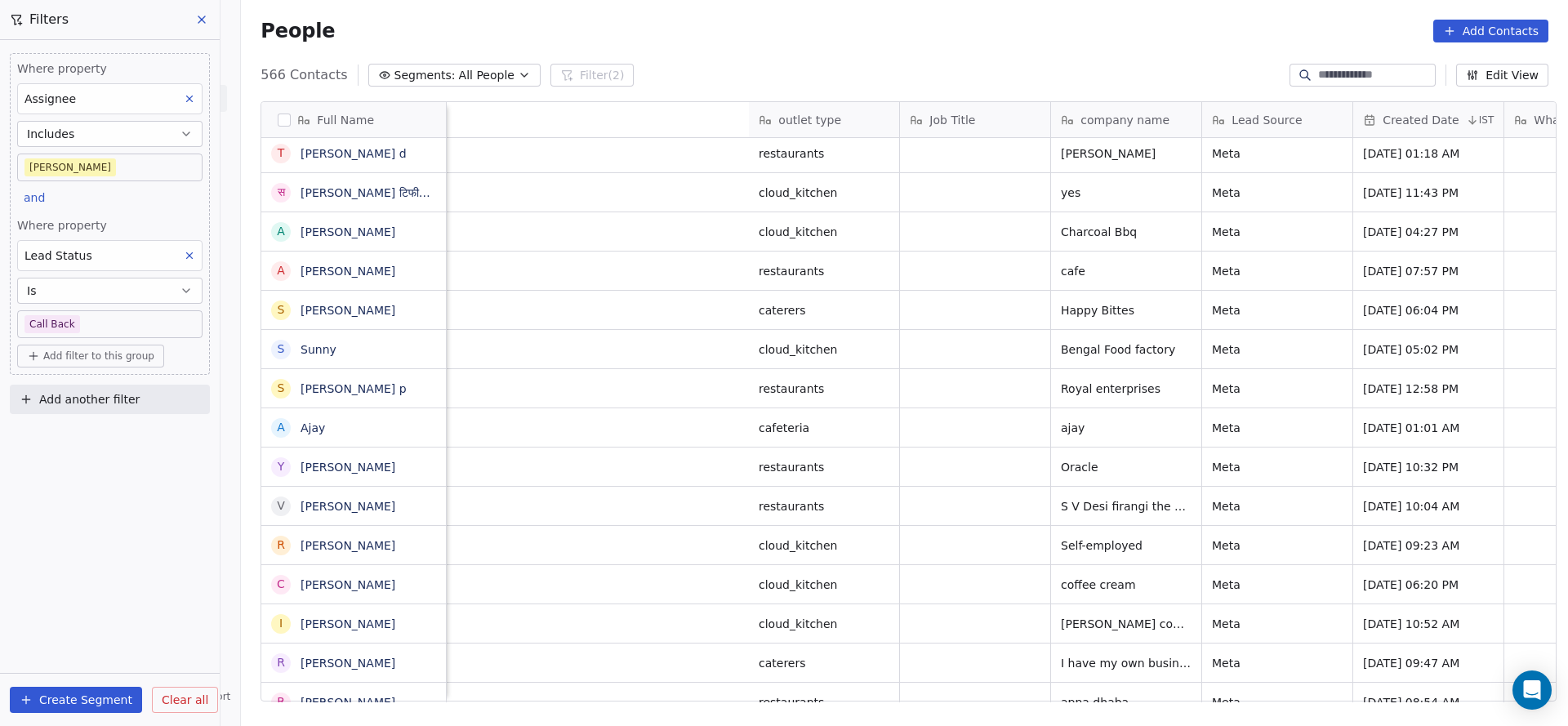
scroll to position [0, 2120]
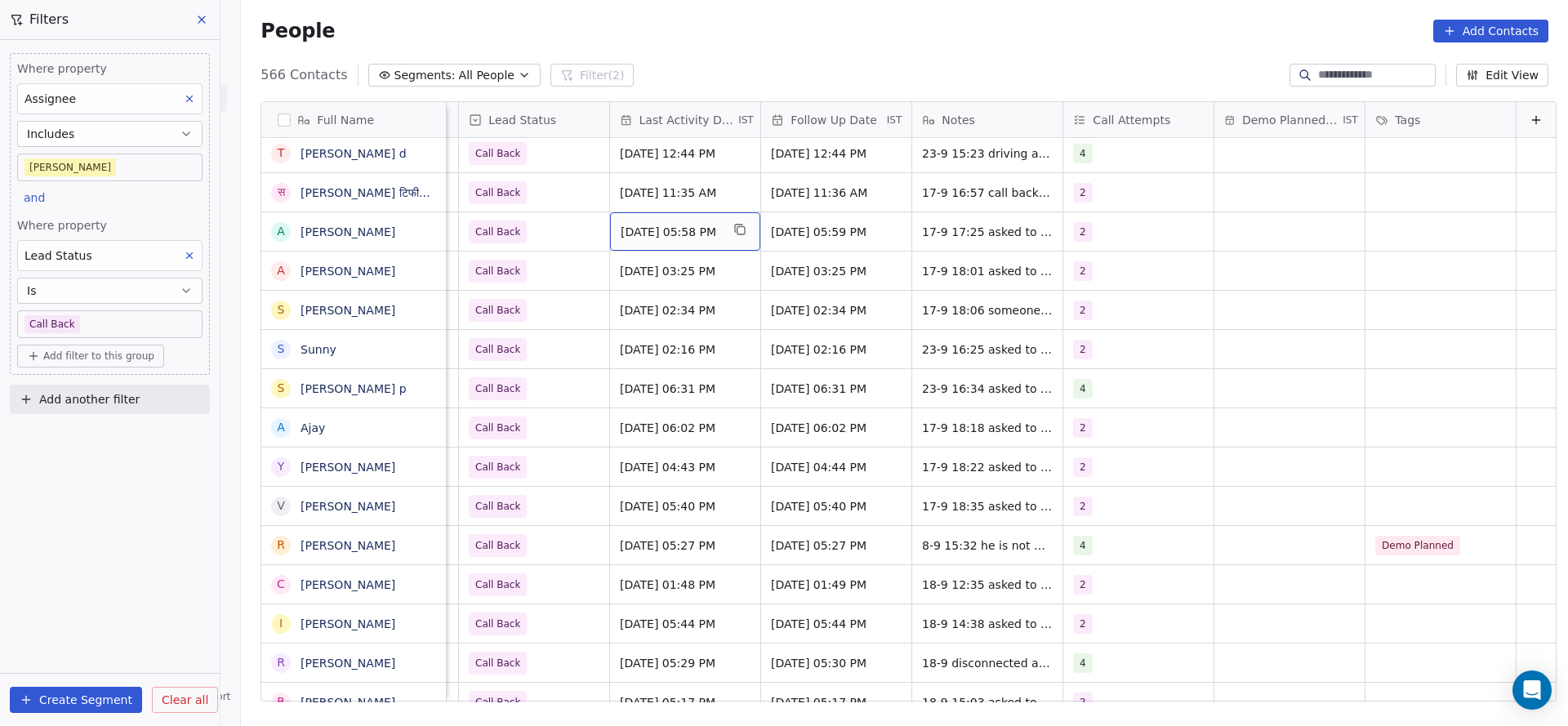
click at [674, 230] on span "[DATE] 05:58 PM" at bounding box center [670, 232] width 100 height 16
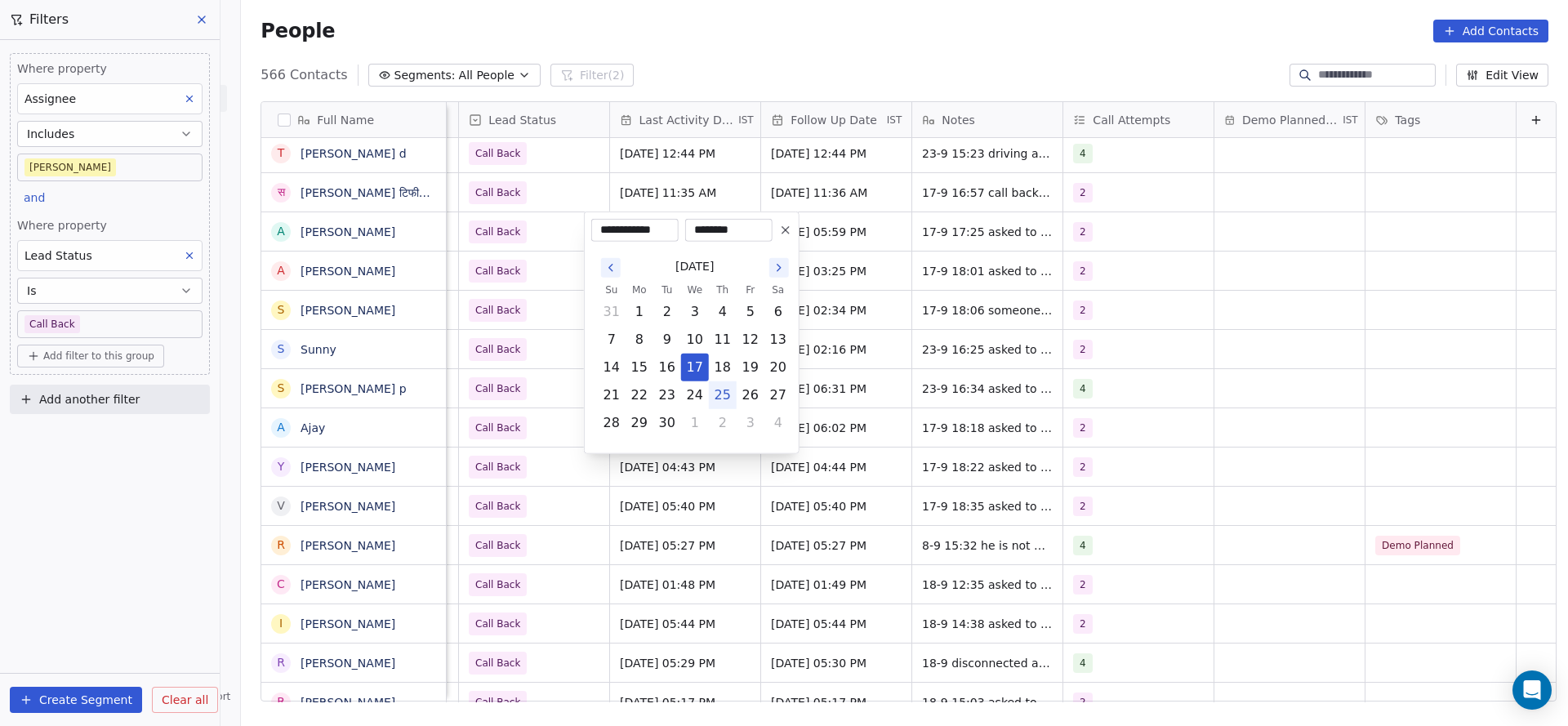
click at [725, 395] on button "25" at bounding box center [723, 395] width 26 height 26
type input "**********"
click at [561, 333] on html "On2Cook India Pvt. Ltd. Contacts People Marketing Workflows Campaigns Metrics &…" at bounding box center [784, 363] width 1568 height 726
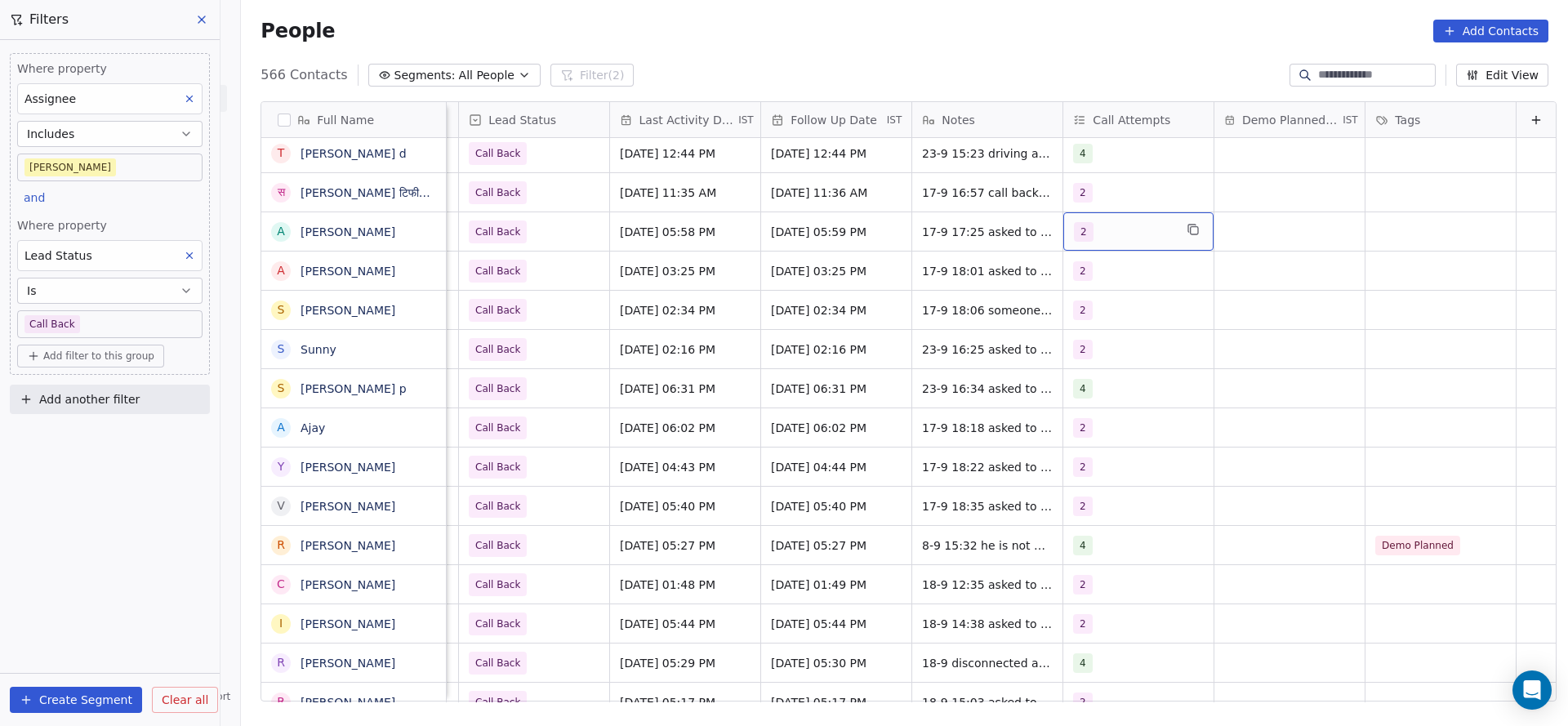
click at [1075, 238] on div "2" at bounding box center [1124, 232] width 100 height 20
click at [1081, 339] on div "3" at bounding box center [1142, 352] width 184 height 26
click at [1078, 324] on div "2" at bounding box center [1142, 314] width 184 height 26
click at [957, 319] on html "On2Cook India Pvt. Ltd. Contacts People Marketing Workflows Campaigns Metrics &…" at bounding box center [784, 363] width 1568 height 726
click at [935, 234] on span "17-9 17:25 asked to call back details shared 19-8 17:59 asked to call back deta…" at bounding box center [1020, 244] width 194 height 49
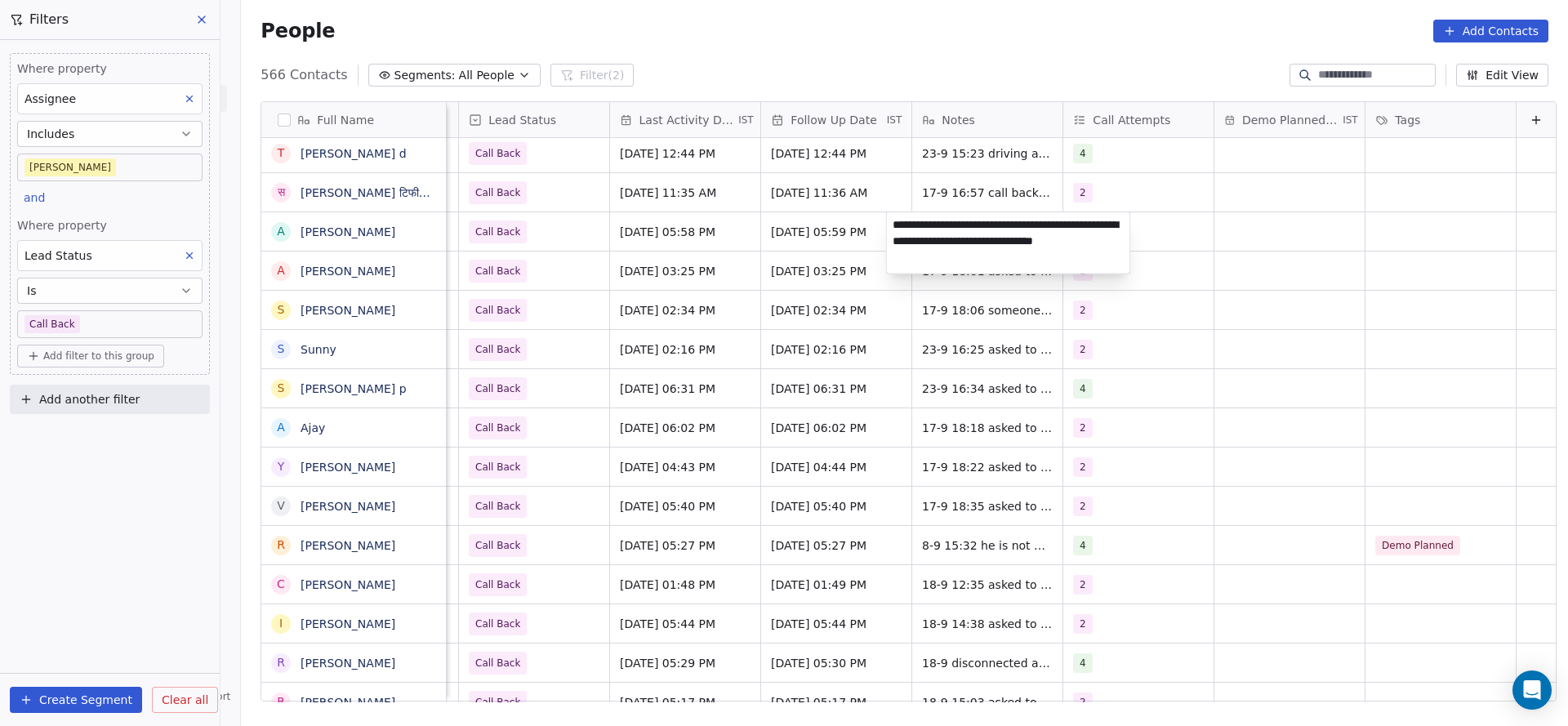
click at [898, 223] on textarea "**********" at bounding box center [1008, 243] width 243 height 61
type textarea "**********"
click at [657, 338] on html "On2Cook India Pvt. Ltd. Contacts People Marketing Workflows Campaigns Metrics &…" at bounding box center [784, 363] width 1568 height 726
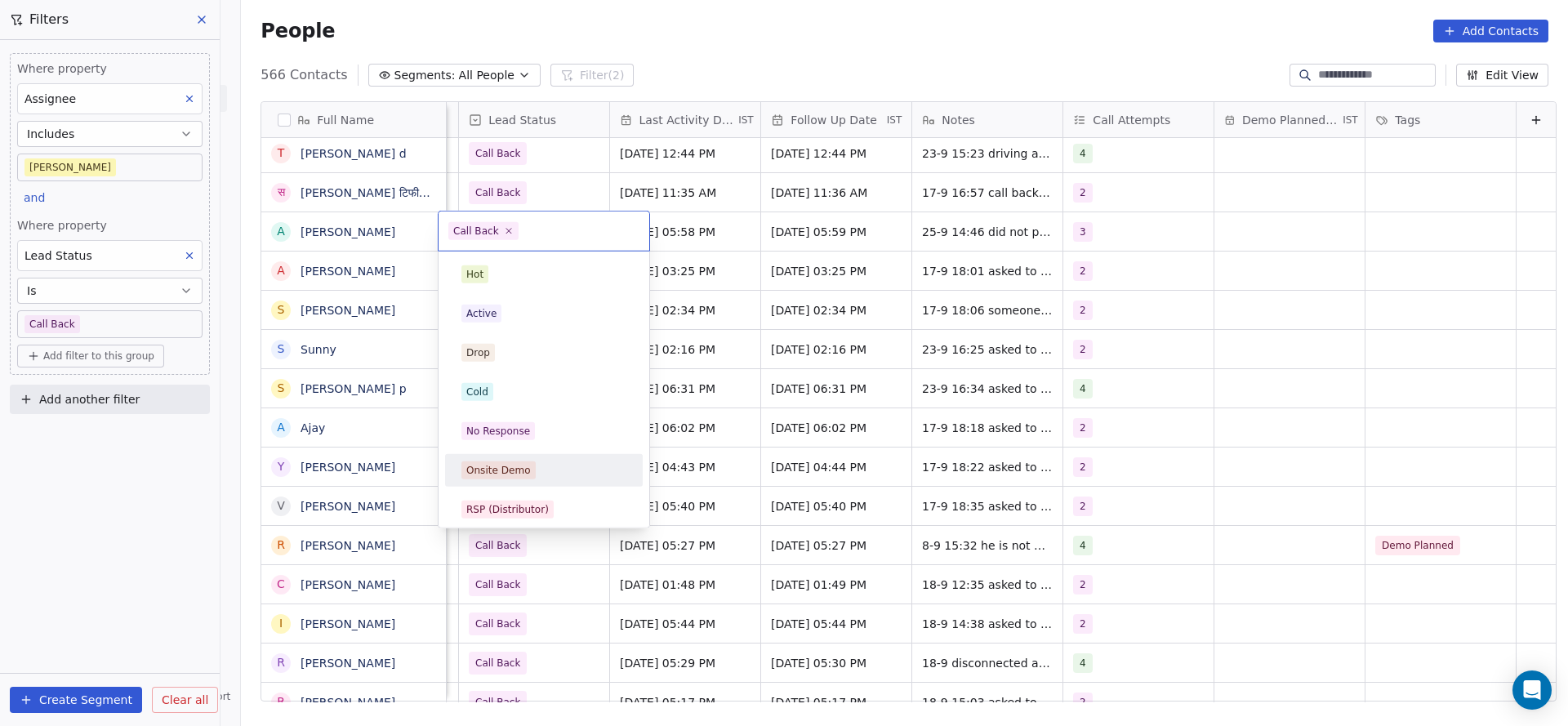
scroll to position [122, 0]
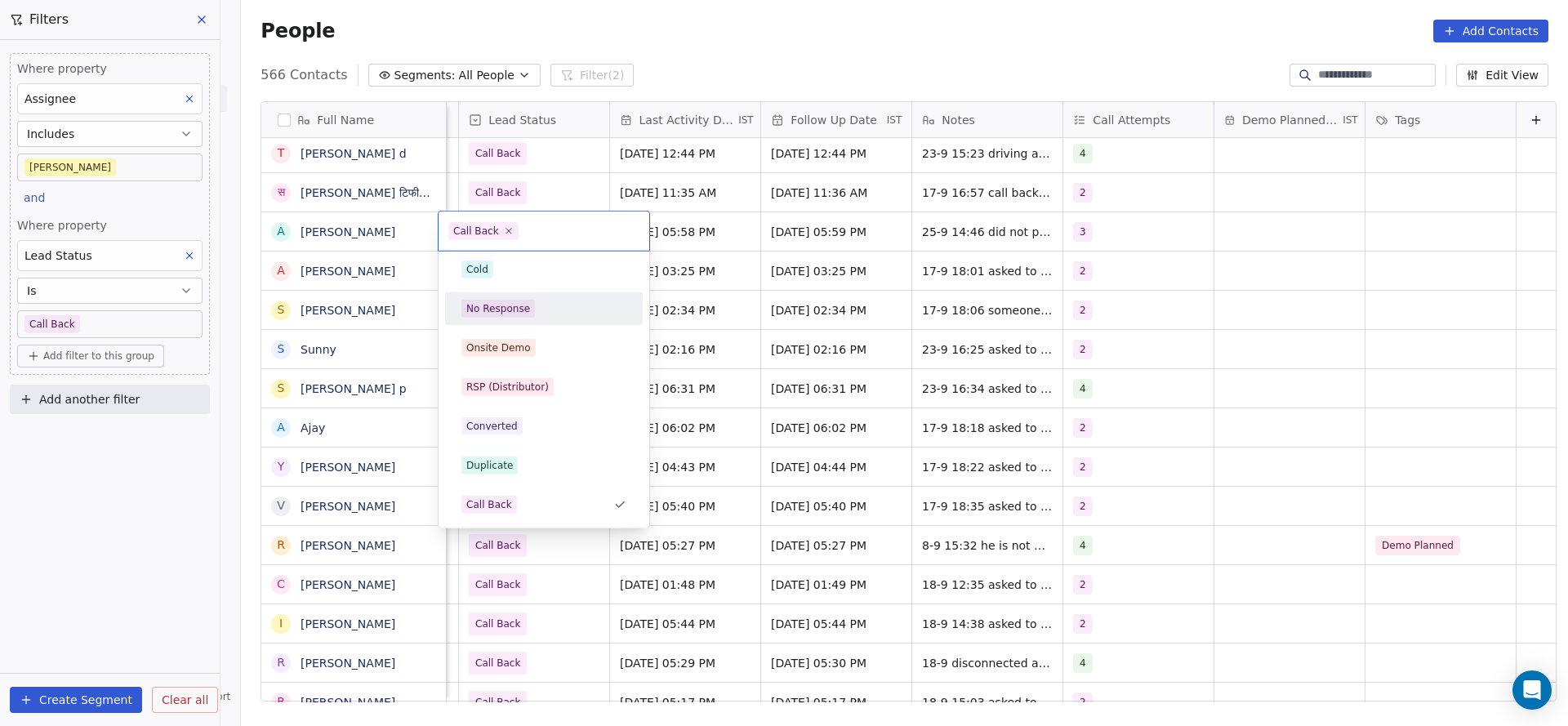
click at [524, 320] on div "No Response" at bounding box center [543, 309] width 198 height 33
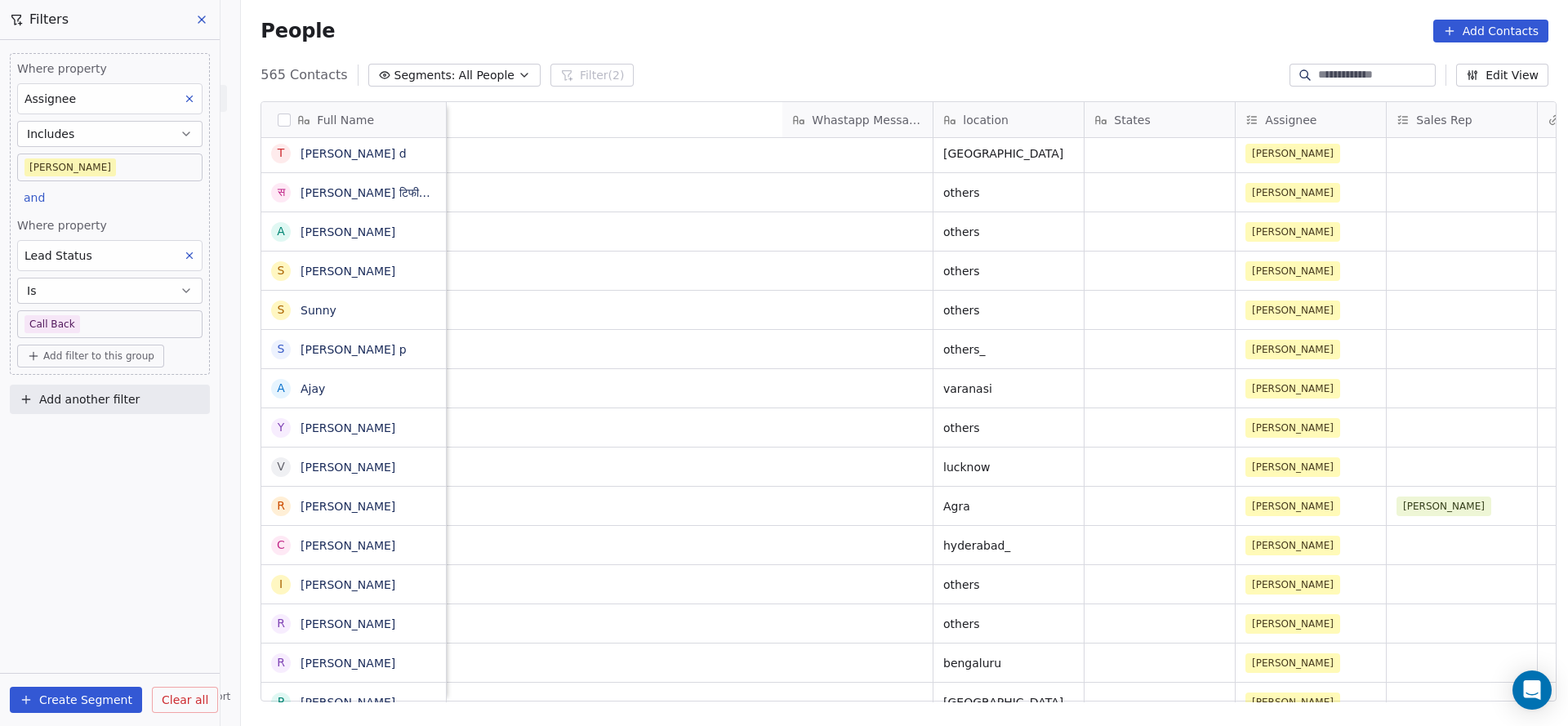
scroll to position [0, 1628]
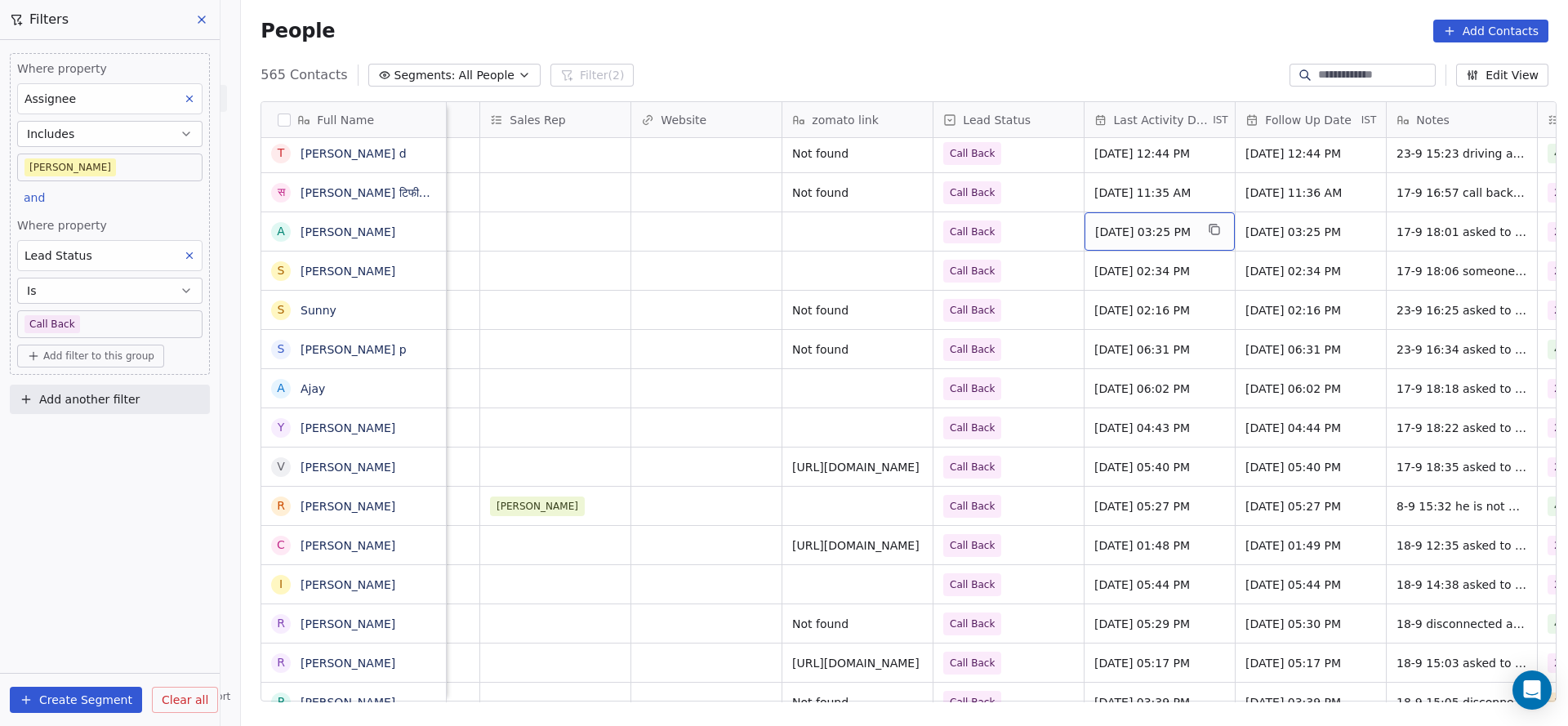
click at [1129, 240] on div "[DATE] 03:25 PM" at bounding box center [1159, 231] width 150 height 39
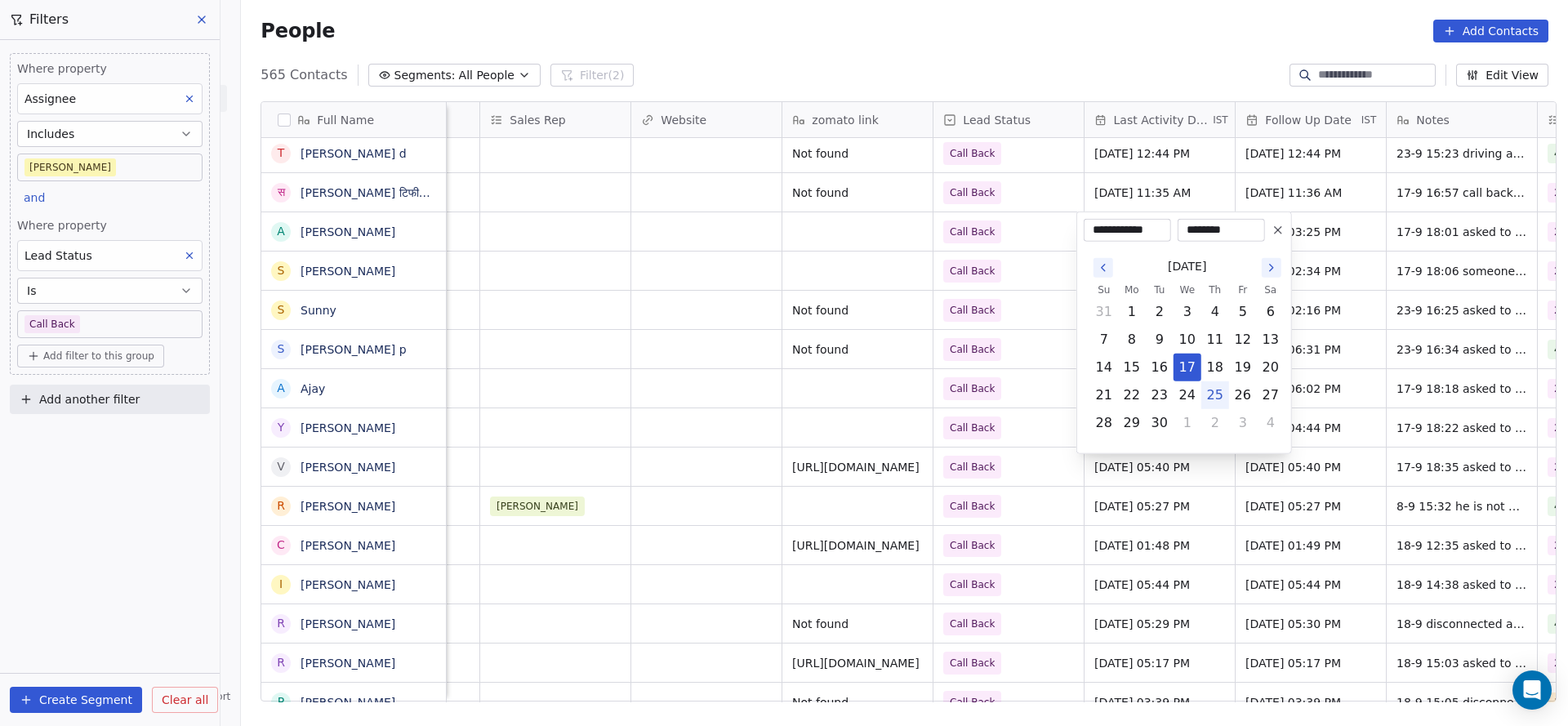
click at [1216, 401] on button "25" at bounding box center [1215, 395] width 26 height 26
type input "**********"
click at [1019, 397] on html "On2Cook India Pvt. Ltd. Contacts People Marketing Workflows Campaigns Metrics &…" at bounding box center [784, 363] width 1568 height 726
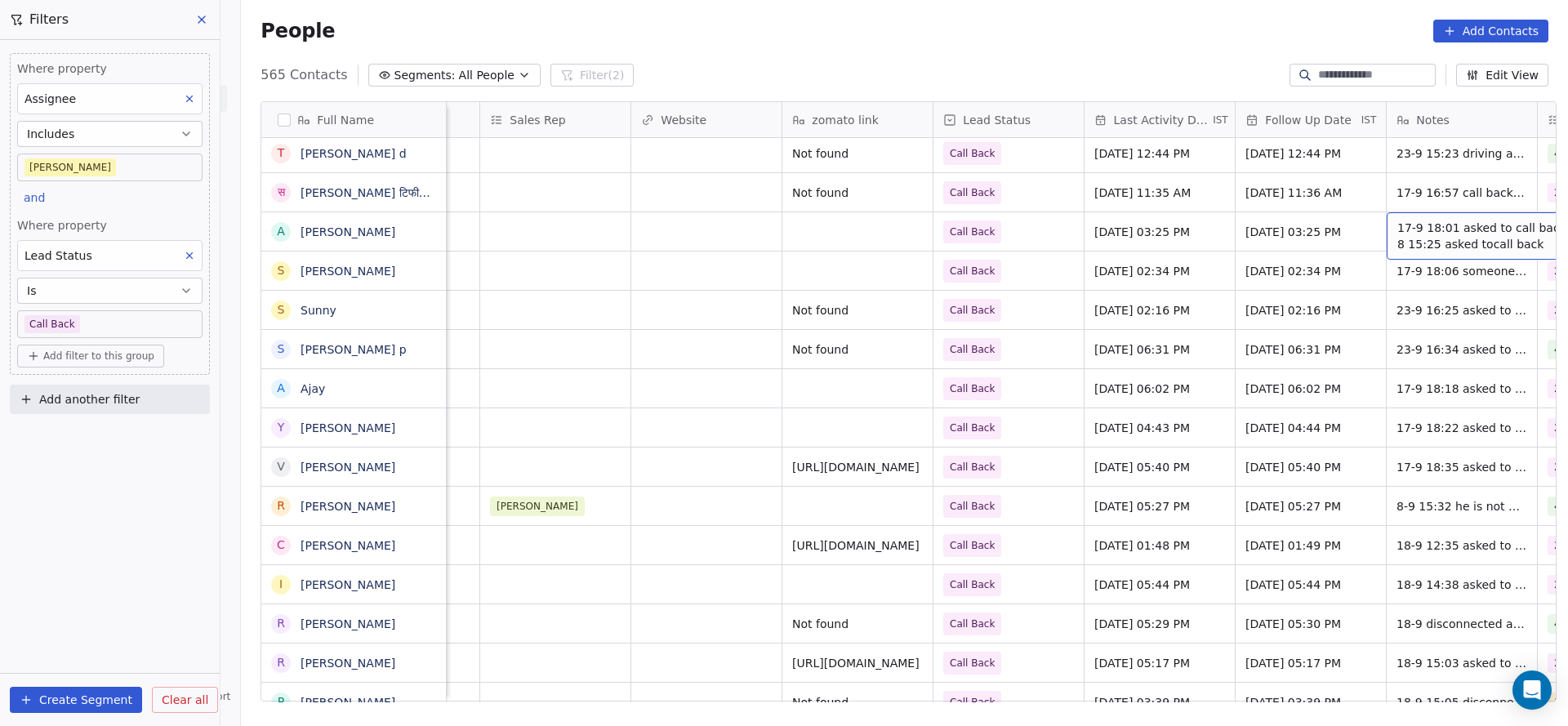
click at [1424, 243] on span "17-9 18:01 asked to call back 19-8 15:25 asked tocall back" at bounding box center [1493, 236] width 194 height 33
click at [1319, 217] on textarea "**********" at bounding box center [1437, 238] width 243 height 51
type textarea "**********"
click at [843, 576] on html "On2Cook India Pvt. Ltd. Contacts People Marketing Workflows Campaigns Metrics &…" at bounding box center [784, 363] width 1568 height 726
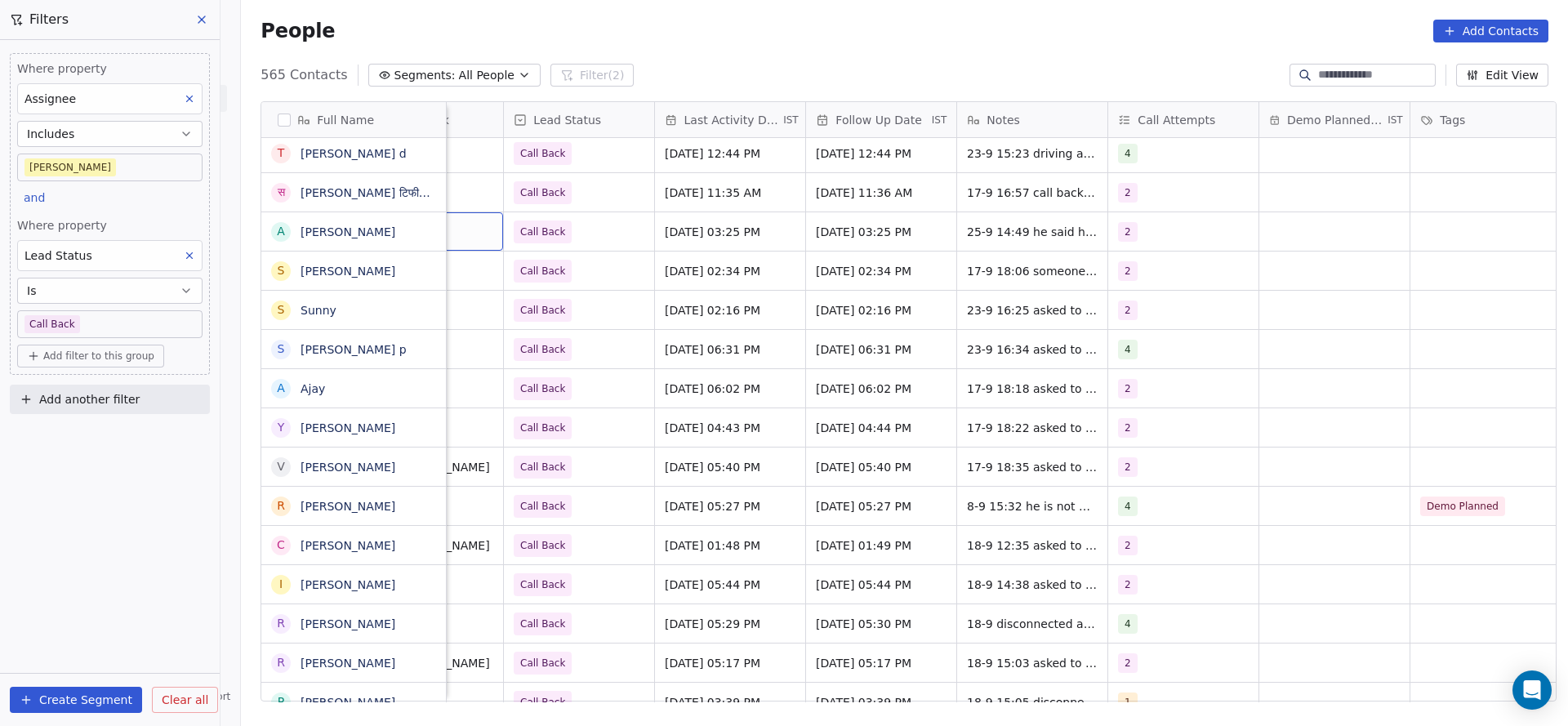
scroll to position [0, 2082]
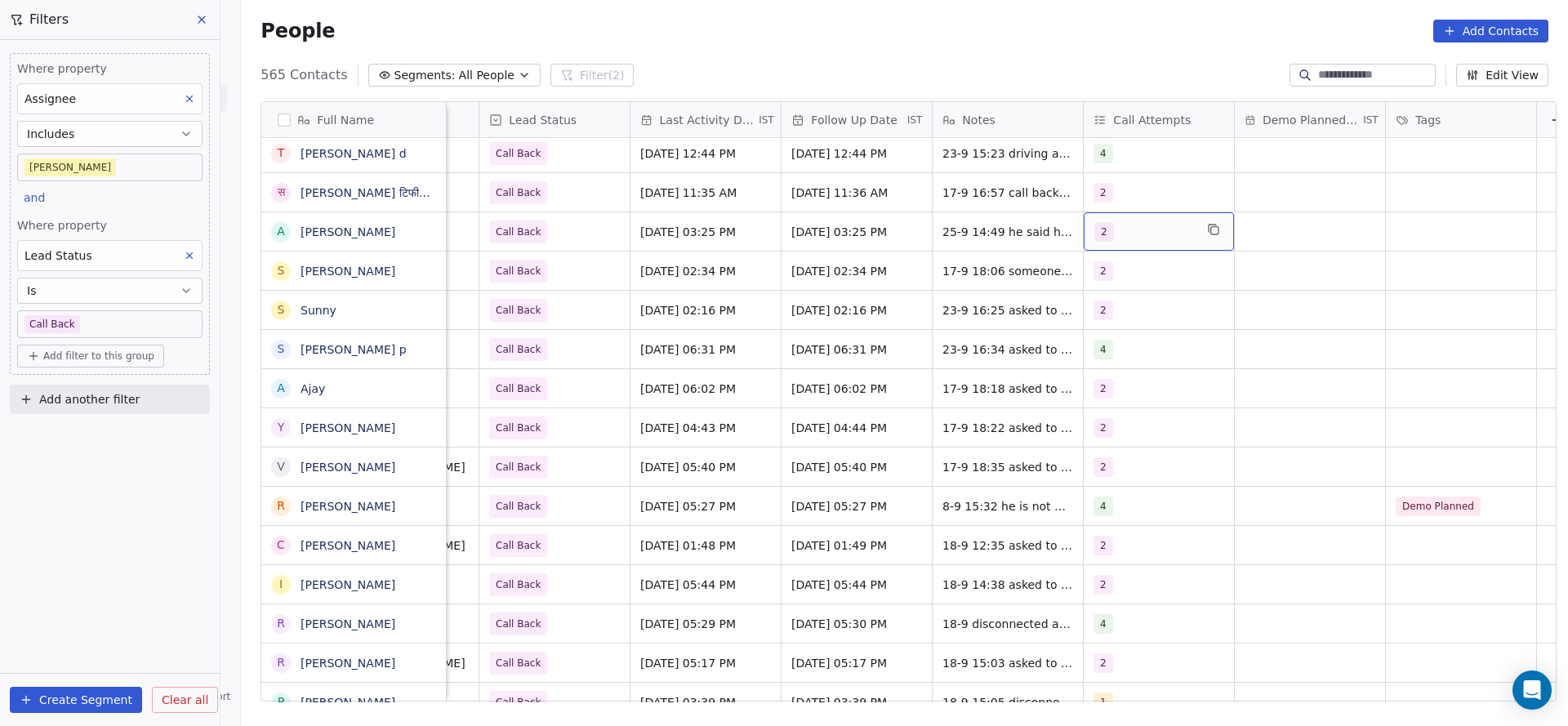
click at [1117, 238] on div "2" at bounding box center [1144, 232] width 100 height 20
click at [1134, 352] on div "3" at bounding box center [1189, 352] width 145 height 18
click at [1134, 314] on div "2" at bounding box center [1189, 314] width 145 height 18
click at [734, 373] on html "On2Cook India Pvt. Ltd. Contacts People Marketing Workflows Campaigns Metrics &…" at bounding box center [784, 363] width 1568 height 726
click at [572, 240] on span "Call Back" at bounding box center [540, 232] width 100 height 23
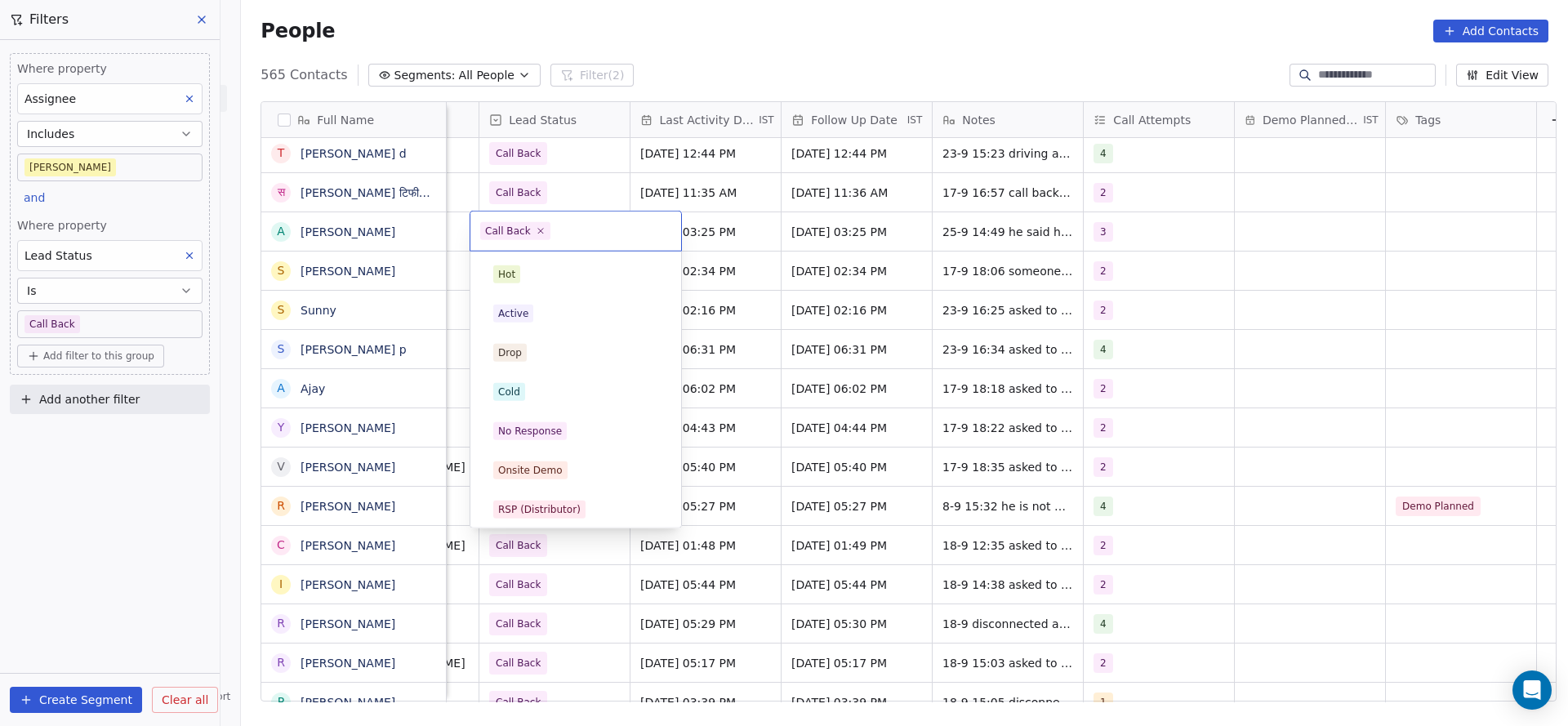
scroll to position [122, 0]
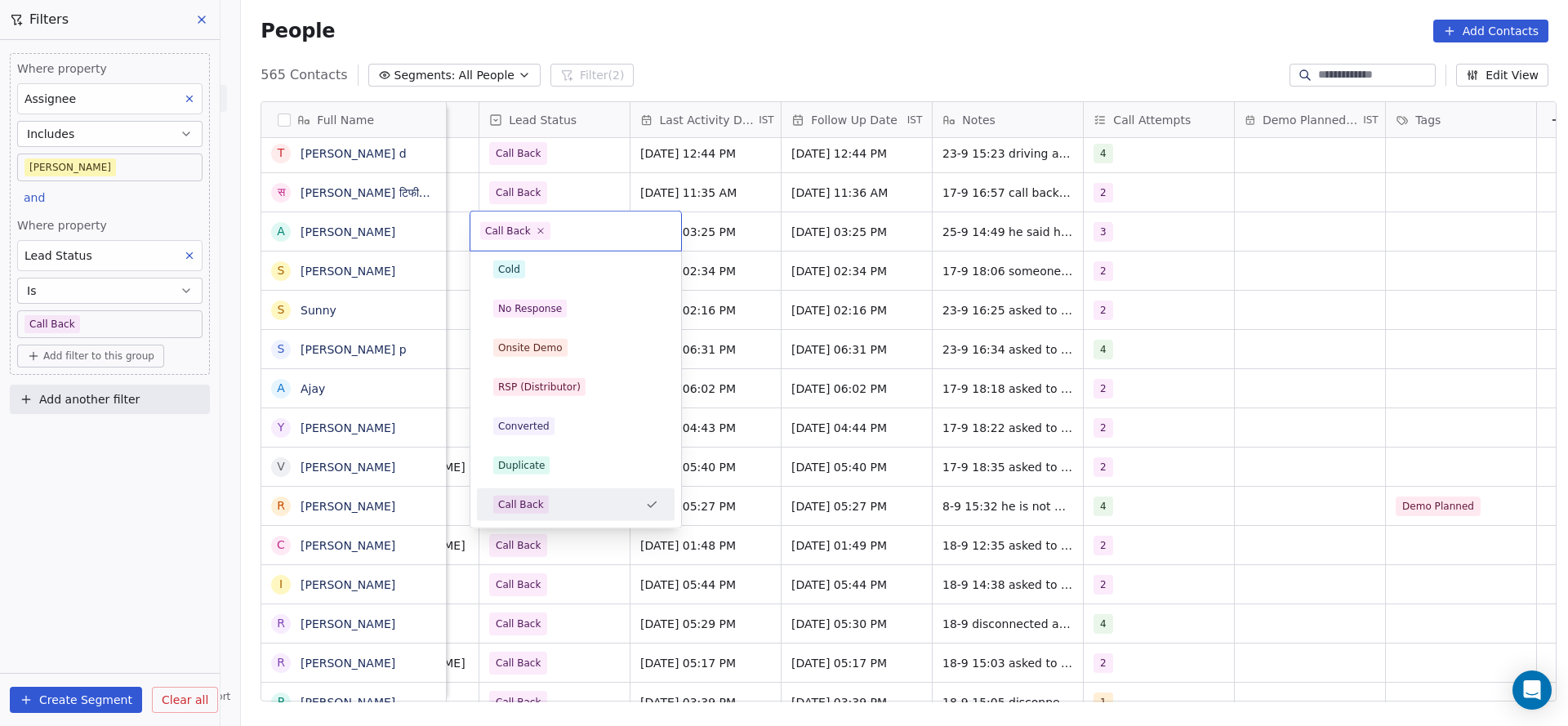
click at [852, 242] on html "On2Cook India Pvt. Ltd. Contacts People Marketing Workflows Campaigns Metrics &…" at bounding box center [784, 363] width 1568 height 726
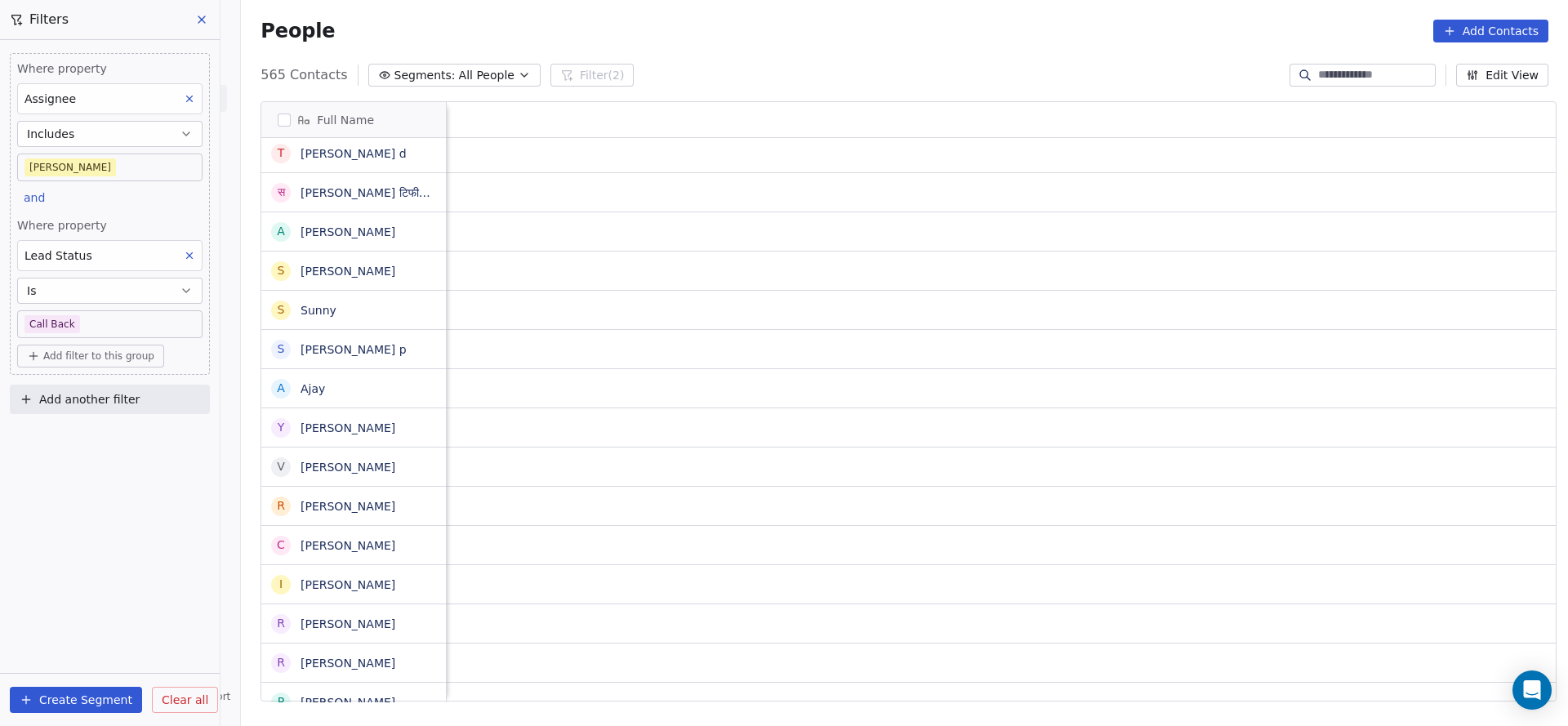
scroll to position [0, 2120]
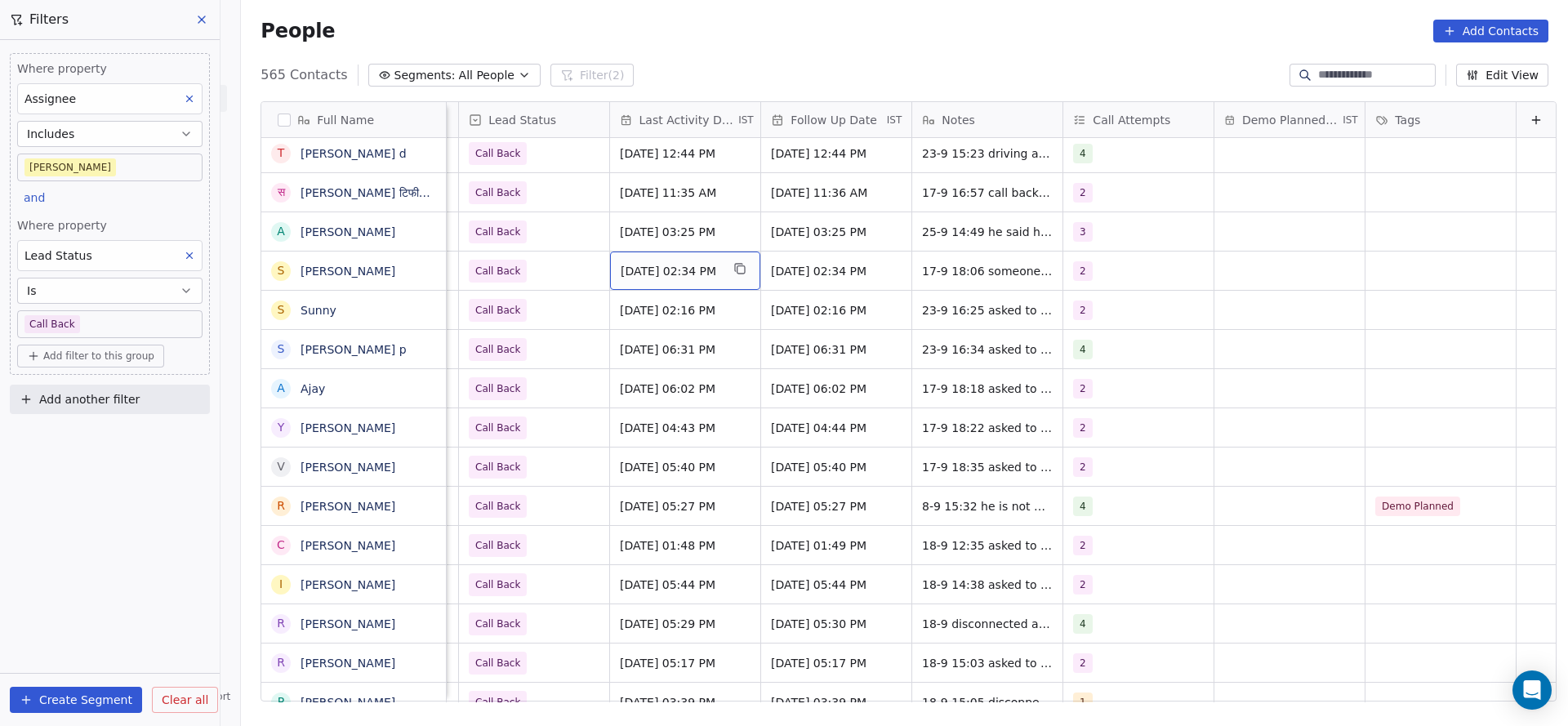
click at [639, 281] on div "[DATE] 02:34 PM" at bounding box center [684, 270] width 150 height 39
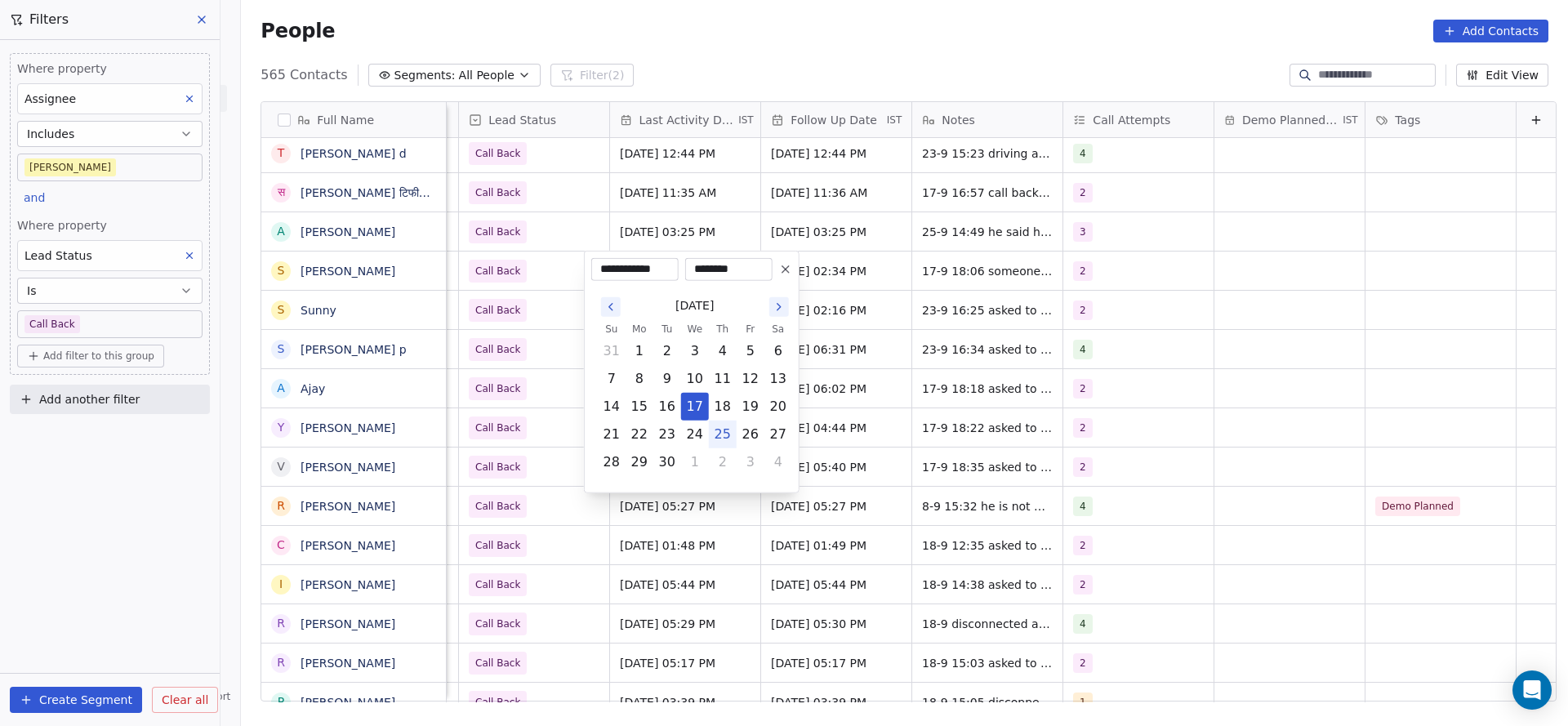
click at [717, 431] on button "25" at bounding box center [723, 434] width 26 height 26
type input "**********"
click at [502, 304] on html "On2Cook India Pvt. Ltd. Contacts People Marketing Workflows Campaigns Metrics &…" at bounding box center [784, 363] width 1568 height 726
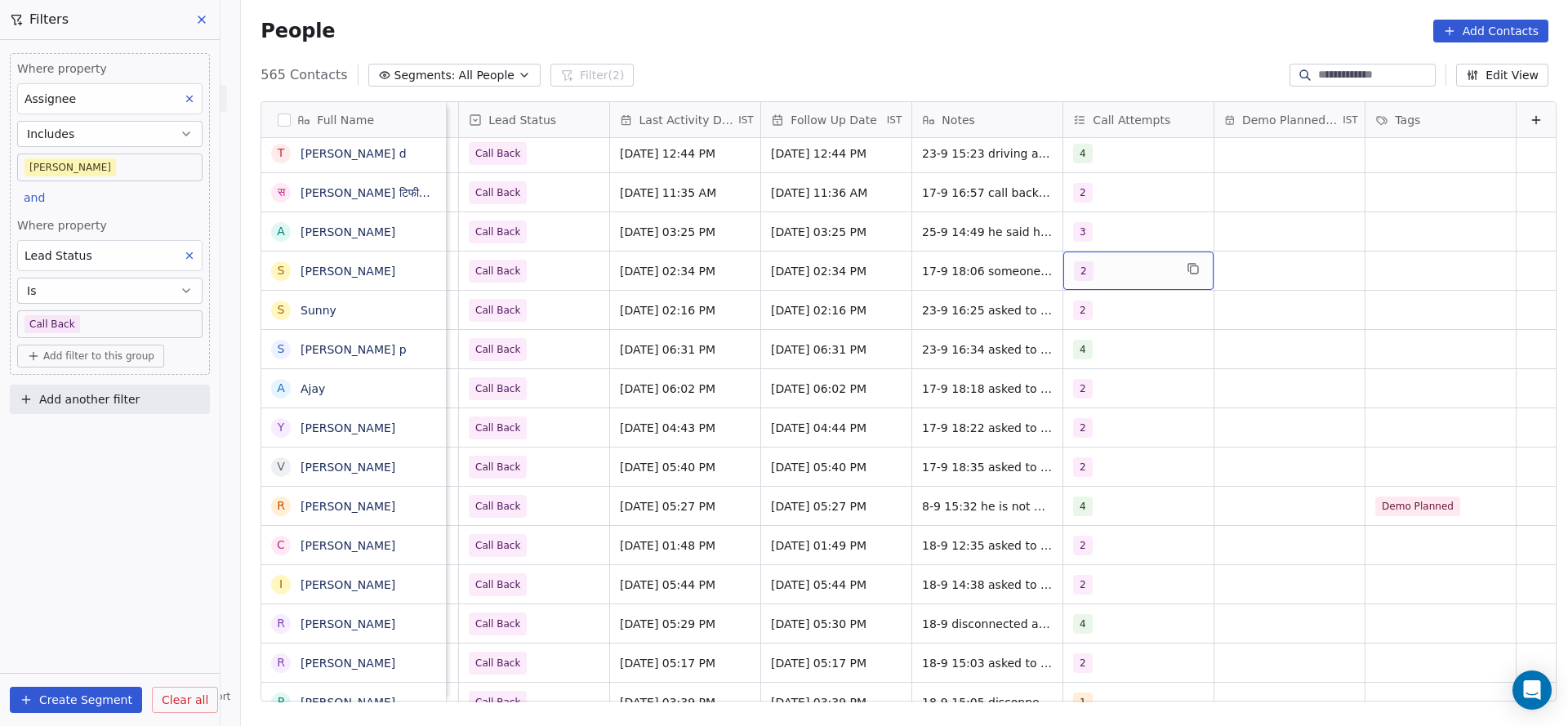
click at [1074, 275] on div "2" at bounding box center [1124, 271] width 100 height 20
click at [1077, 393] on div "3" at bounding box center [1142, 392] width 184 height 26
click at [1095, 347] on div "2" at bounding box center [1152, 352] width 145 height 18
click at [828, 402] on html "On2Cook India Pvt. Ltd. Contacts People Marketing Workflows Campaigns Metrics &…" at bounding box center [784, 363] width 1568 height 726
click at [952, 267] on span "17-9 18:06 someone else answered and asked to call back 19-8 14:36 asked to cal…" at bounding box center [1020, 292] width 194 height 66
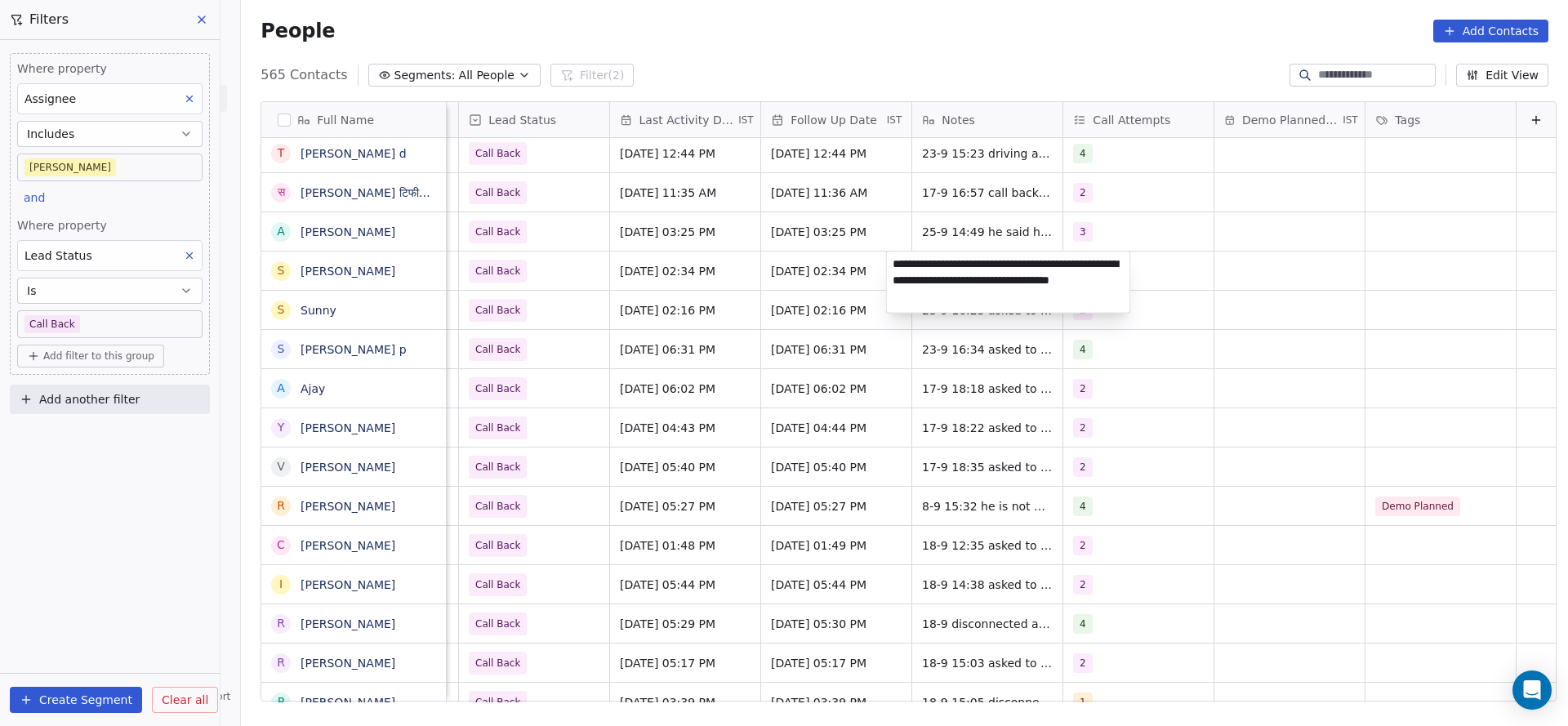
click at [894, 265] on textarea "**********" at bounding box center [1008, 282] width 243 height 61
type textarea "**********"
click at [632, 291] on html "On2Cook India Pvt. Ltd. Contacts People Marketing Workflows Campaigns Metrics &…" at bounding box center [784, 363] width 1568 height 726
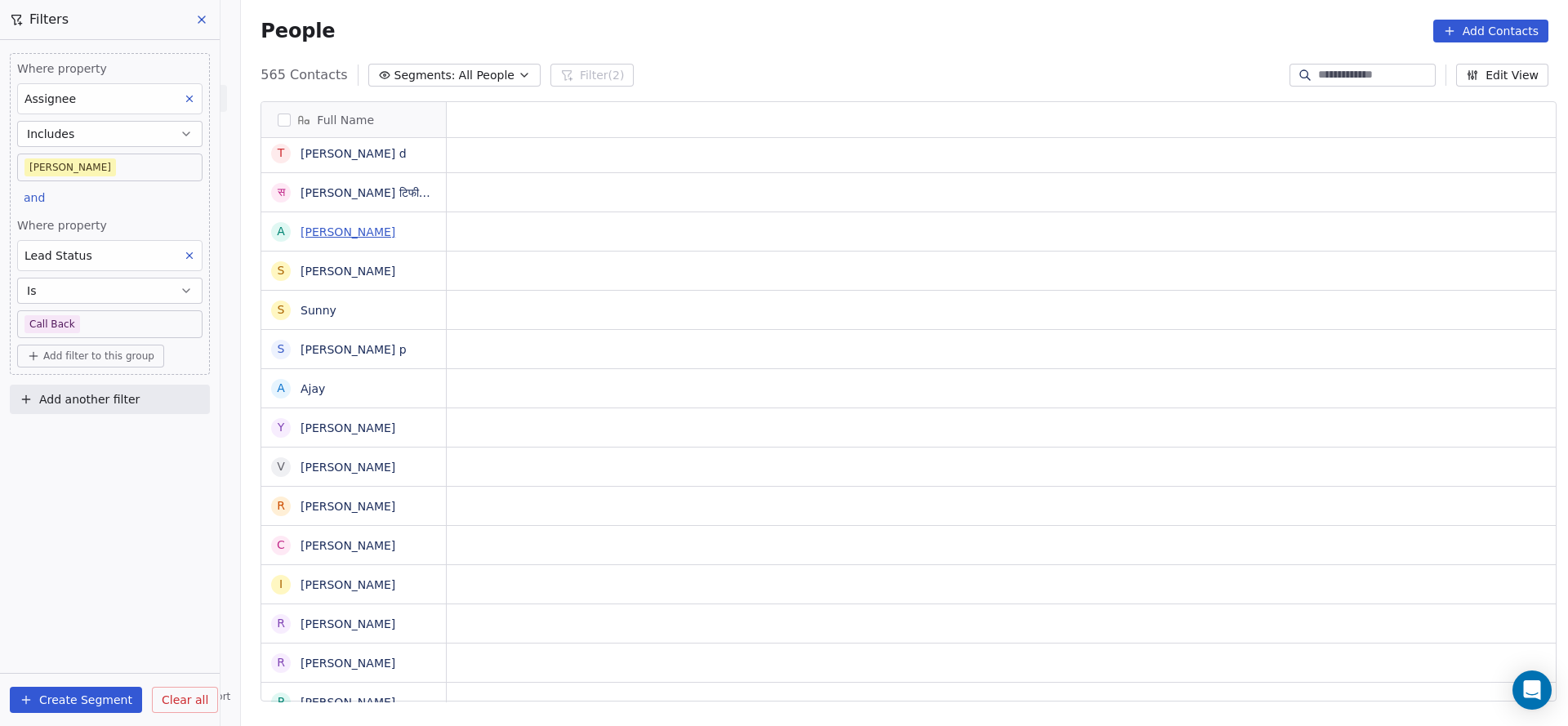
scroll to position [0, 0]
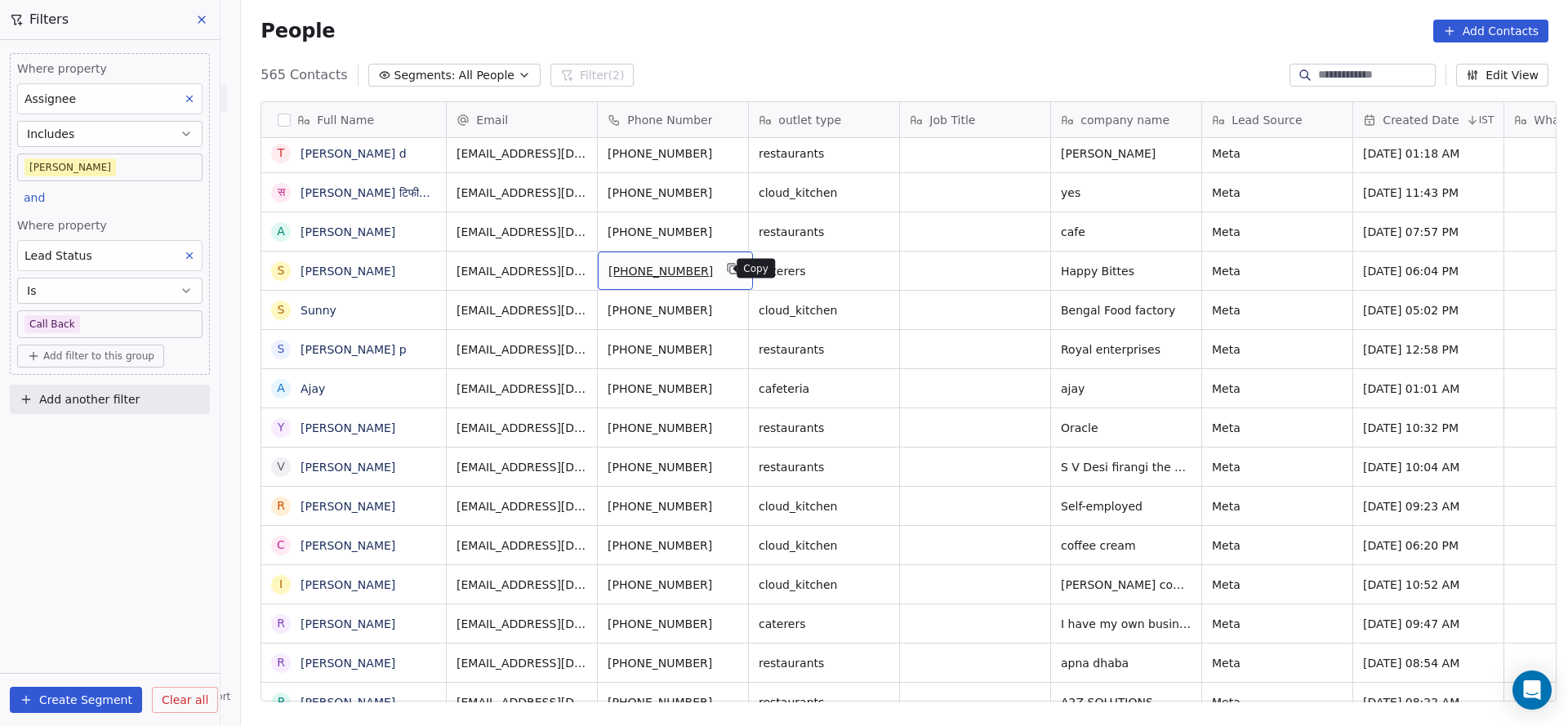
click at [727, 272] on icon "grid" at bounding box center [734, 269] width 13 height 13
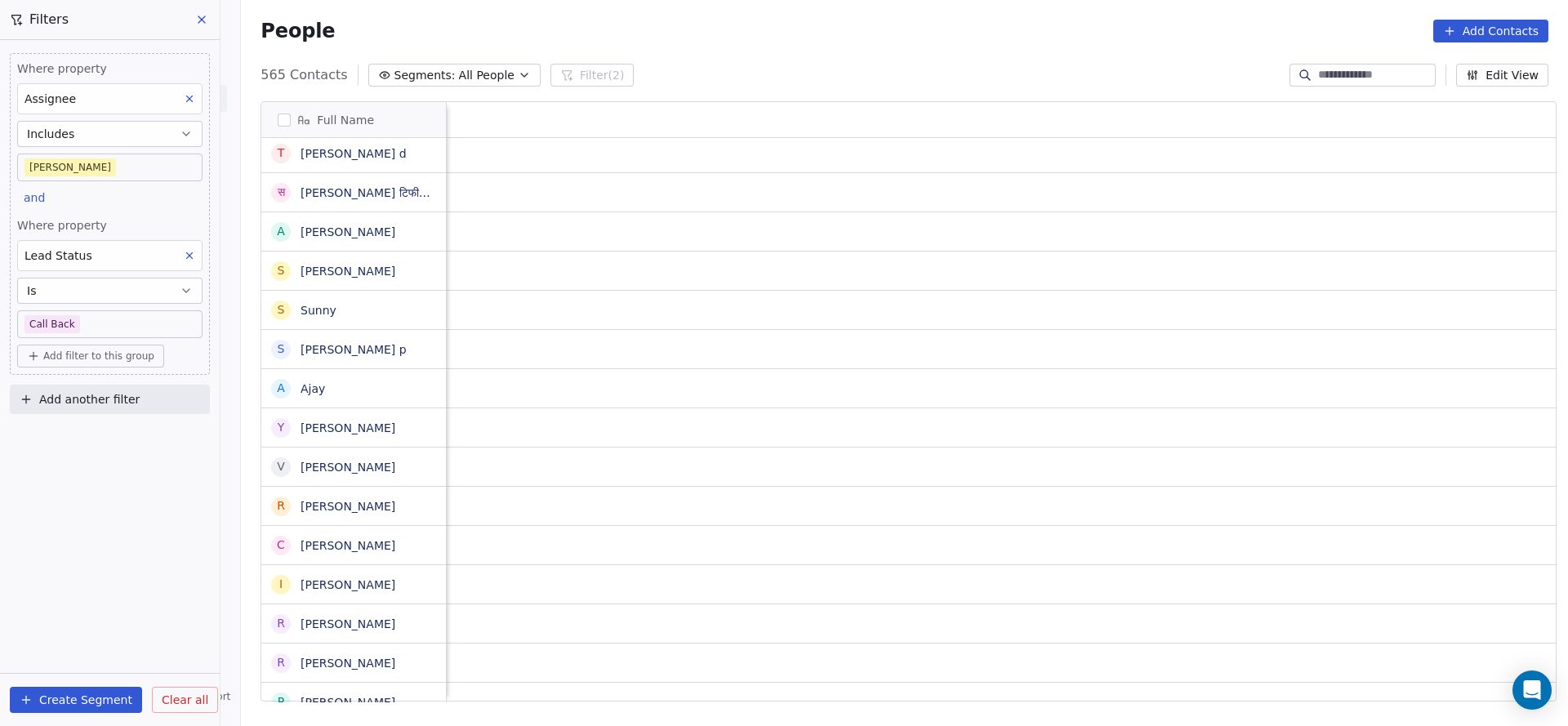
scroll to position [0, 1793]
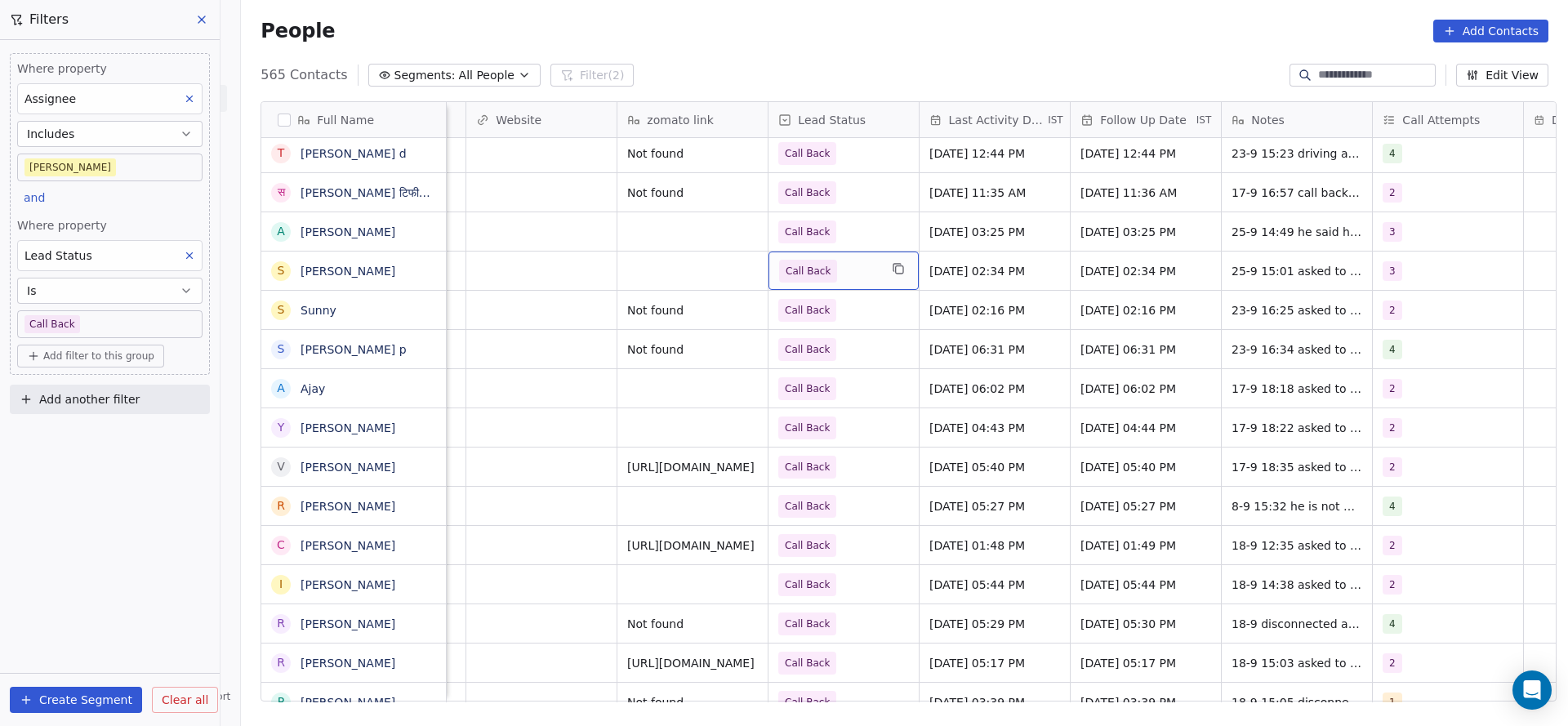
click at [838, 265] on span "Call Back" at bounding box center [829, 271] width 100 height 23
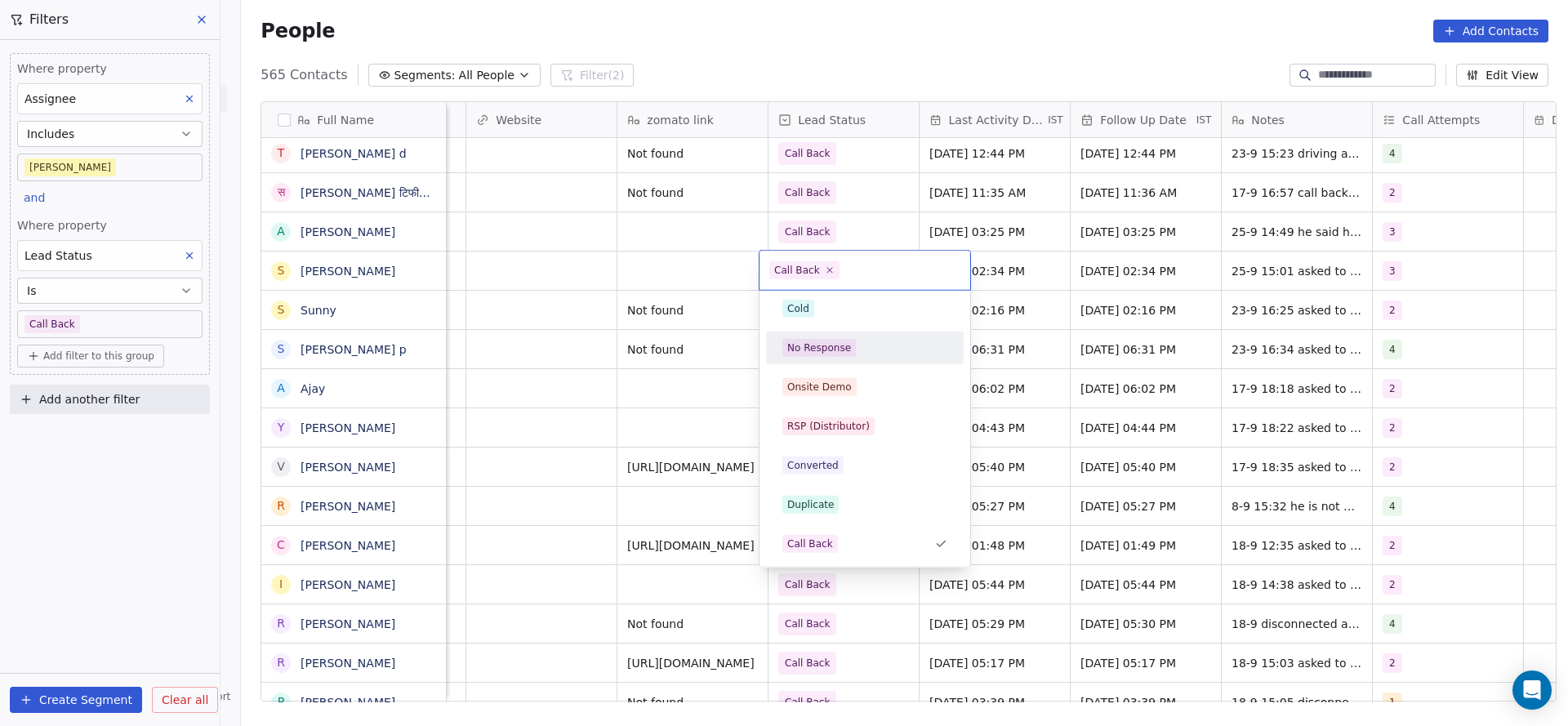
scroll to position [0, 0]
click at [830, 360] on div "Active" at bounding box center [864, 352] width 165 height 18
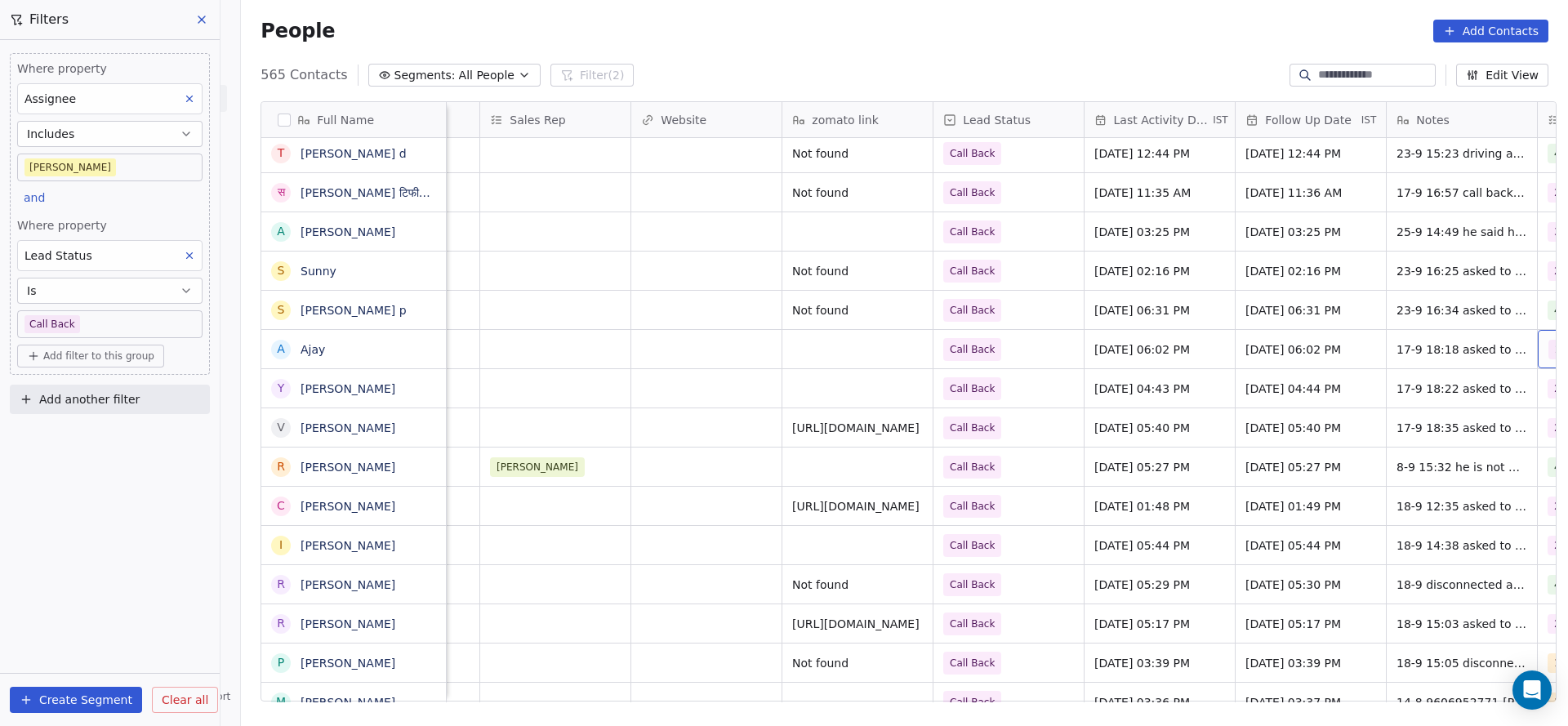
scroll to position [0, 1779]
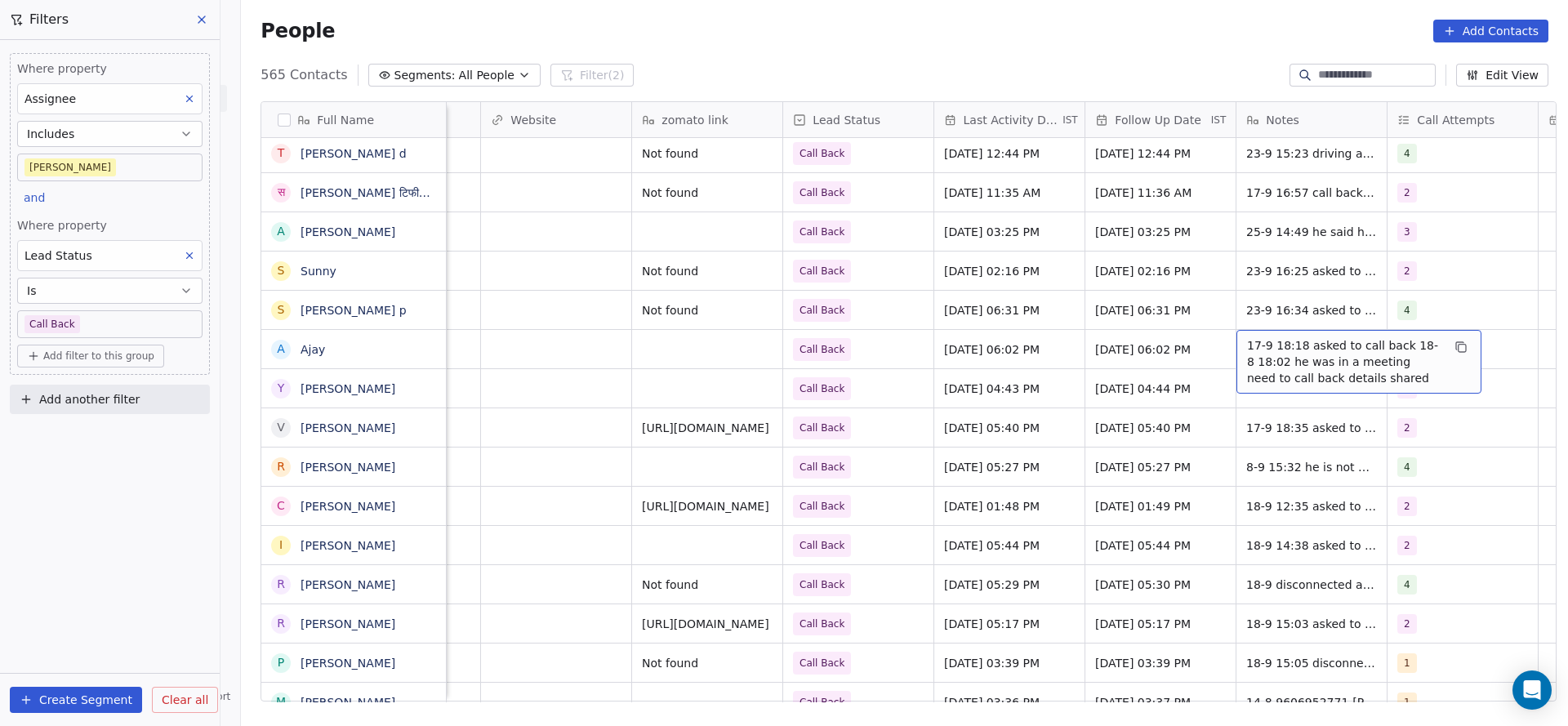
click at [1266, 346] on span "17-9 18:18 asked to call back 18-8 18:02 he was in a meeting need to call back …" at bounding box center [1343, 361] width 194 height 49
click at [1238, 345] on textarea "**********" at bounding box center [1349, 360] width 243 height 61
type textarea "**********"
click at [967, 405] on html "On2Cook India Pvt. Ltd. Contacts People Marketing Workflows Campaigns Metrics &…" at bounding box center [784, 363] width 1568 height 726
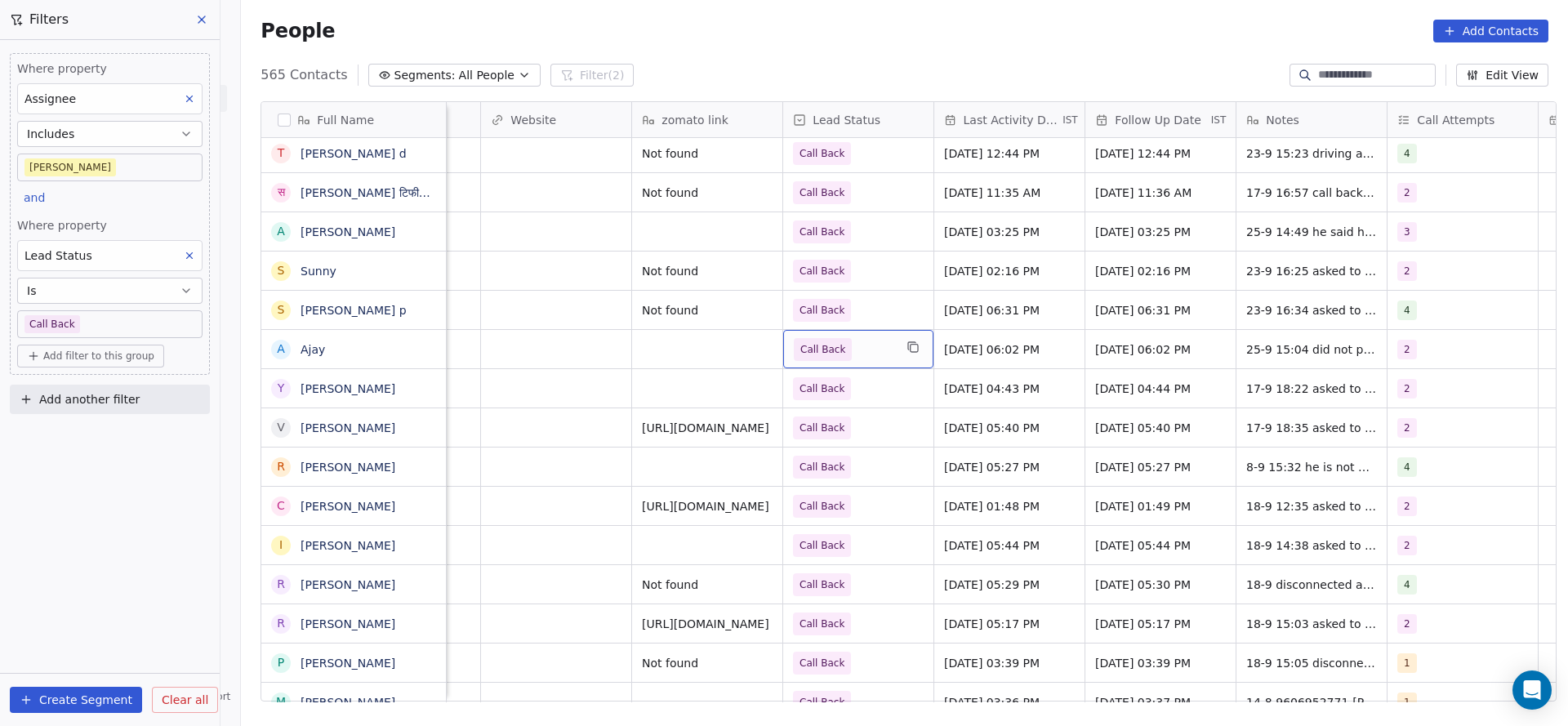
click at [833, 341] on span "Call Back" at bounding box center [822, 349] width 58 height 23
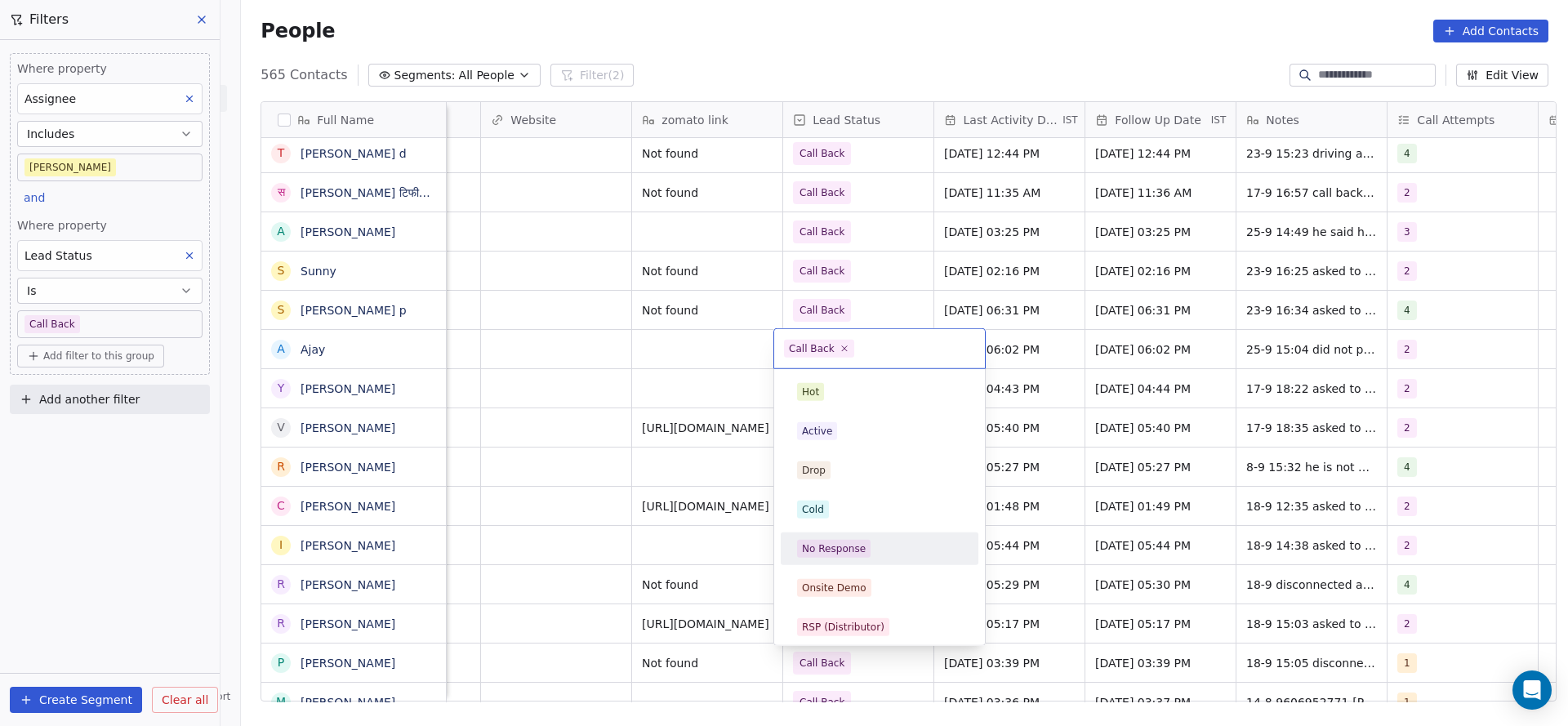
scroll to position [122, 0]
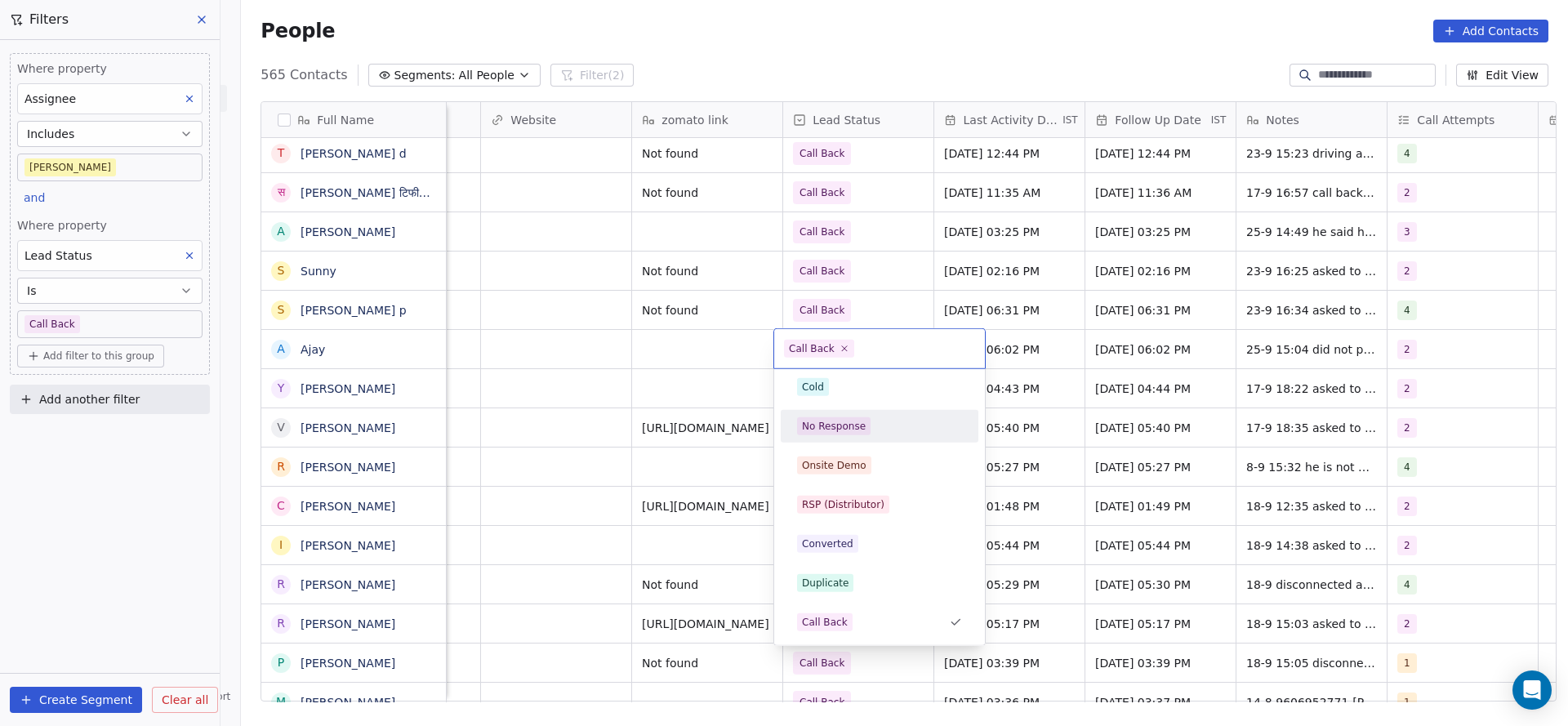
click at [857, 433] on span "No Response" at bounding box center [834, 426] width 74 height 18
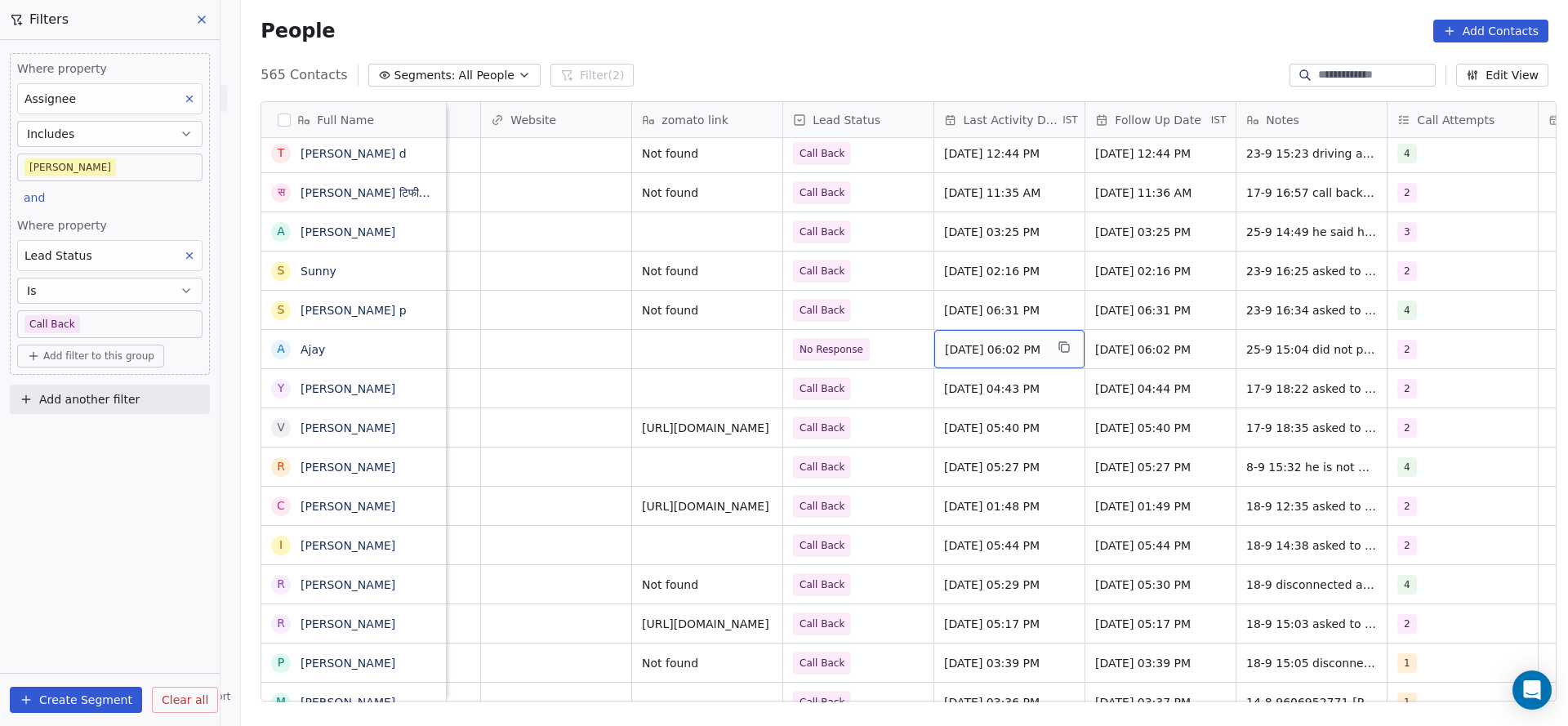
click at [1020, 352] on span "[DATE] 06:02 PM" at bounding box center [995, 349] width 100 height 16
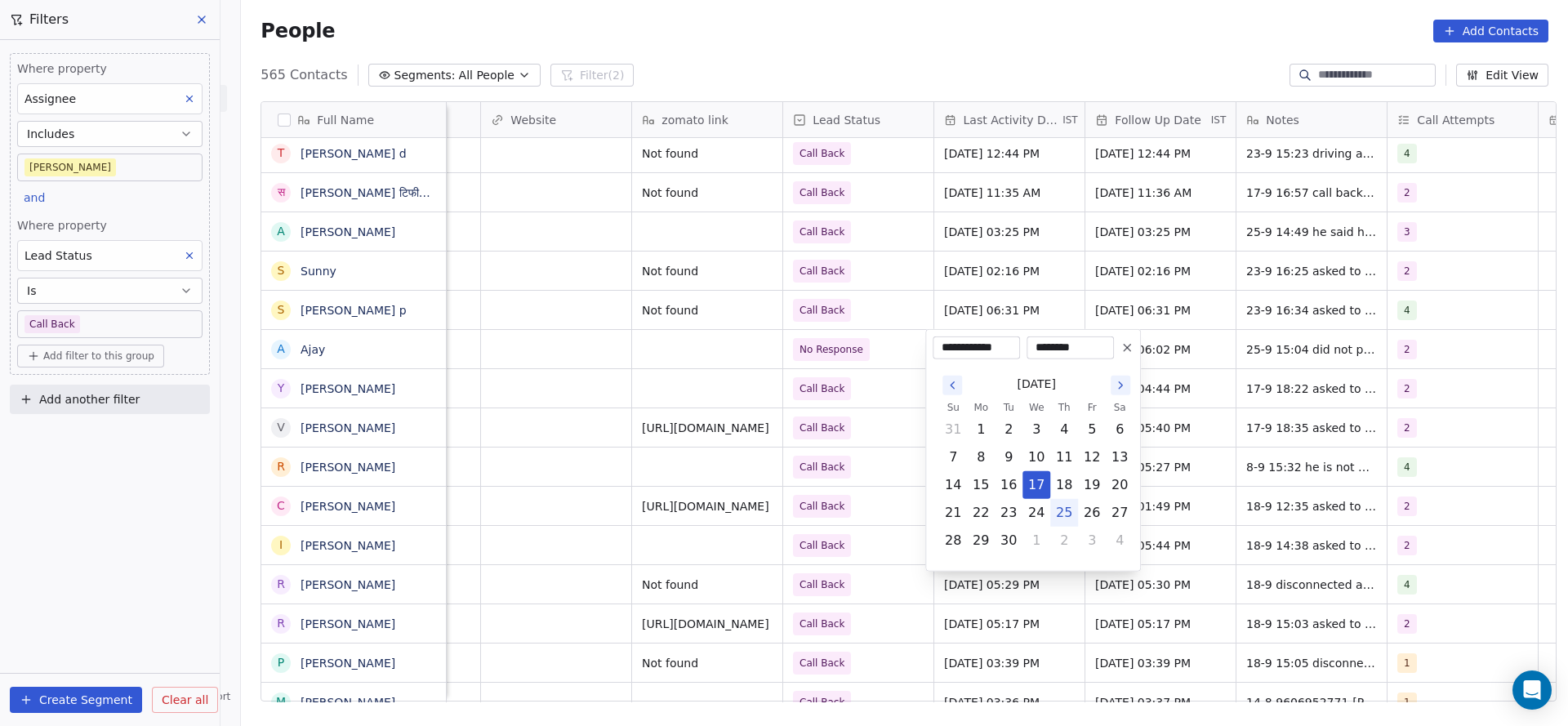
click at [1062, 515] on button "25" at bounding box center [1064, 513] width 26 height 26
type input "**********"
click at [833, 468] on html "On2Cook India Pvt. Ltd. Contacts People Marketing Workflows Campaigns Metrics &…" at bounding box center [784, 363] width 1568 height 726
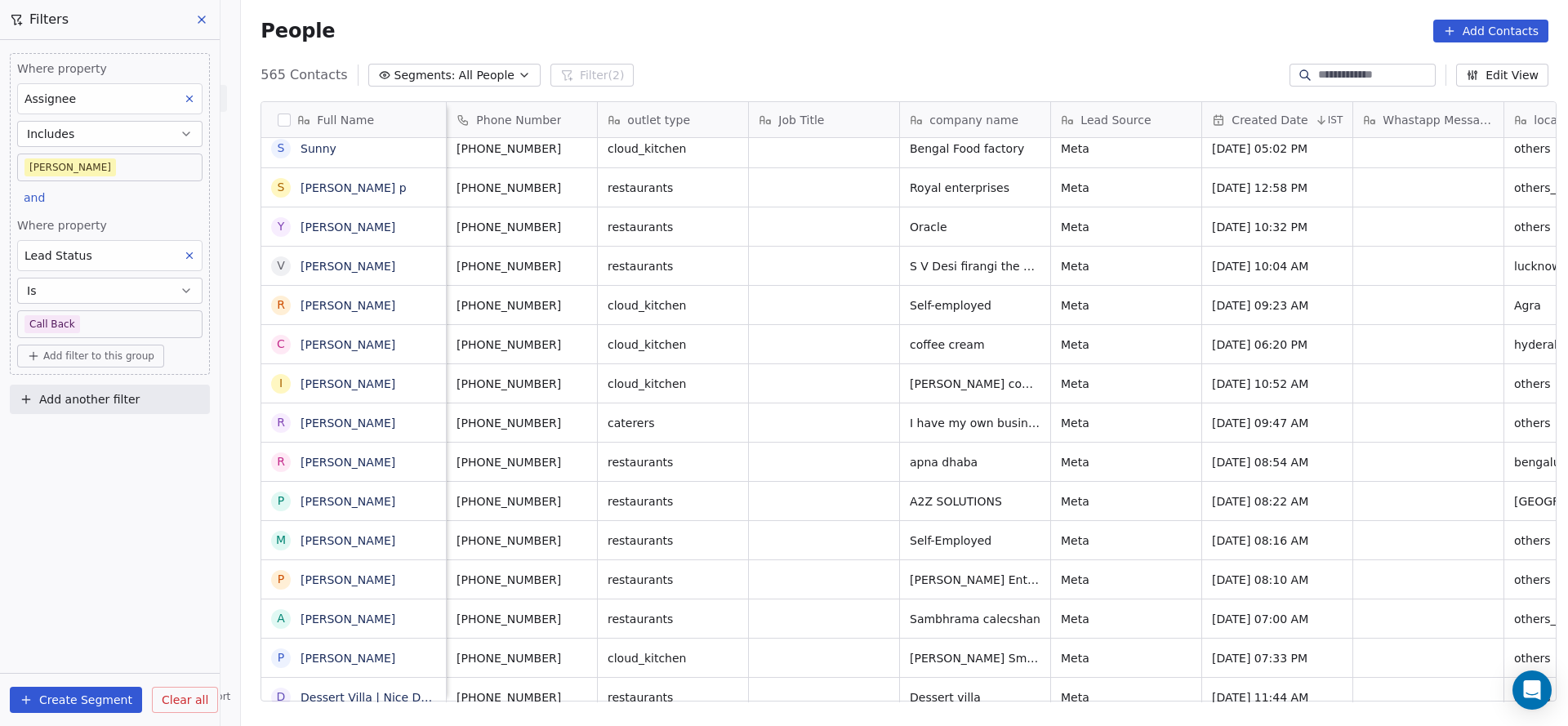
scroll to position [0, 1930]
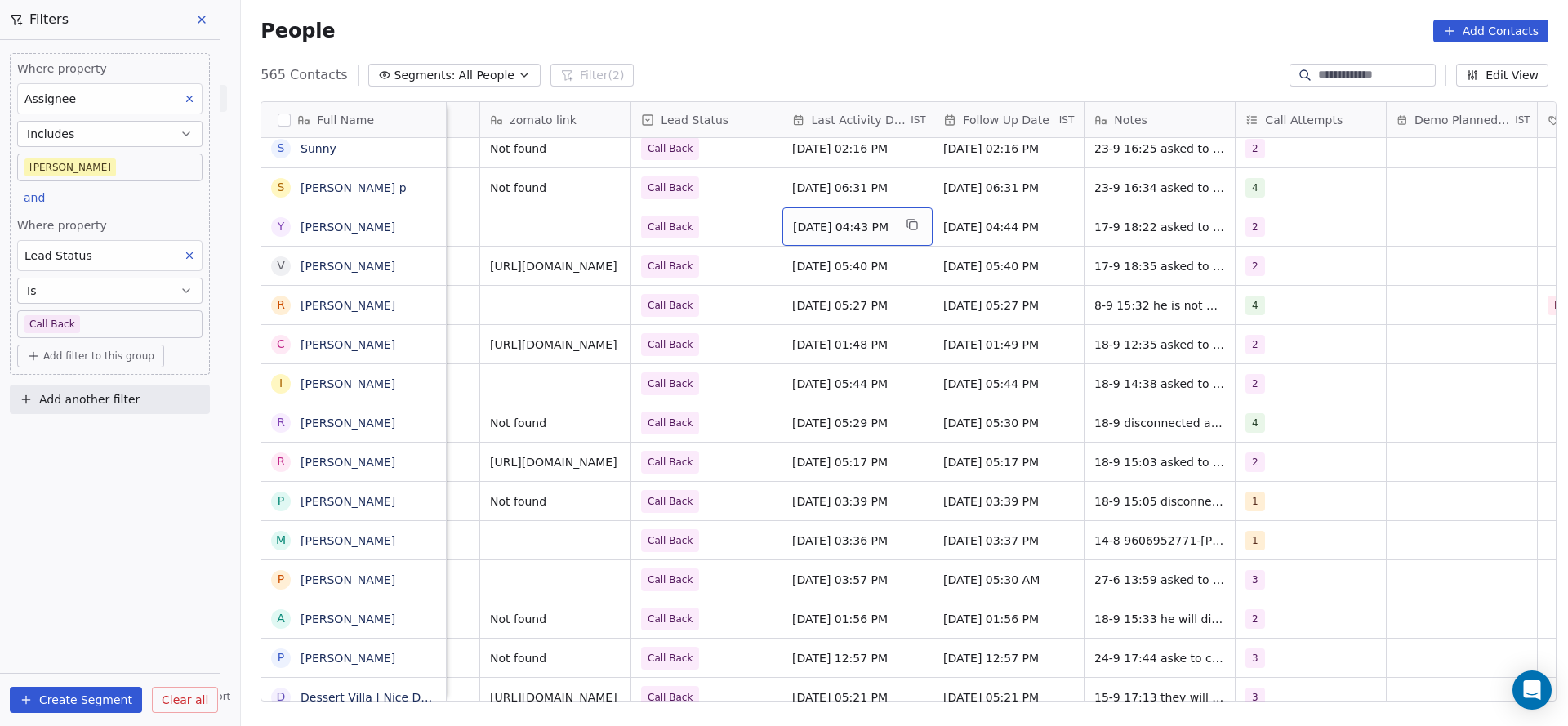
click at [816, 238] on div "[DATE] 04:43 PM" at bounding box center [857, 226] width 150 height 39
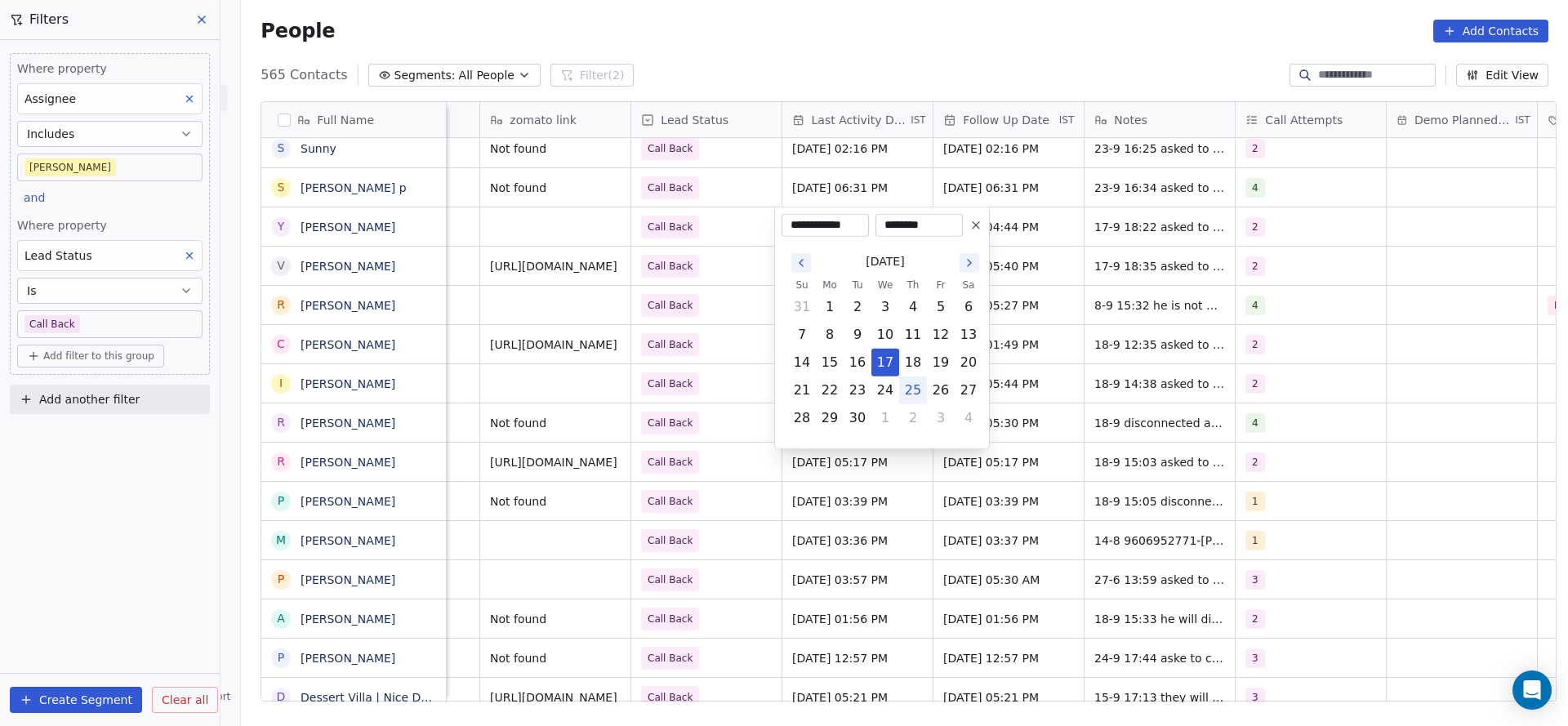
click at [906, 389] on button "25" at bounding box center [913, 390] width 26 height 26
type input "**********"
click at [687, 320] on html "On2Cook India Pvt. Ltd. Contacts People Marketing Workflows Campaigns Metrics &…" at bounding box center [784, 363] width 1568 height 726
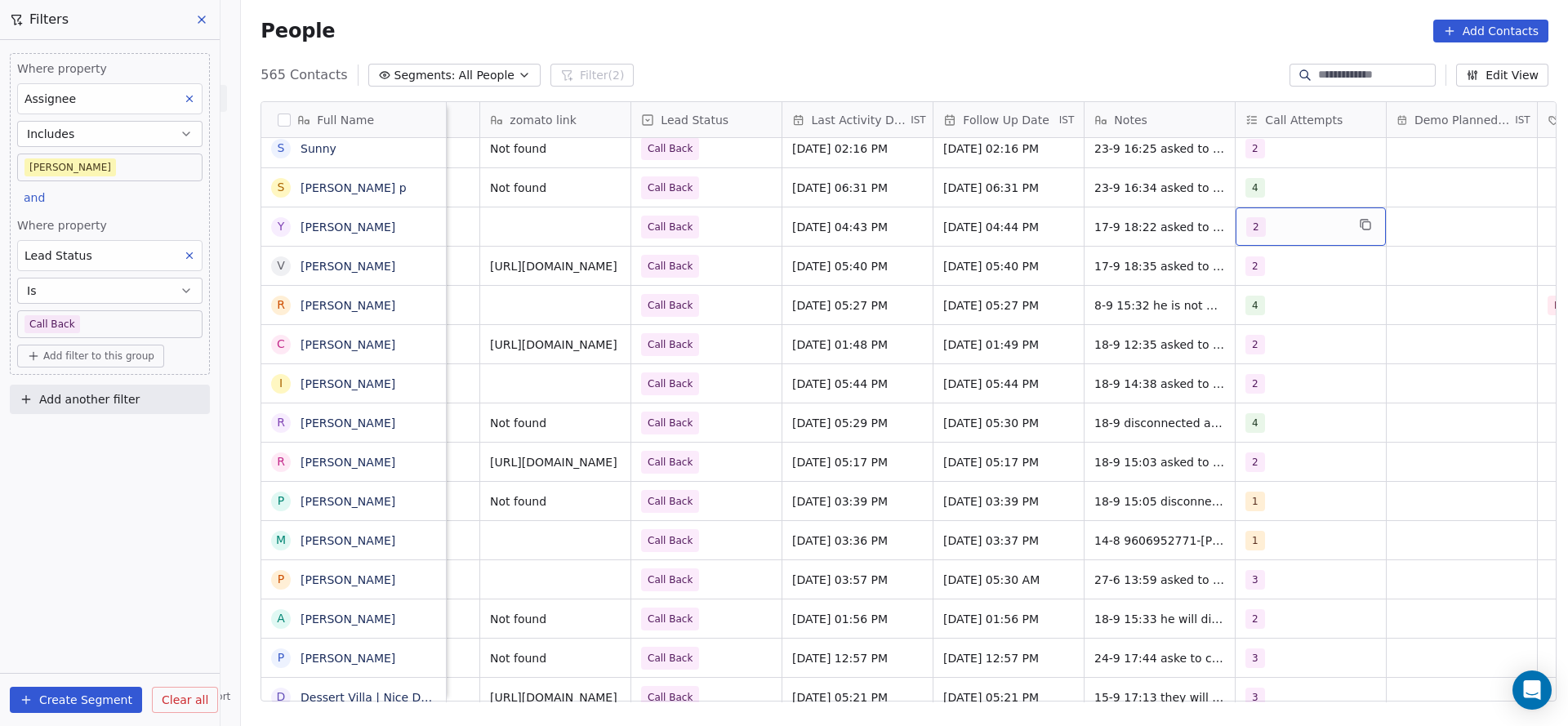
click at [1303, 217] on div "2" at bounding box center [1296, 227] width 100 height 20
click at [1276, 337] on div "3" at bounding box center [1332, 347] width 184 height 26
drag, startPoint x: 1292, startPoint y: 318, endPoint x: 1156, endPoint y: 333, distance: 136.8
click at [1293, 316] on div "2" at bounding box center [1332, 309] width 184 height 26
click at [1156, 333] on html "On2Cook India Pvt. Ltd. Contacts People Marketing Workflows Campaigns Metrics &…" at bounding box center [784, 363] width 1568 height 726
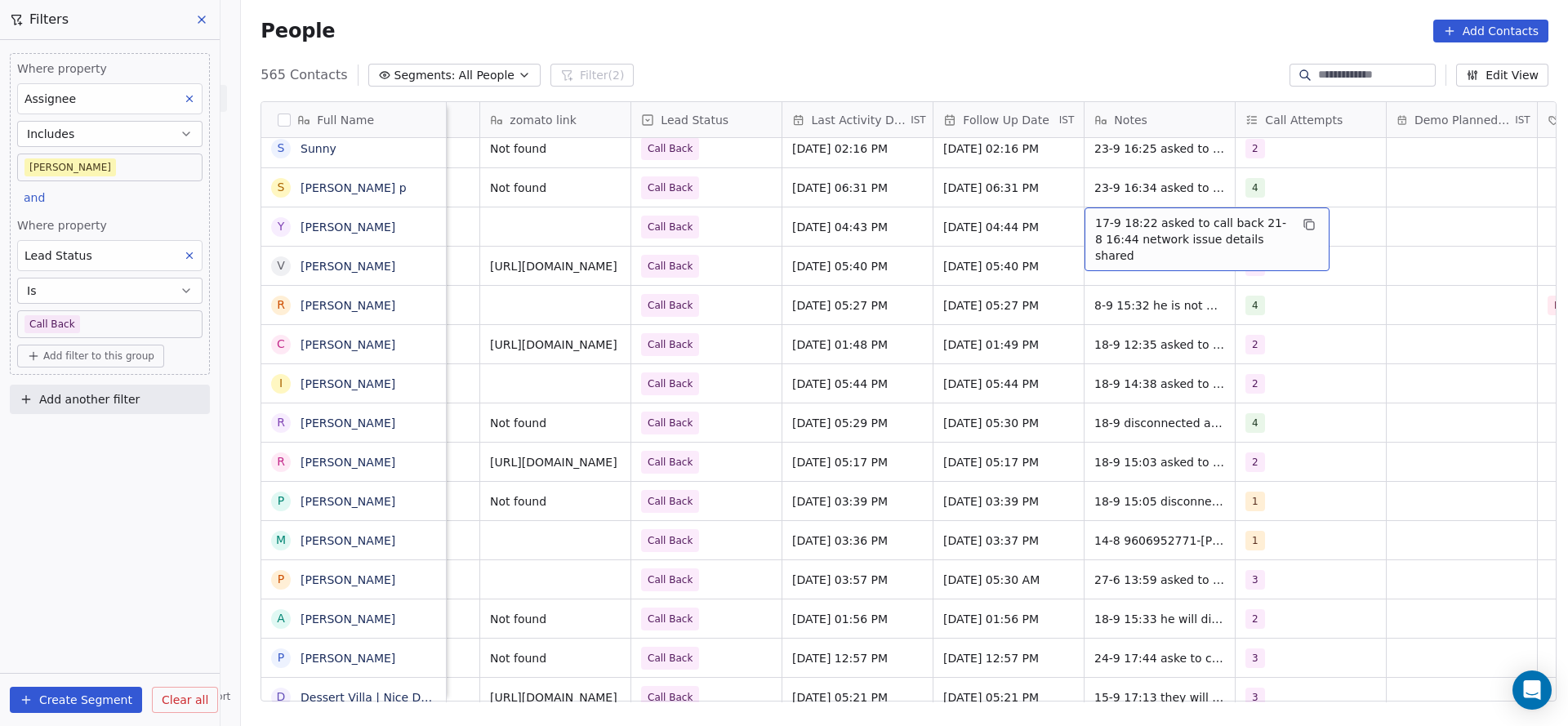
click at [1134, 218] on span "17-9 18:22 asked to call back 21-8 16:44 network issue details shared" at bounding box center [1192, 239] width 194 height 49
click at [1084, 218] on textarea "**********" at bounding box center [1198, 233] width 243 height 51
type textarea "**********"
drag, startPoint x: 981, startPoint y: 270, endPoint x: 782, endPoint y: 254, distance: 199.6
click at [979, 272] on html "On2Cook India Pvt. Ltd. Contacts People Marketing Workflows Campaigns Metrics &…" at bounding box center [784, 363] width 1568 height 726
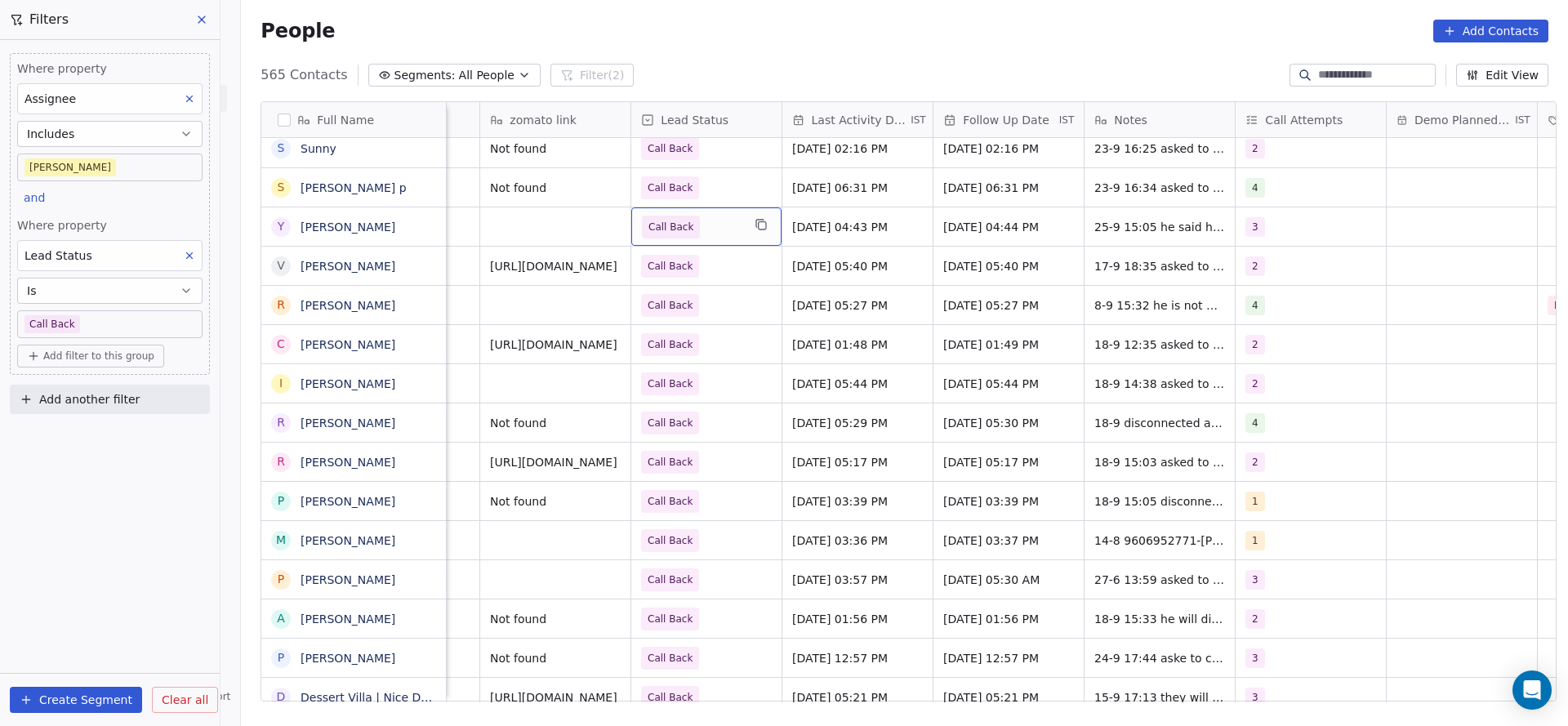
click at [691, 225] on span "Call Back" at bounding box center [692, 227] width 100 height 23
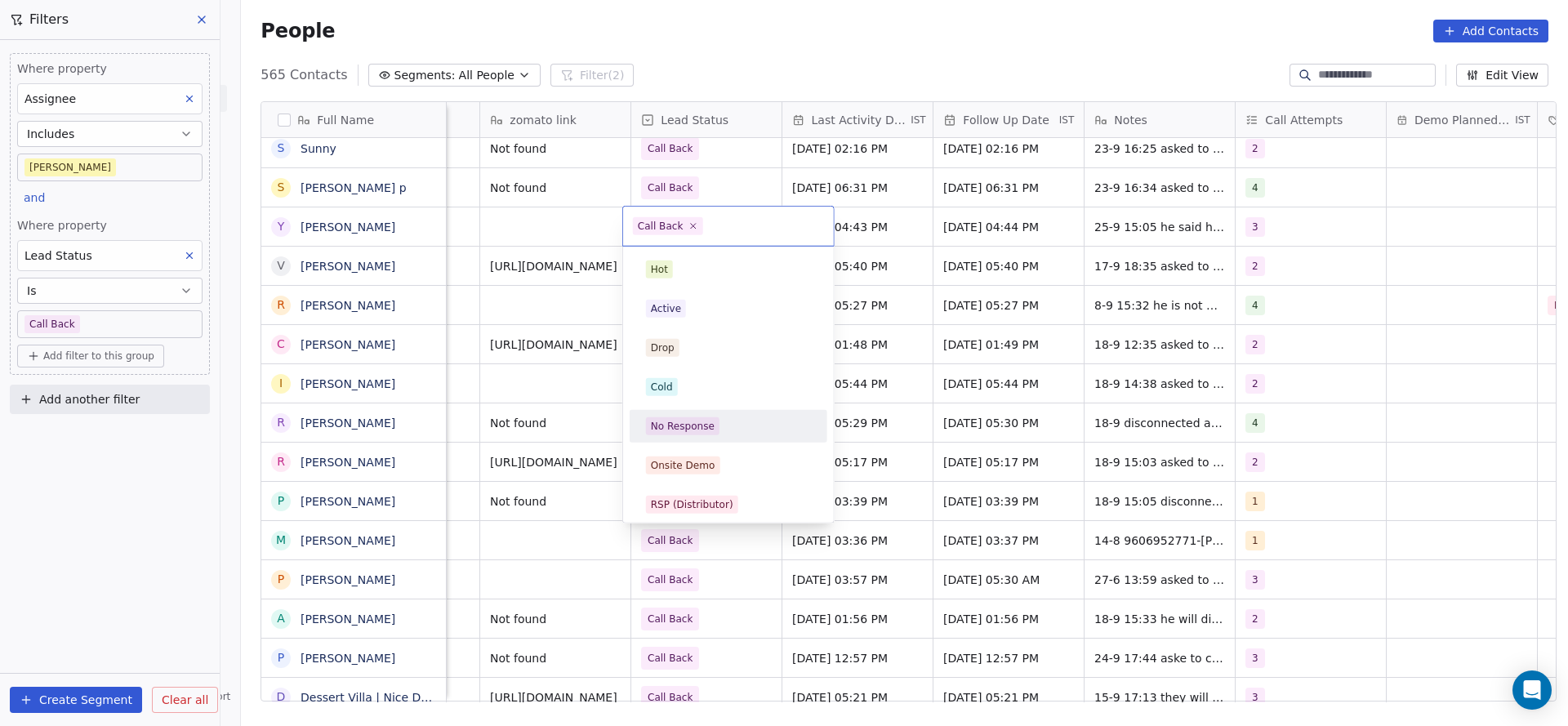
scroll to position [122, 0]
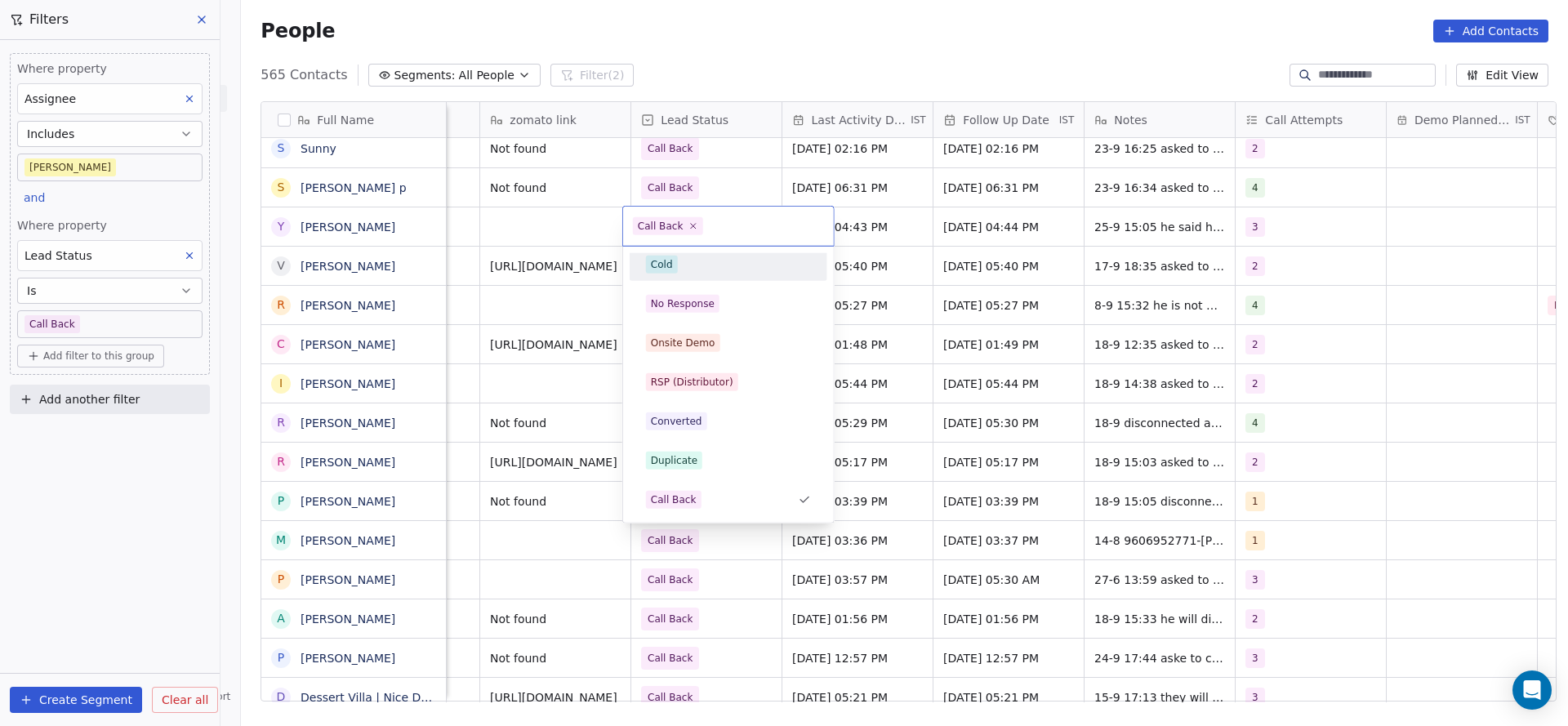
click at [706, 267] on div "Cold" at bounding box center [728, 265] width 165 height 18
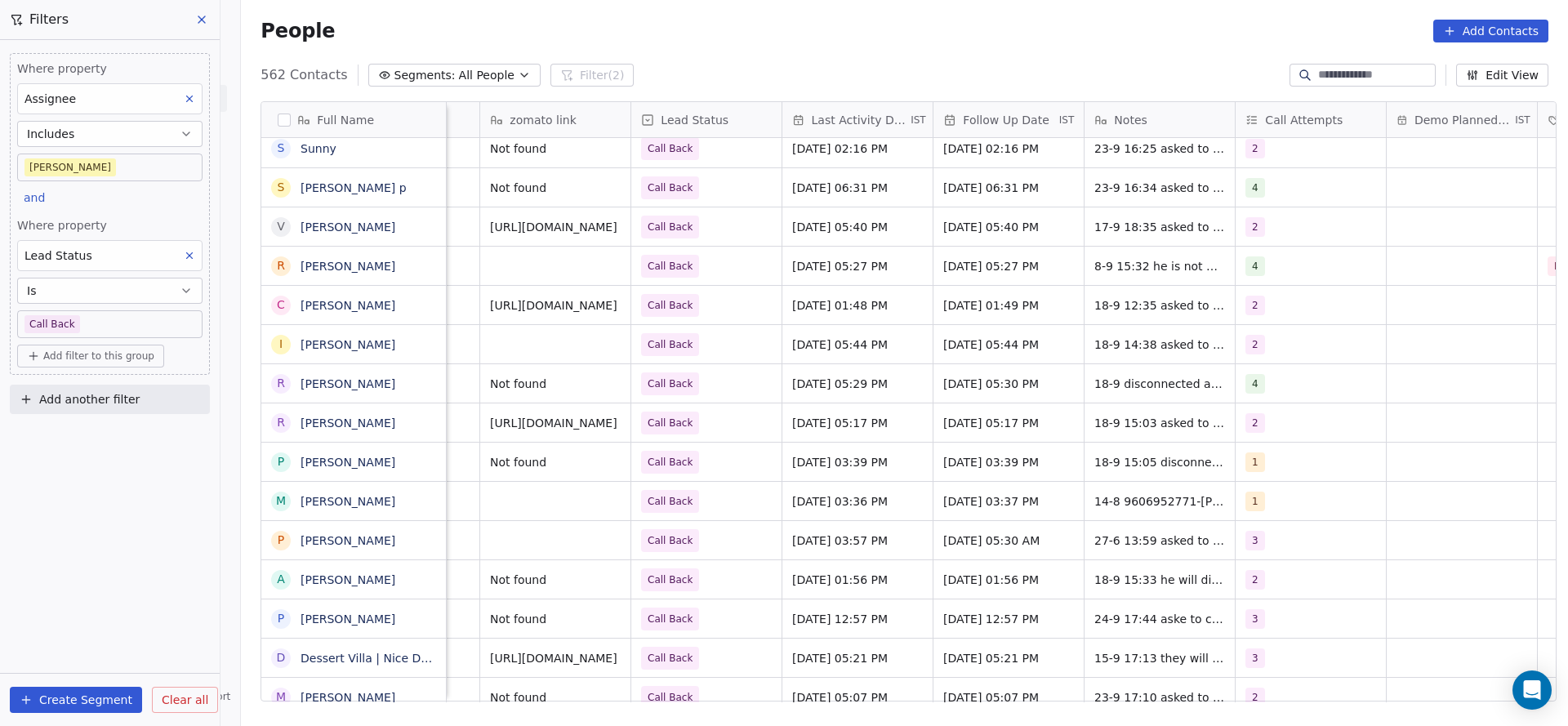
click at [147, 473] on div "Where property Assignee Includes [PERSON_NAME] and Where property Lead Status I…" at bounding box center [110, 383] width 220 height 686
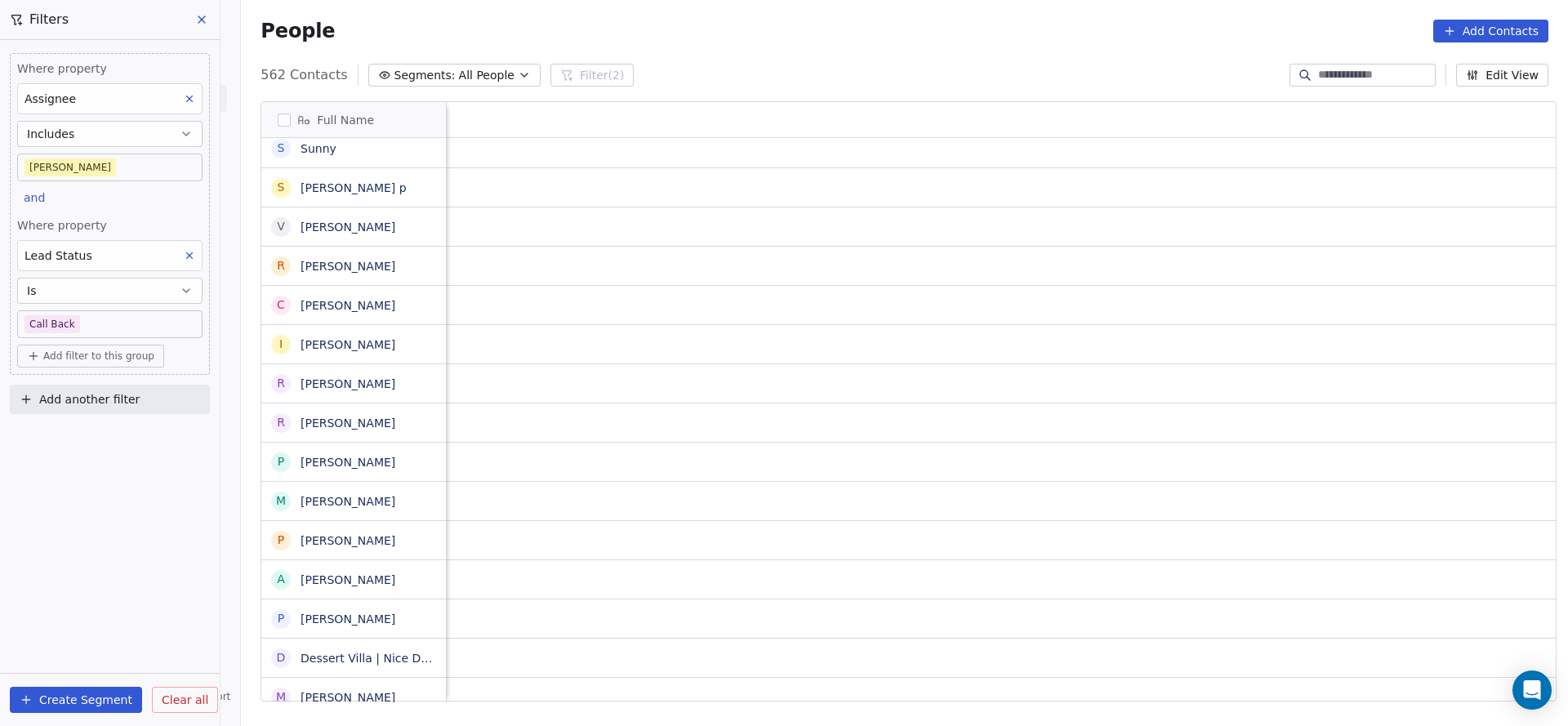
scroll to position [0, 2120]
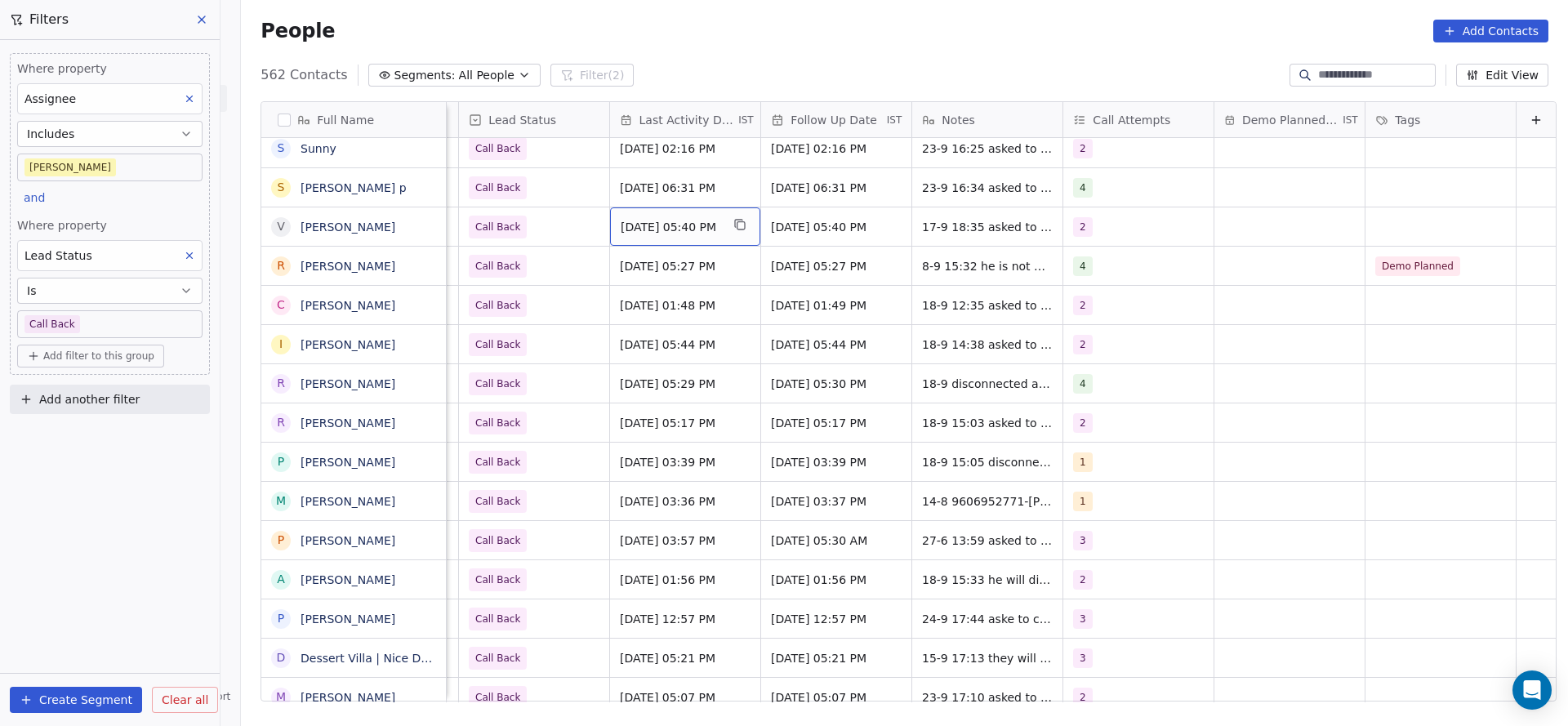
click at [663, 233] on span "[DATE] 05:40 PM" at bounding box center [670, 227] width 100 height 16
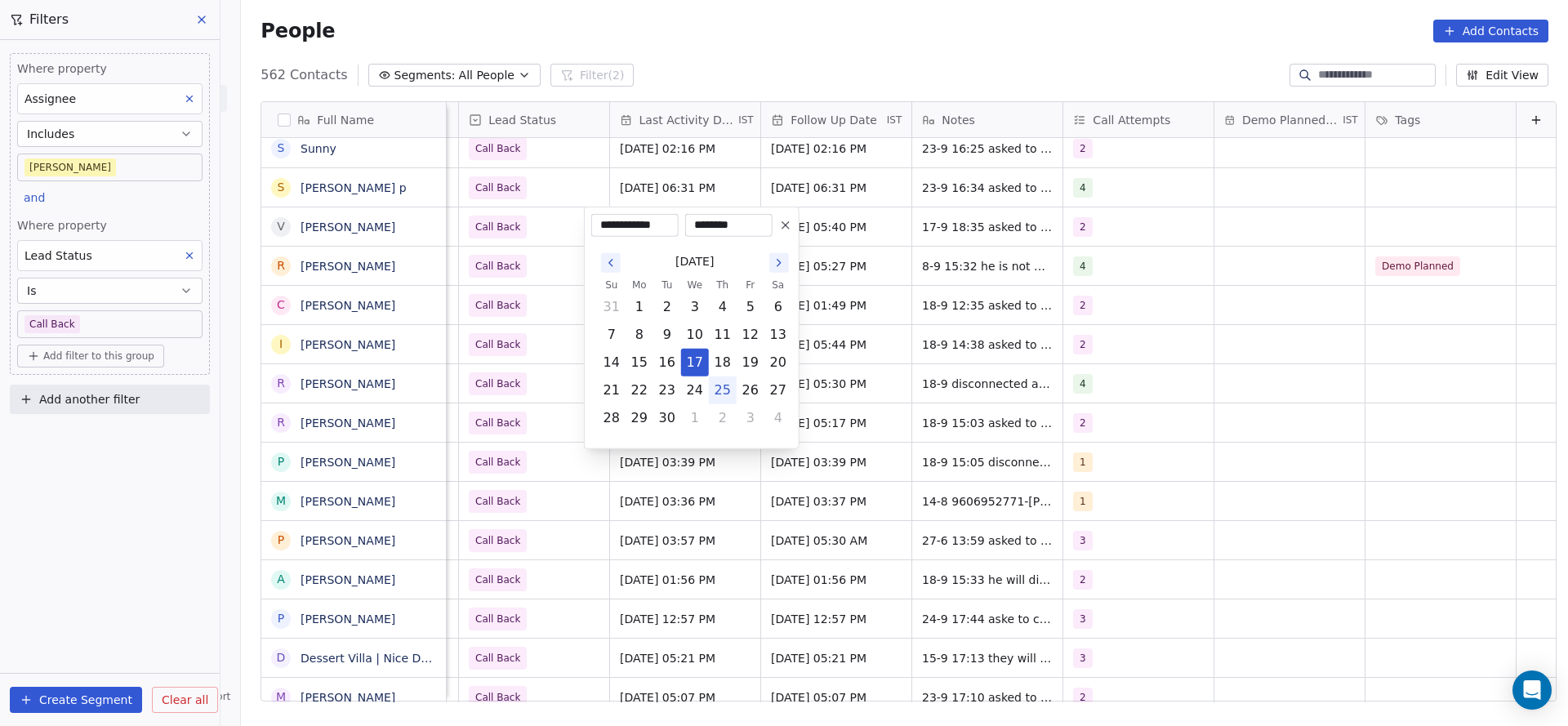
click at [719, 392] on button "25" at bounding box center [723, 390] width 26 height 26
type input "**********"
click at [553, 314] on html "On2Cook India Pvt. Ltd. Contacts People Marketing Workflows Campaigns Metrics &…" at bounding box center [784, 363] width 1568 height 726
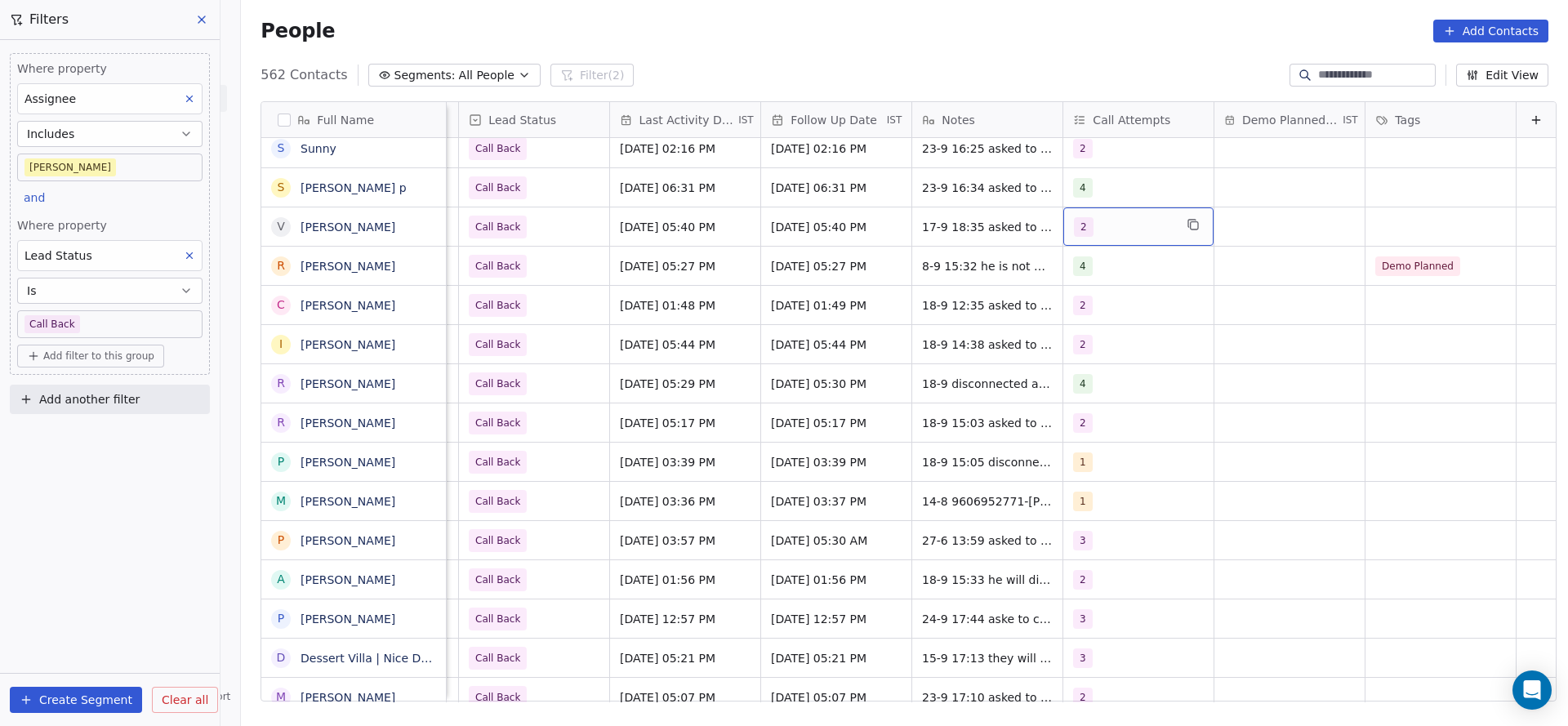
click at [1098, 225] on div "2" at bounding box center [1124, 227] width 100 height 20
click at [1070, 341] on button "Suggestions" at bounding box center [1066, 347] width 13 height 13
click at [1079, 311] on span "2" at bounding box center [1088, 309] width 16 height 18
click at [921, 318] on html "On2Cook India Pvt. Ltd. Contacts People Marketing Workflows Campaigns Metrics &…" at bounding box center [784, 363] width 1568 height 726
click at [923, 223] on span "17-9 18:35 asked to call back 18-8 17:41 client said he will call back, details…" at bounding box center [1020, 239] width 194 height 49
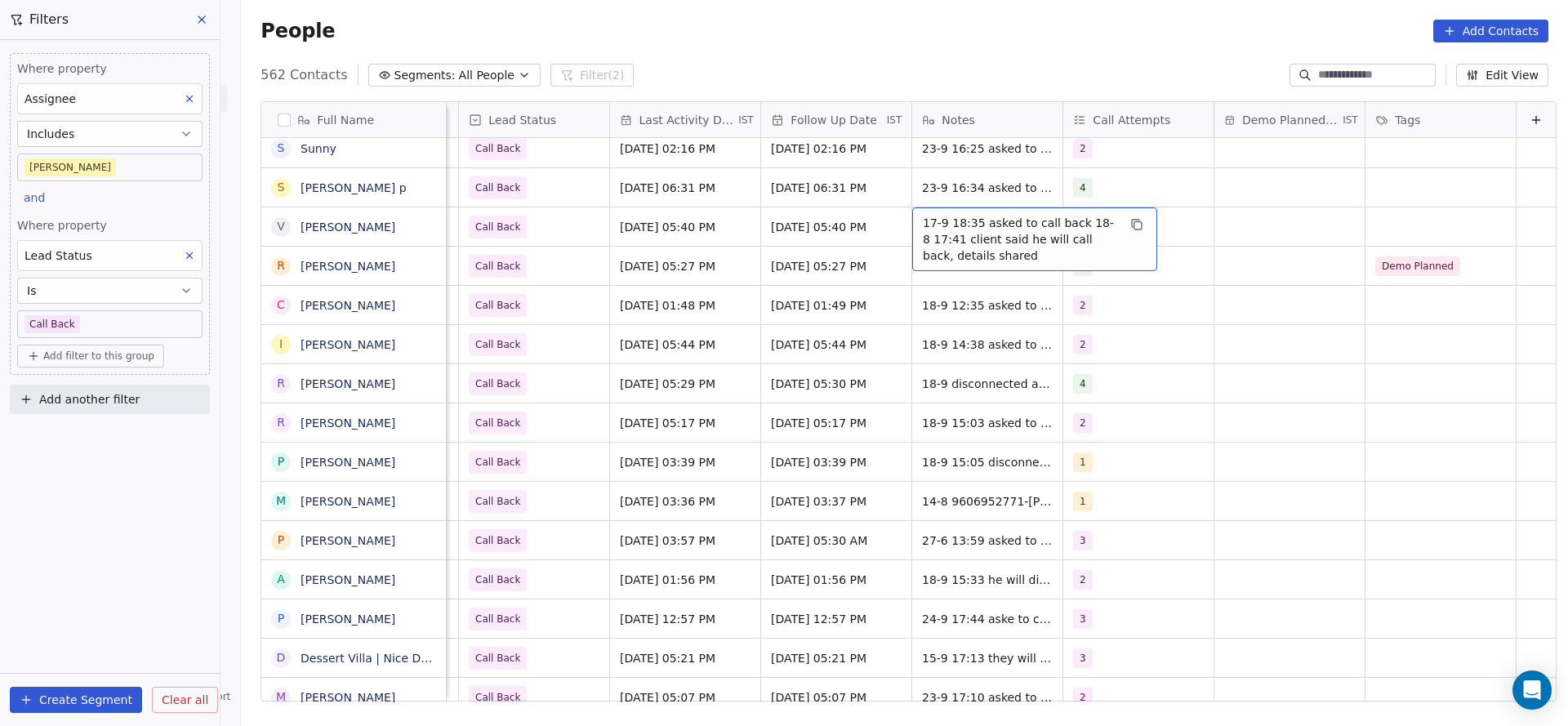
click at [923, 220] on span "17-9 18:35 asked to call back 18-8 17:41 client said he will call back, details…" at bounding box center [1020, 239] width 194 height 49
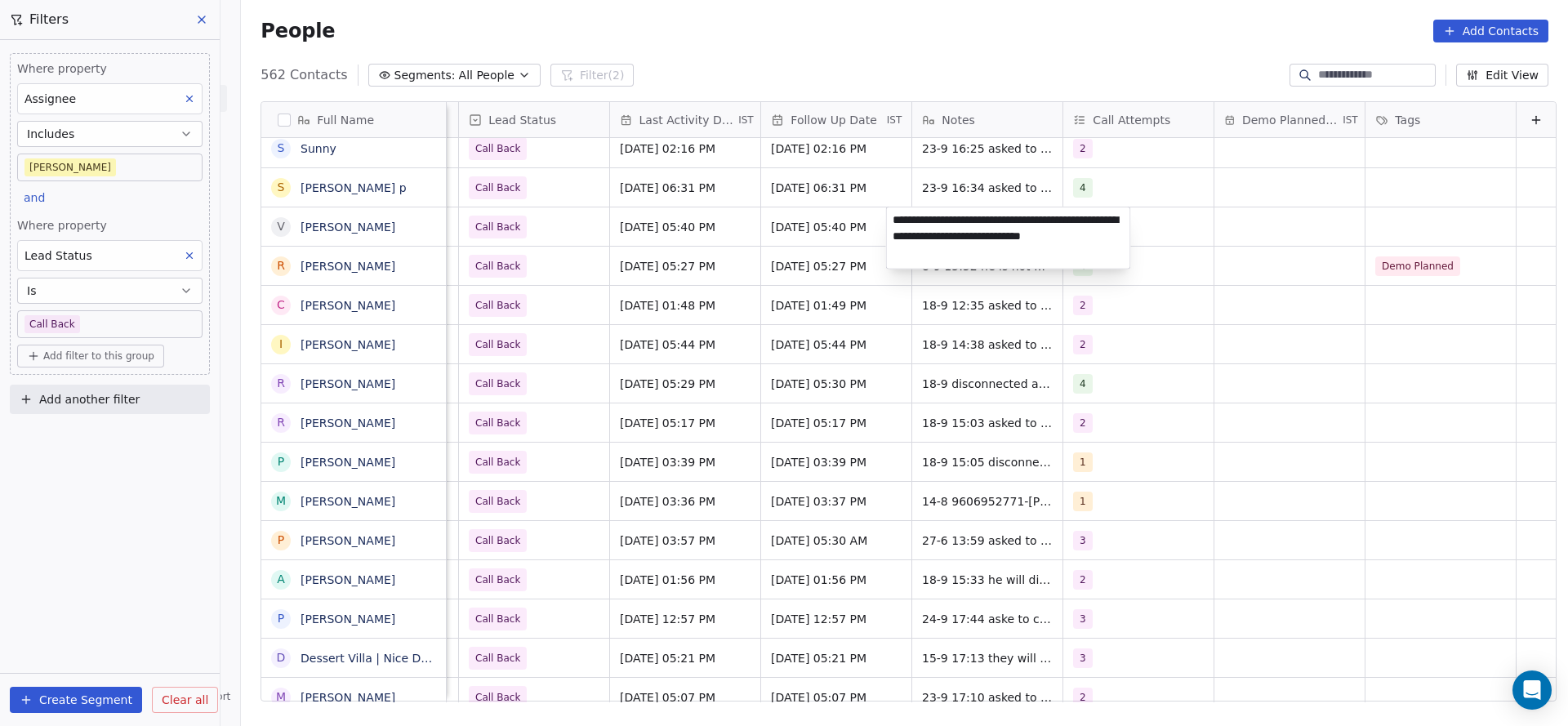
click at [896, 220] on textarea "**********" at bounding box center [1008, 238] width 243 height 61
type textarea "**********"
click at [669, 272] on html "On2Cook India Pvt. Ltd. Contacts People Marketing Workflows Campaigns Metrics &…" at bounding box center [784, 363] width 1568 height 726
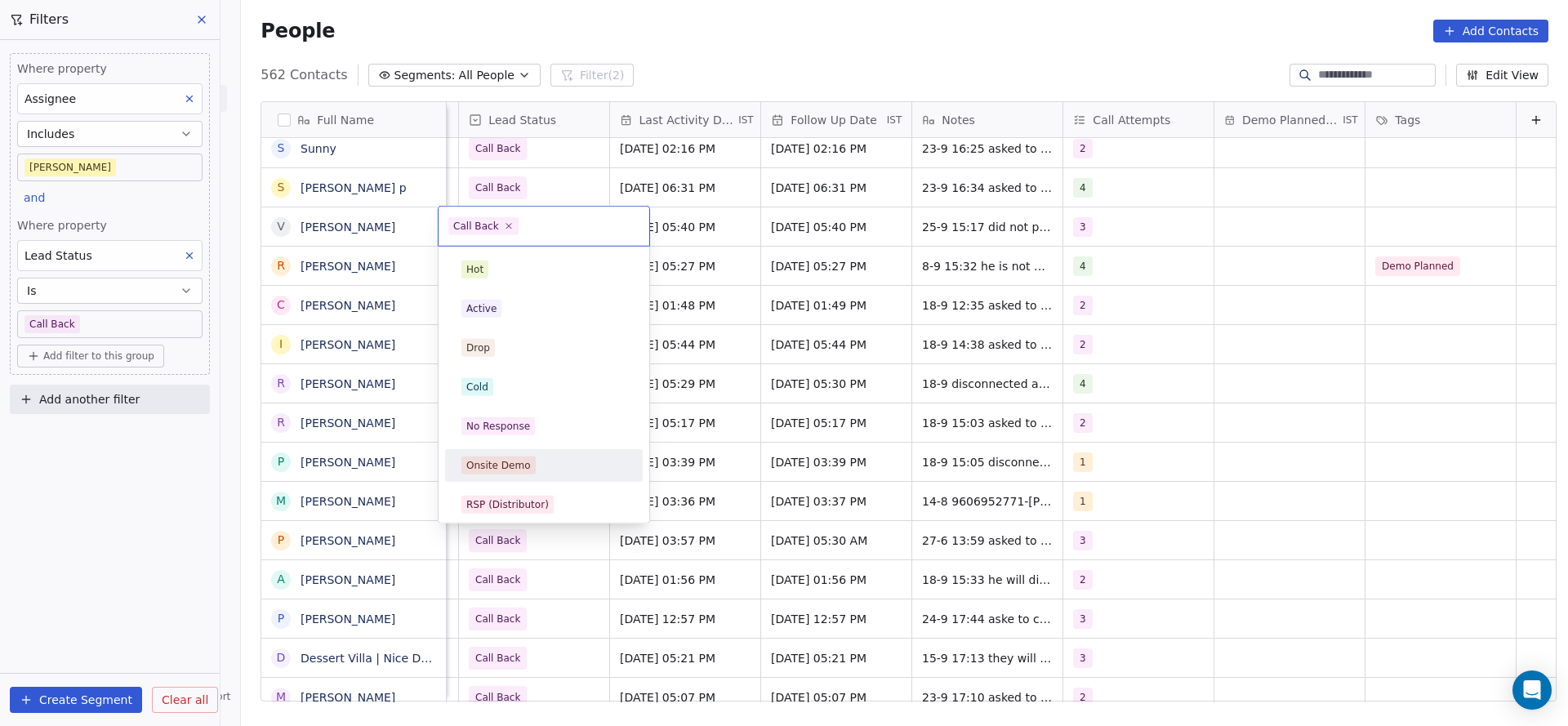
scroll to position [122, 0]
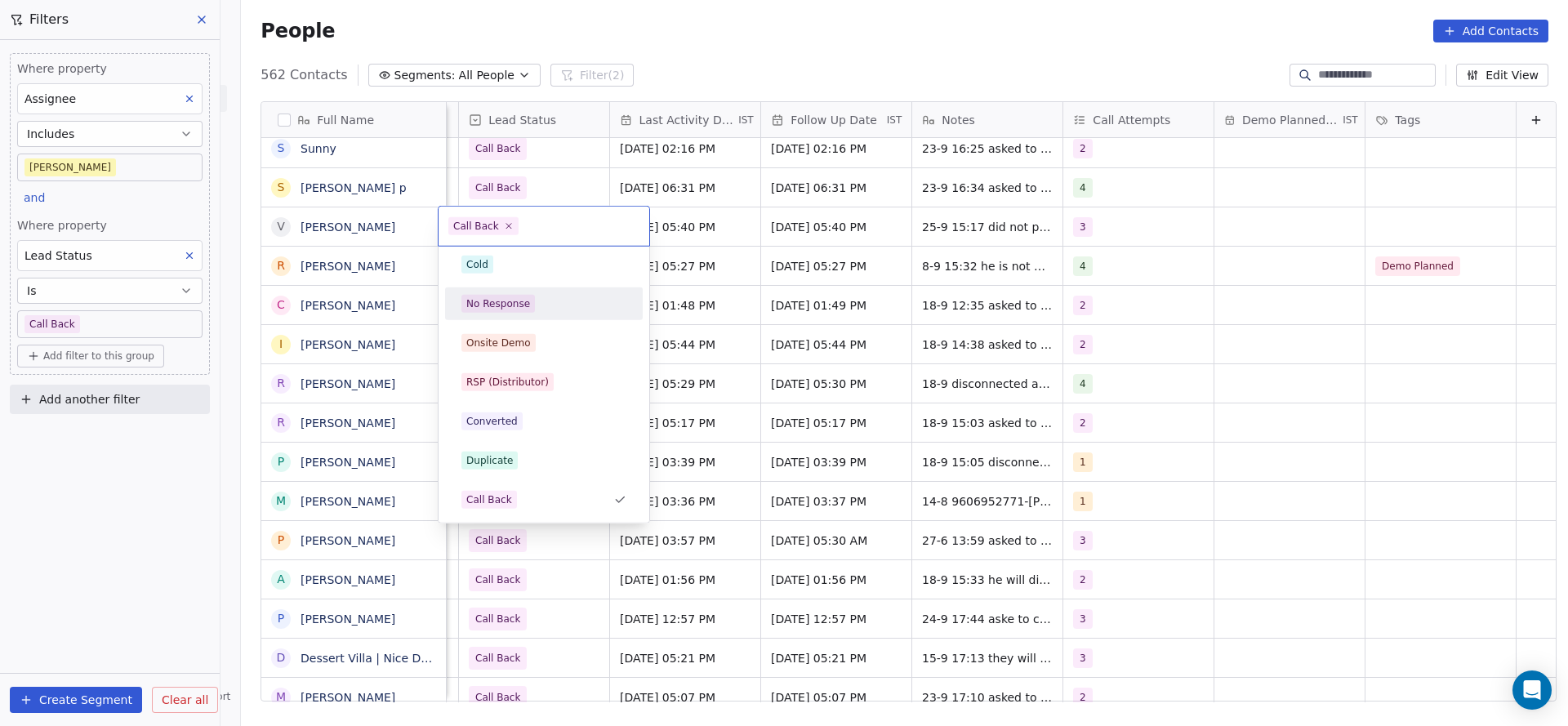
click at [525, 314] on div "No Response" at bounding box center [543, 304] width 184 height 26
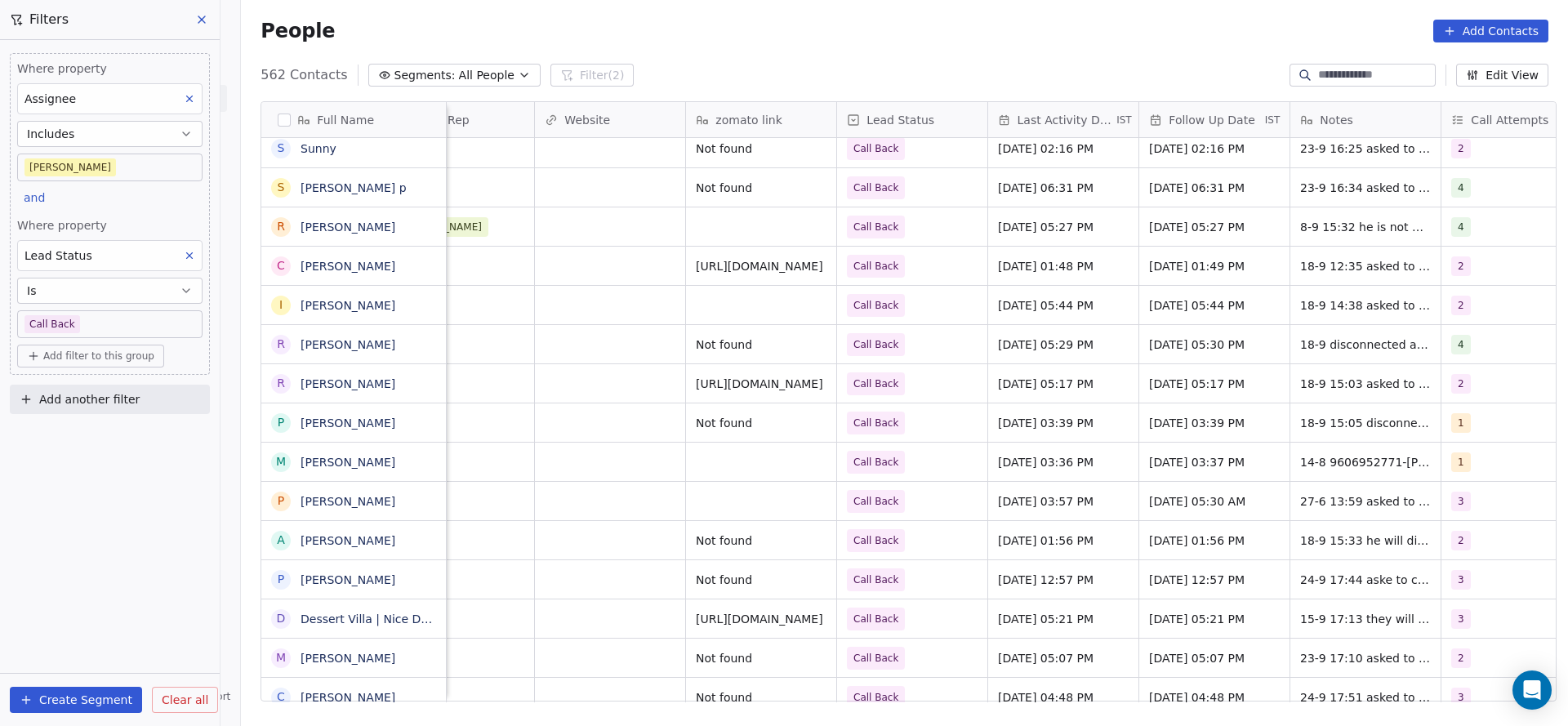
scroll to position [0, 2111]
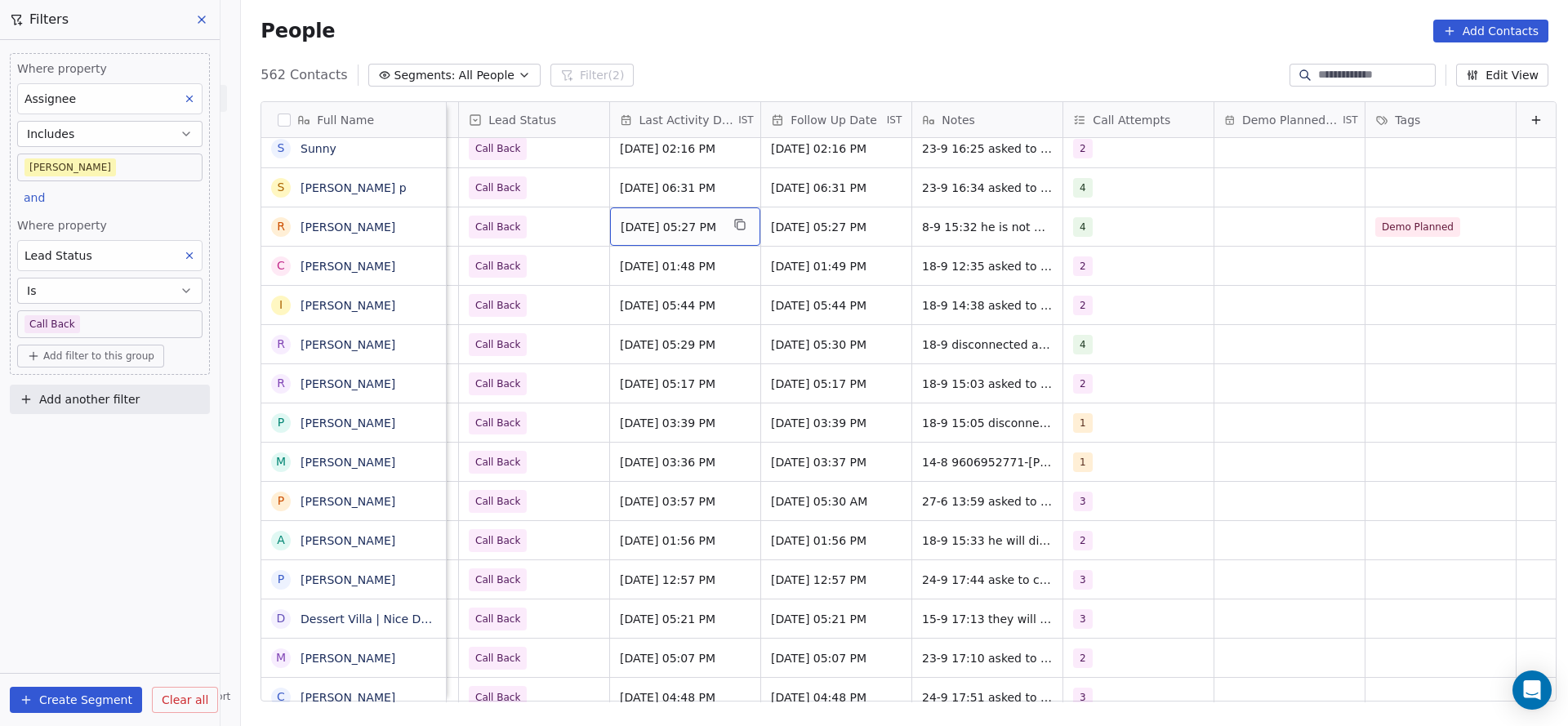
click at [656, 216] on div "[DATE] 05:27 PM" at bounding box center [684, 226] width 150 height 39
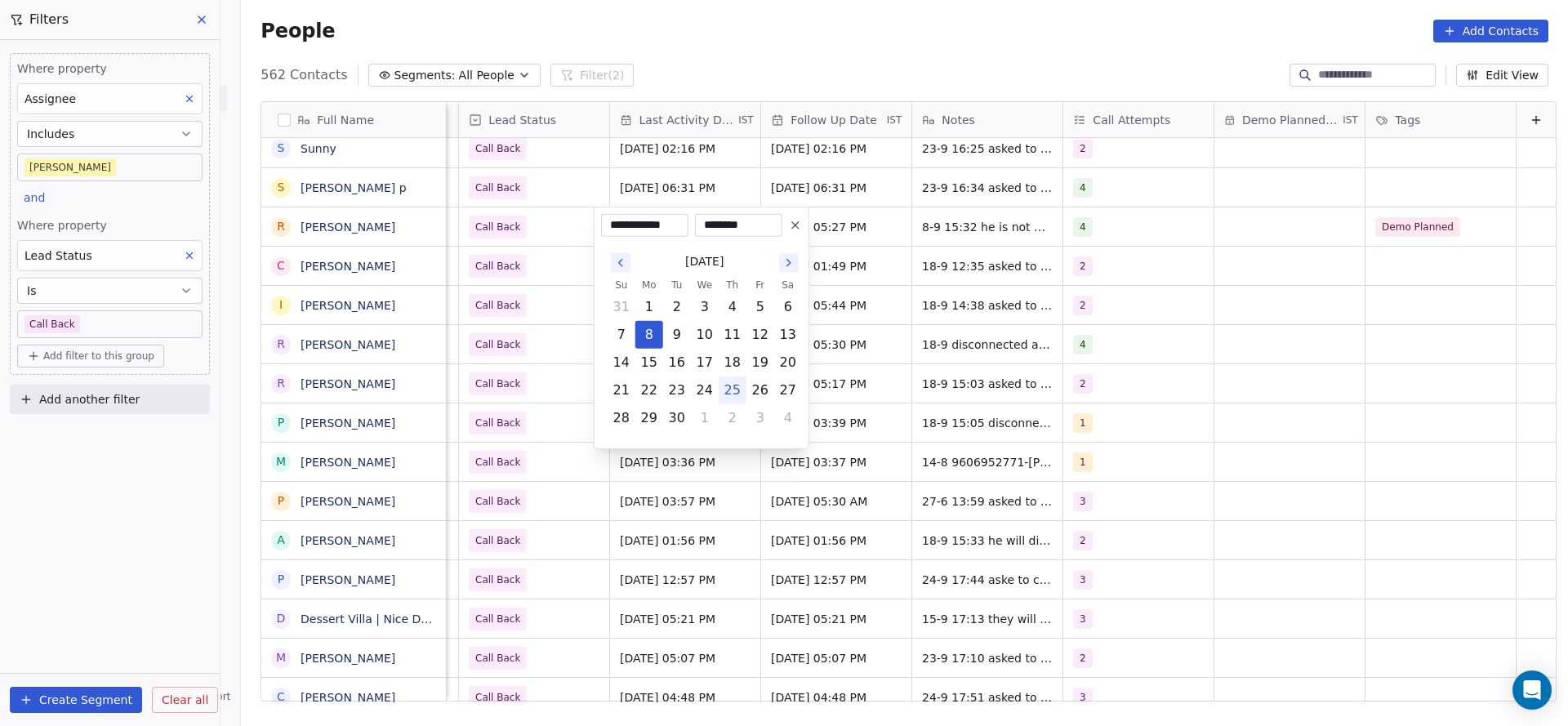
drag, startPoint x: 738, startPoint y: 385, endPoint x: 582, endPoint y: 370, distance: 156.7
click at [734, 388] on button "25" at bounding box center [733, 390] width 26 height 26
type input "**********"
click at [515, 293] on html "On2Cook India Pvt. Ltd. Contacts People Marketing Workflows Campaigns Metrics &…" at bounding box center [784, 363] width 1568 height 726
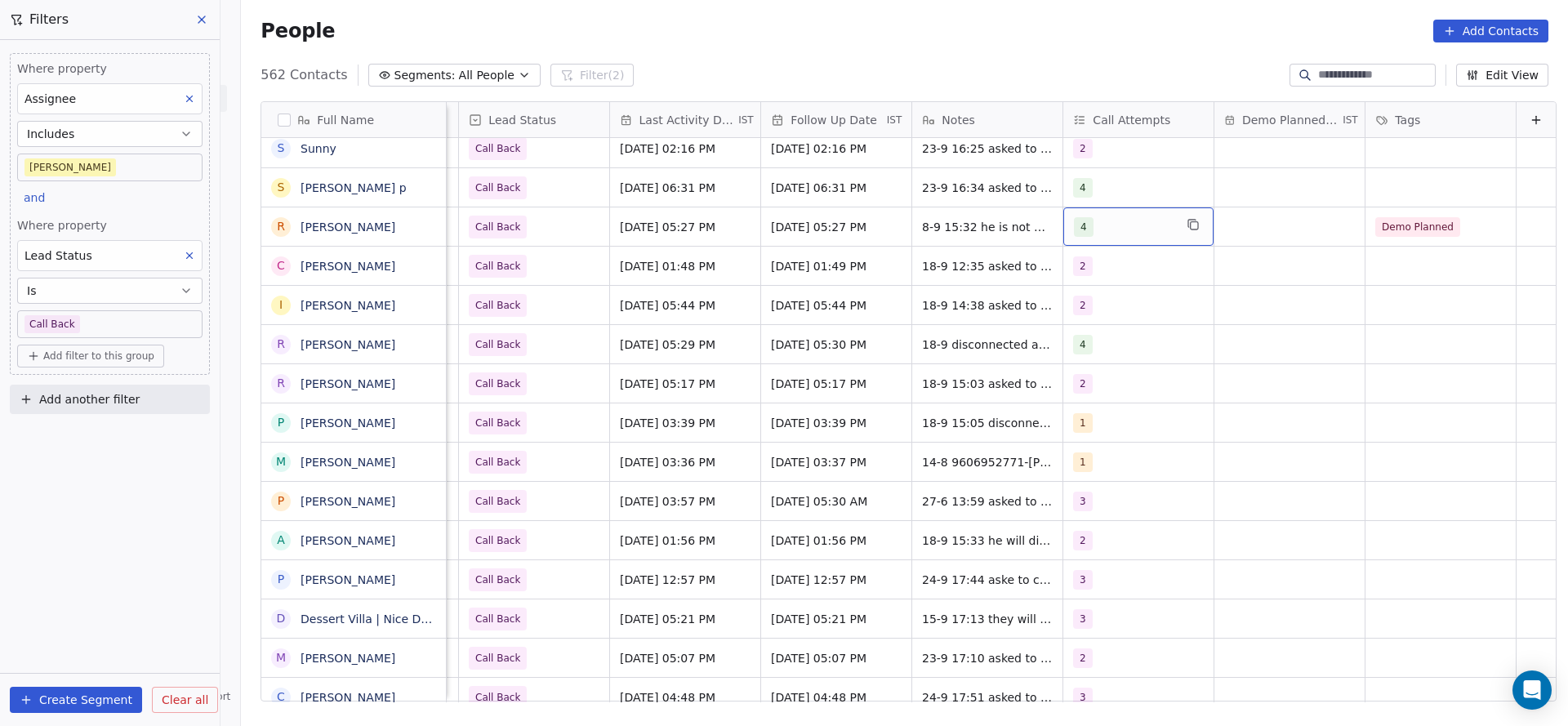
click at [1091, 228] on div "4" at bounding box center [1124, 227] width 100 height 20
click at [934, 226] on html "On2Cook India Pvt. Ltd. Contacts People Marketing Workflows Campaigns Metrics &…" at bounding box center [784, 363] width 1568 height 726
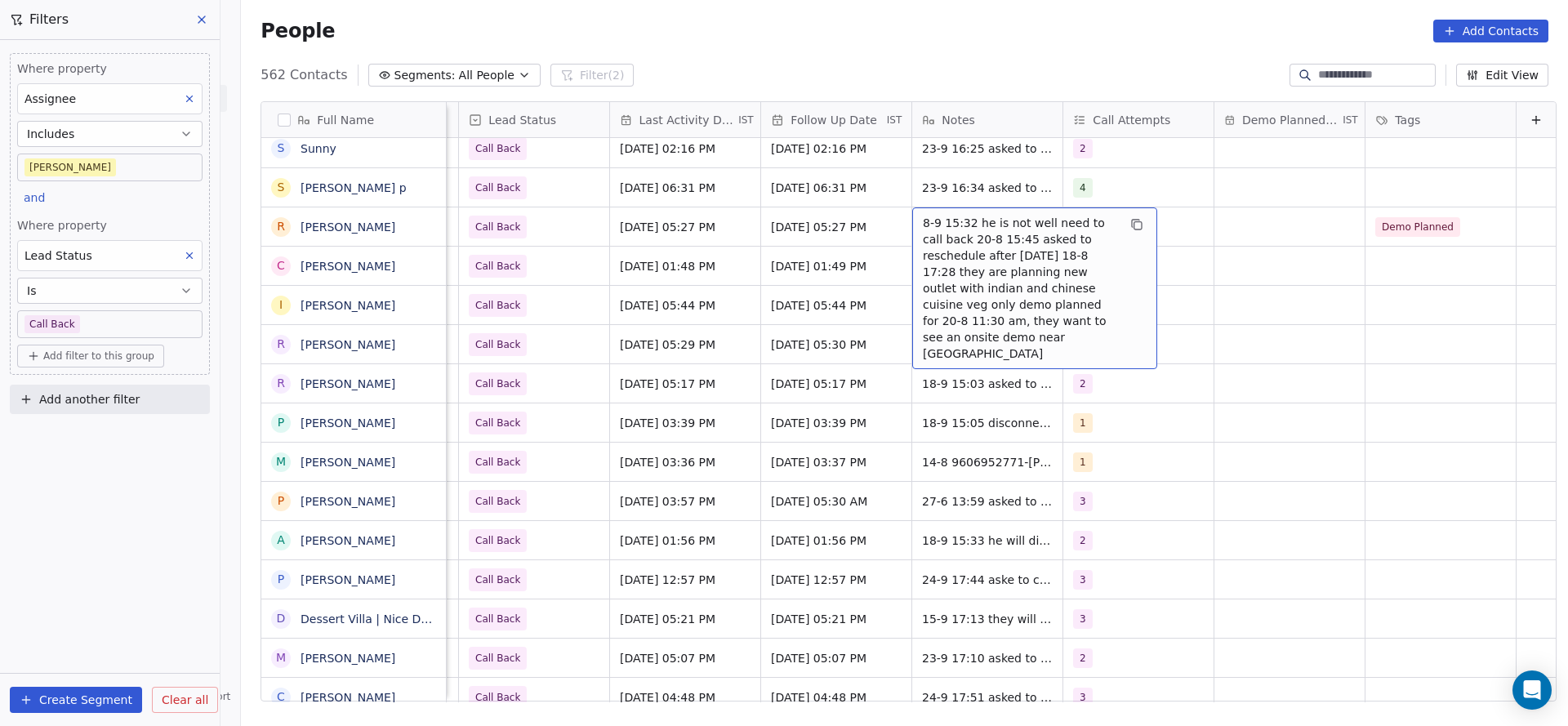
click at [923, 218] on span "8-9 15:32 he is not well need to call back 20-8 15:45 asked to reschedule after…" at bounding box center [1020, 288] width 194 height 147
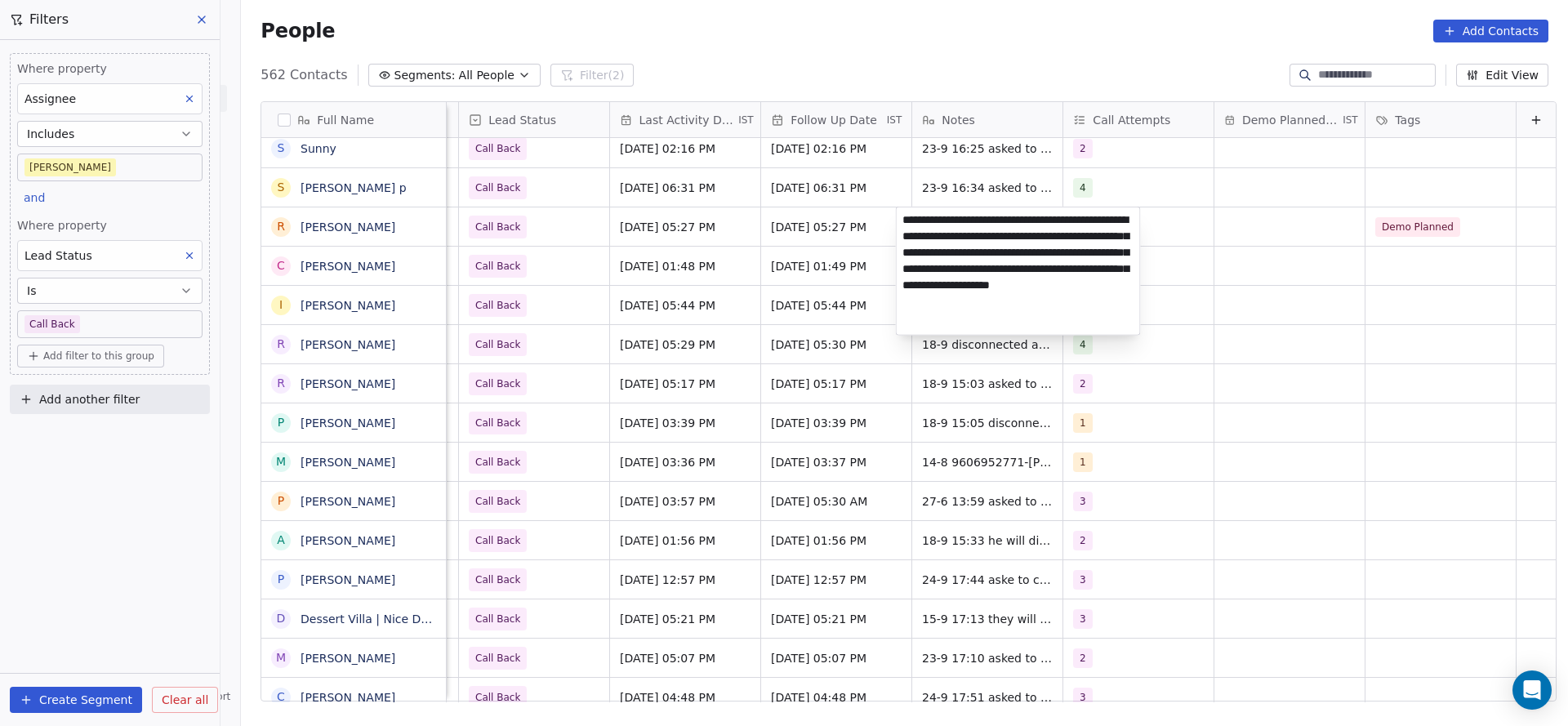
click at [902, 218] on textarea "**********" at bounding box center [1018, 270] width 243 height 127
click at [954, 234] on textarea "**********" at bounding box center [1018, 275] width 243 height 137
type textarea "**********"
click at [752, 244] on html "On2Cook India Pvt. Ltd. Contacts People Marketing Workflows Campaigns Metrics &…" at bounding box center [784, 363] width 1568 height 726
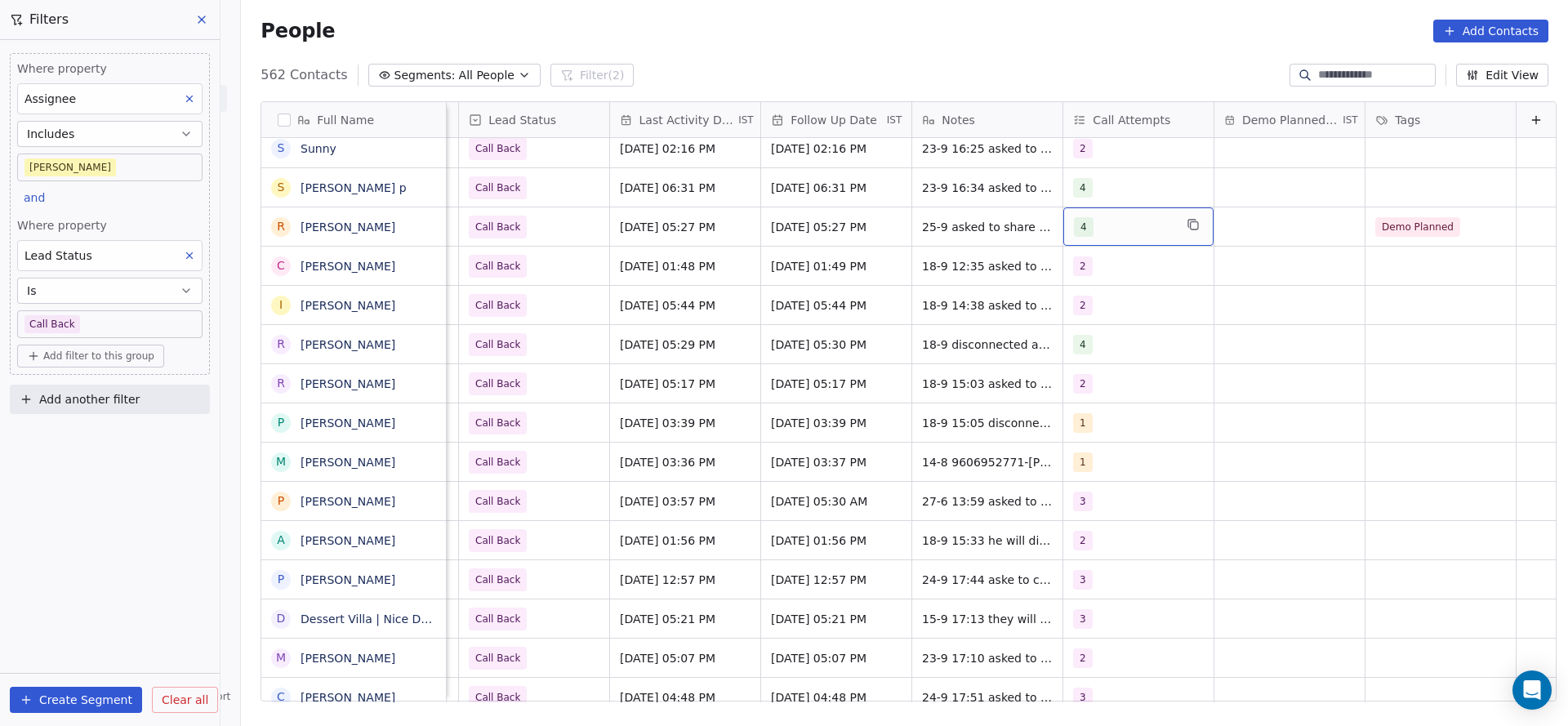
click at [1115, 224] on div "4" at bounding box center [1124, 227] width 100 height 20
click at [1088, 408] on div "1 2 3 4 5 6 7 8 9 10" at bounding box center [1152, 446] width 198 height 385
click at [1086, 431] on div "5" at bounding box center [1152, 426] width 184 height 26
click at [1099, 398] on div "4" at bounding box center [1152, 387] width 184 height 26
click at [889, 385] on html "On2Cook India Pvt. Ltd. Contacts People Marketing Workflows Campaigns Metrics &…" at bounding box center [784, 363] width 1568 height 726
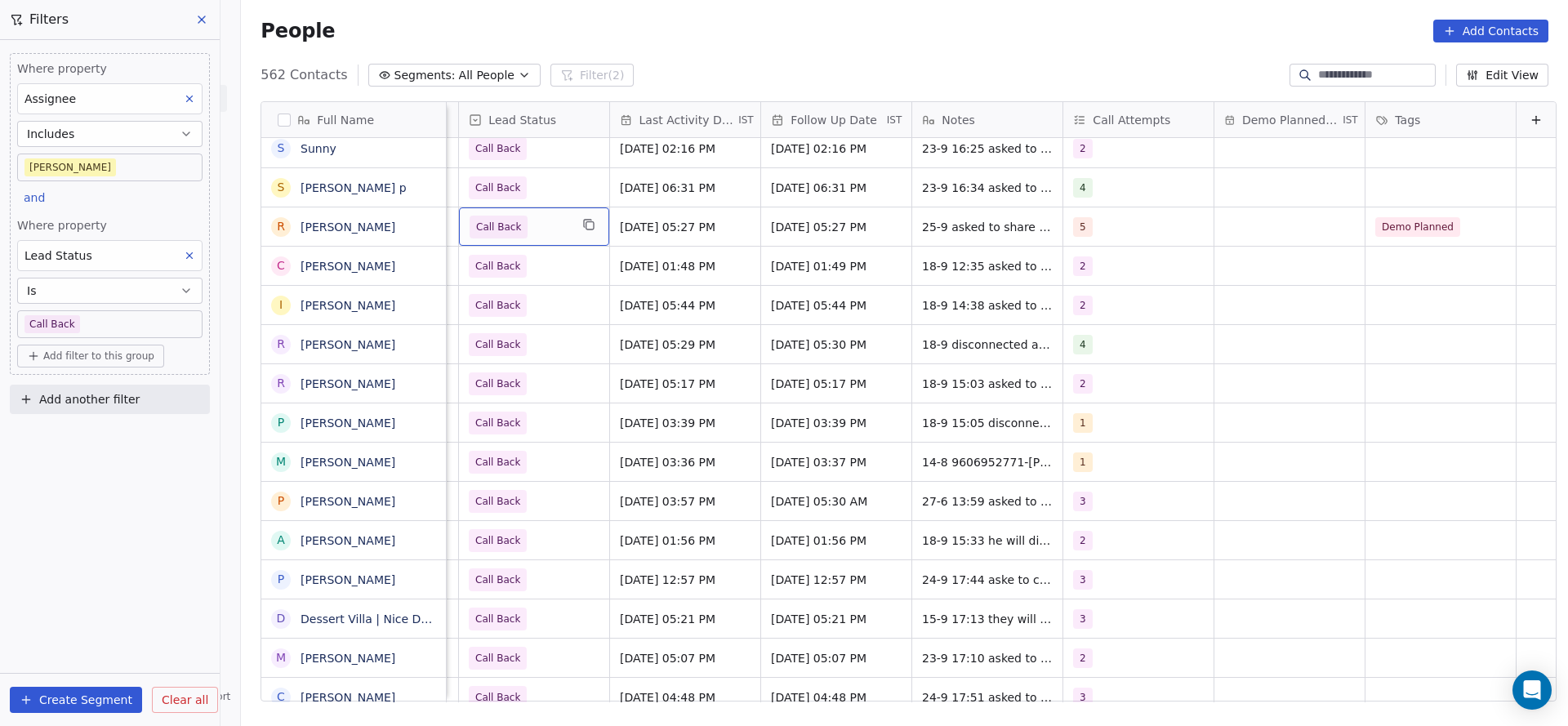
click at [540, 233] on span "Call Back" at bounding box center [520, 227] width 100 height 23
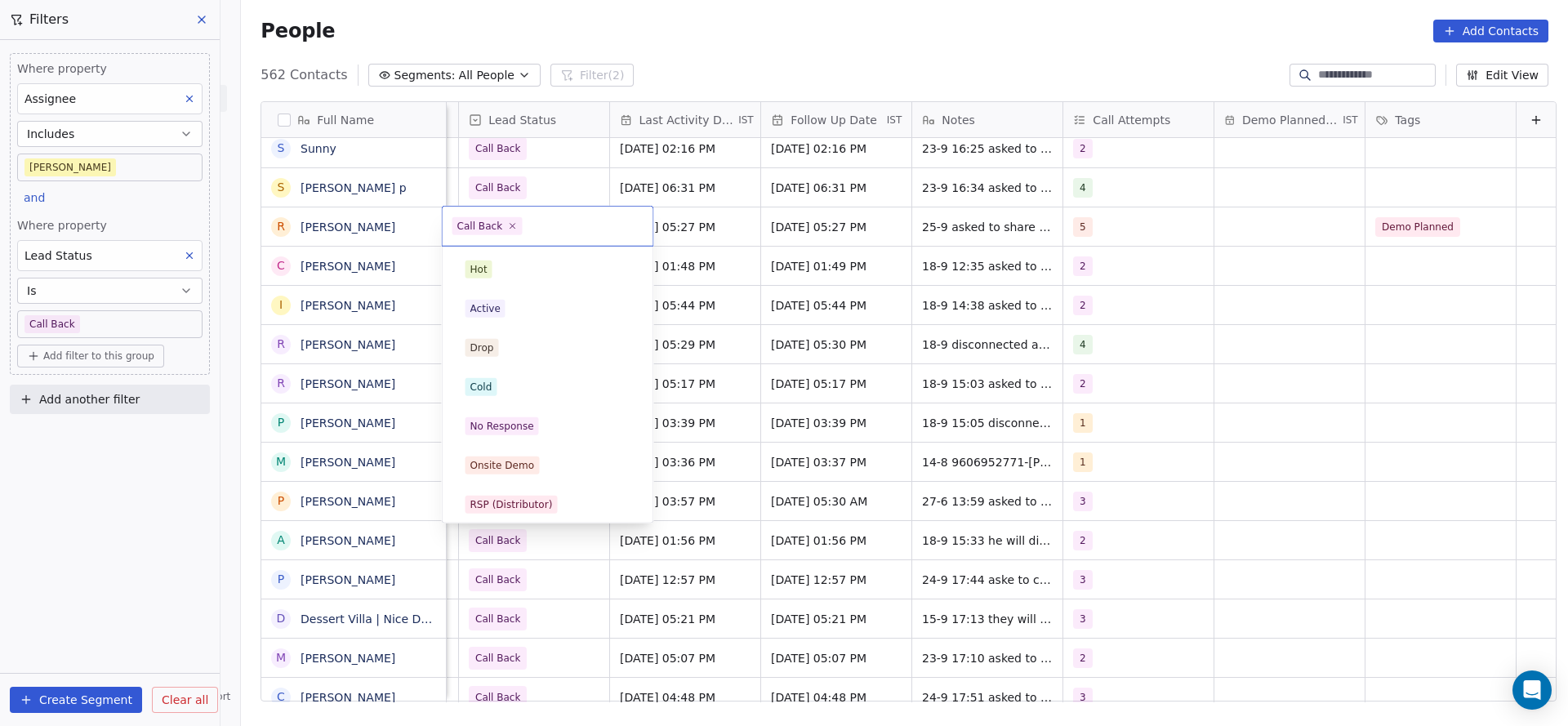
scroll to position [122, 0]
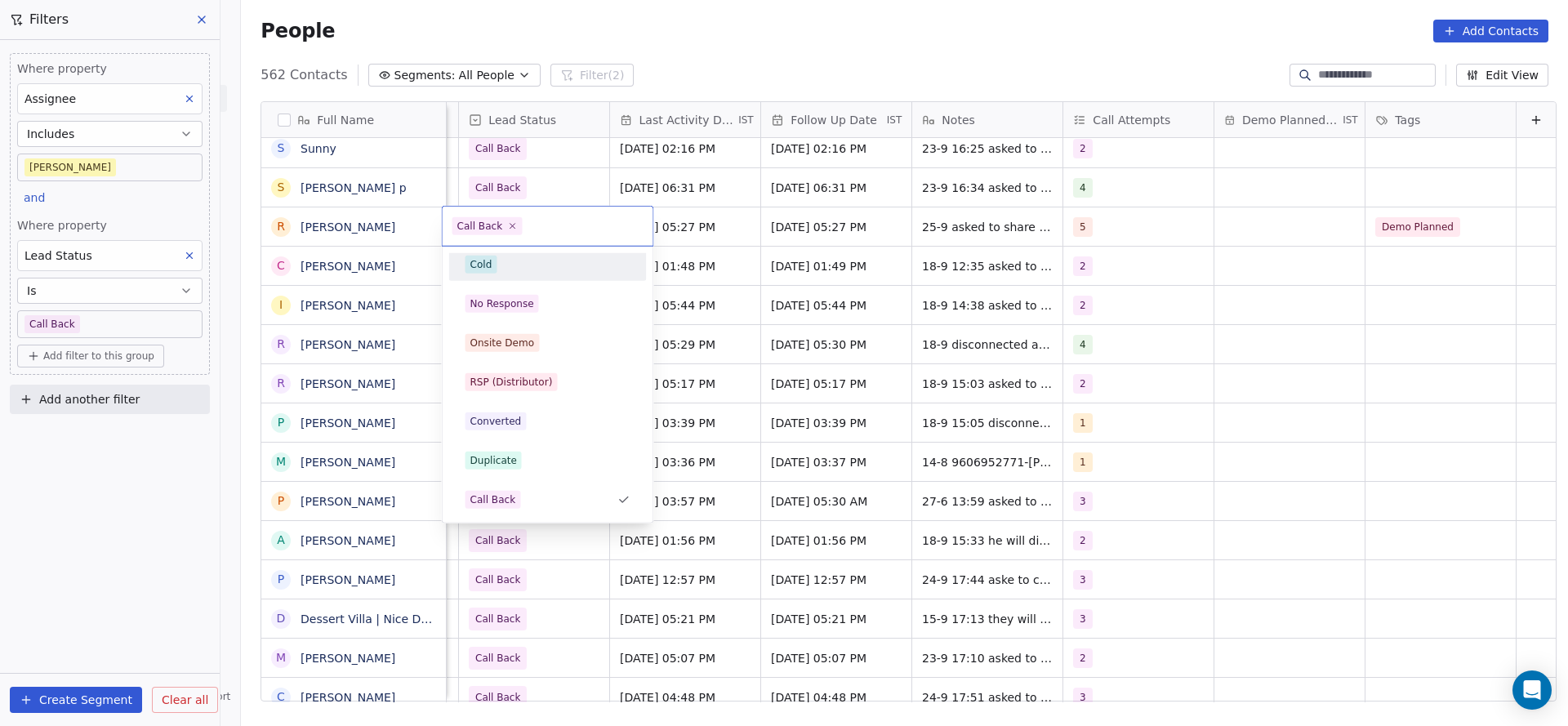
click at [862, 184] on html "On2Cook India Pvt. Ltd. Contacts People Marketing Workflows Campaigns Metrics &…" at bounding box center [784, 363] width 1568 height 726
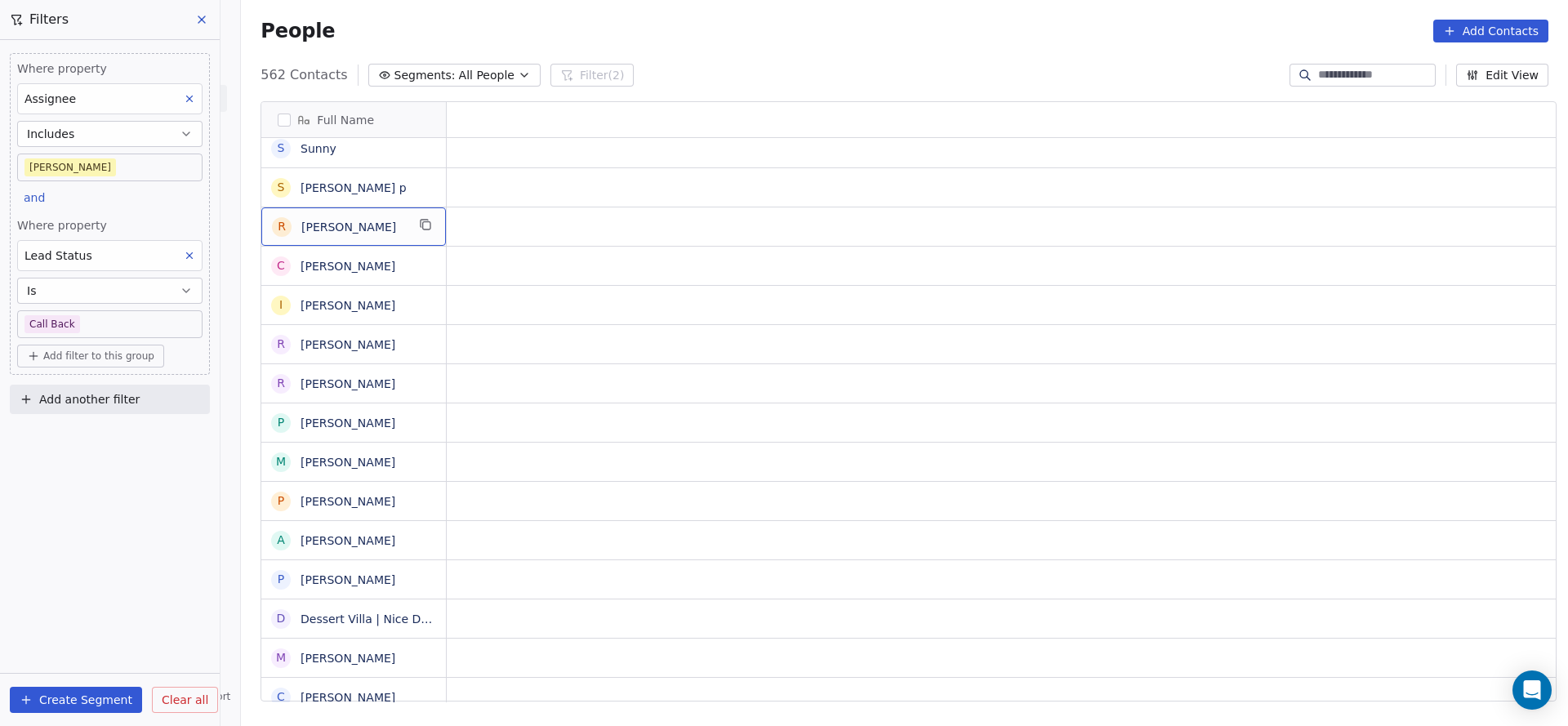
scroll to position [0, 0]
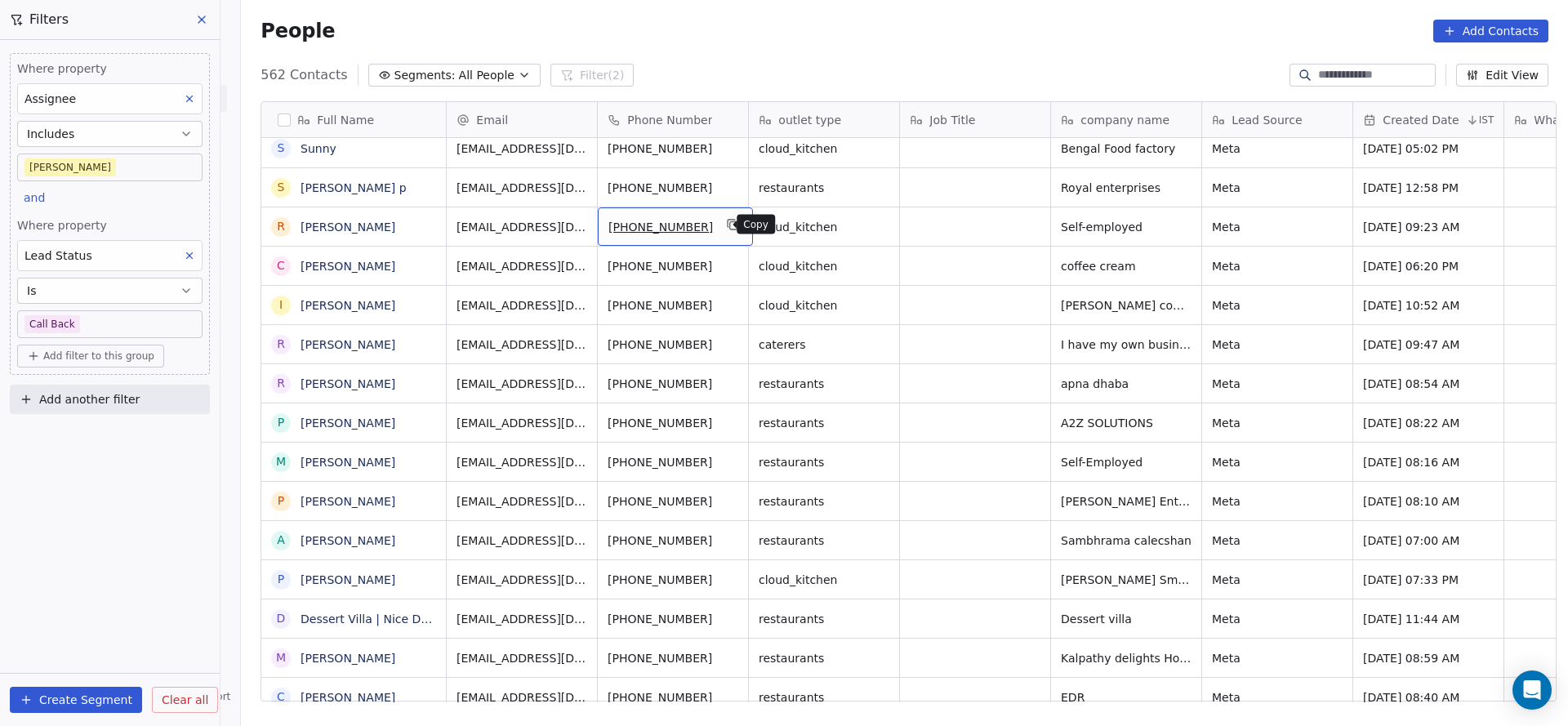
click at [727, 229] on icon "grid" at bounding box center [734, 225] width 13 height 13
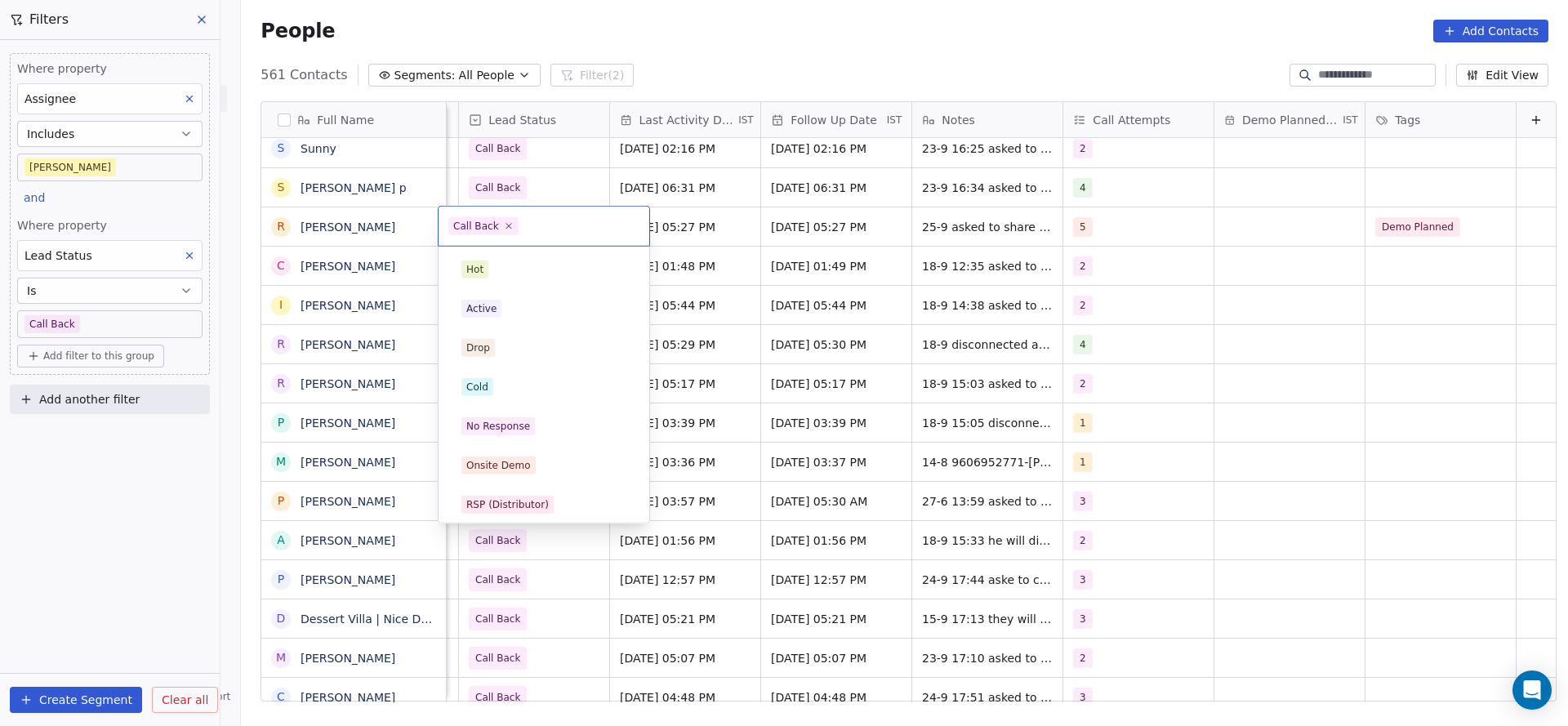
scroll to position [122, 0]
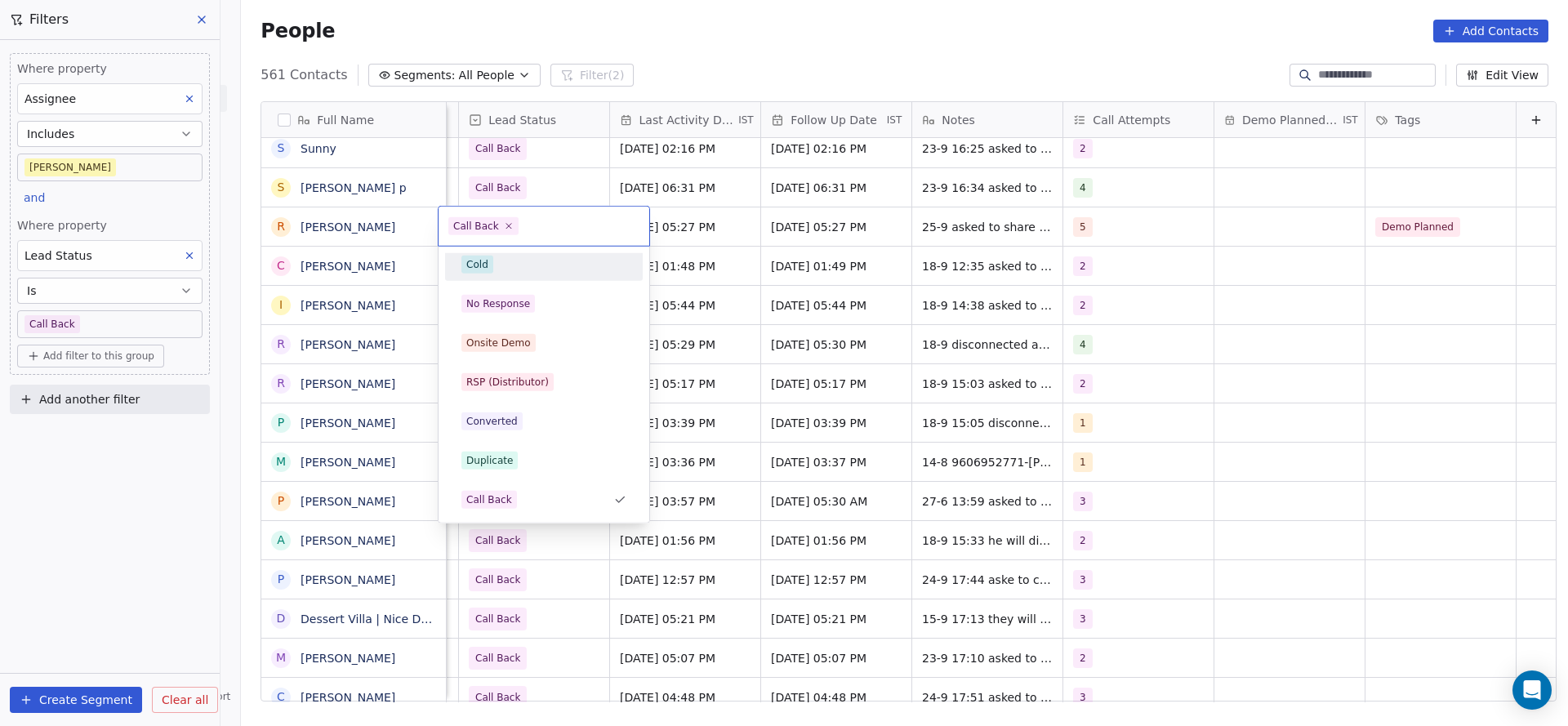
click at [515, 272] on div "Cold" at bounding box center [543, 265] width 165 height 18
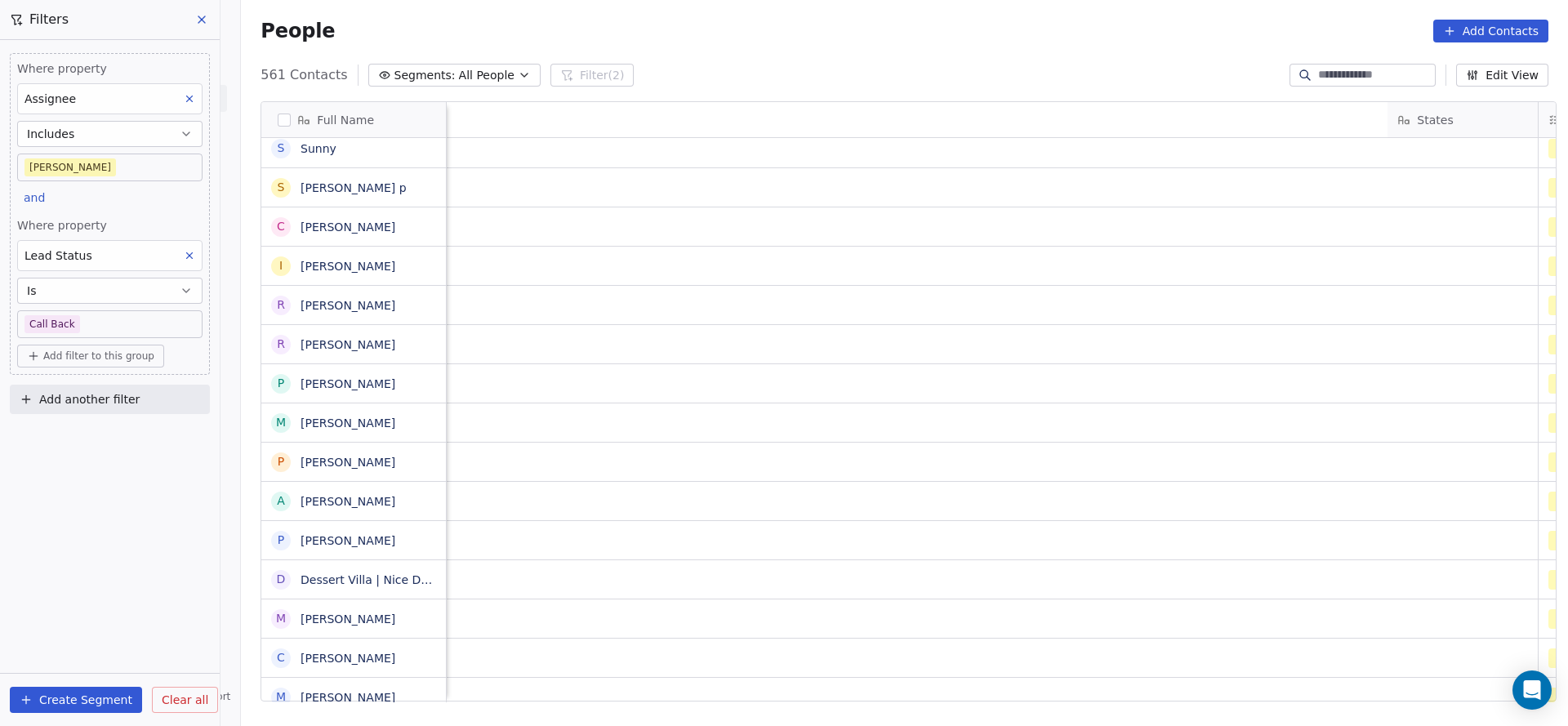
scroll to position [0, 1930]
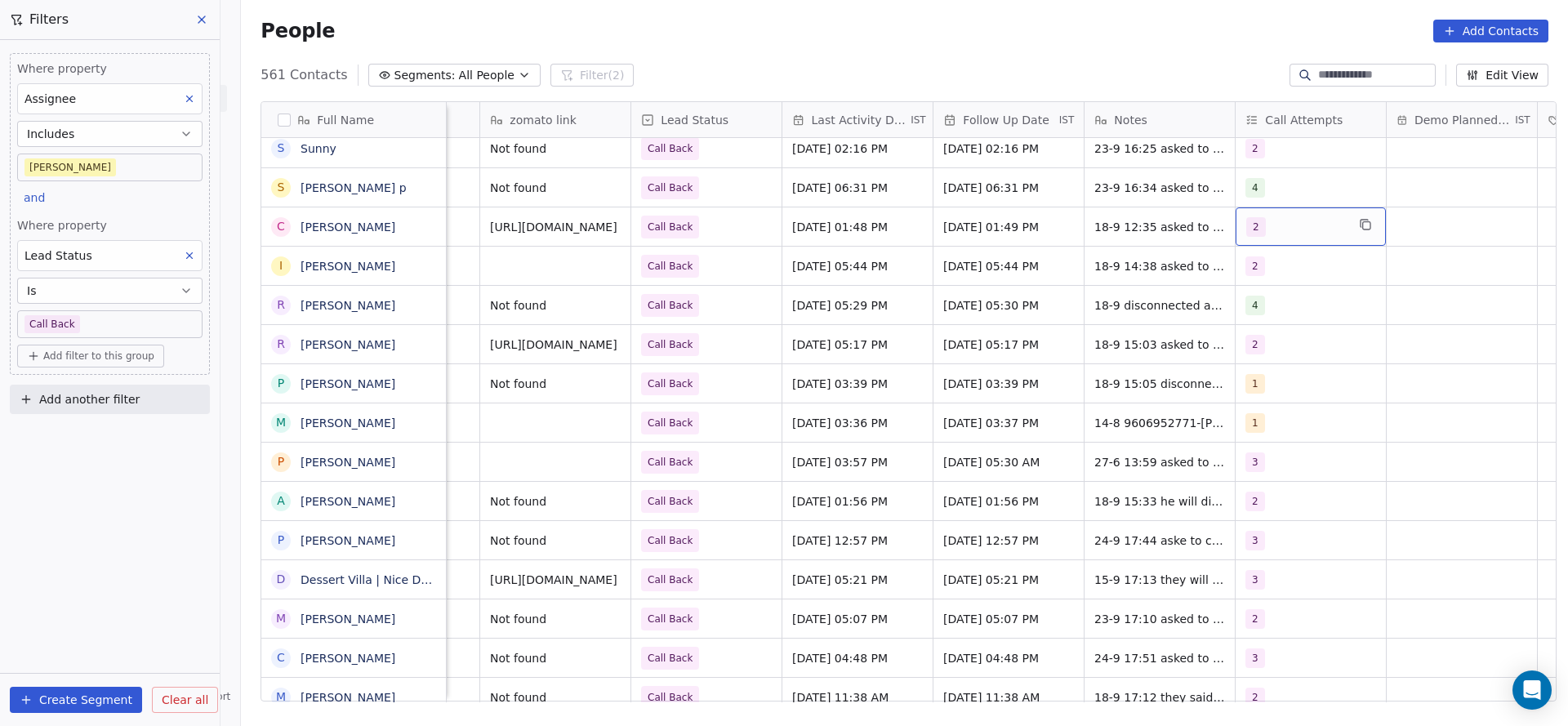
click at [1307, 225] on div "2" at bounding box center [1296, 227] width 100 height 20
click at [1270, 338] on span "3" at bounding box center [1278, 347] width 16 height 18
click at [1279, 315] on span "2" at bounding box center [1278, 309] width 16 height 18
click at [1005, 311] on html "On2Cook India Pvt. Ltd. Contacts People Marketing Workflows Campaigns Metrics &…" at bounding box center [784, 363] width 1568 height 726
click at [1148, 216] on span "18-9 12:35 asked to call back details shared 18-8 13:49 asked to call back deta…" at bounding box center [1192, 239] width 194 height 49
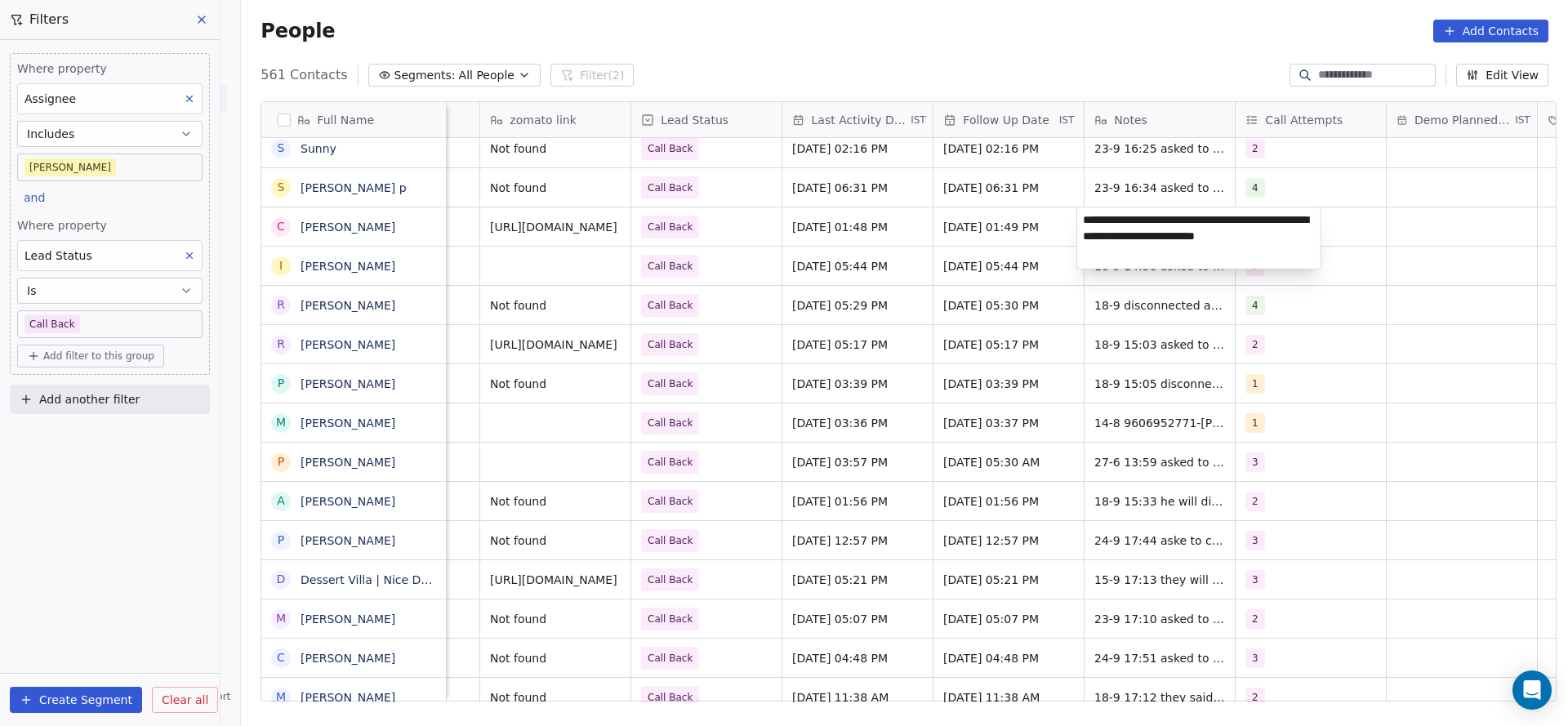
click at [1078, 220] on textarea "**********" at bounding box center [1198, 238] width 243 height 61
type textarea "**********"
click at [998, 273] on html "On2Cook India Pvt. Ltd. Contacts People Marketing Workflows Campaigns Metrics &…" at bounding box center [784, 363] width 1568 height 726
click at [828, 223] on span "[DATE] 01:48 PM" at bounding box center [843, 227] width 100 height 16
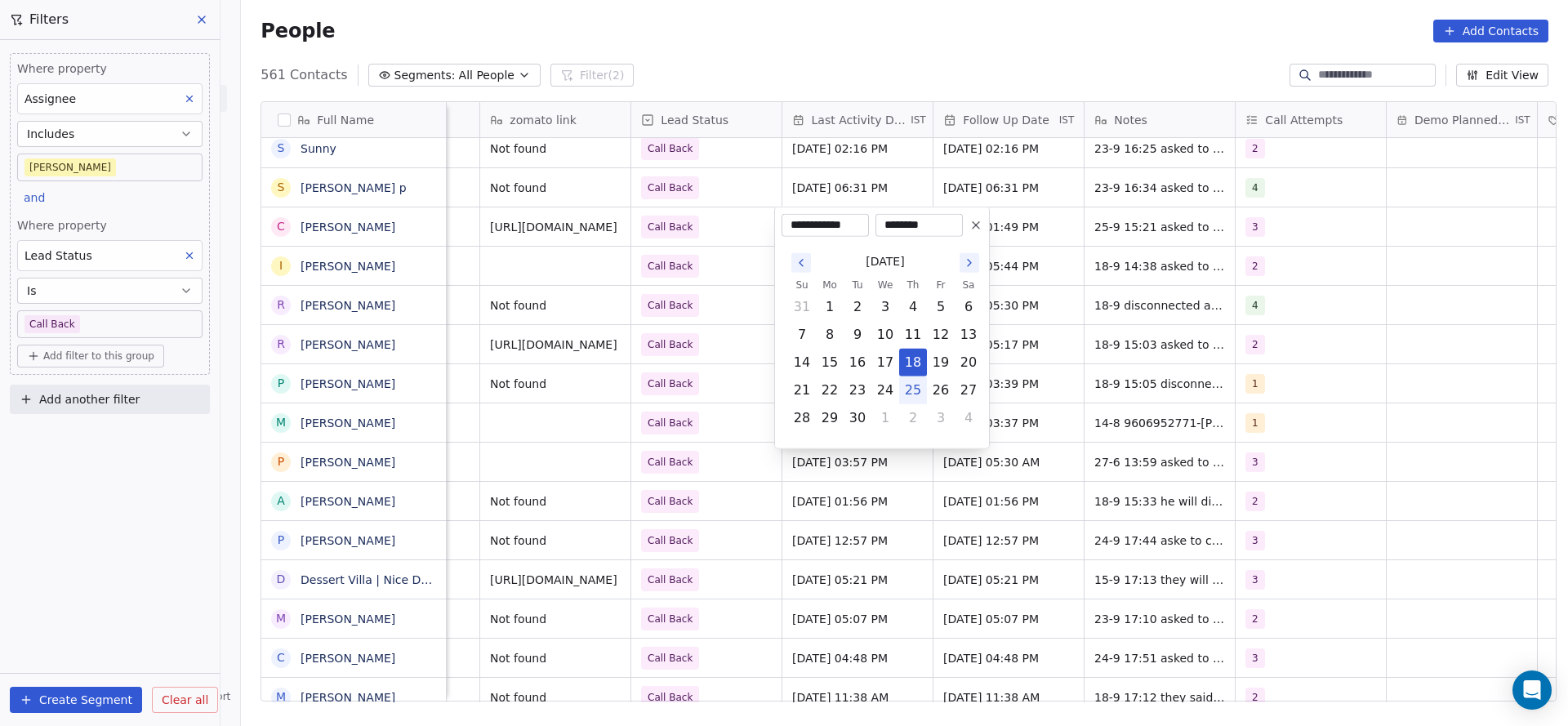
click at [919, 384] on button "25" at bounding box center [913, 390] width 26 height 26
type input "**********"
click at [672, 295] on html "On2Cook India Pvt. Ltd. Contacts People Marketing Workflows Campaigns Metrics &…" at bounding box center [784, 363] width 1568 height 726
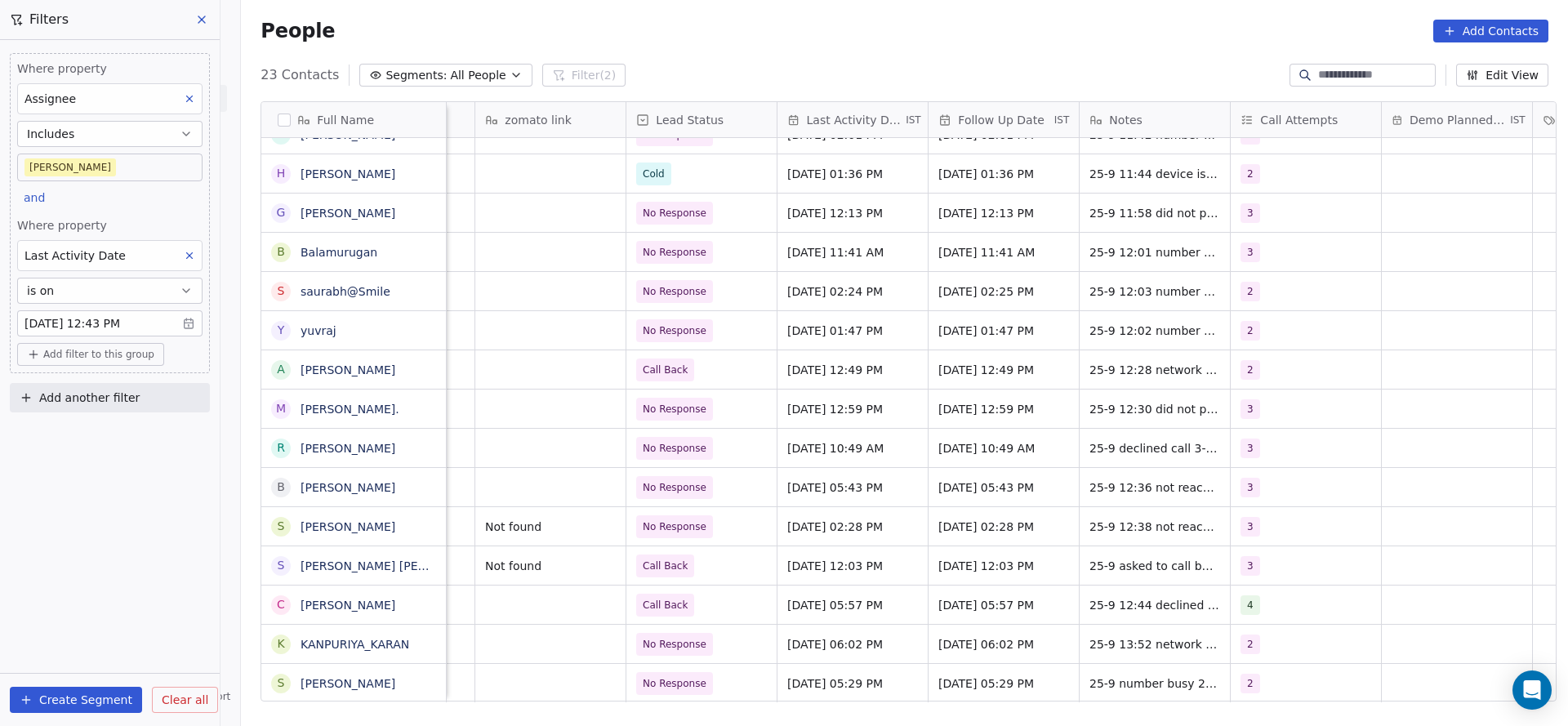
scroll to position [18, 1952]
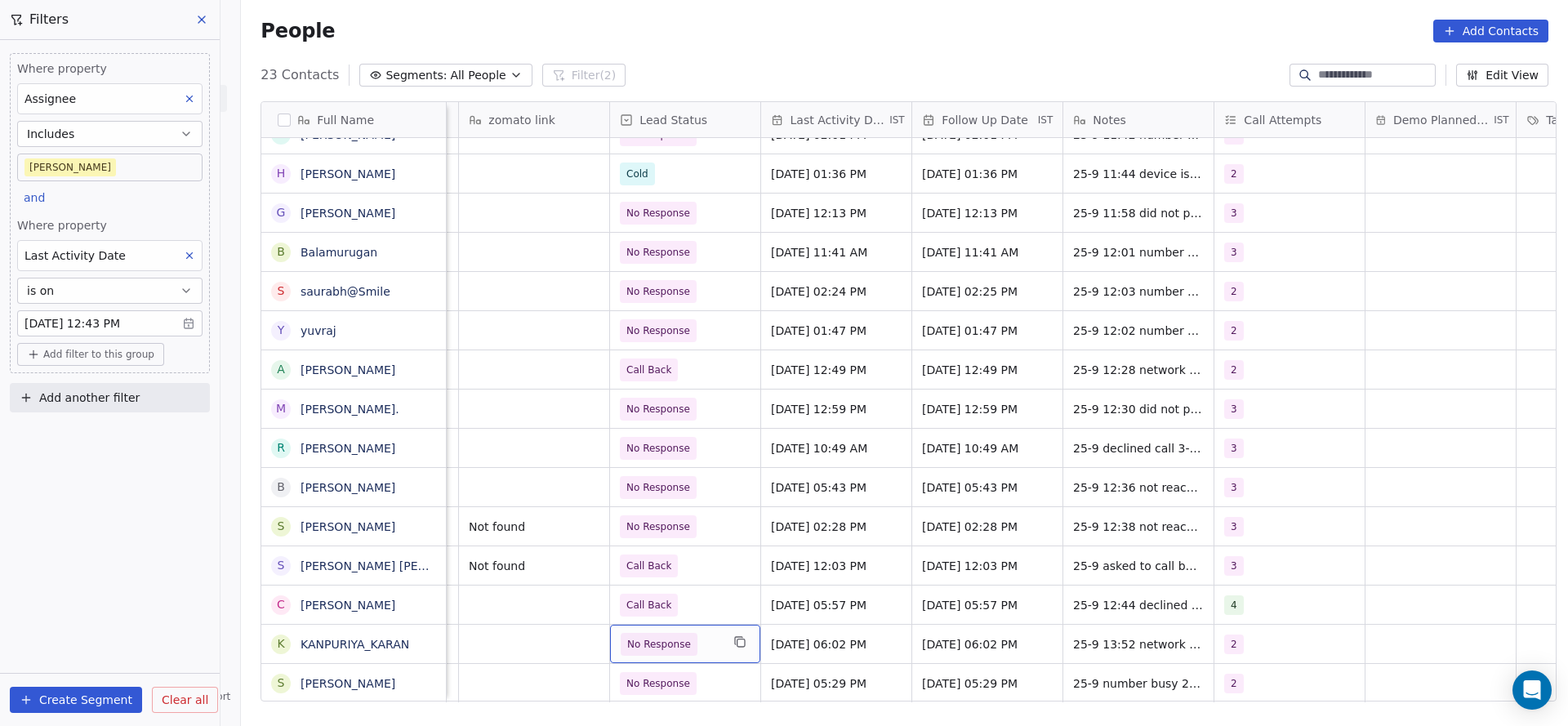
click at [714, 632] on div "No Response" at bounding box center [684, 643] width 150 height 39
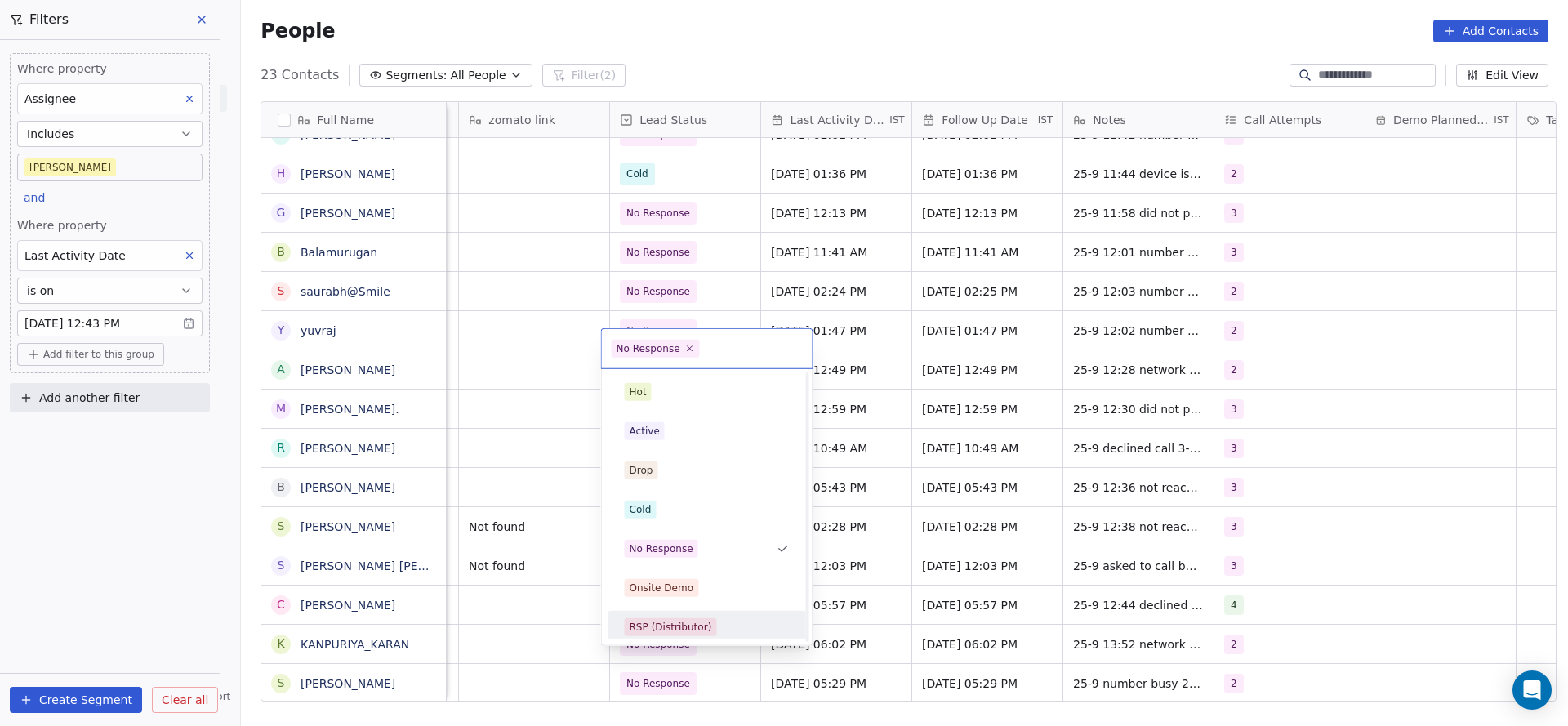
scroll to position [122, 0]
click at [665, 618] on div "Call Back" at bounding box center [652, 622] width 46 height 15
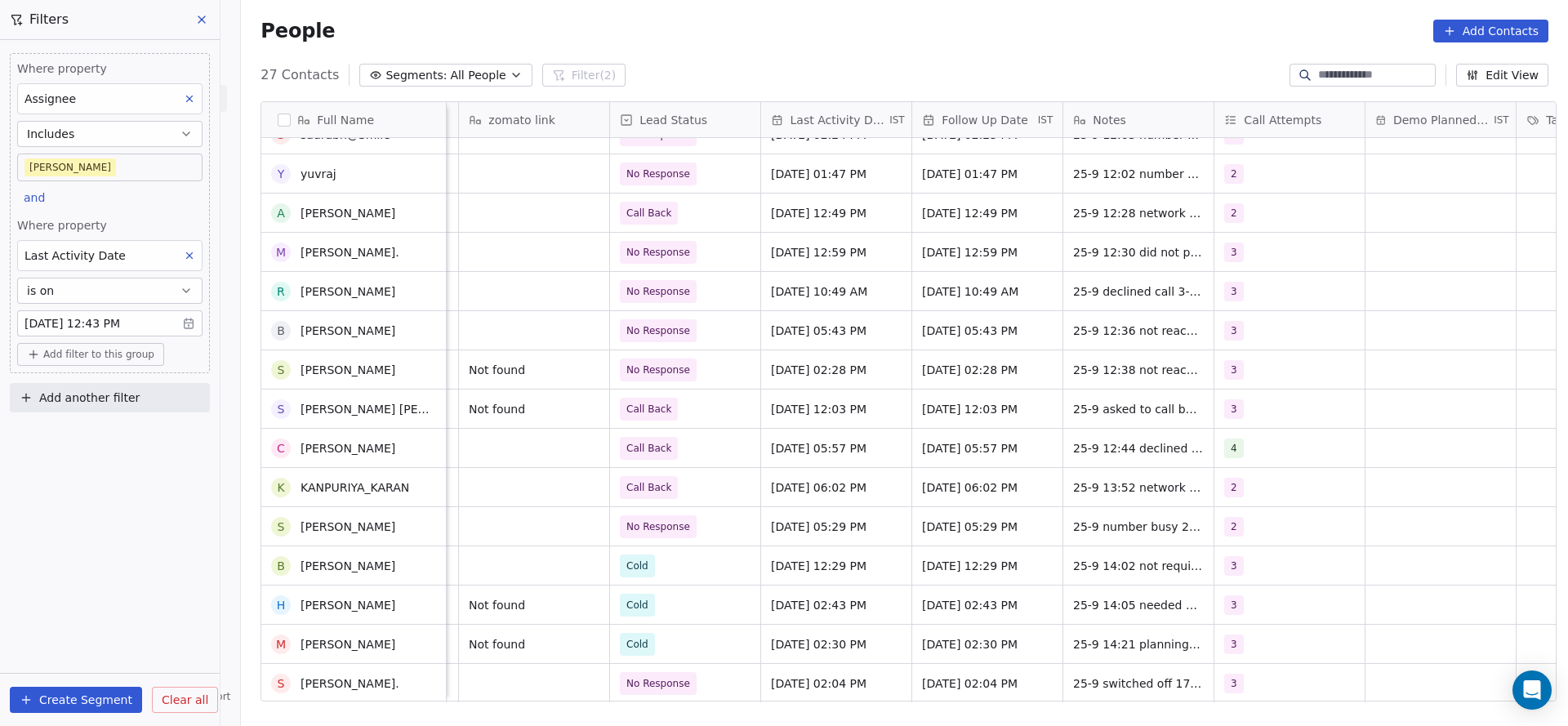
scroll to position [371, 0]
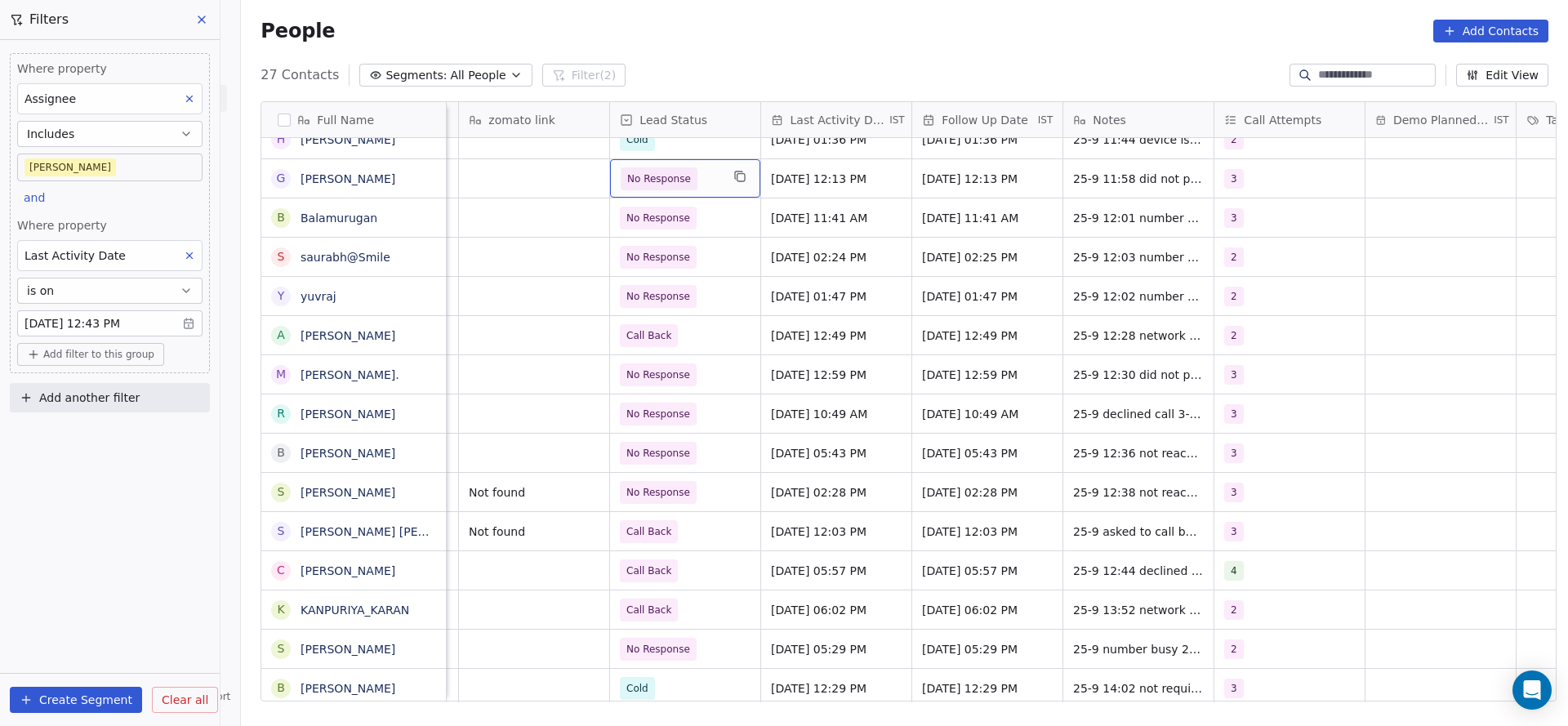
click at [733, 168] on div "No Response" at bounding box center [684, 178] width 150 height 39
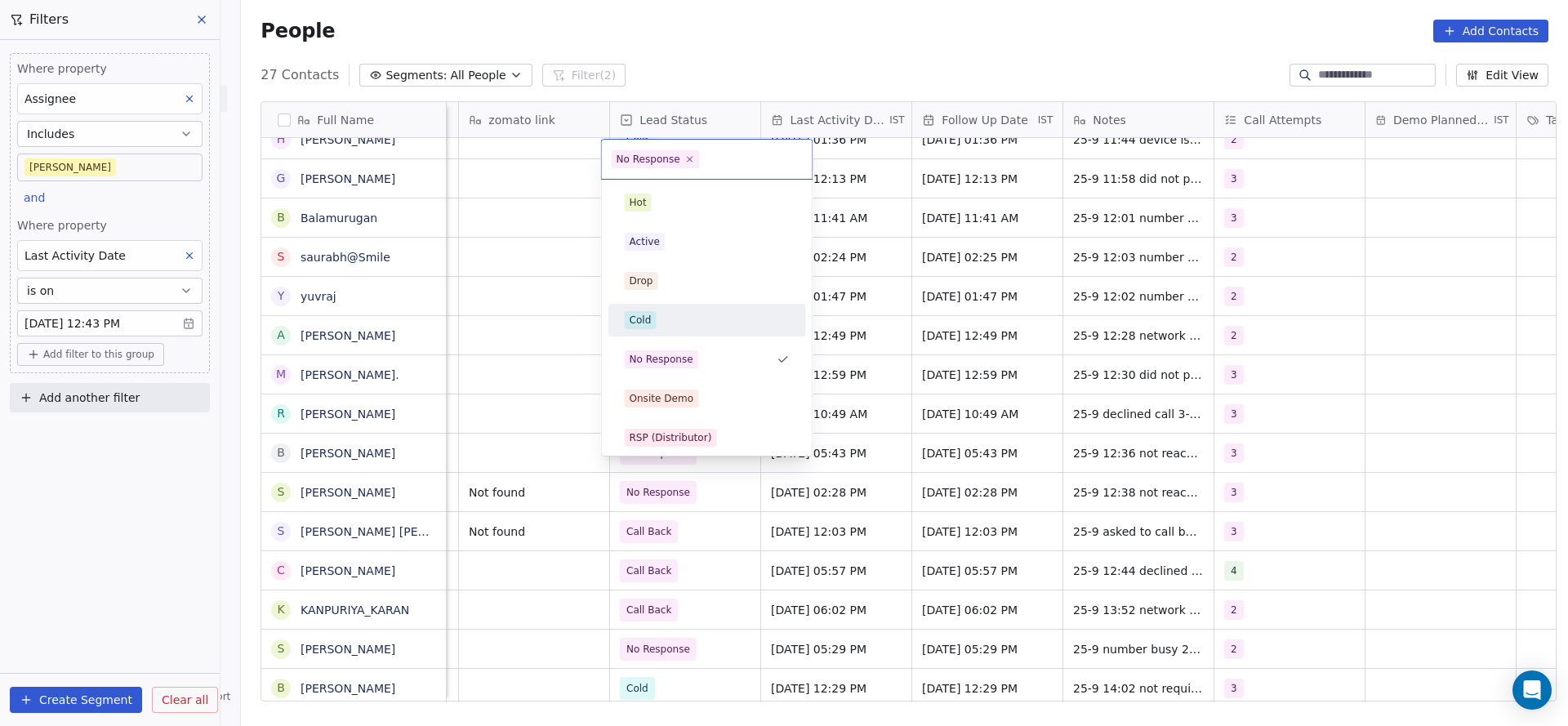
click at [687, 319] on div "Cold" at bounding box center [707, 320] width 165 height 18
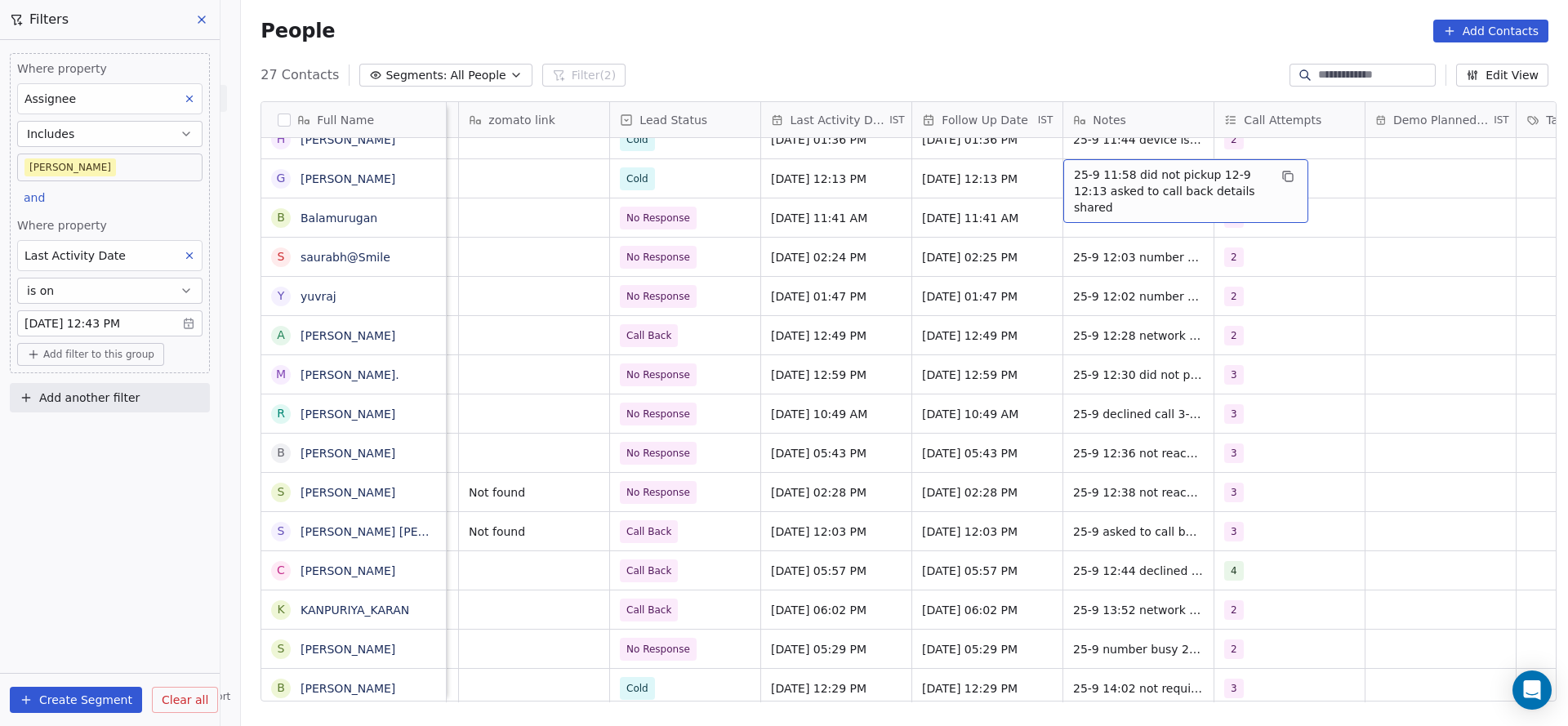
click at [1093, 166] on span "25-9 11:58 did not pickup 12-9 12:13 asked to call back details shared" at bounding box center [1170, 191] width 194 height 49
click at [1074, 166] on span "25-9 11:58 did not pickup 12-9 12:13 asked to call back details shared" at bounding box center [1170, 191] width 194 height 49
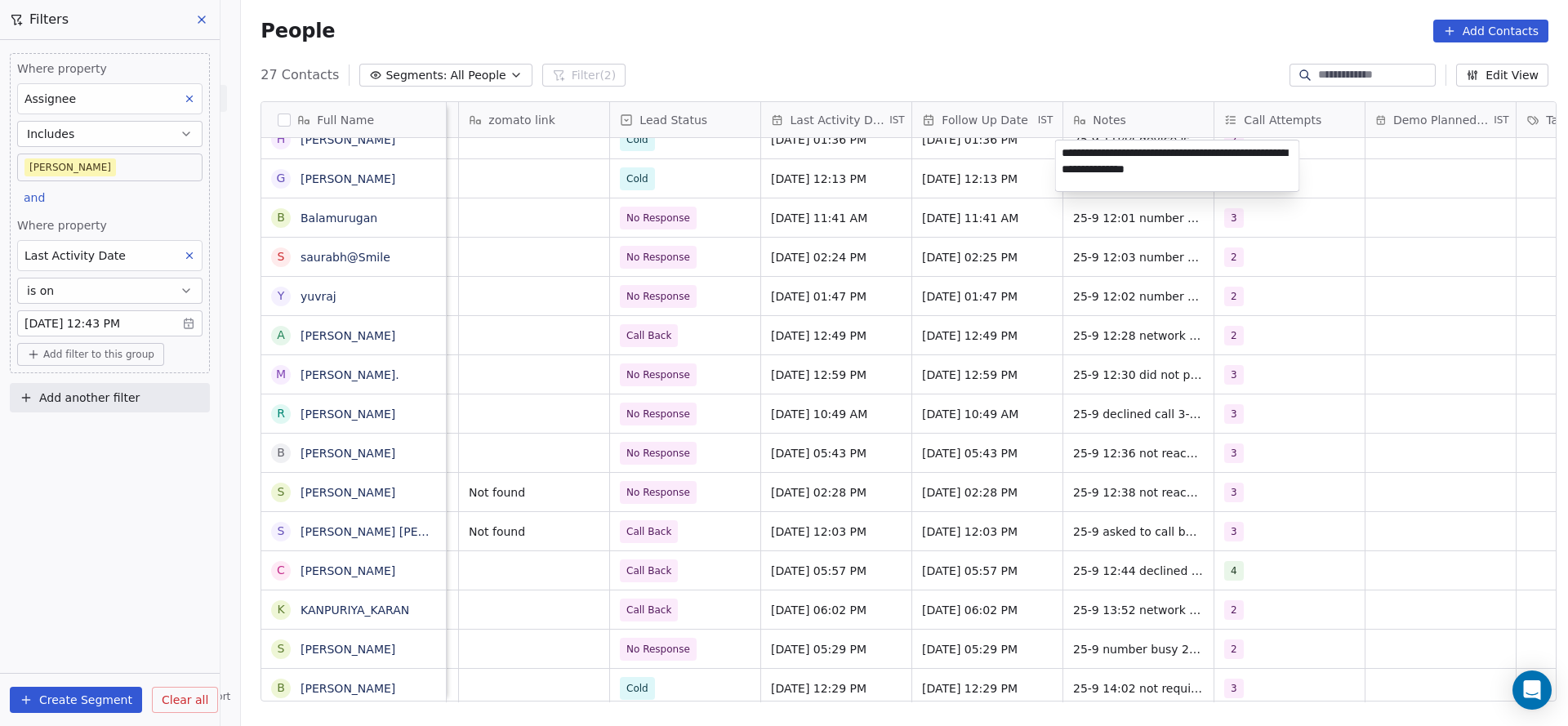
click at [1066, 152] on textarea "**********" at bounding box center [1177, 166] width 243 height 51
type textarea "**********"
click at [752, 299] on html "On2Cook India Pvt. Ltd. Contacts People Marketing Workflows Campaigns Metrics &…" at bounding box center [784, 363] width 1568 height 726
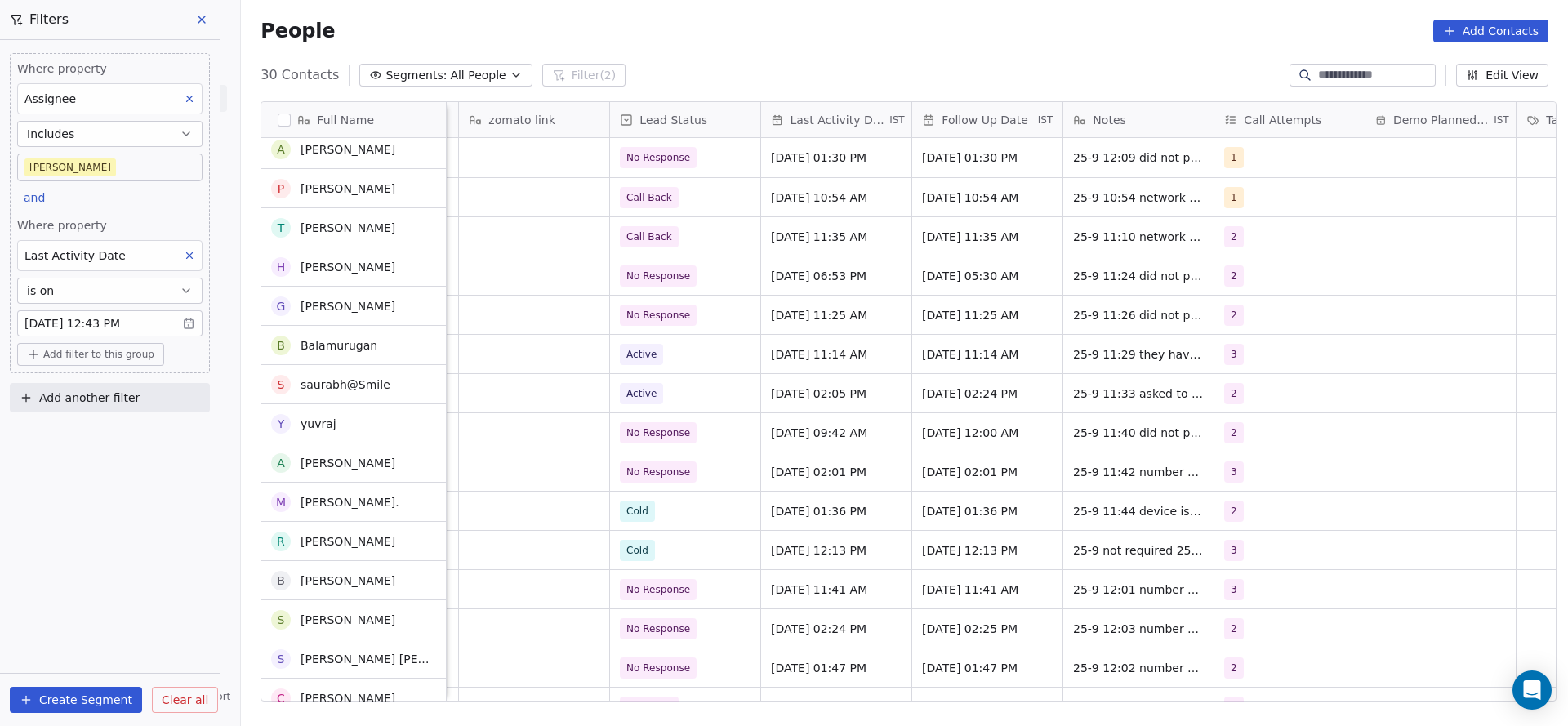
scroll to position [0, 0]
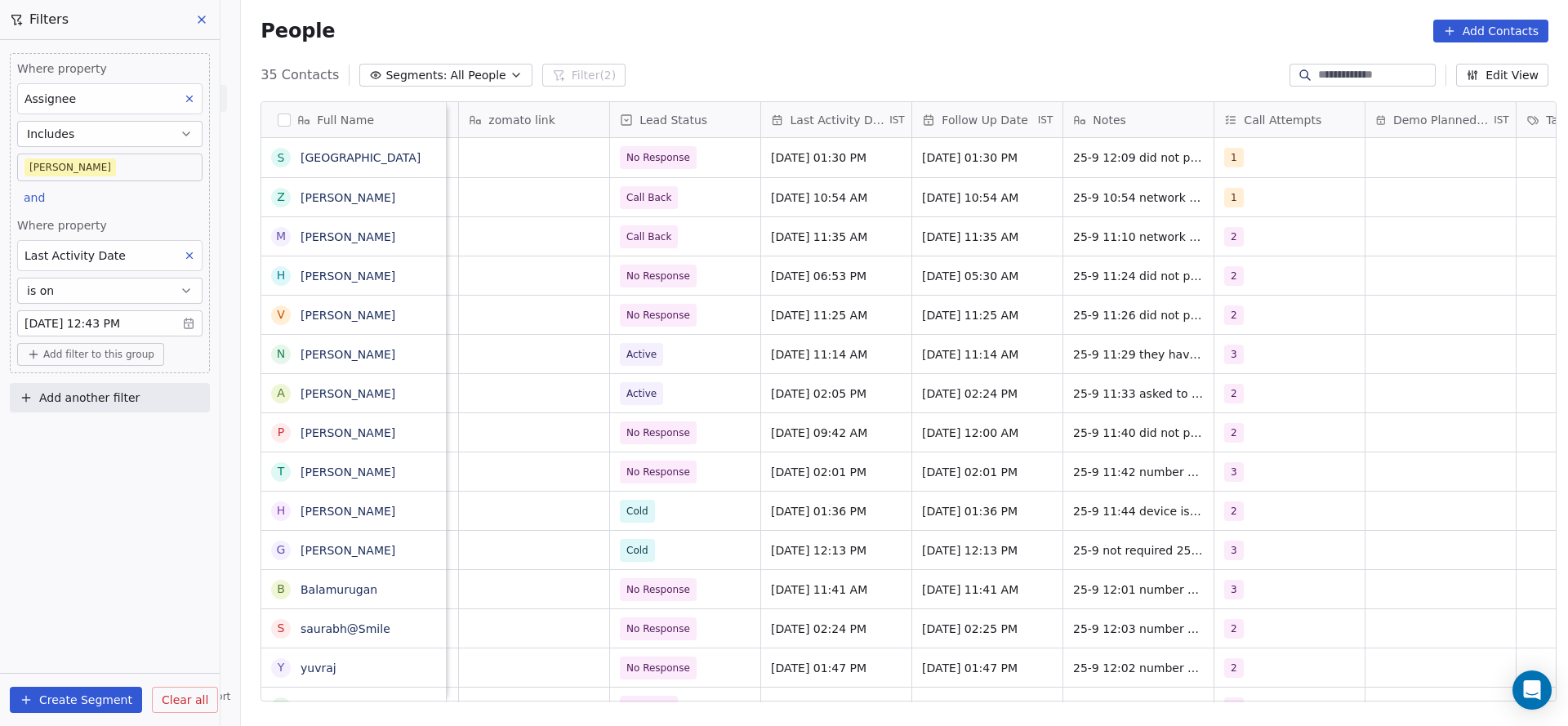
click at [111, 169] on body "On2Cook India Pvt. Ltd. Contacts People Marketing Workflows Campaigns Metrics &…" at bounding box center [784, 363] width 1568 height 726
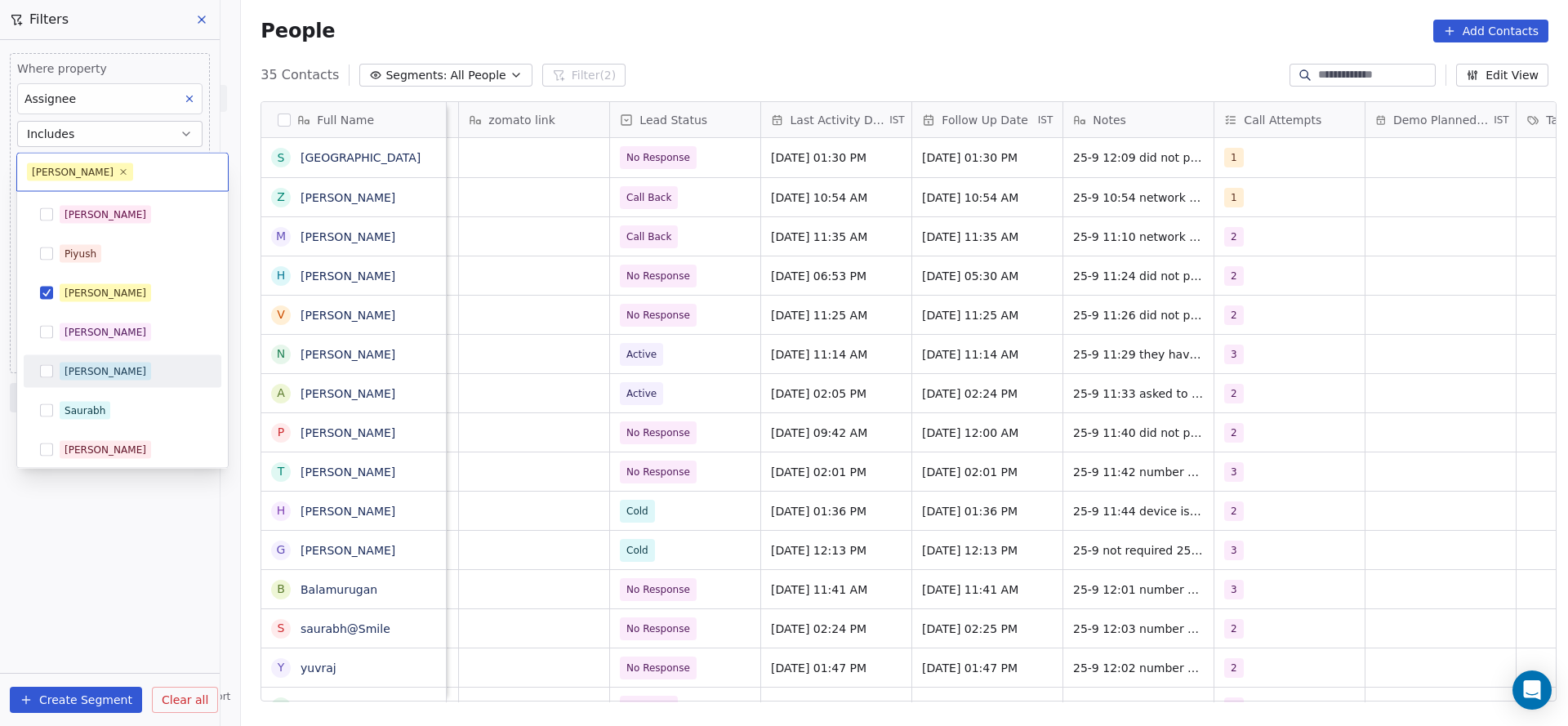
click at [81, 379] on div "Ronit" at bounding box center [122, 371] width 184 height 26
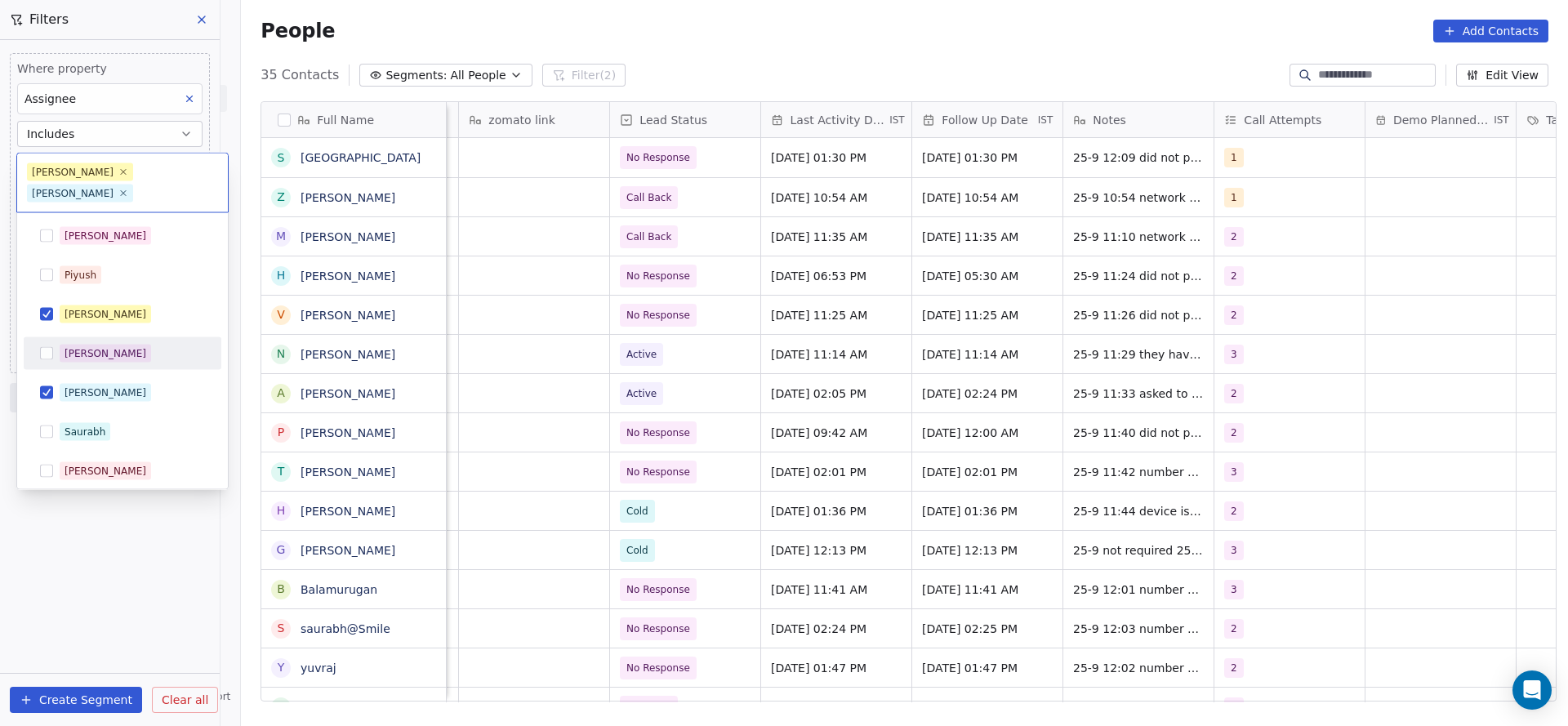
click at [130, 310] on div "Salim Piyush Madhuri Anmol Ronit Saurabh Sapan Falguni Mary Ajay Ankit Rohit Sh…" at bounding box center [122, 490] width 198 height 542
click at [130, 306] on div "[PERSON_NAME]" at bounding box center [132, 315] width 145 height 18
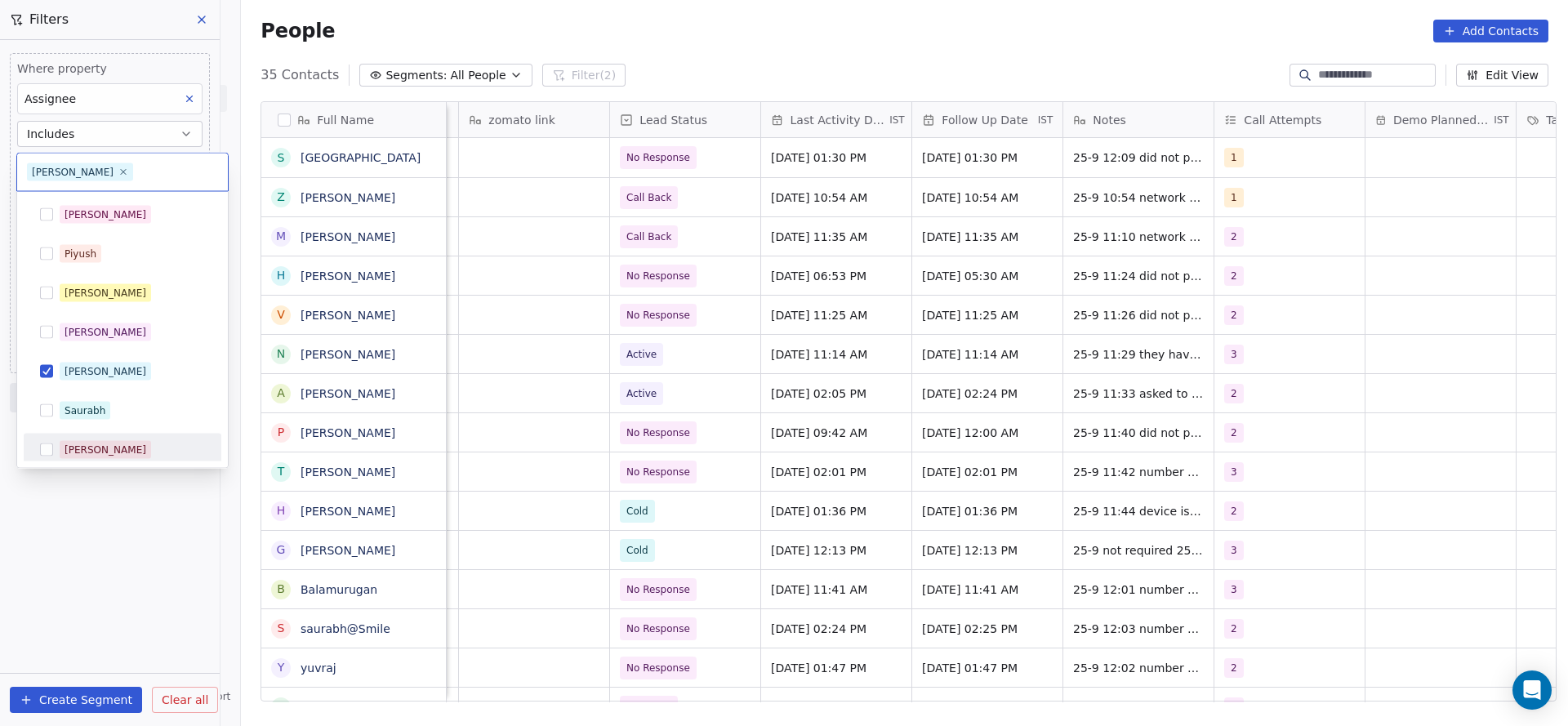
click at [144, 560] on html "On2Cook India Pvt. Ltd. Contacts People Marketing Workflows Campaigns Metrics &…" at bounding box center [784, 363] width 1568 height 726
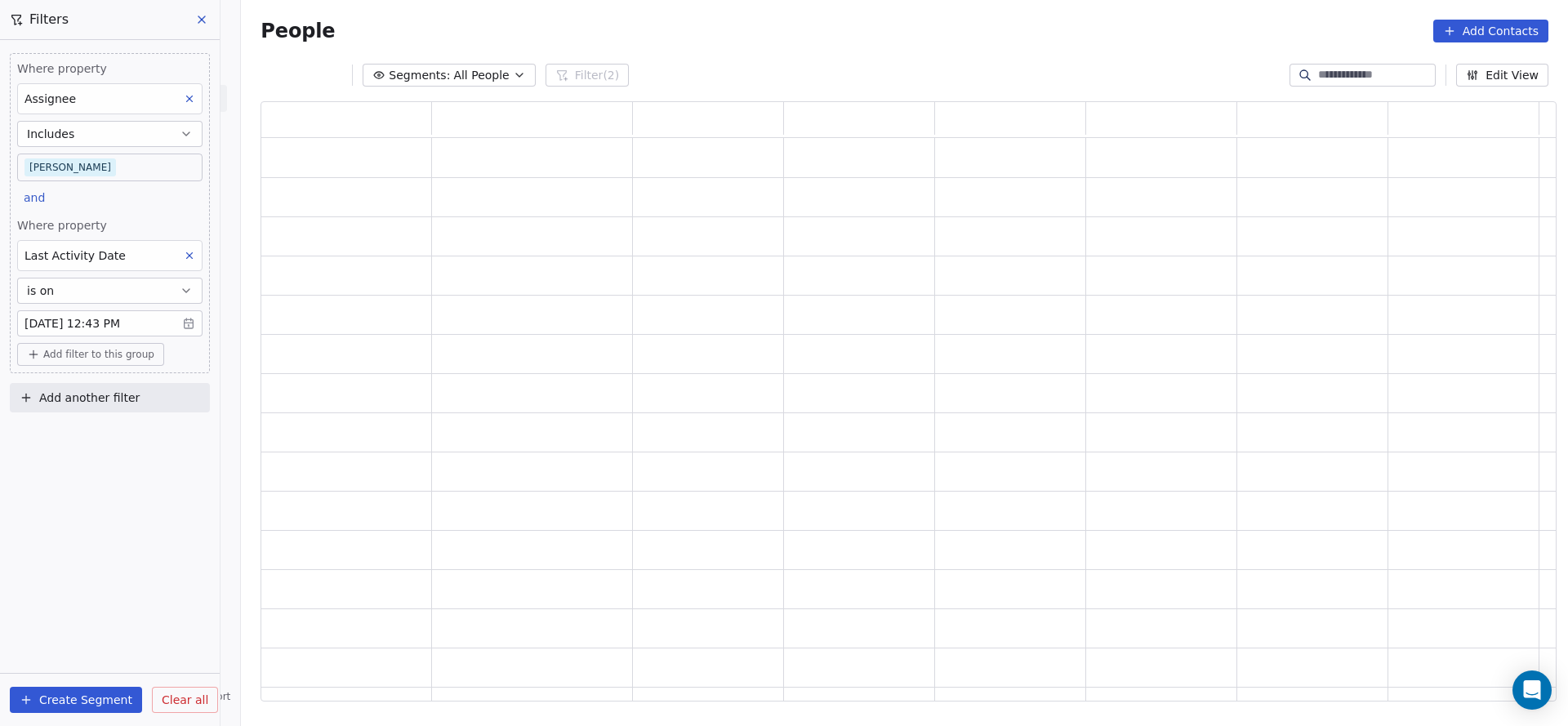
scroll to position [580, 1276]
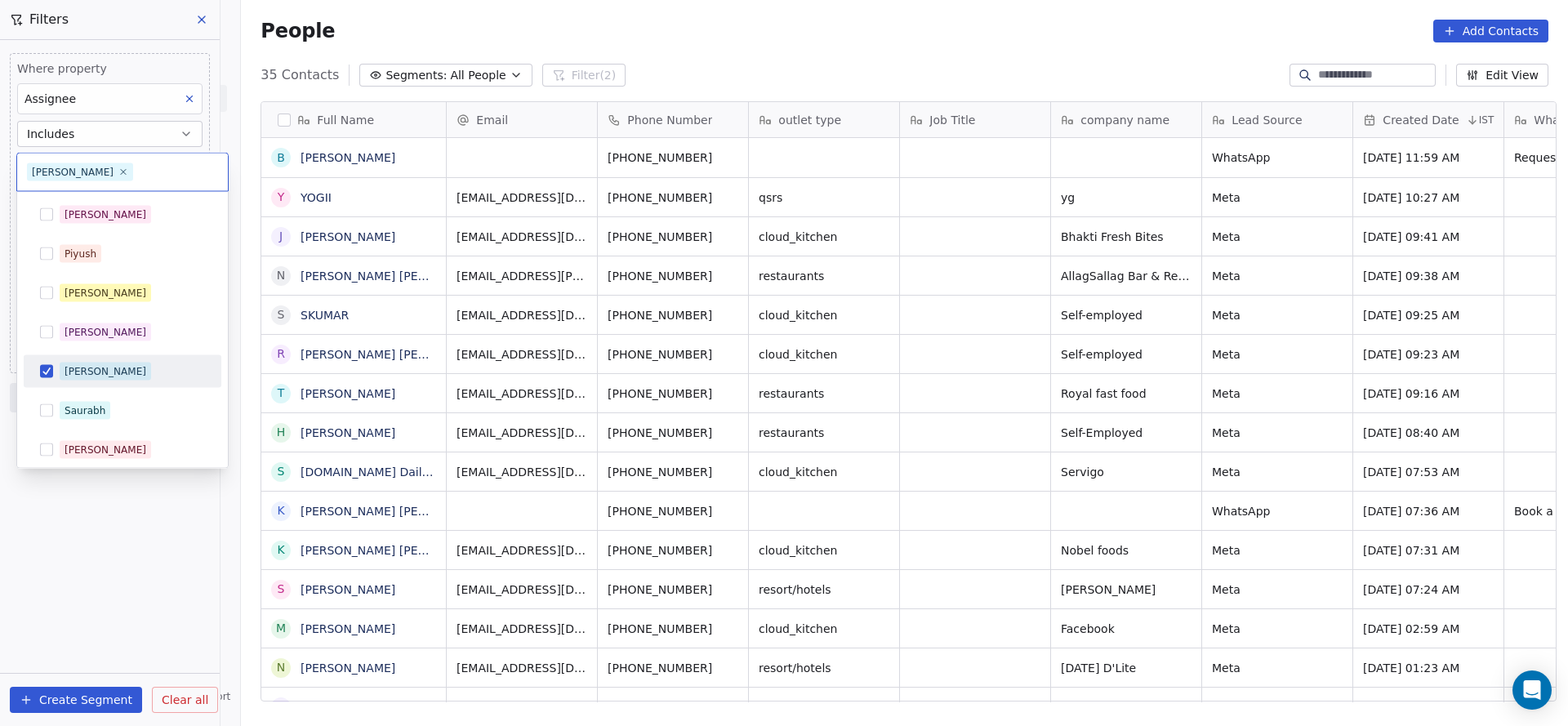
click at [91, 170] on body "On2Cook India Pvt. Ltd. Contacts People Marketing Workflows Campaigns Metrics &…" at bounding box center [784, 363] width 1568 height 726
click at [101, 216] on div "Salim" at bounding box center [132, 215] width 145 height 18
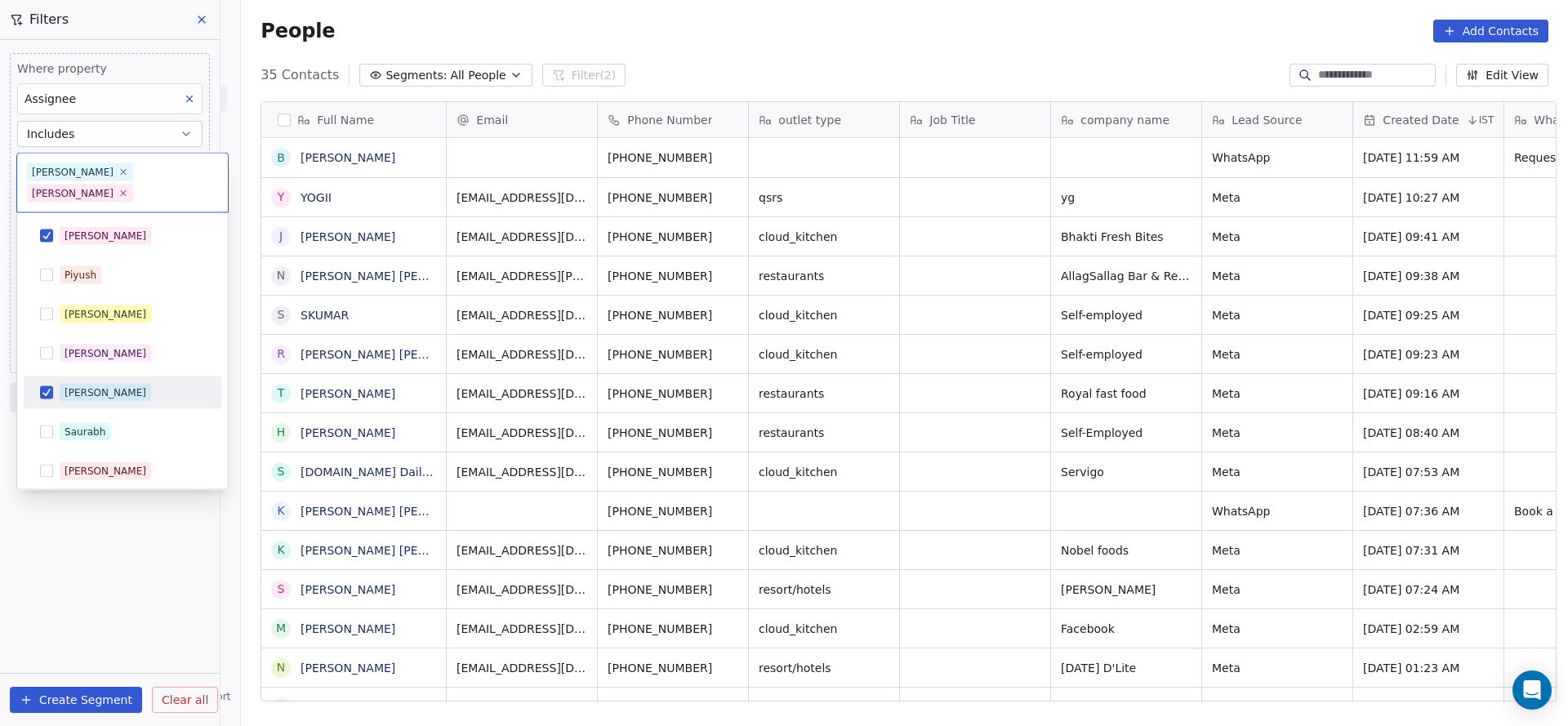
click at [93, 383] on span "Ronit" at bounding box center [106, 392] width 92 height 18
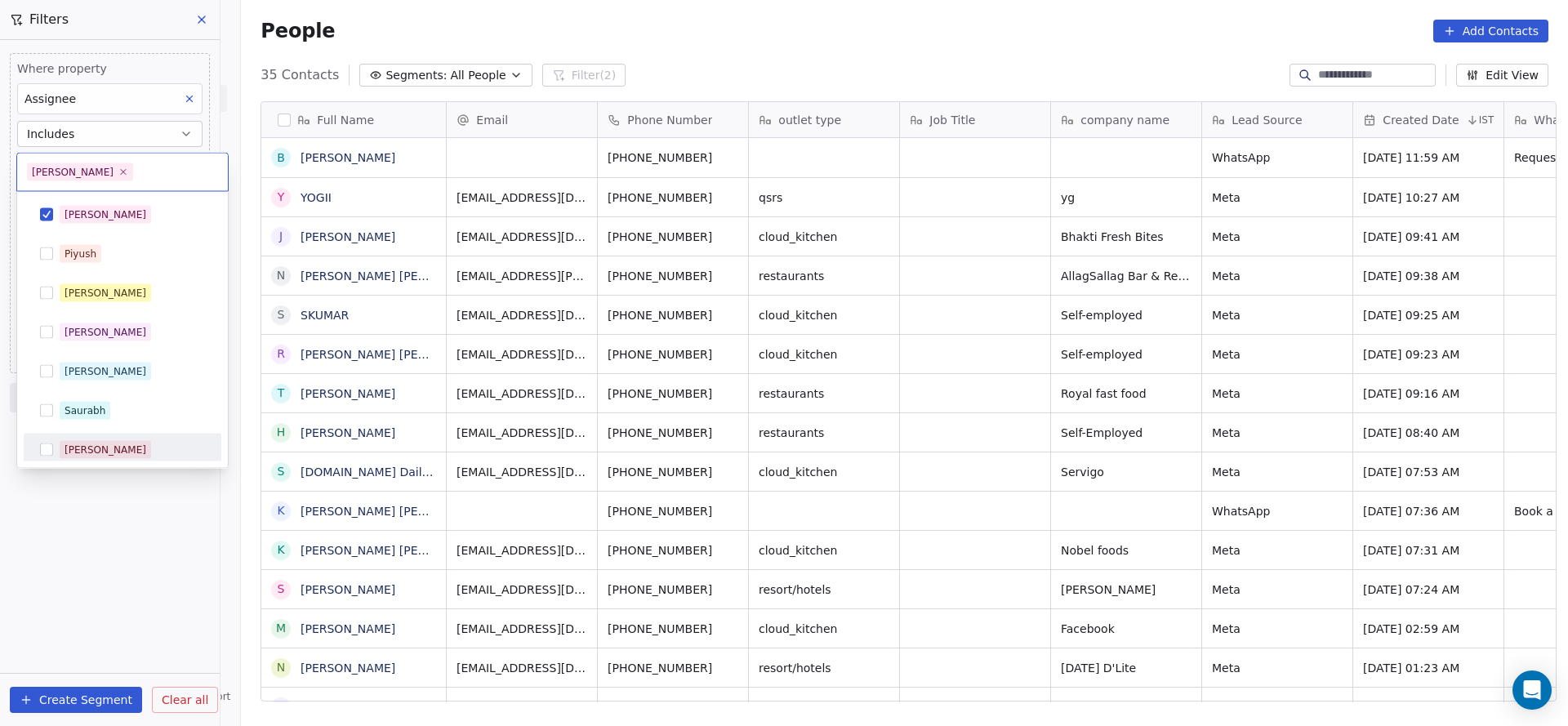
click at [127, 542] on html "On2Cook India Pvt. Ltd. Contacts People Marketing Workflows Campaigns Metrics &…" at bounding box center [784, 363] width 1568 height 726
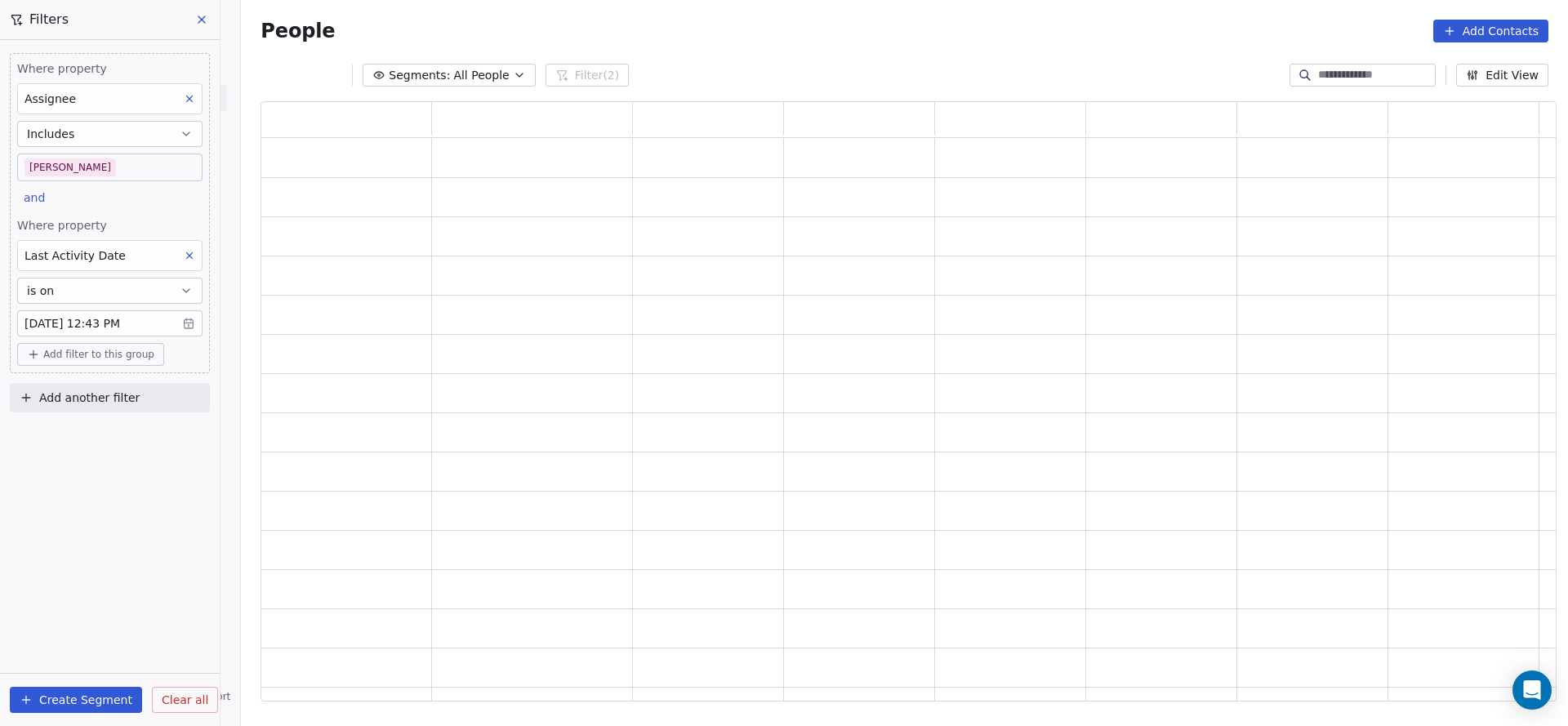
scroll to position [580, 1276]
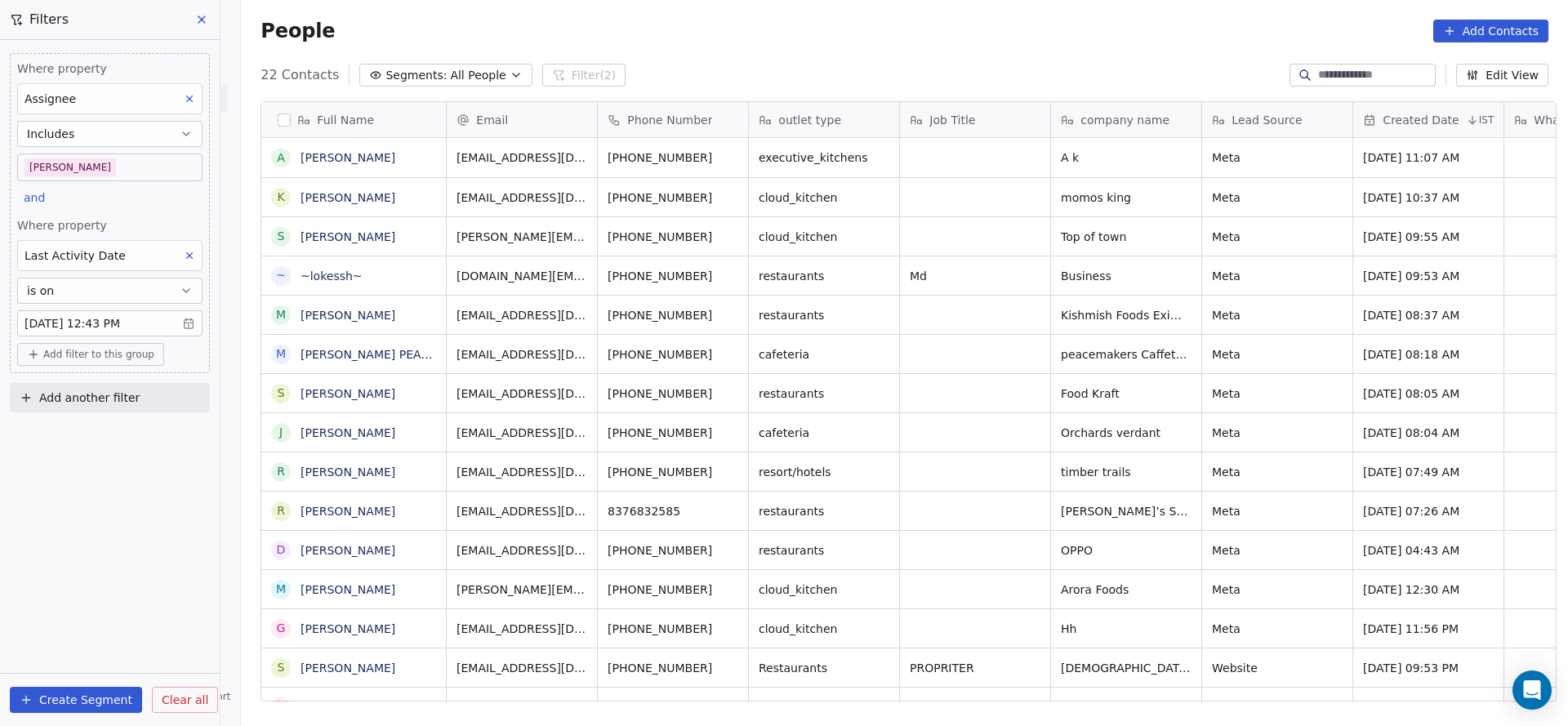
click at [120, 161] on body "On2Cook India Pvt. Ltd. Contacts People Marketing Workflows Campaigns Metrics &…" at bounding box center [784, 363] width 1568 height 726
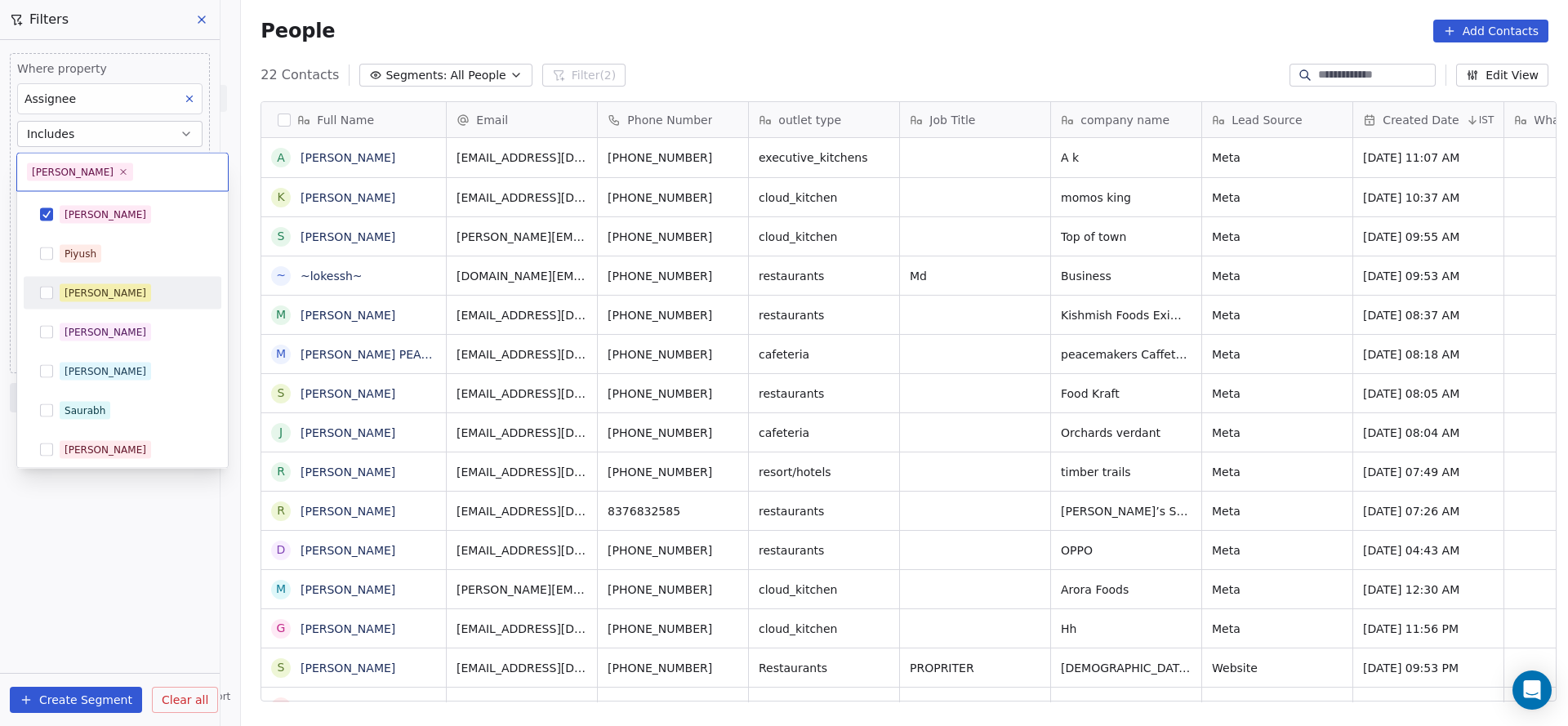
click at [125, 303] on div "[PERSON_NAME]" at bounding box center [122, 293] width 184 height 26
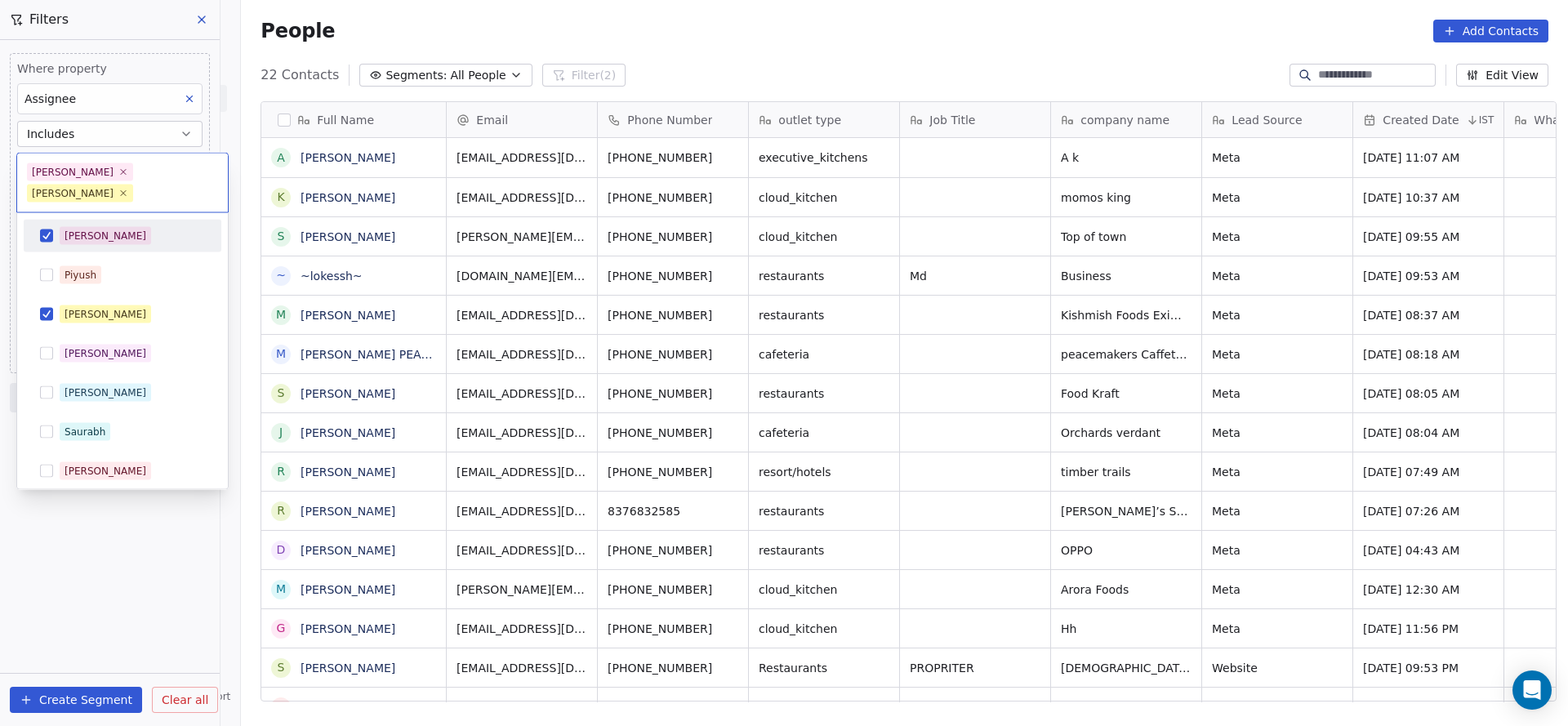
click at [129, 227] on div "Salim" at bounding box center [122, 236] width 198 height 33
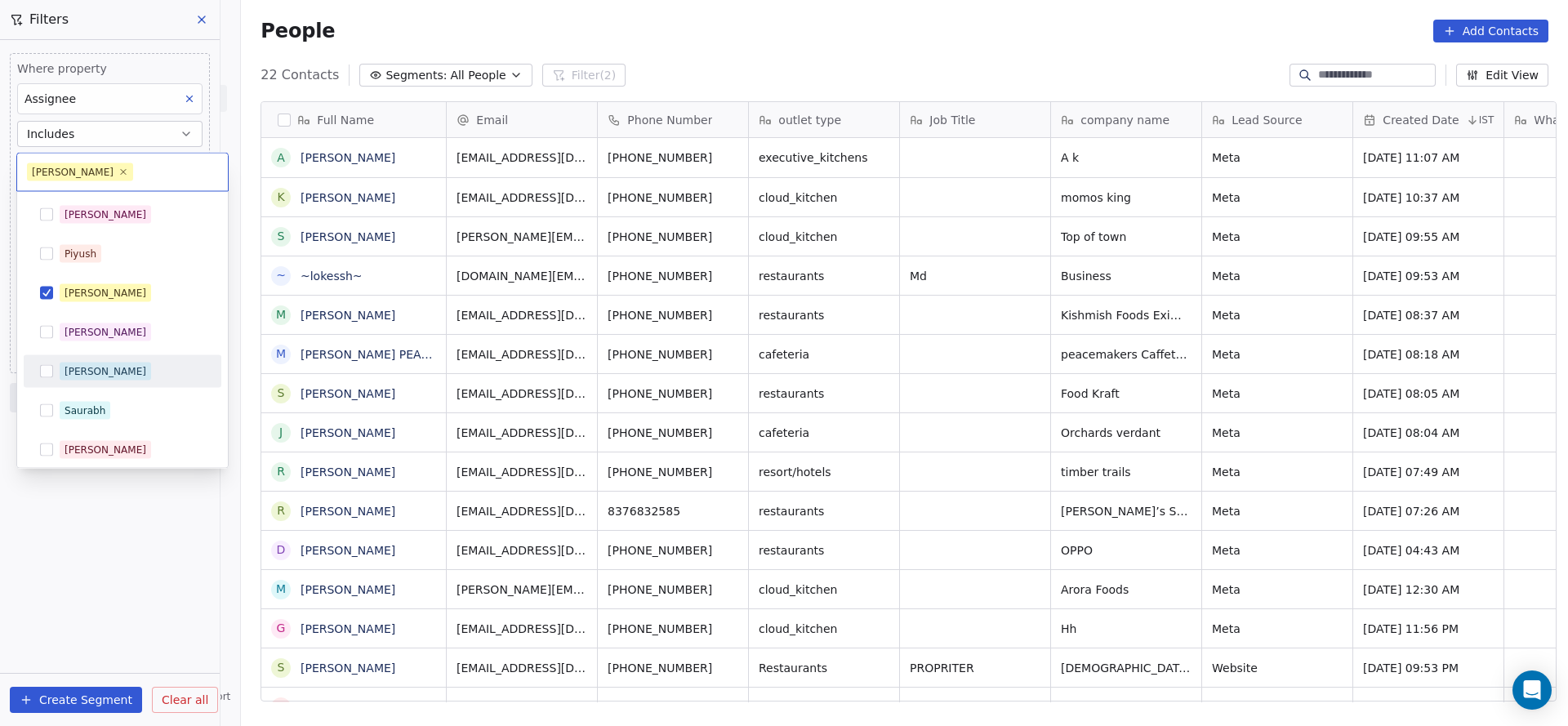
click at [136, 532] on html "On2Cook India Pvt. Ltd. Contacts People Marketing Workflows Campaigns Metrics &…" at bounding box center [784, 363] width 1568 height 726
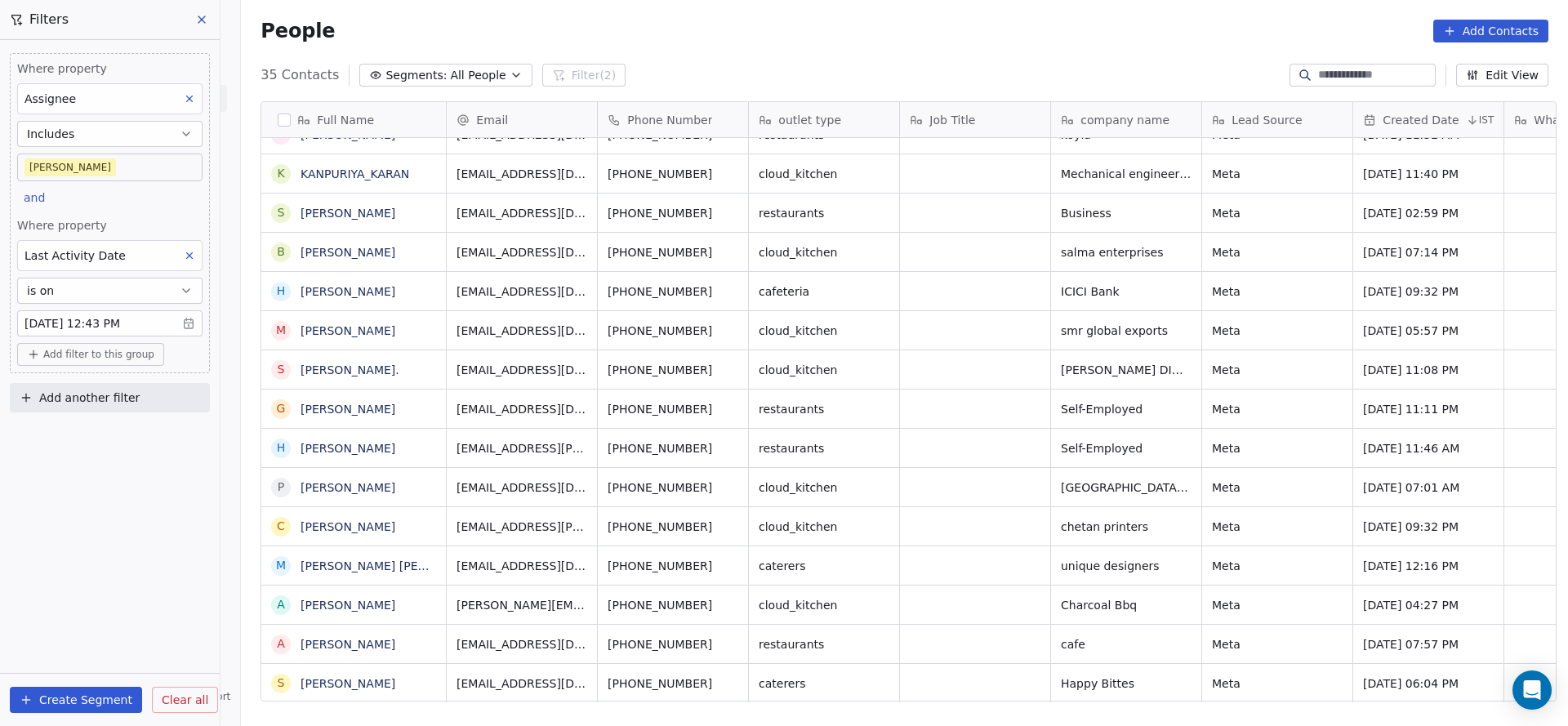
scroll to position [18, 0]
click at [191, 250] on icon at bounding box center [189, 256] width 11 height 11
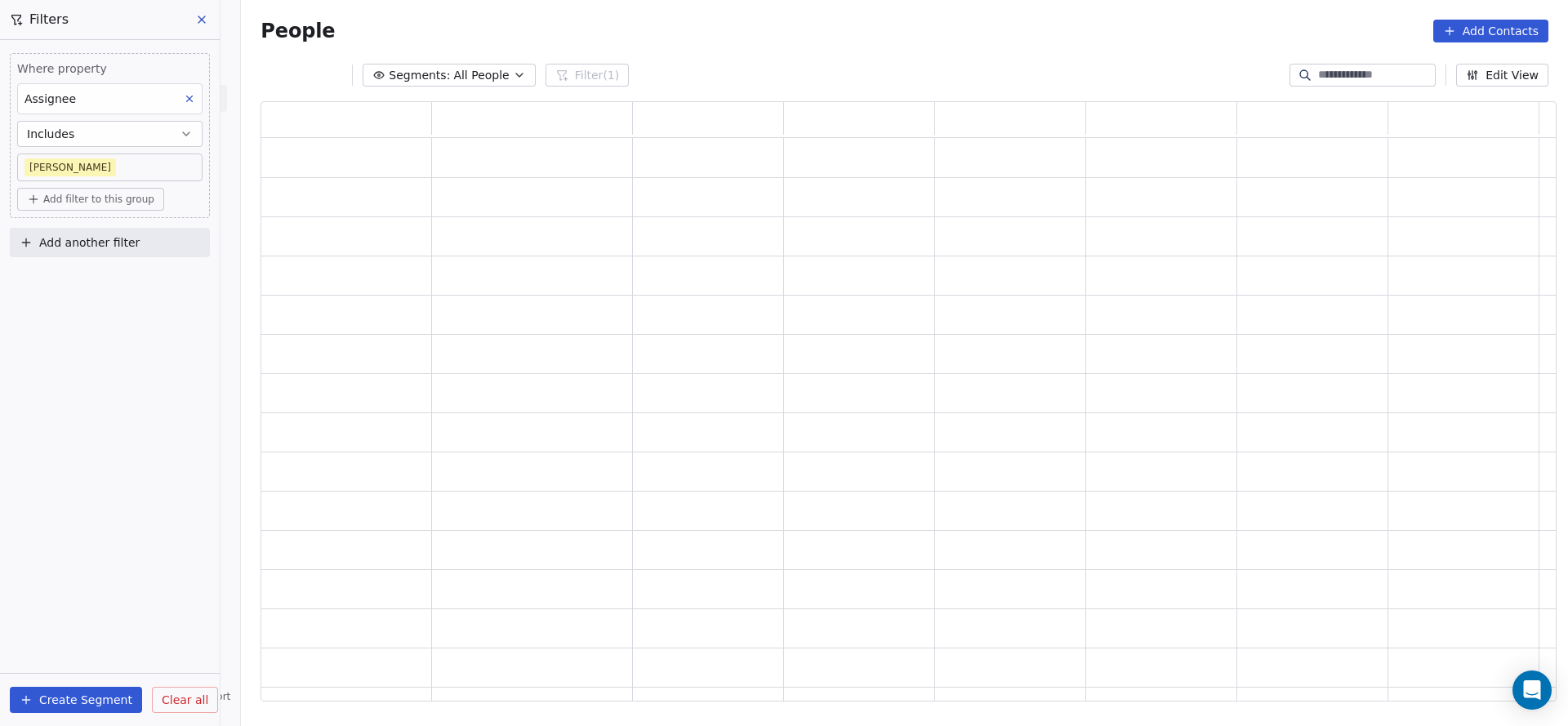
scroll to position [580, 1276]
click at [85, 206] on button "Add filter to this group" at bounding box center [90, 199] width 147 height 23
click at [88, 232] on span "Contact properties" at bounding box center [88, 234] width 107 height 17
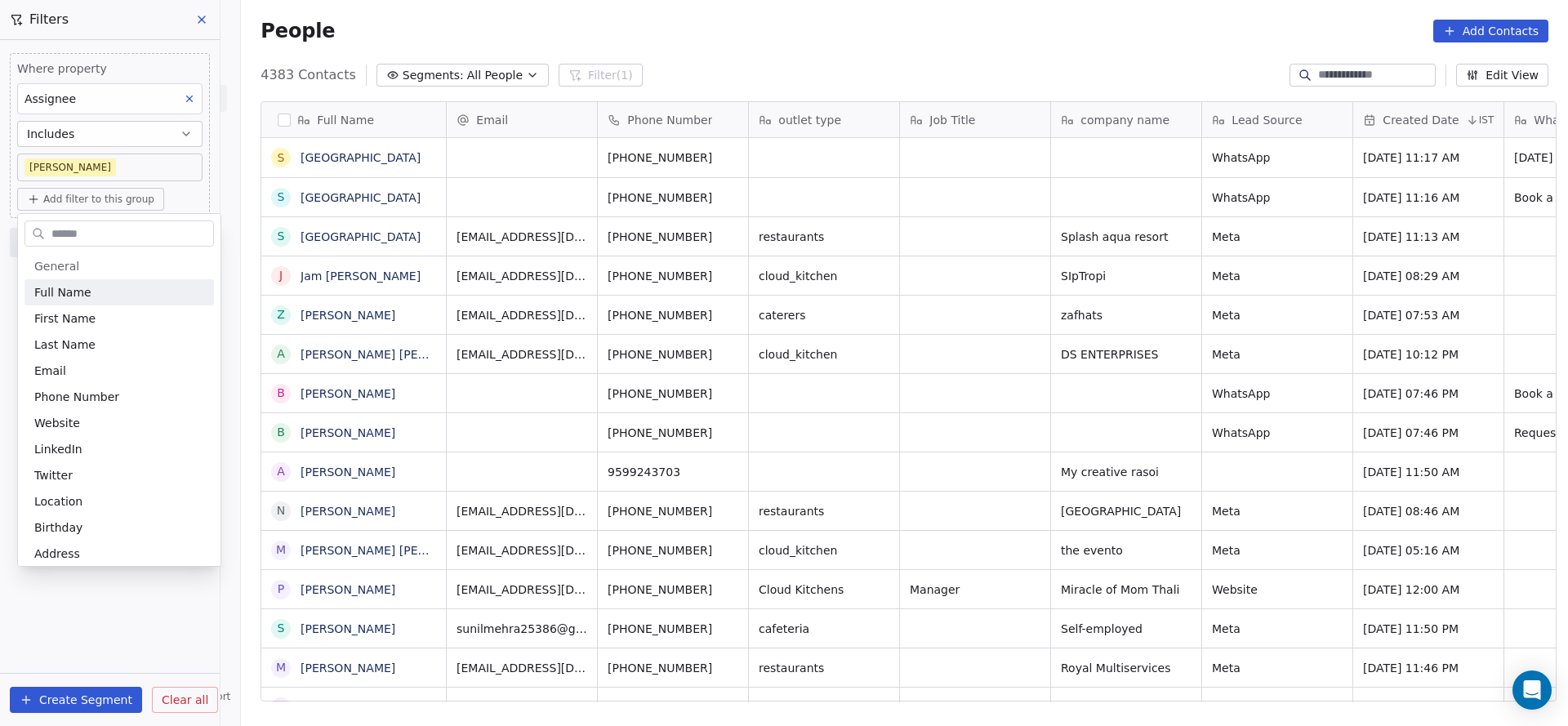
scroll to position [619, 1316]
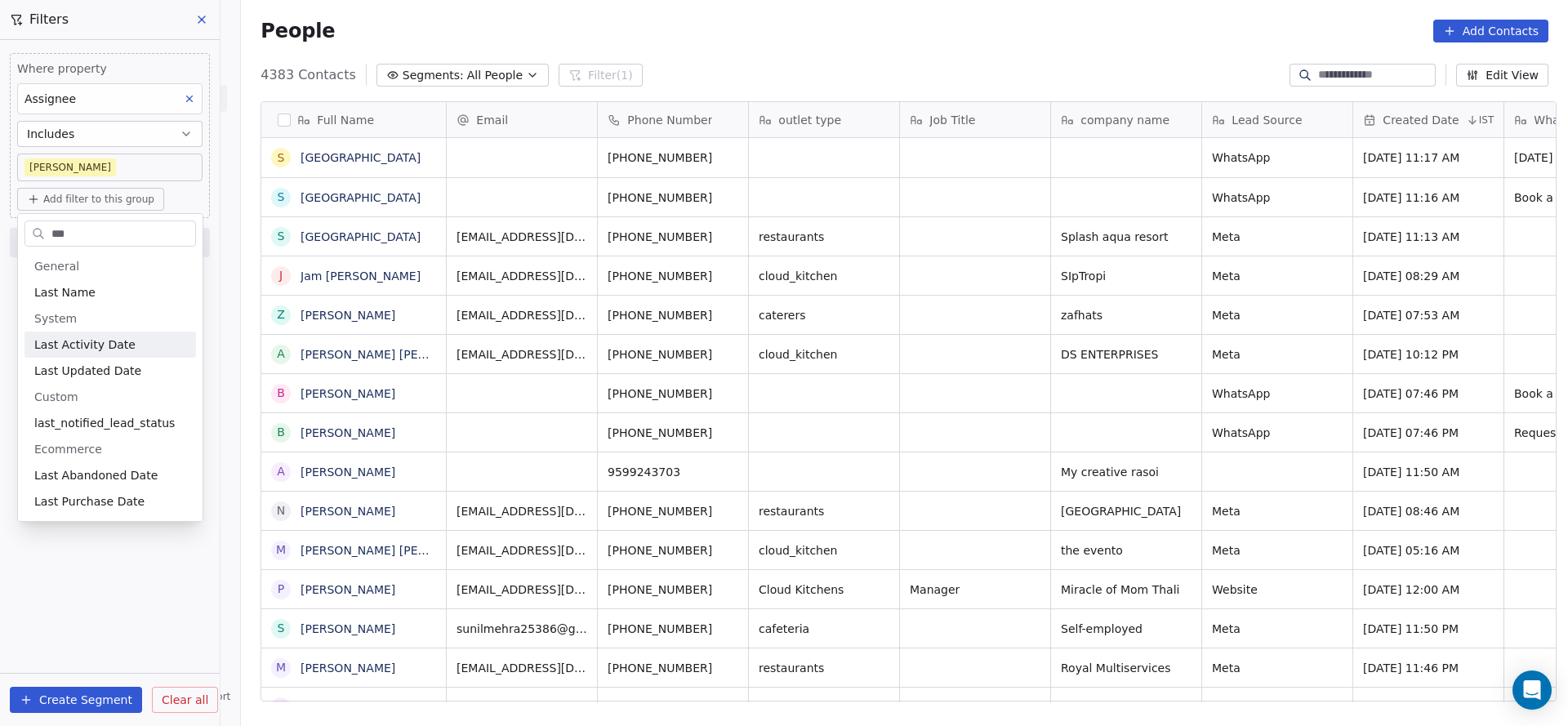
type input "***"
click at [141, 338] on div "Last Activity Date" at bounding box center [110, 344] width 152 height 16
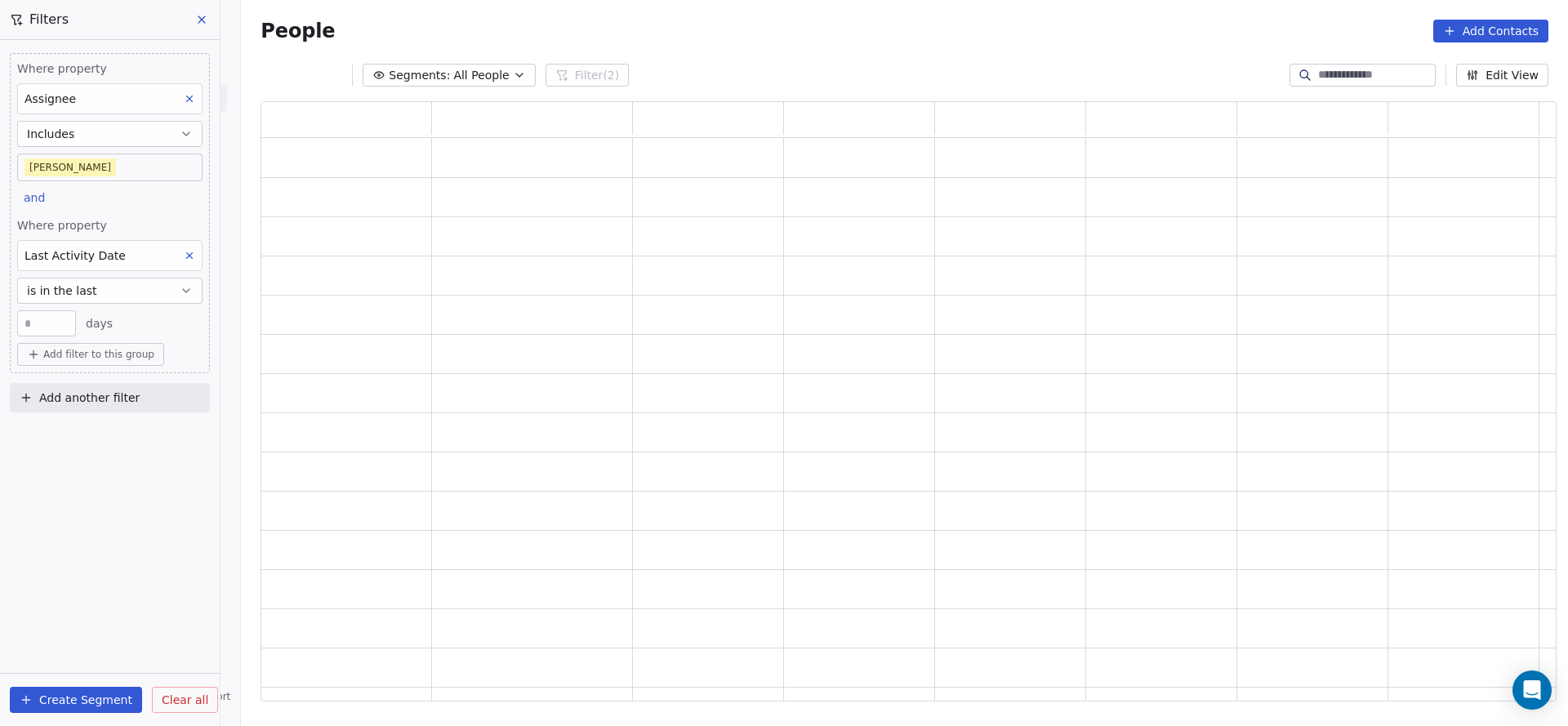
scroll to position [580, 1276]
click at [155, 220] on span "Where property" at bounding box center [110, 225] width 185 height 16
click at [148, 293] on button "is in the last" at bounding box center [110, 291] width 185 height 26
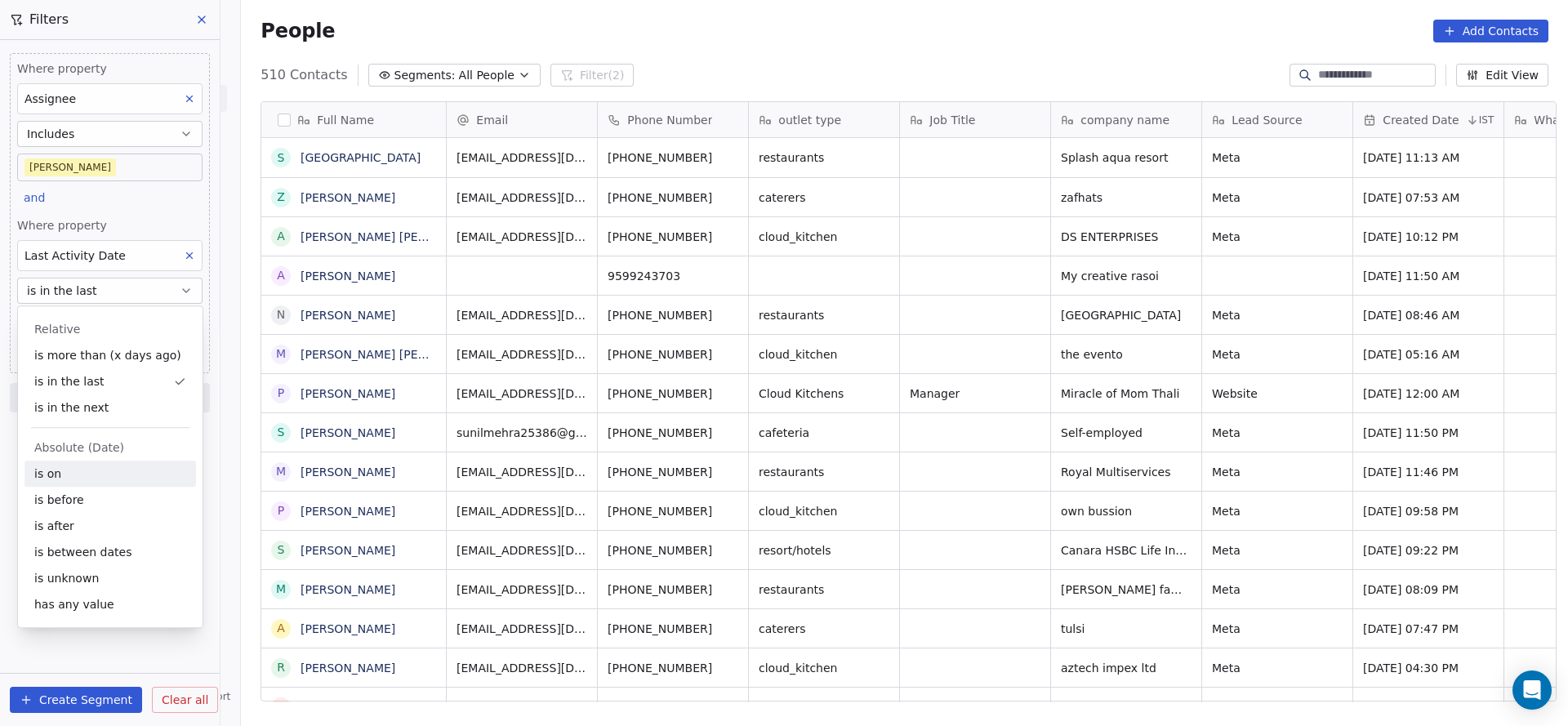
scroll to position [619, 1316]
click at [112, 464] on div "is on" at bounding box center [110, 474] width 171 height 26
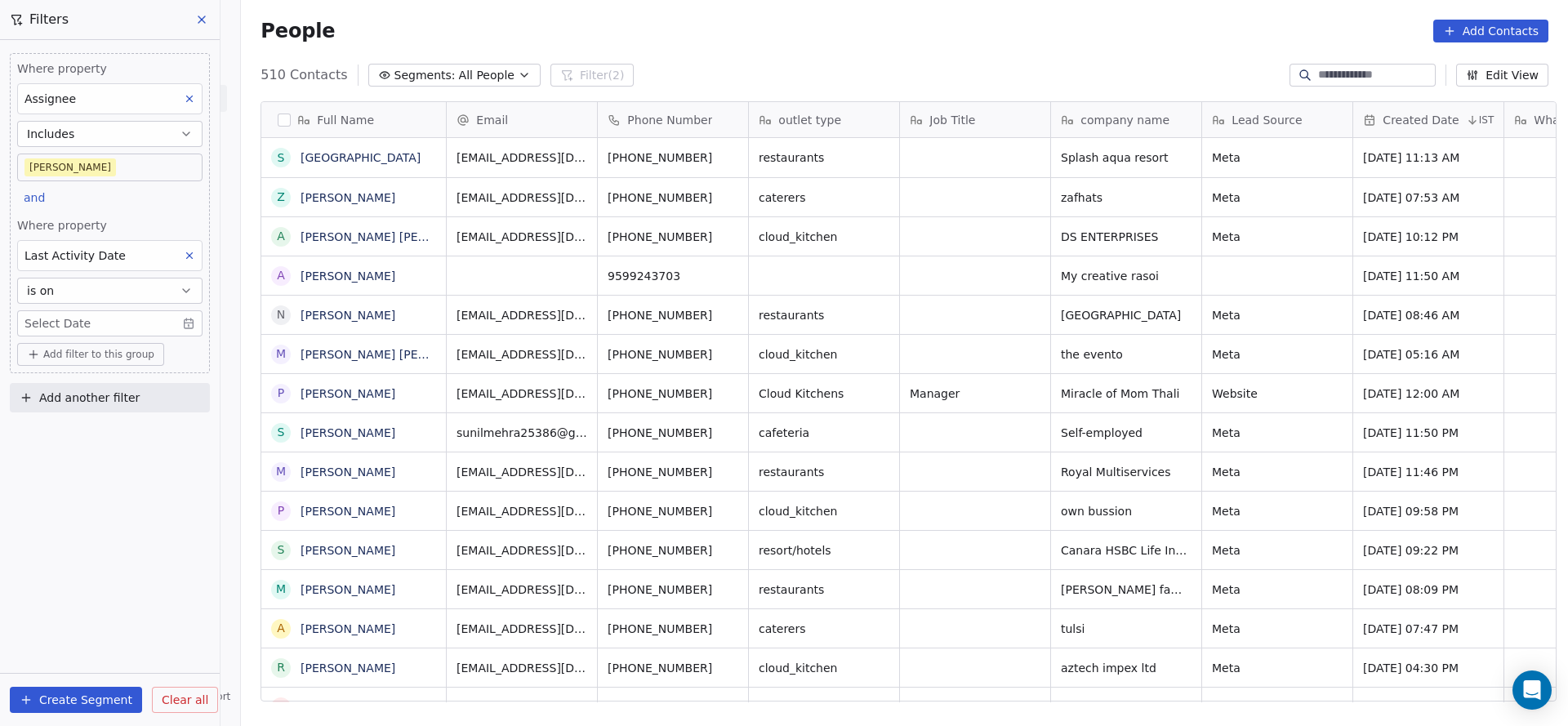
click at [149, 206] on div "Where property Assignee Includes Madhuri and Where property Last Activity Date …" at bounding box center [110, 213] width 200 height 320
click at [147, 316] on body "On2Cook India Pvt. Ltd. Contacts People Marketing Workflows Campaigns Metrics &…" at bounding box center [784, 363] width 1568 height 726
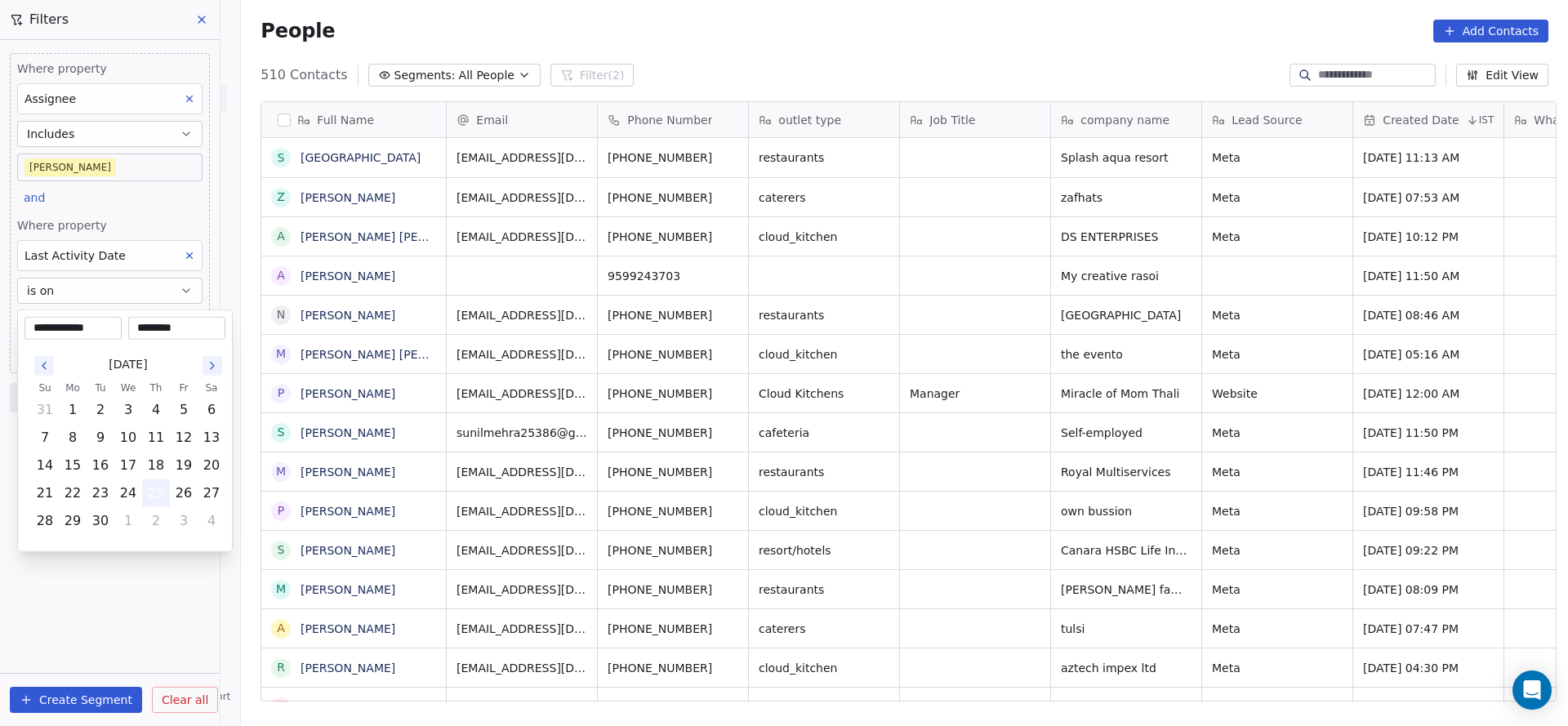
click at [161, 480] on button "25" at bounding box center [156, 493] width 26 height 26
click at [108, 207] on html "On2Cook India Pvt. Ltd. Contacts People Marketing Workflows Campaigns Metrics &…" at bounding box center [784, 363] width 1568 height 726
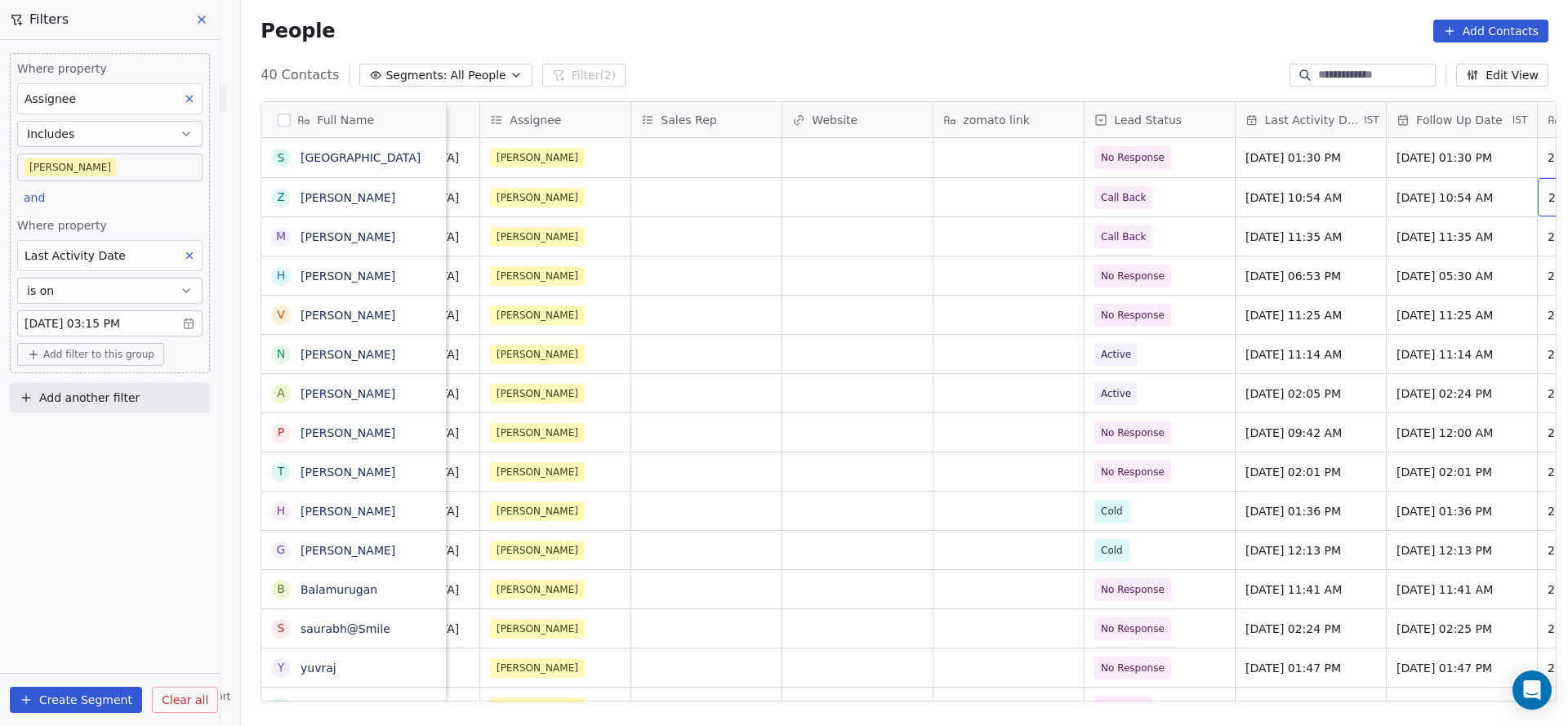
scroll to position [0, 1628]
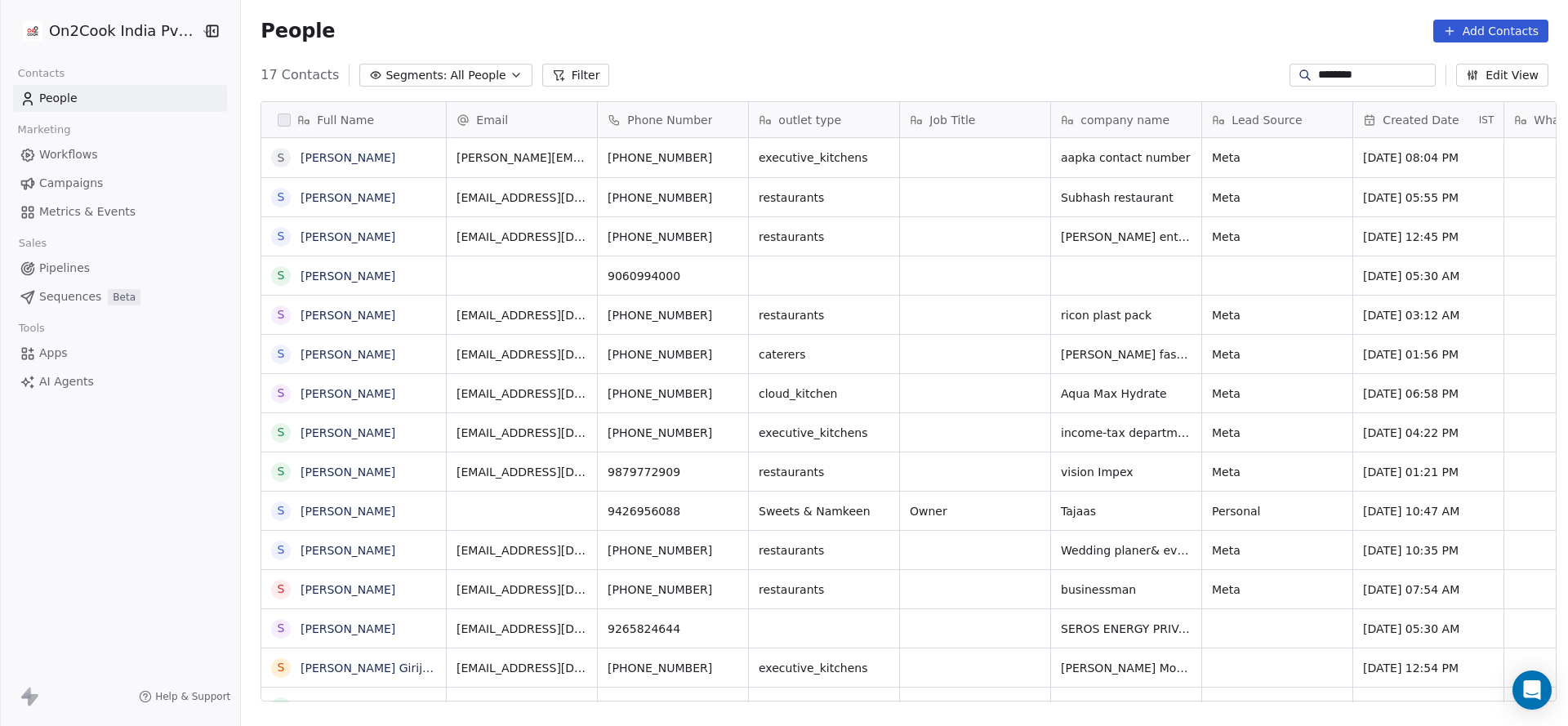
scroll to position [619, 1316]
type input "********"
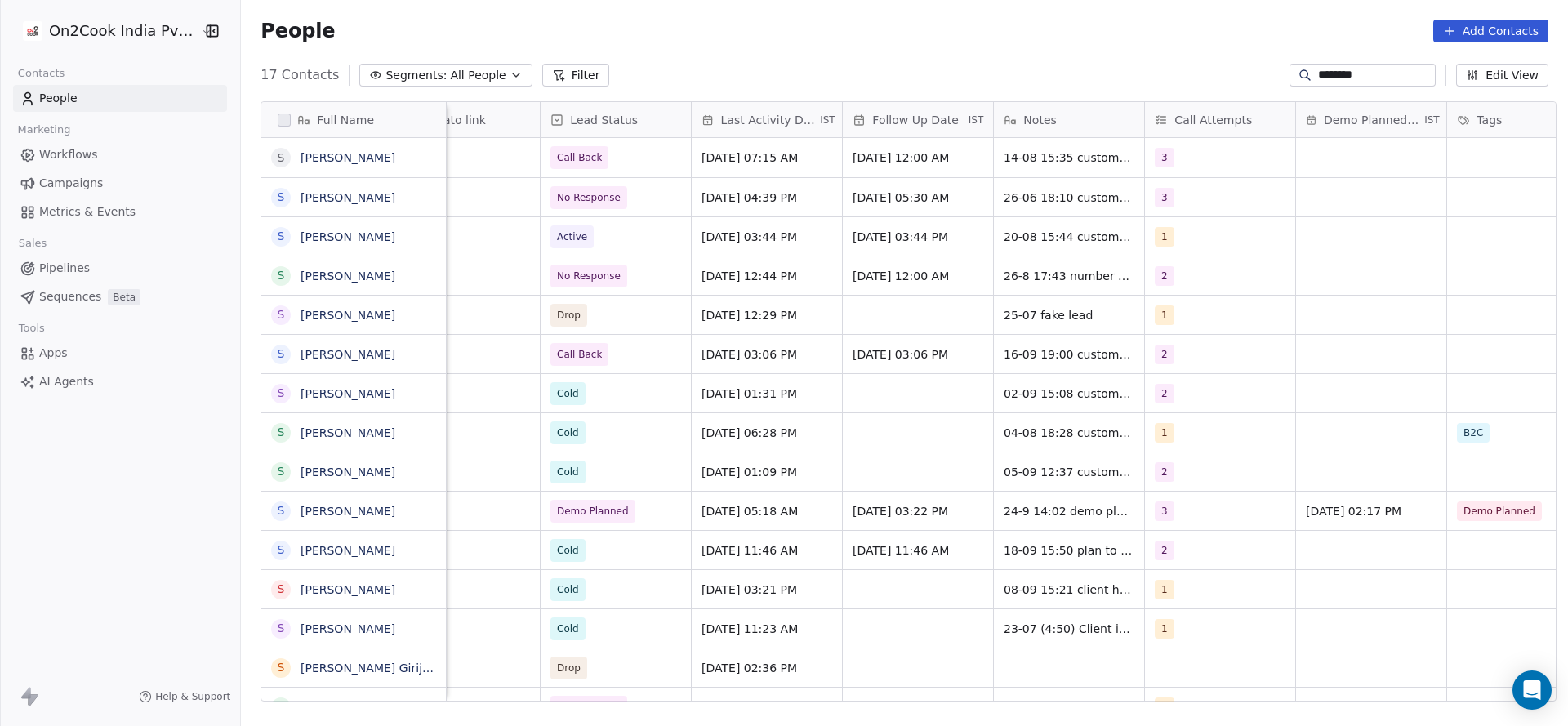
scroll to position [0, 2120]
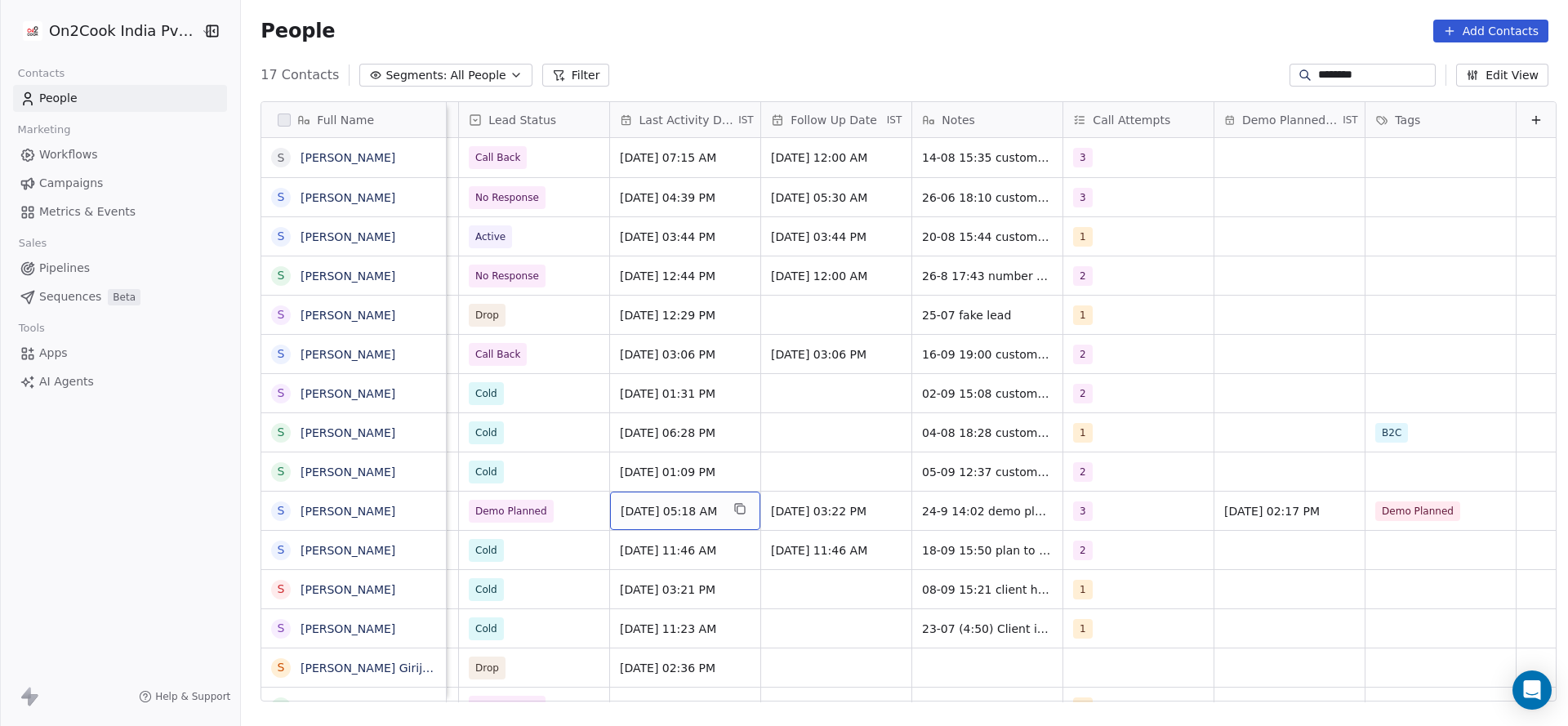
click at [641, 512] on span "Sep 24, 2025 05:18 AM" at bounding box center [670, 511] width 100 height 16
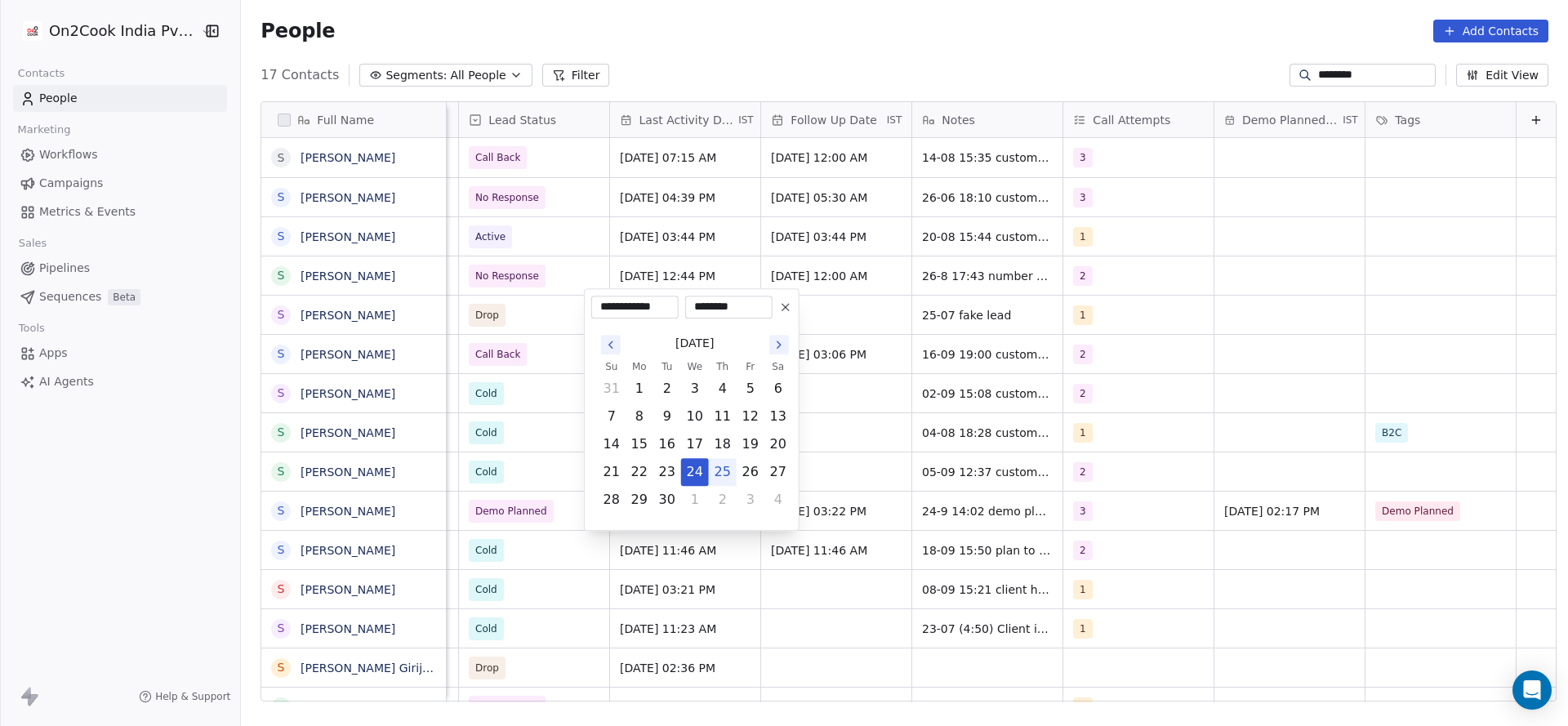
click at [716, 465] on button "25" at bounding box center [723, 472] width 26 height 26
type input "**********"
click at [909, 475] on html "On2Cook India Pvt. Ltd. Contacts People Marketing Workflows Campaigns Metrics &…" at bounding box center [784, 363] width 1568 height 726
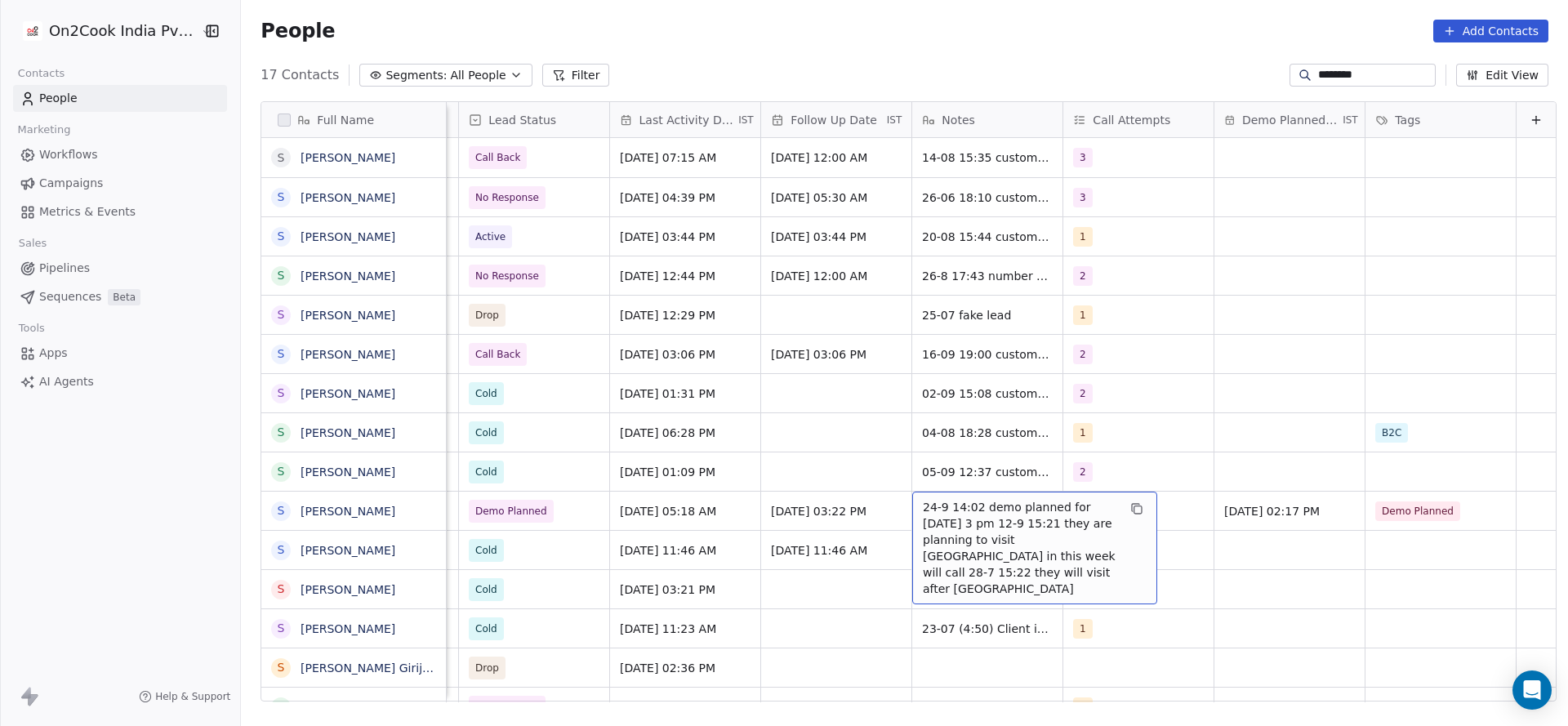
click at [939, 521] on span "24-9 14:02 demo planned for tomorrow 3 pm 12-9 15:21 they are planning to visit…" at bounding box center [1020, 548] width 194 height 98
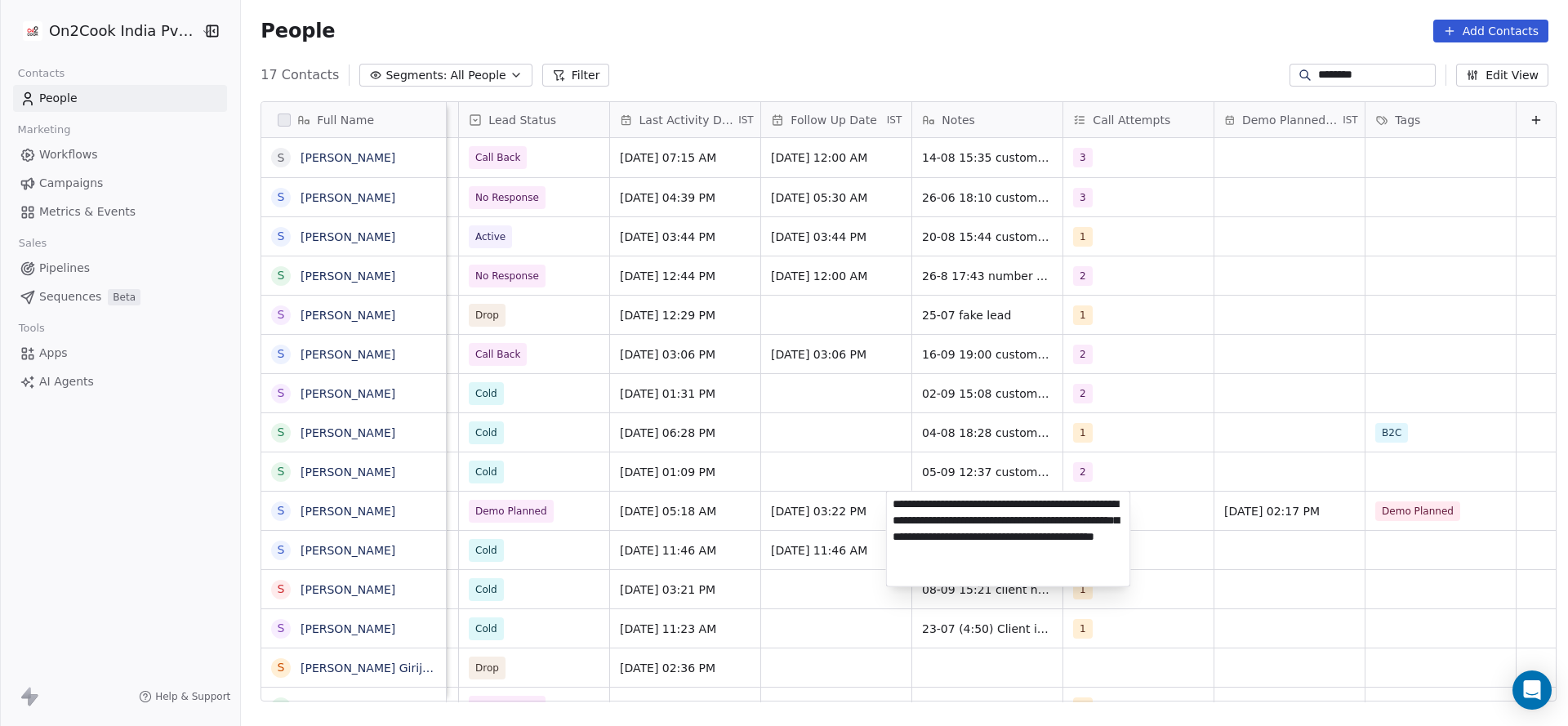
click at [887, 500] on textarea "**********" at bounding box center [1008, 539] width 243 height 95
type textarea "**********"
click at [723, 529] on html "On2Cook India Pvt. Ltd. Contacts People Marketing Workflows Campaigns Metrics &…" at bounding box center [784, 363] width 1568 height 726
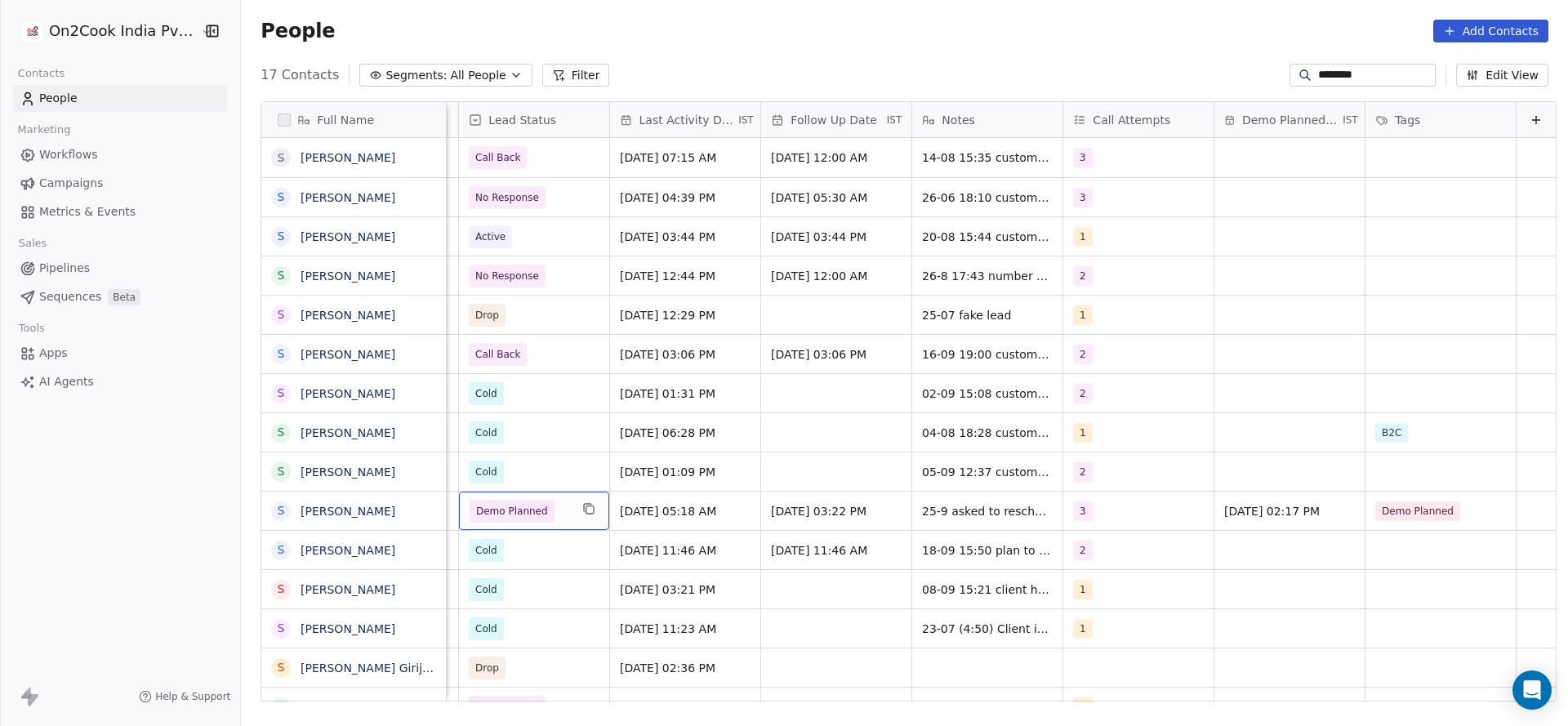
scroll to position [0, 2114]
click at [513, 503] on span "Demo Planned" at bounding box center [512, 511] width 72 height 16
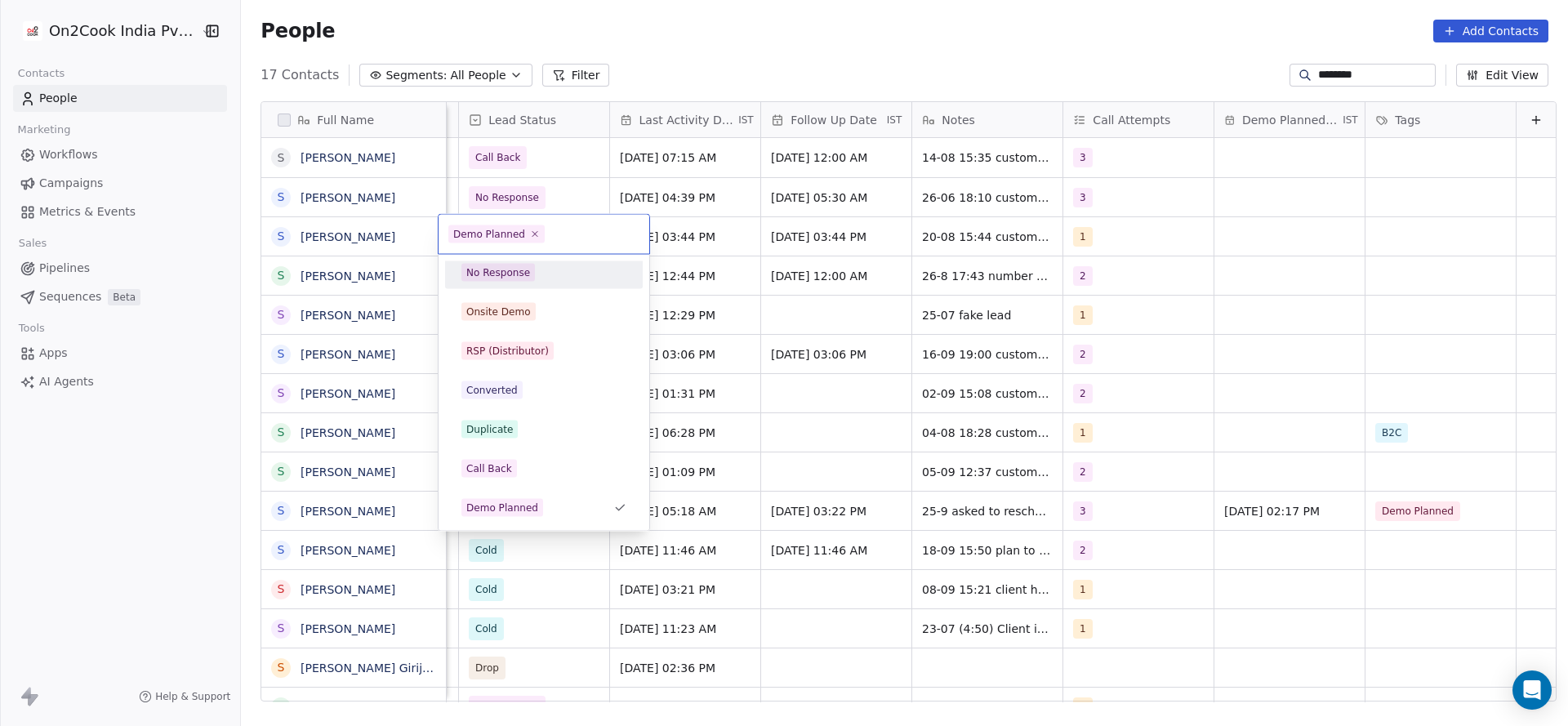
scroll to position [39, 0]
click at [549, 280] on div "Active" at bounding box center [543, 278] width 165 height 18
